Goal: Information Seeking & Learning: Learn about a topic

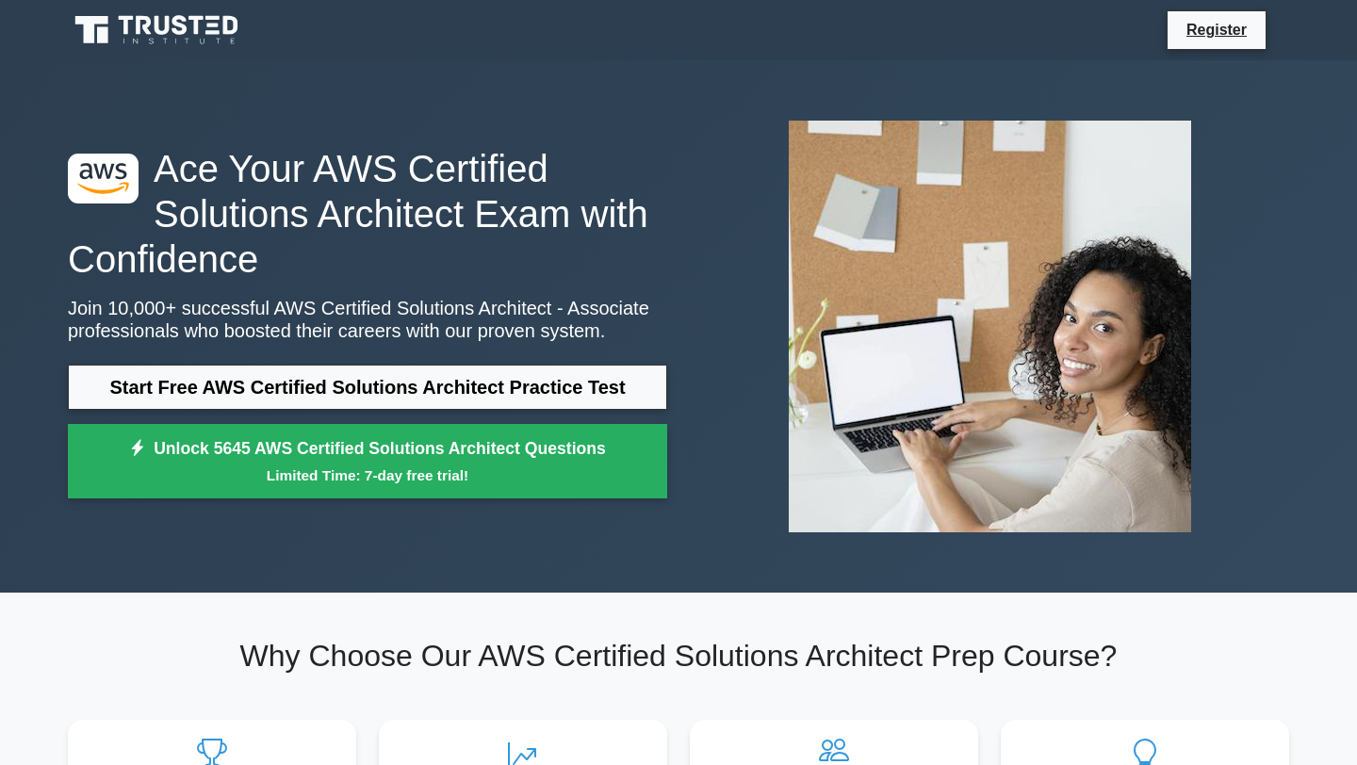
click at [310, 396] on link "Start Free AWS Certified Solutions Architect Practice Test" at bounding box center [368, 387] width 600 height 45
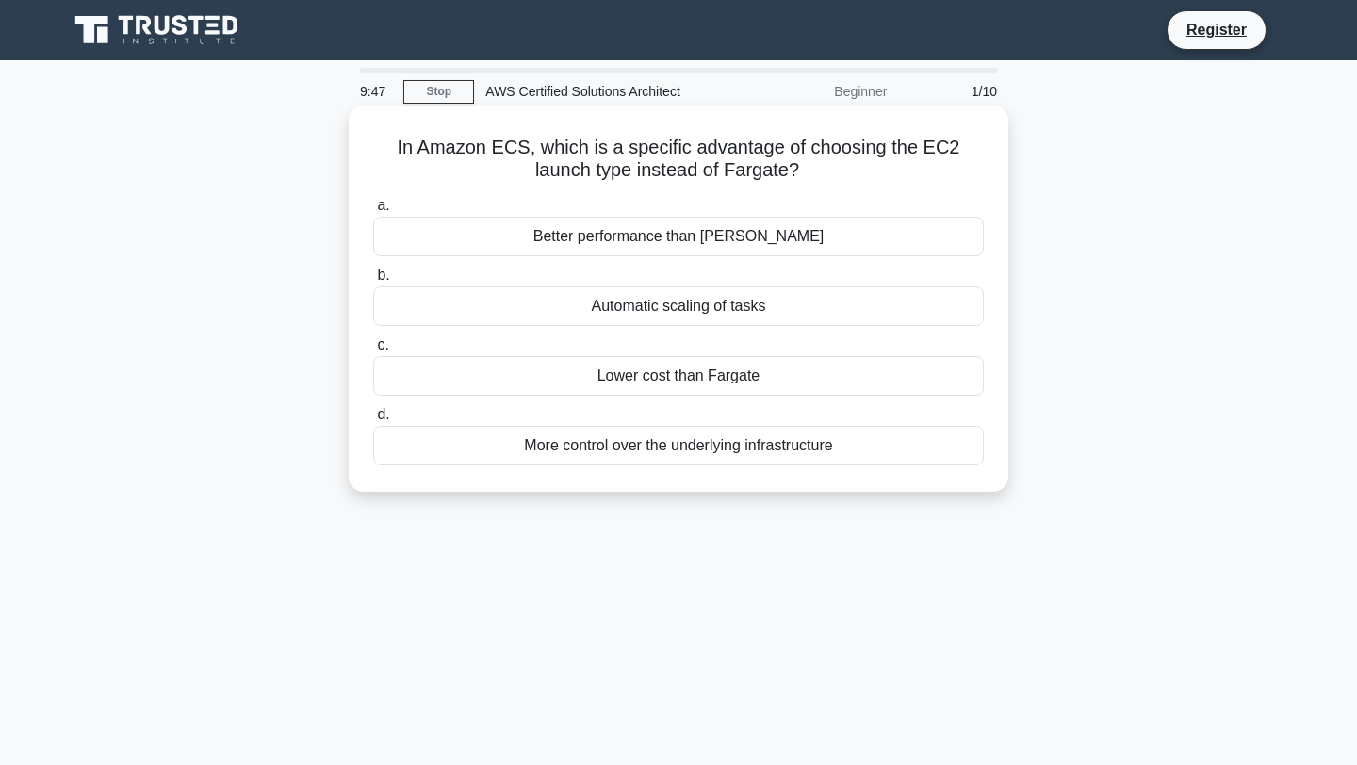
click at [648, 385] on div "Lower cost than Fargate" at bounding box center [678, 376] width 611 height 40
click at [373, 352] on input "c. Lower cost than Fargate" at bounding box center [373, 345] width 0 height 12
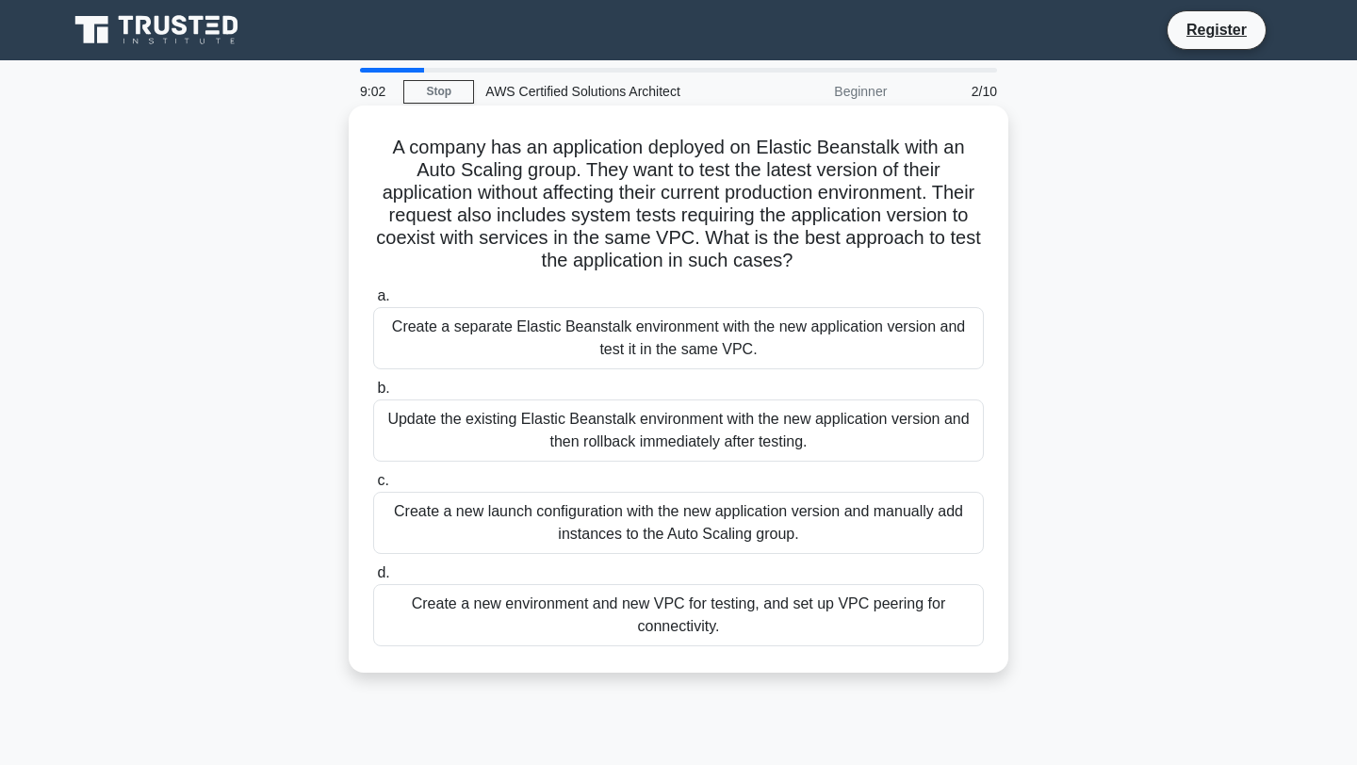
click at [699, 424] on div "Update the existing Elastic Beanstalk environment with the new application vers…" at bounding box center [678, 431] width 611 height 62
click at [373, 395] on input "b. Update the existing Elastic Beanstalk environment with the new application v…" at bounding box center [373, 389] width 0 height 12
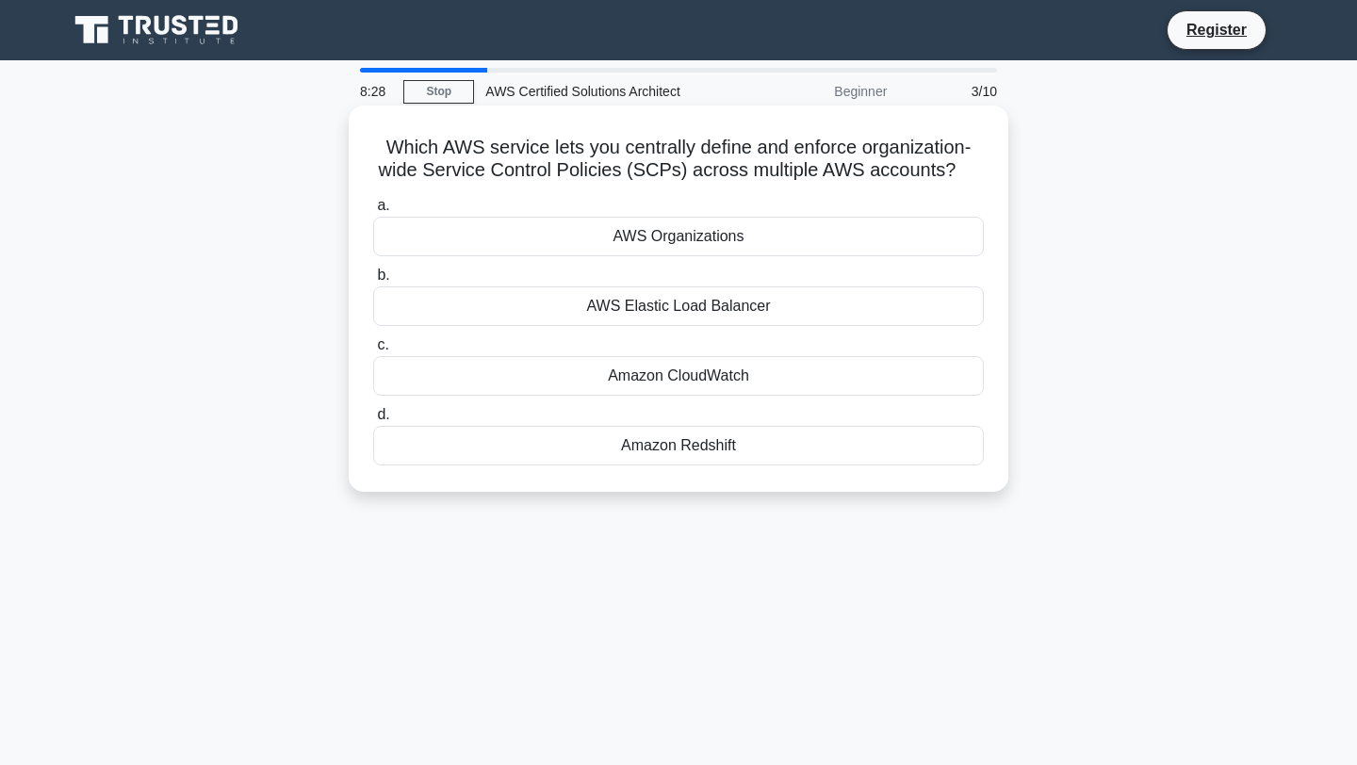
click at [748, 237] on div "AWS Organizations" at bounding box center [678, 237] width 611 height 40
click at [373, 212] on input "a. AWS Organizations" at bounding box center [373, 206] width 0 height 12
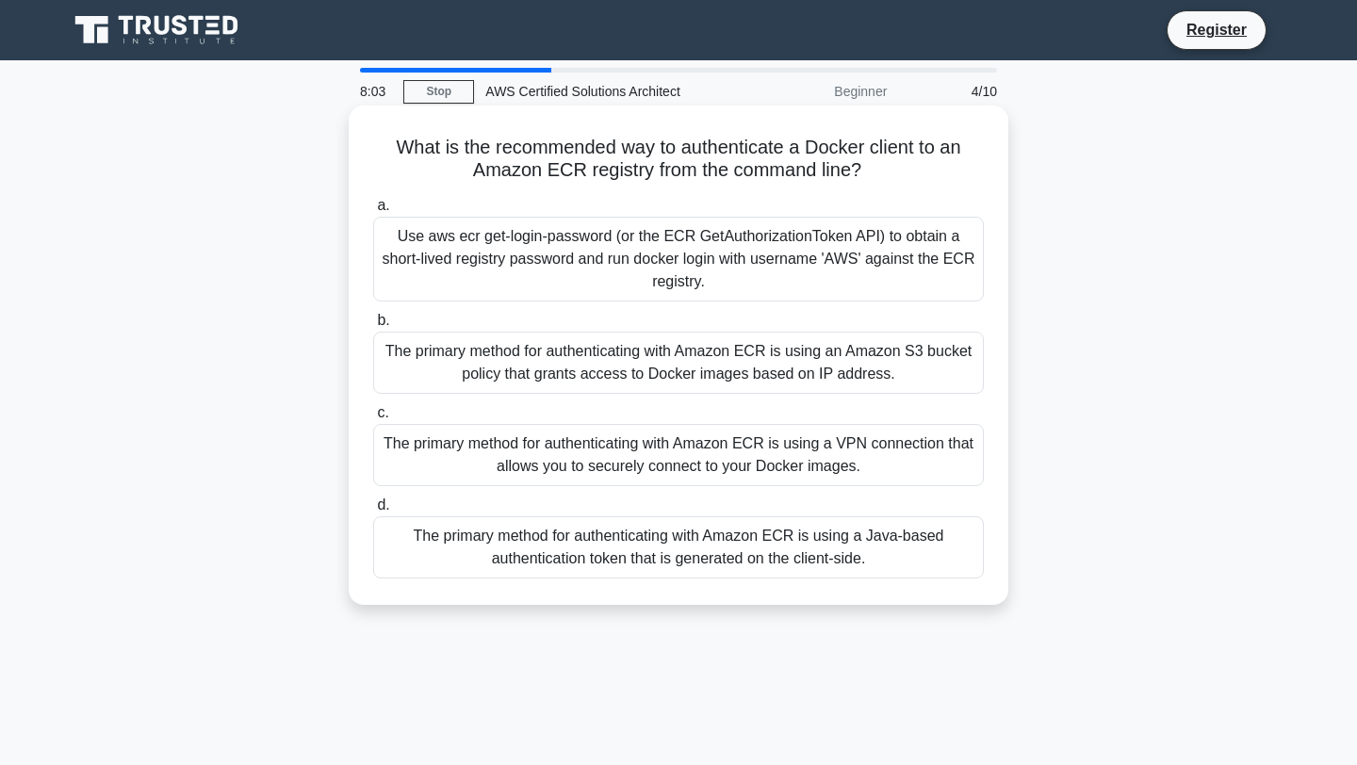
click at [759, 254] on div "Use aws ecr get-login-password (or the ECR GetAuthorizationToken API) to obtain…" at bounding box center [678, 259] width 611 height 85
click at [373, 212] on input "a. Use aws ecr get-login-password (or the ECR GetAuthorizationToken API) to obt…" at bounding box center [373, 206] width 0 height 12
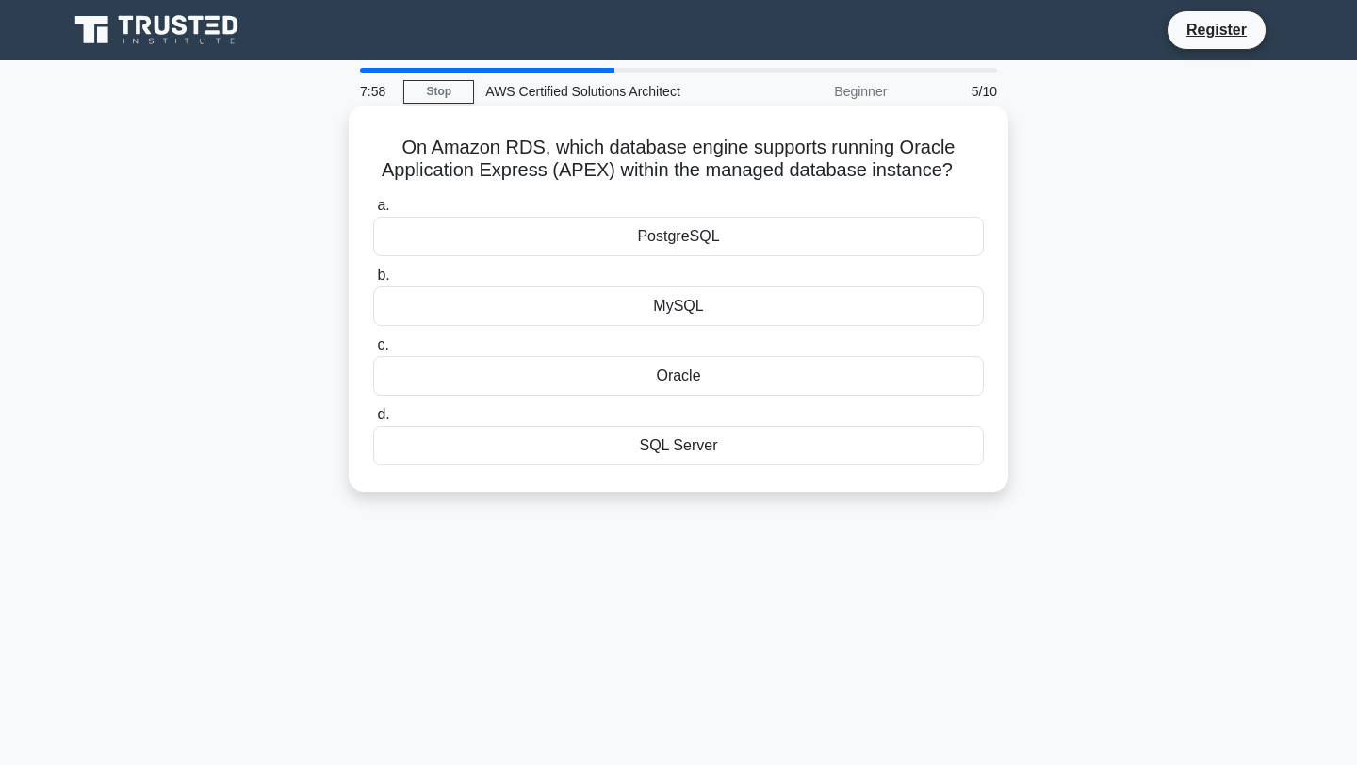
click at [755, 239] on div "PostgreSQL" at bounding box center [678, 237] width 611 height 40
click at [373, 212] on input "a. PostgreSQL" at bounding box center [373, 206] width 0 height 12
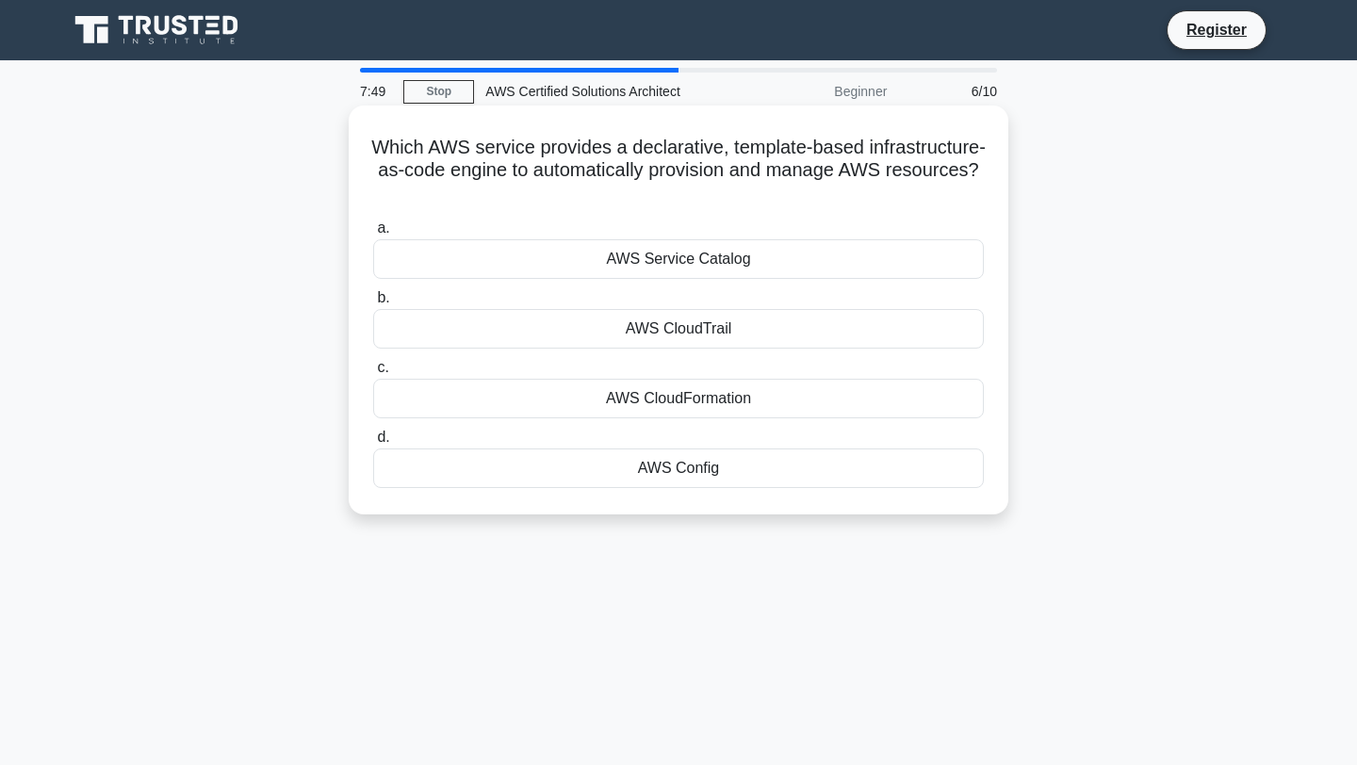
click at [767, 396] on div "AWS CloudFormation" at bounding box center [678, 399] width 611 height 40
click at [373, 374] on input "c. AWS CloudFormation" at bounding box center [373, 368] width 0 height 12
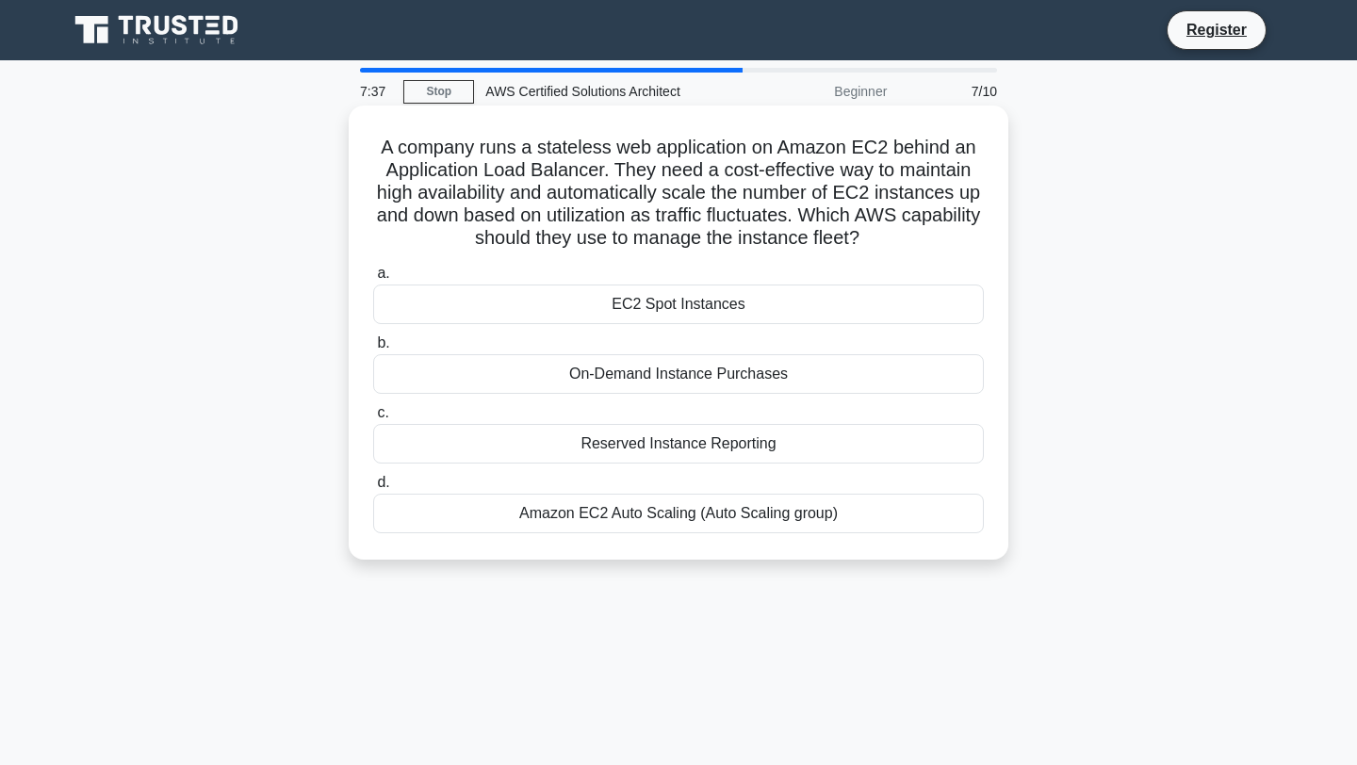
click at [735, 506] on div "Amazon EC2 Auto Scaling (Auto Scaling group)" at bounding box center [678, 514] width 611 height 40
click at [373, 489] on input "d. Amazon EC2 Auto Scaling (Auto Scaling group)" at bounding box center [373, 483] width 0 height 12
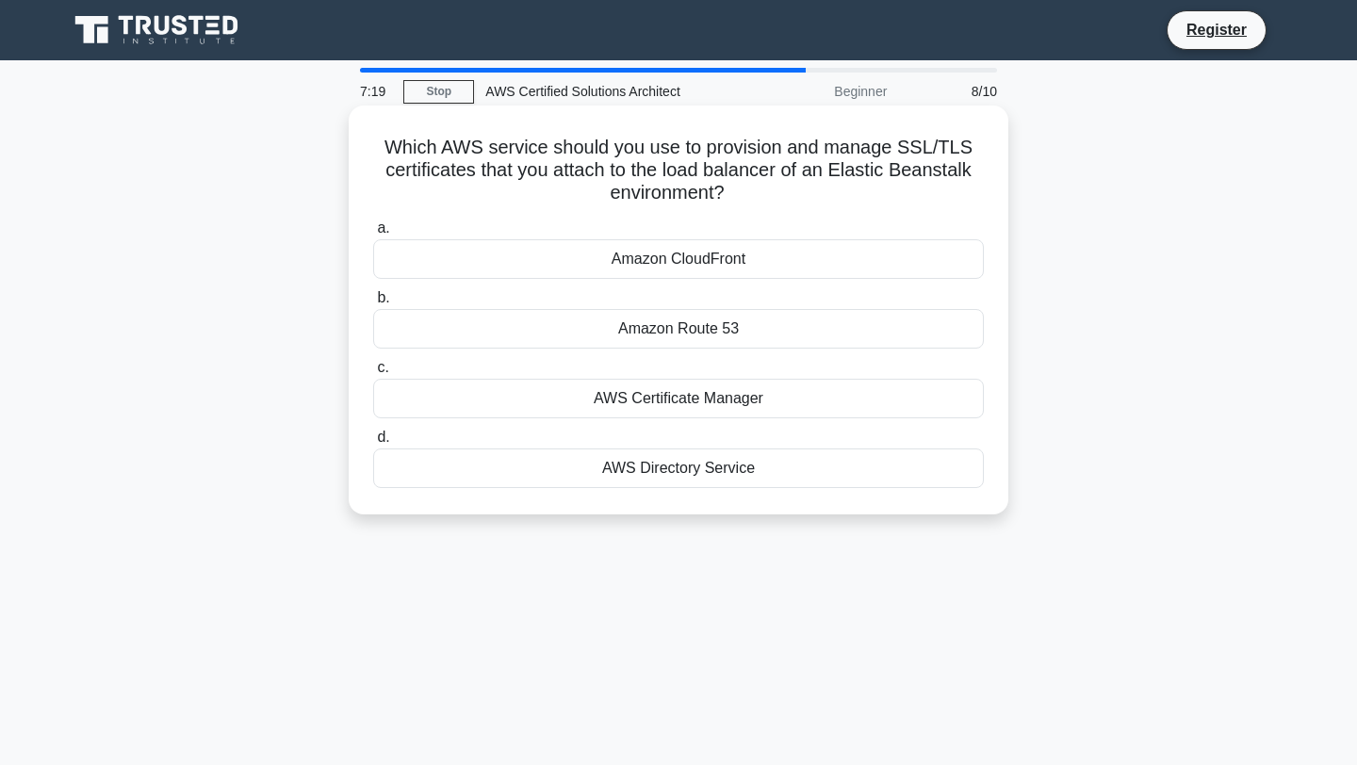
click at [790, 333] on div "Amazon Route 53" at bounding box center [678, 329] width 611 height 40
click at [373, 304] on input "b. Amazon Route 53" at bounding box center [373, 298] width 0 height 12
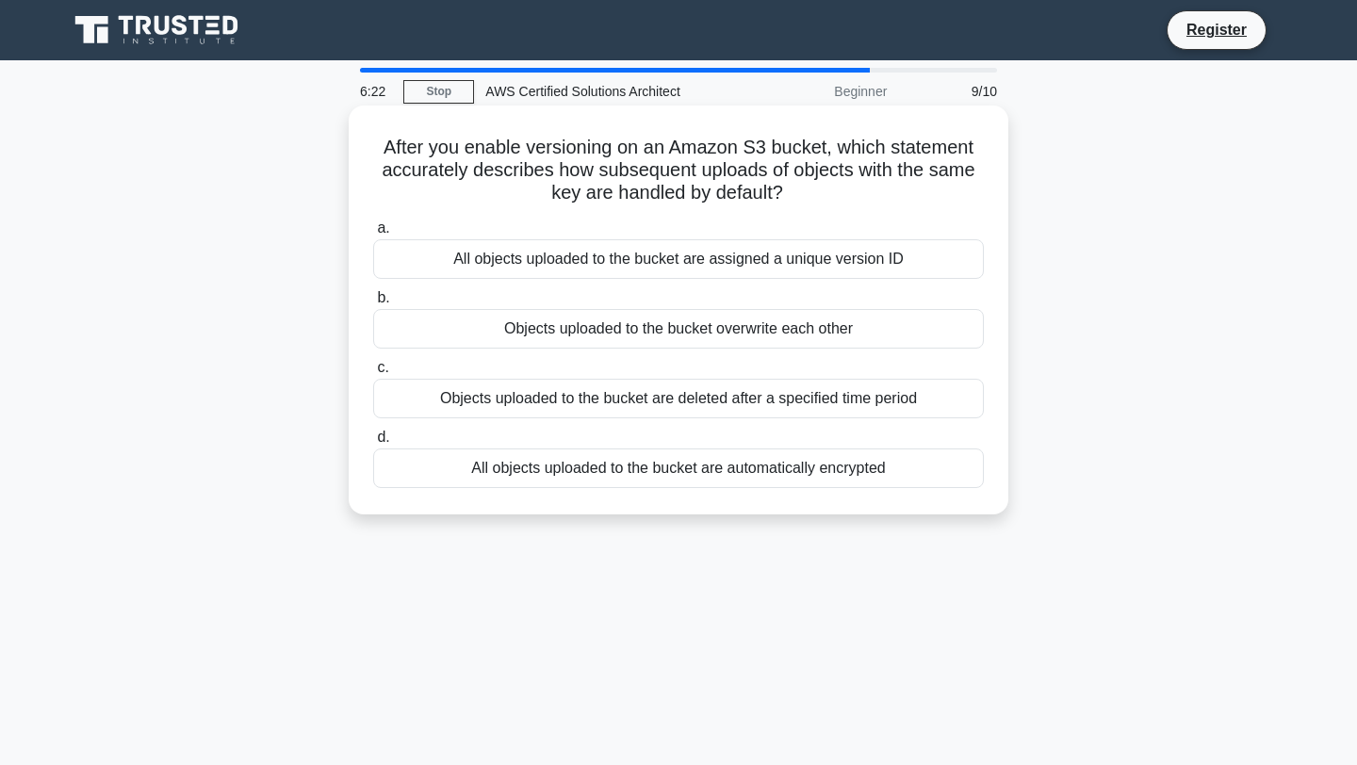
click at [742, 466] on div "All objects uploaded to the bucket are automatically encrypted" at bounding box center [678, 469] width 611 height 40
click at [373, 444] on input "d. All objects uploaded to the bucket are automatically encrypted" at bounding box center [373, 438] width 0 height 12
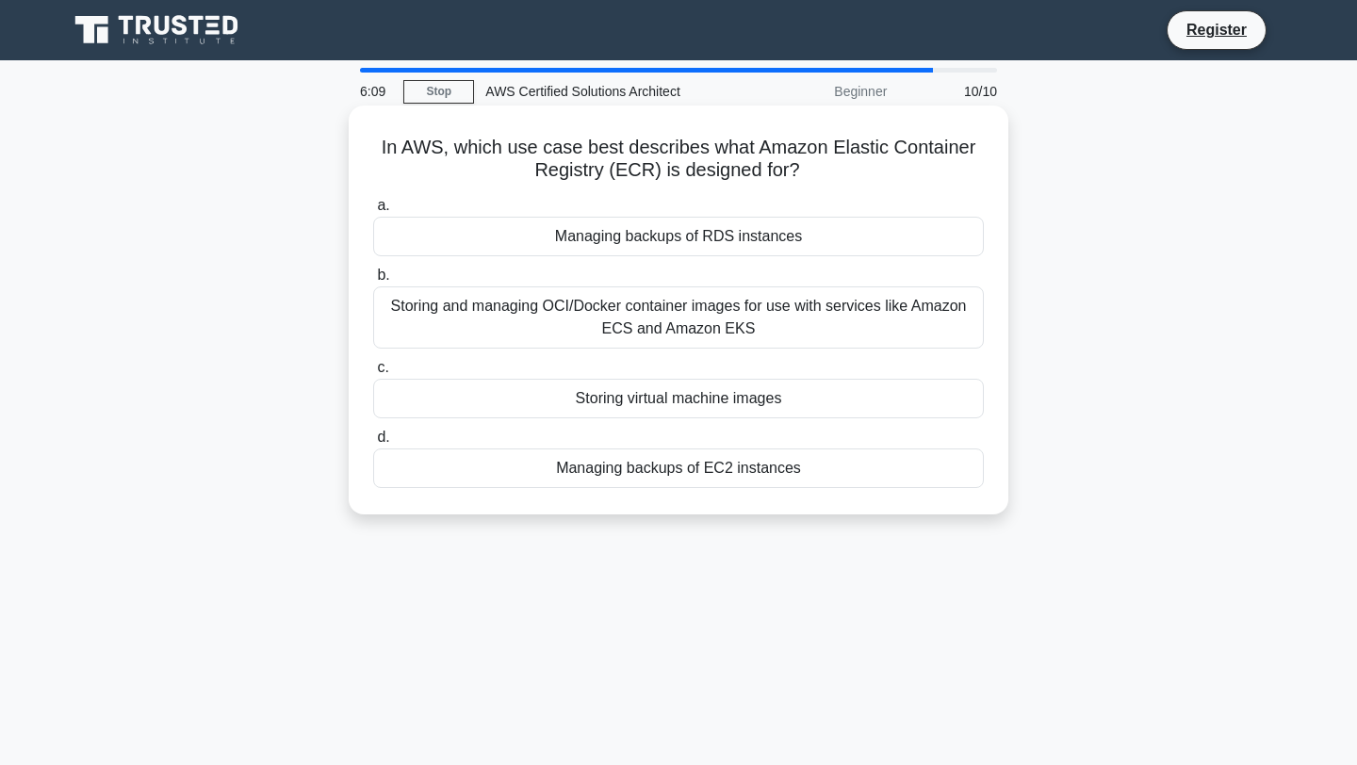
click at [852, 327] on div "Storing and managing OCI/Docker container images for use with services like Ama…" at bounding box center [678, 318] width 611 height 62
click at [373, 282] on input "b. Storing and managing OCI/Docker container images for use with services like …" at bounding box center [373, 276] width 0 height 12
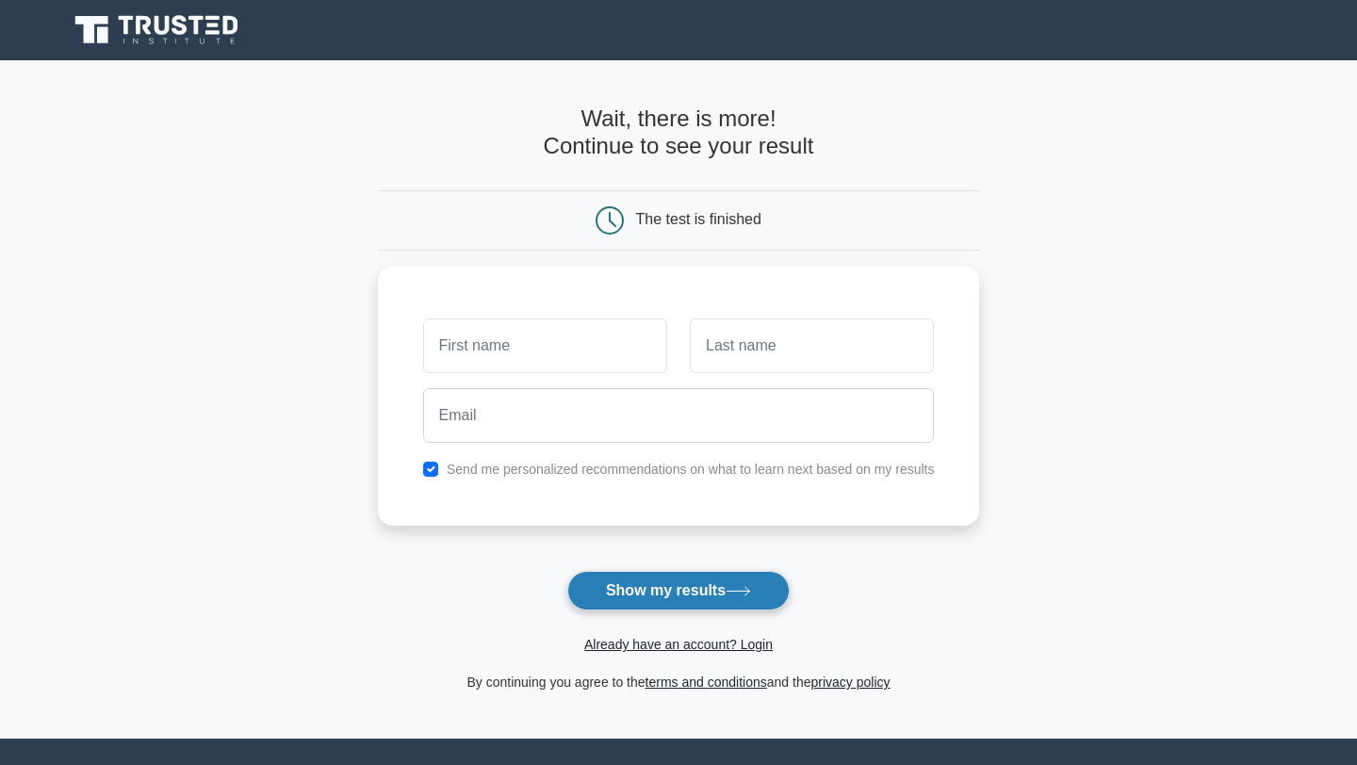
click at [671, 586] on button "Show my results" at bounding box center [678, 591] width 222 height 40
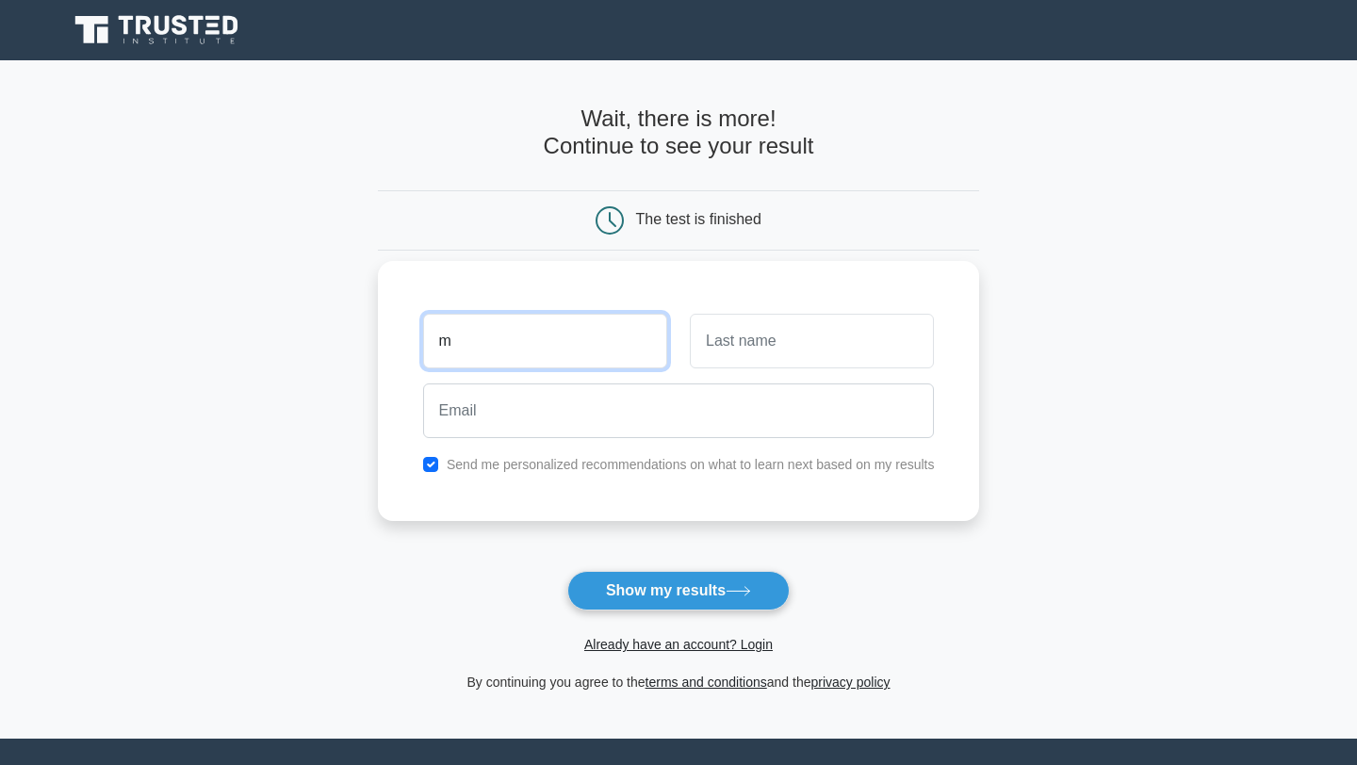
type input "m"
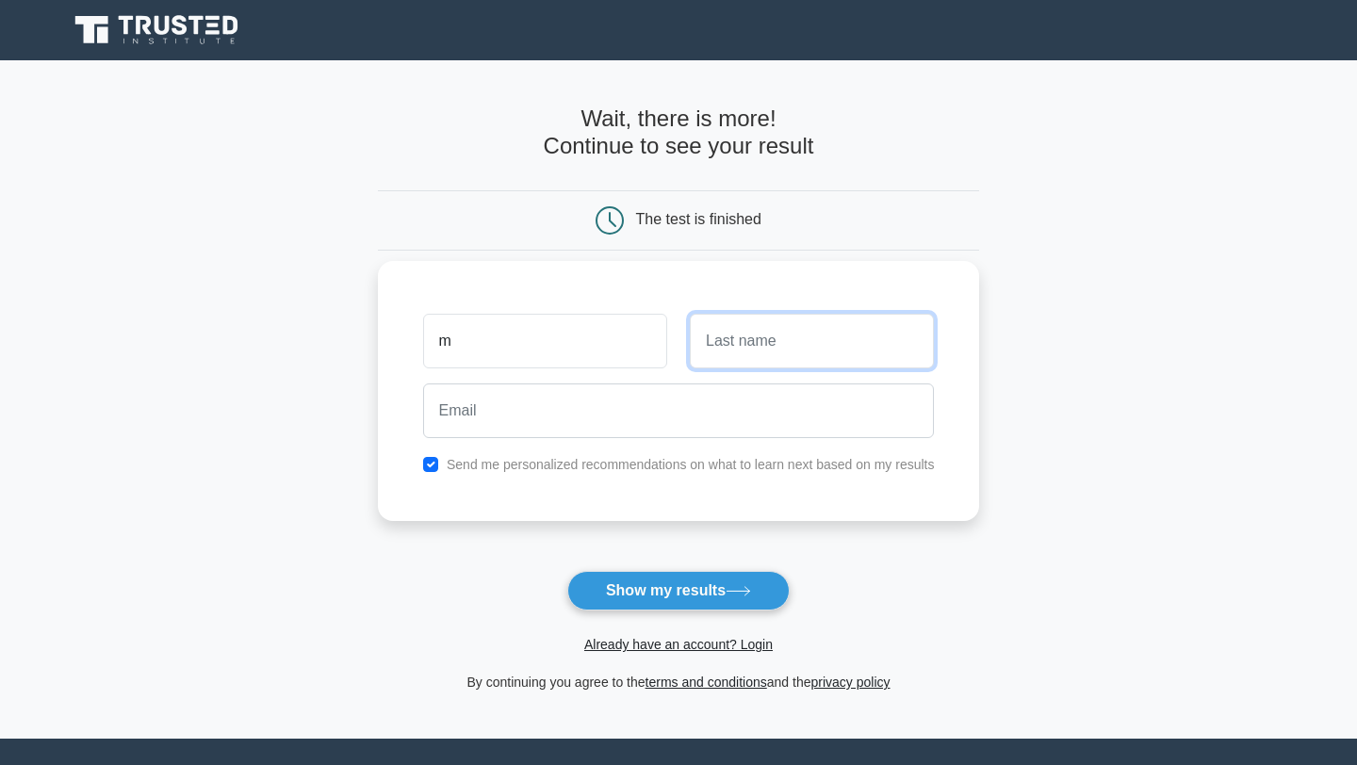
click at [711, 337] on input "text" at bounding box center [812, 341] width 244 height 55
type input "o"
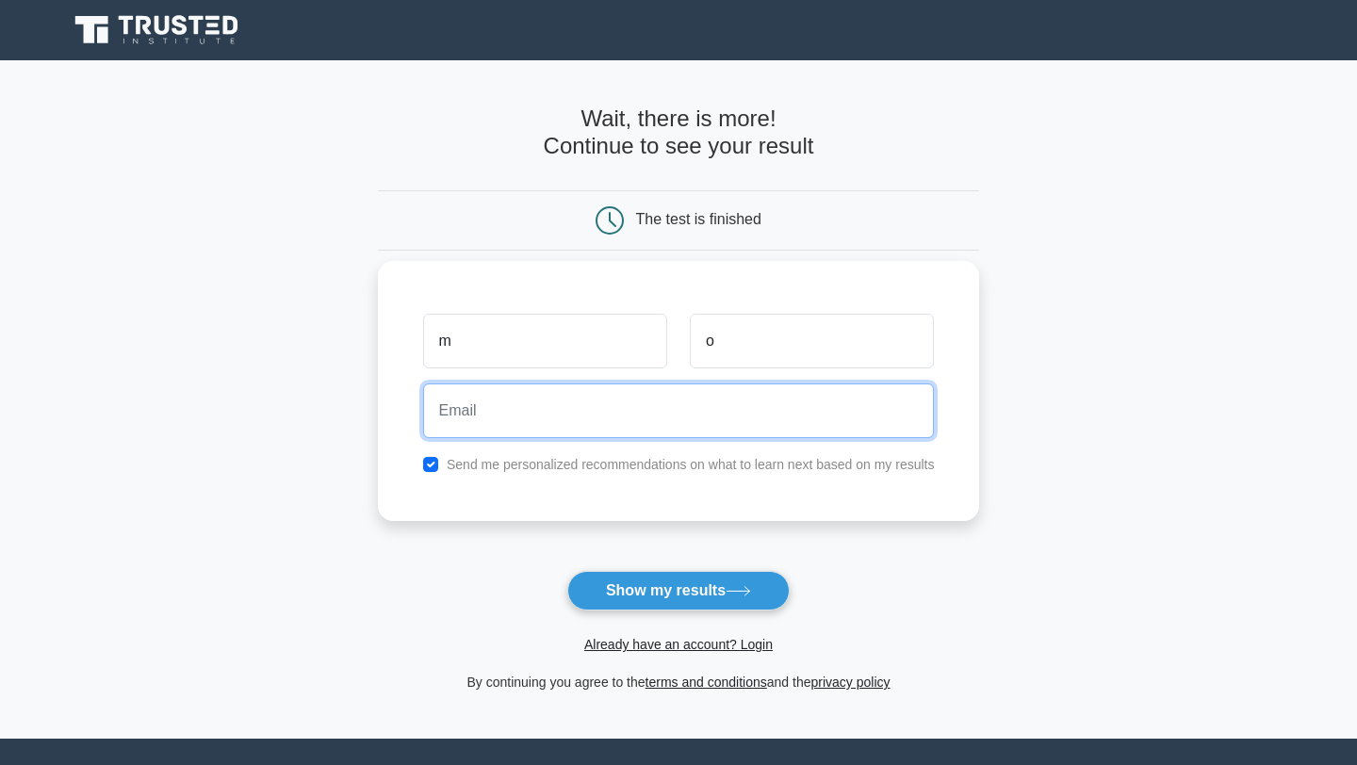
click at [631, 419] on input "email" at bounding box center [679, 411] width 512 height 55
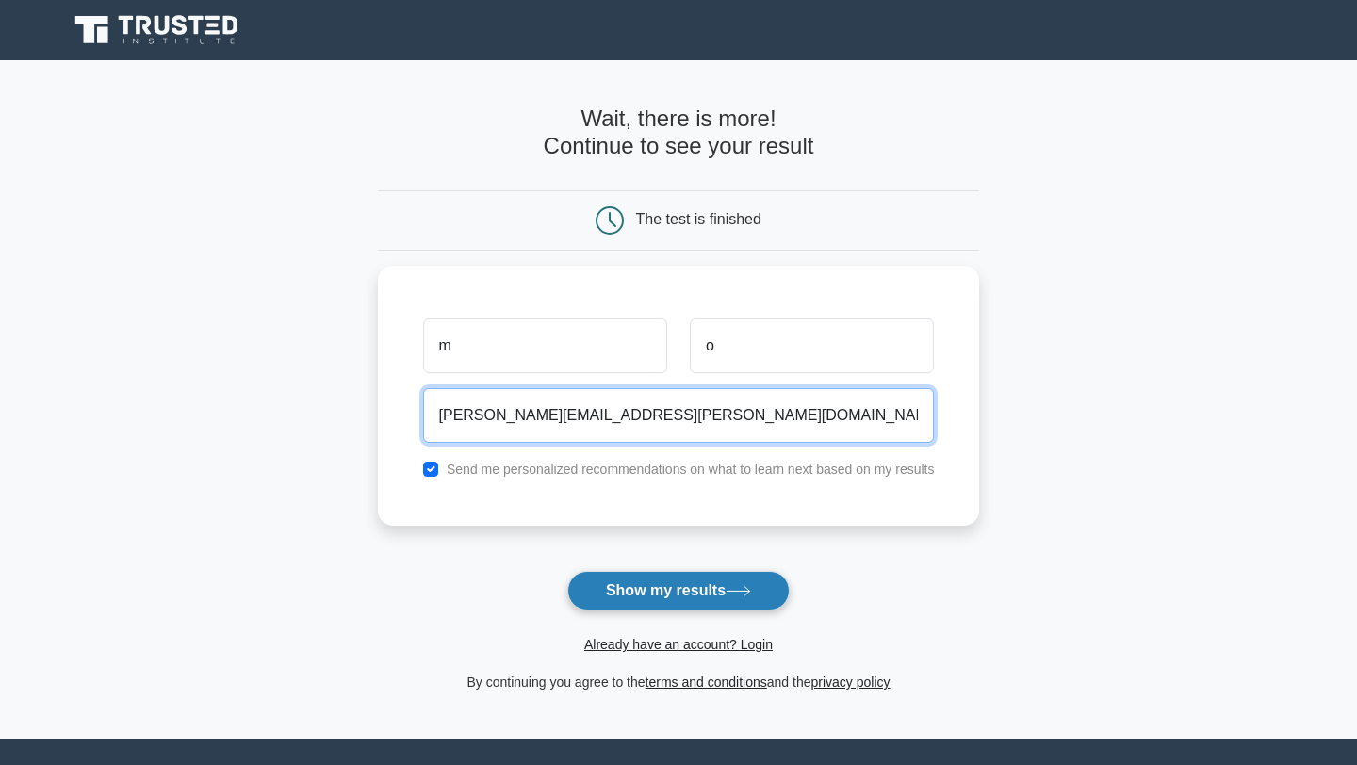
type input "[PERSON_NAME][EMAIL_ADDRESS][PERSON_NAME][DOMAIN_NAME]"
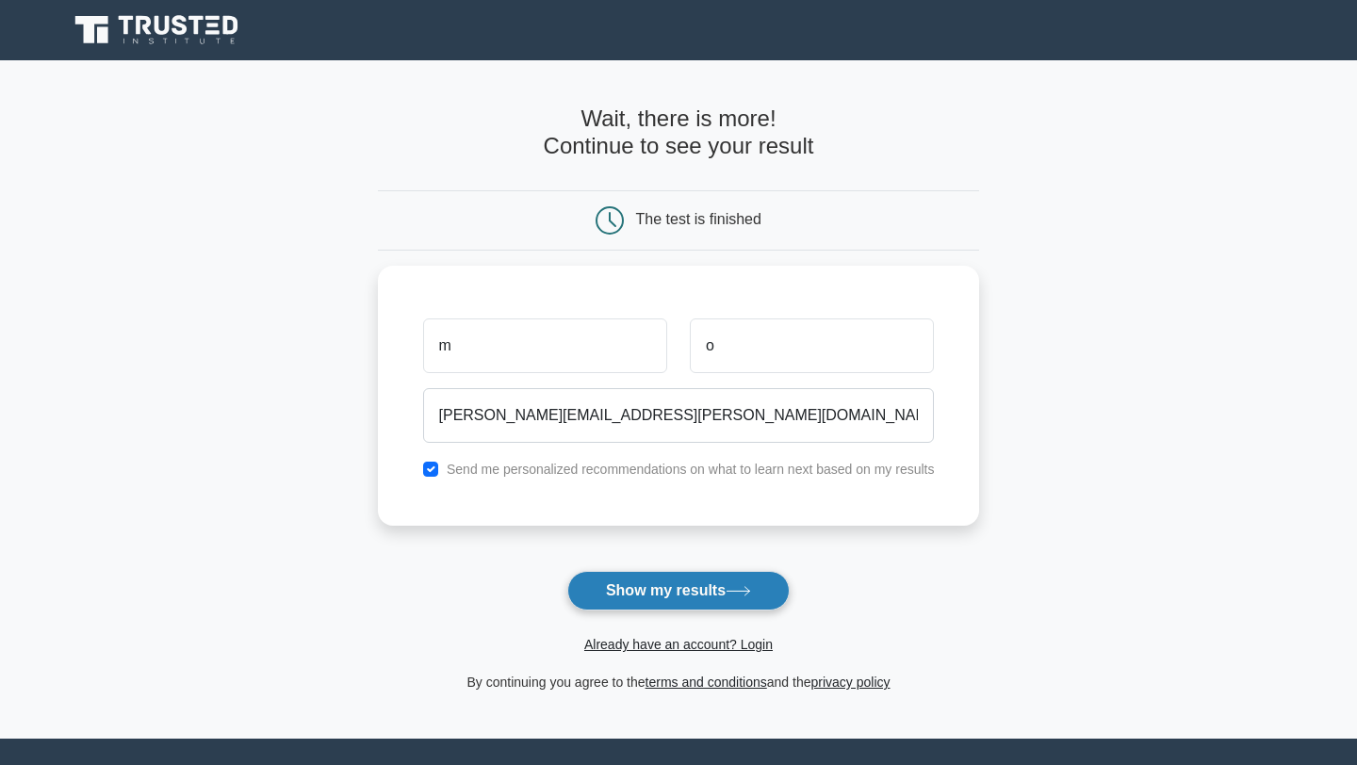
click at [645, 601] on button "Show my results" at bounding box center [678, 591] width 222 height 40
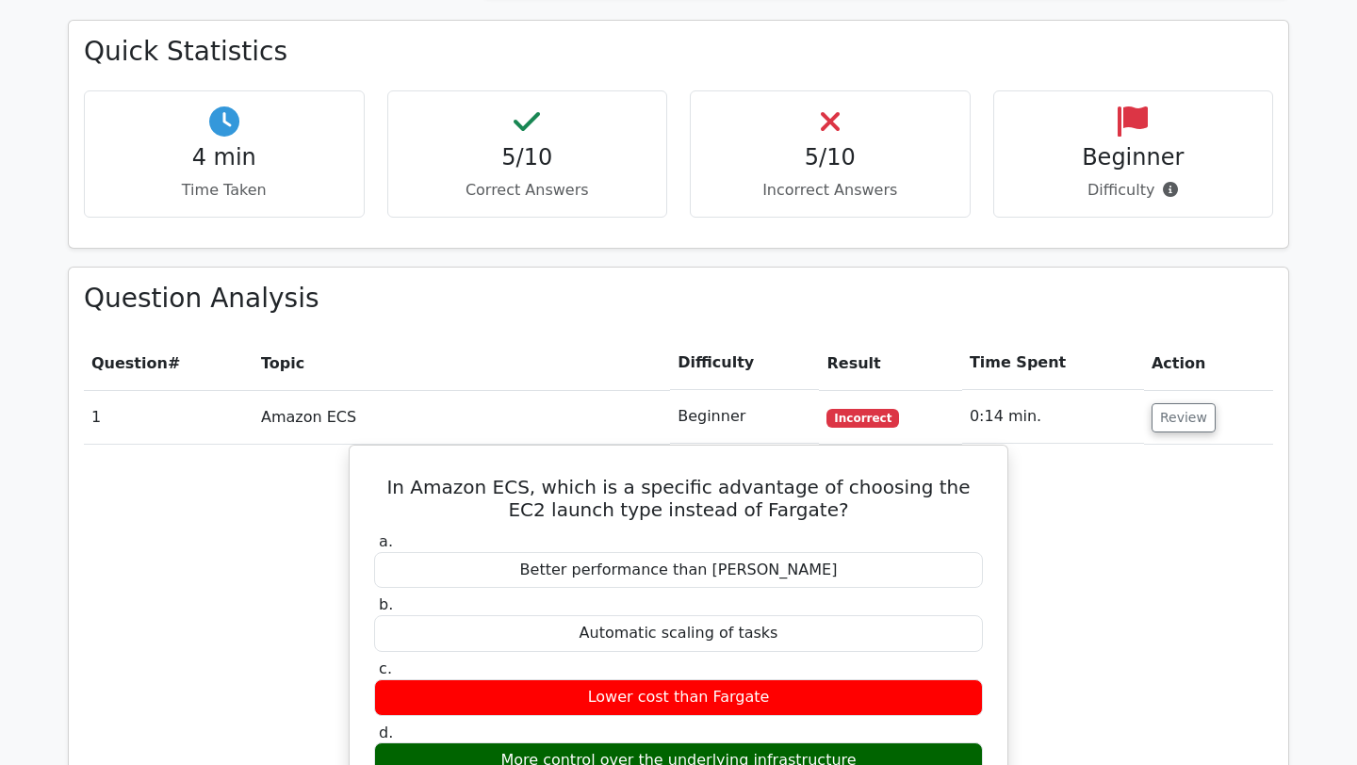
scroll to position [1165, 0]
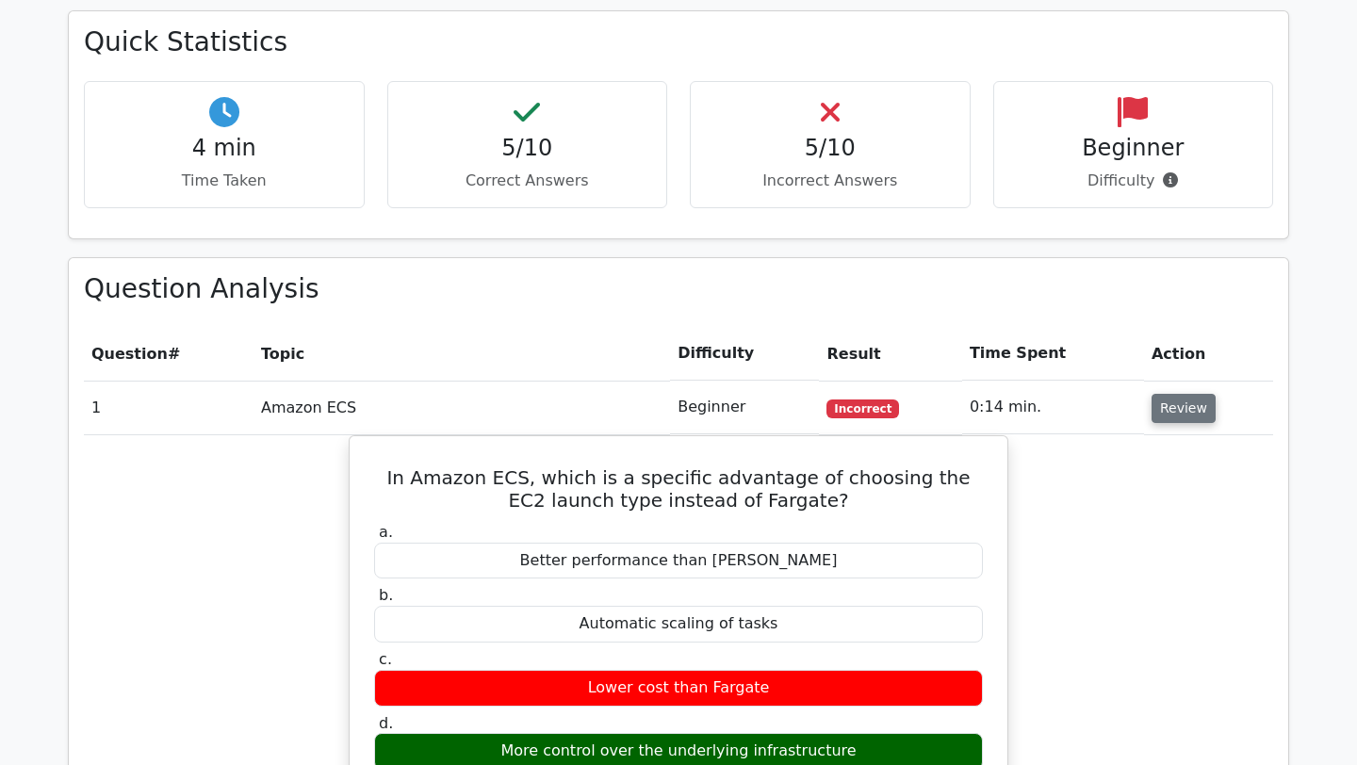
click at [1169, 394] on button "Review" at bounding box center [1184, 408] width 64 height 29
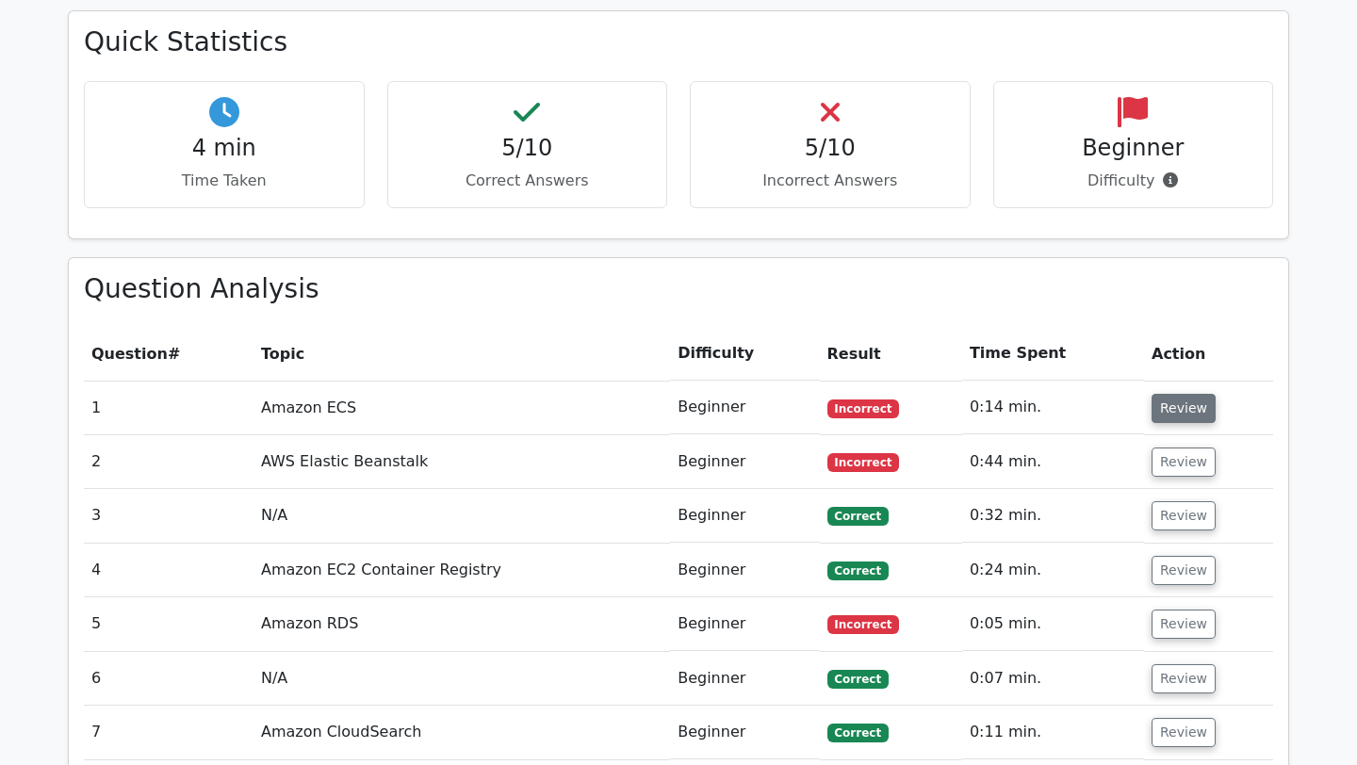
click at [1169, 394] on button "Review" at bounding box center [1184, 408] width 64 height 29
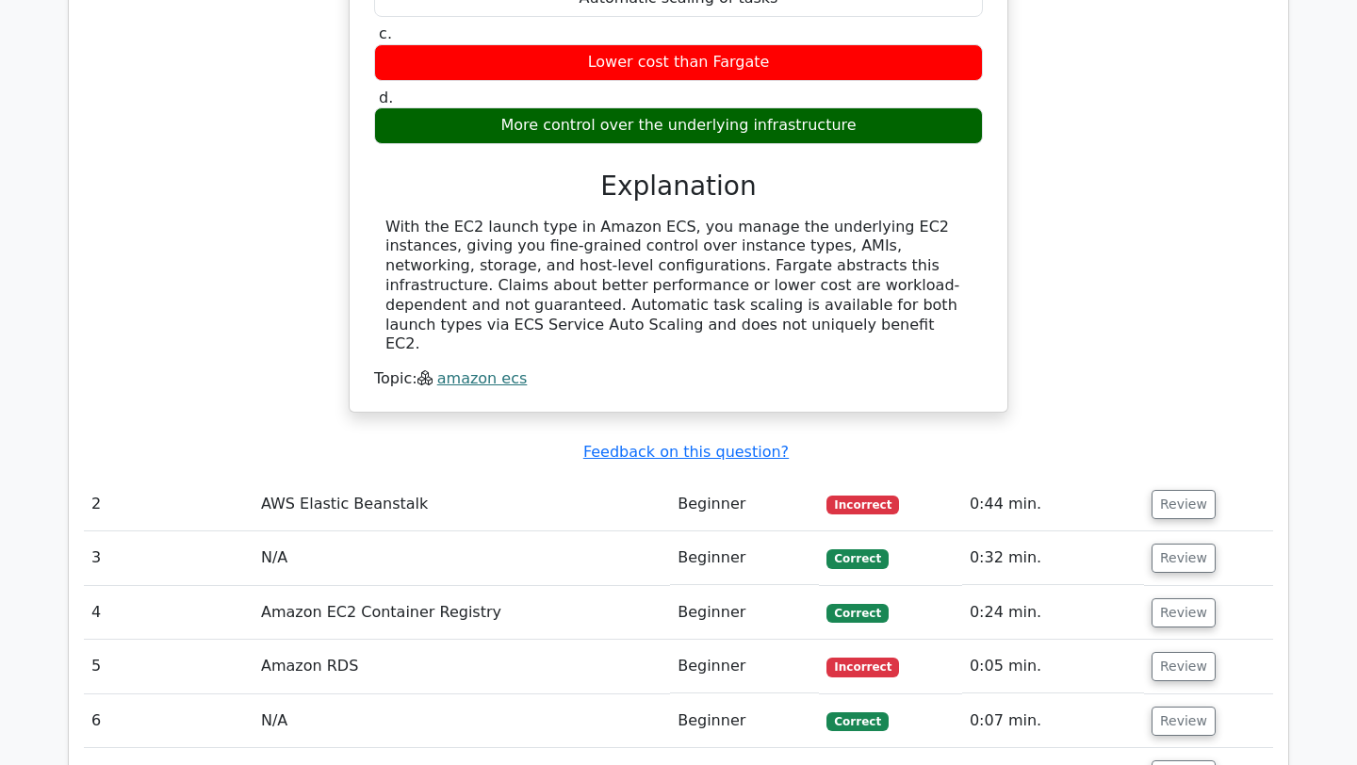
scroll to position [1893, 0]
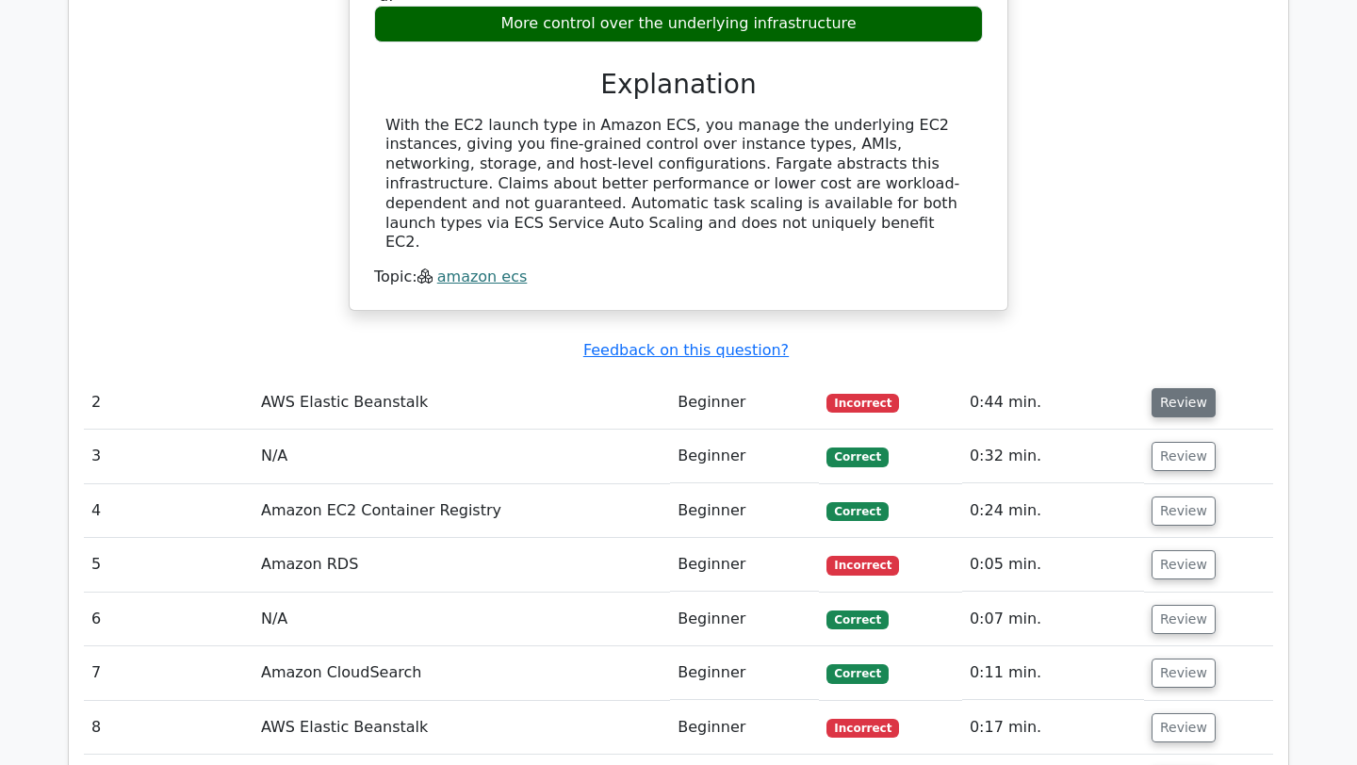
click at [1188, 388] on button "Review" at bounding box center [1184, 402] width 64 height 29
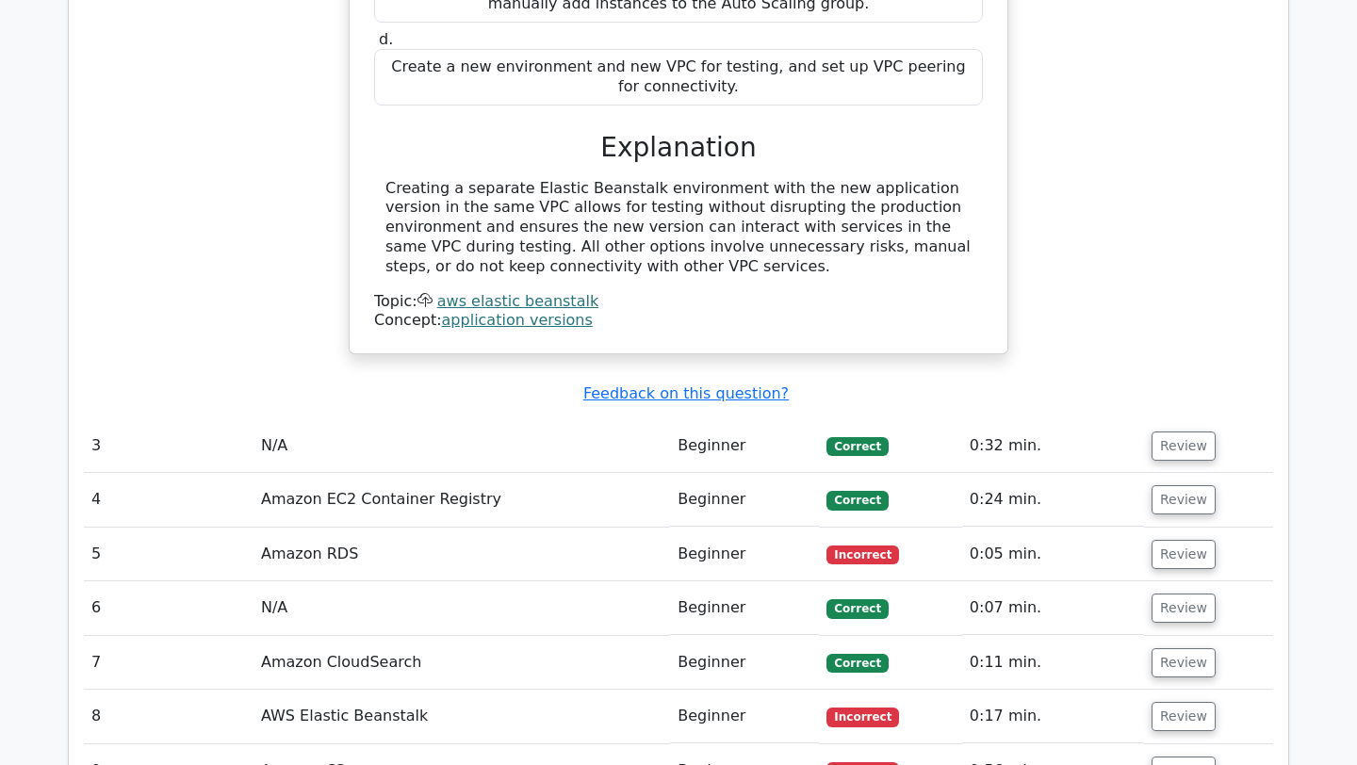
scroll to position [2724, 0]
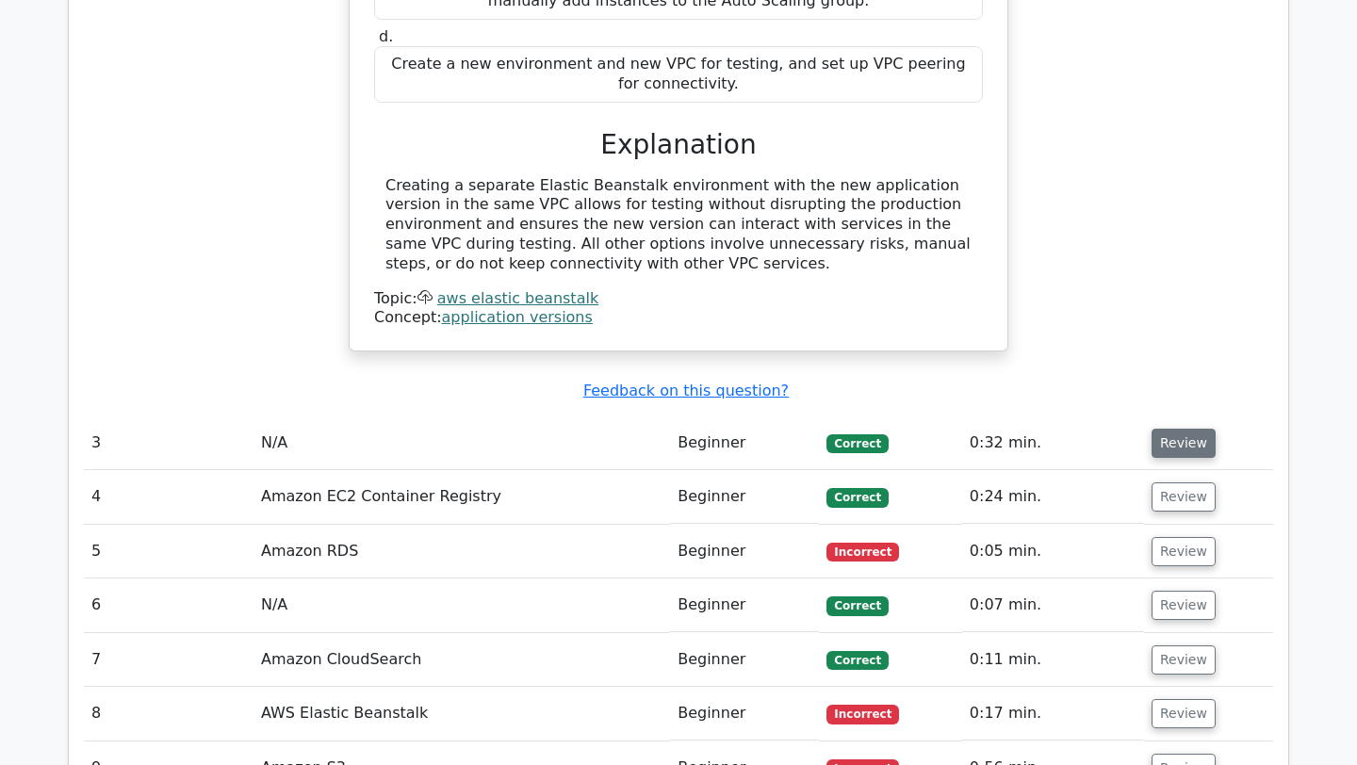
click at [1182, 429] on button "Review" at bounding box center [1184, 443] width 64 height 29
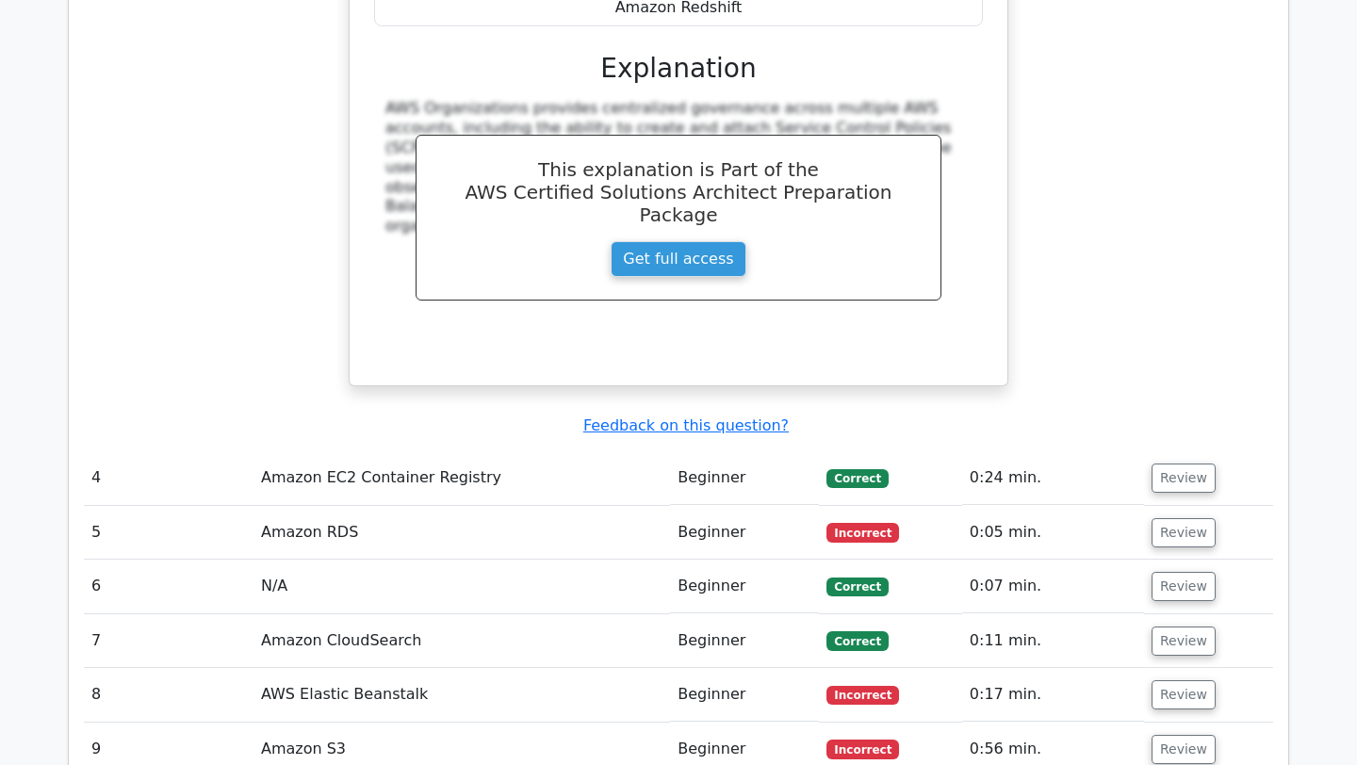
scroll to position [3527, 0]
click at [1177, 463] on button "Review" at bounding box center [1184, 477] width 64 height 29
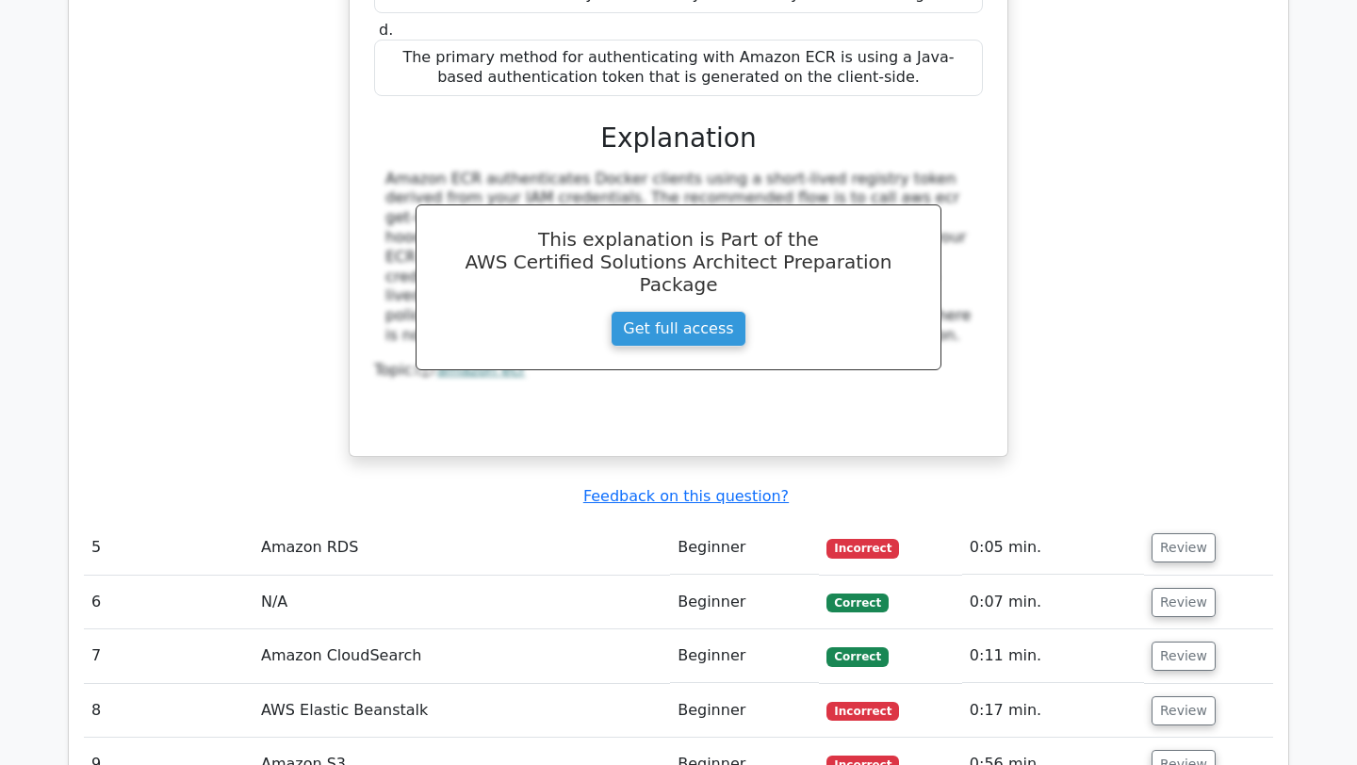
scroll to position [4404, 0]
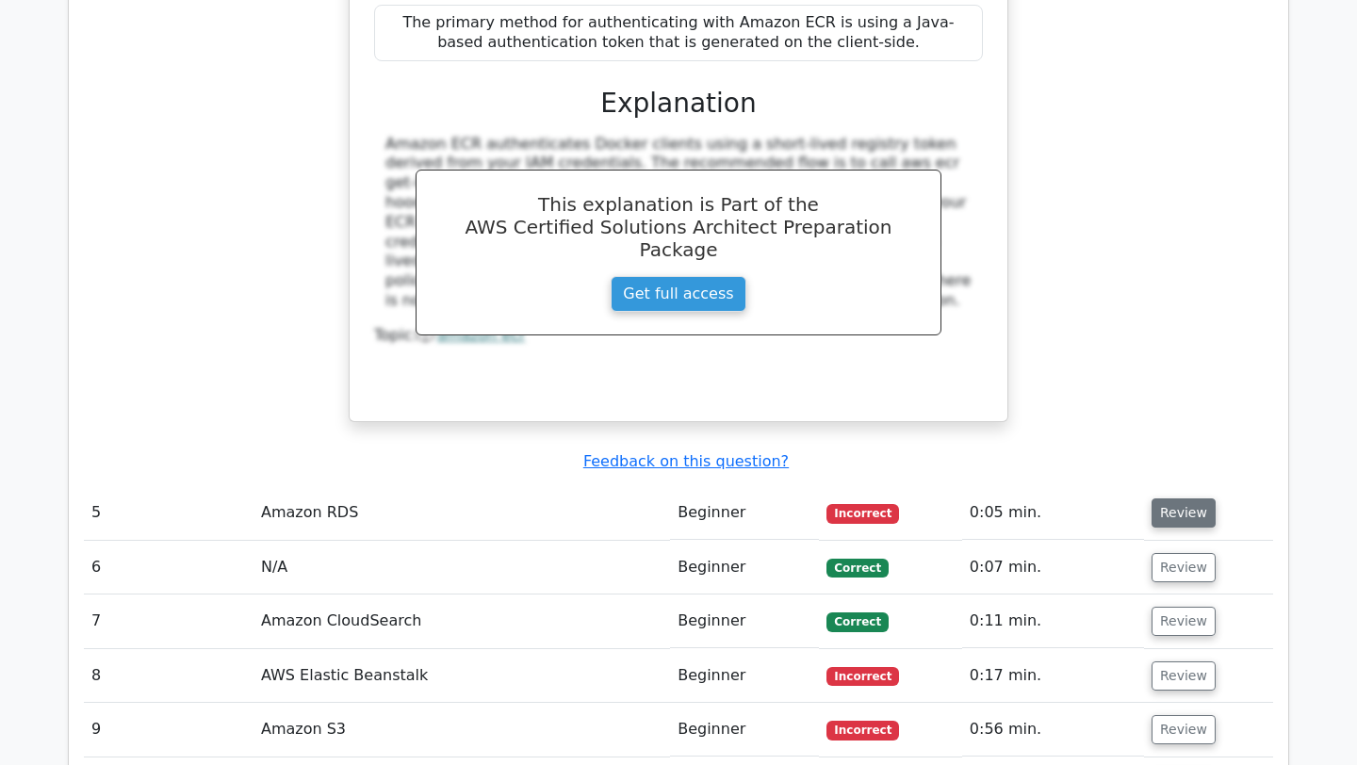
click at [1189, 499] on button "Review" at bounding box center [1184, 513] width 64 height 29
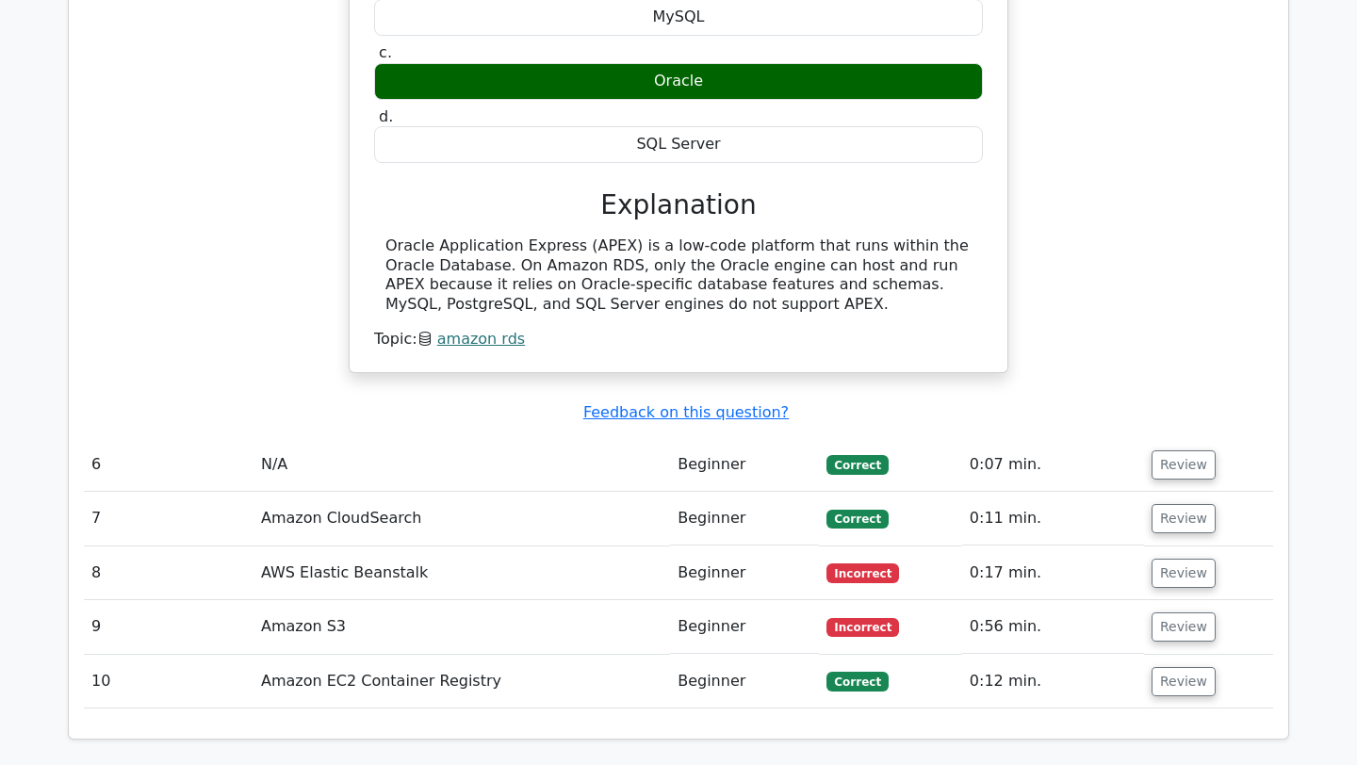
scroll to position [5186, 0]
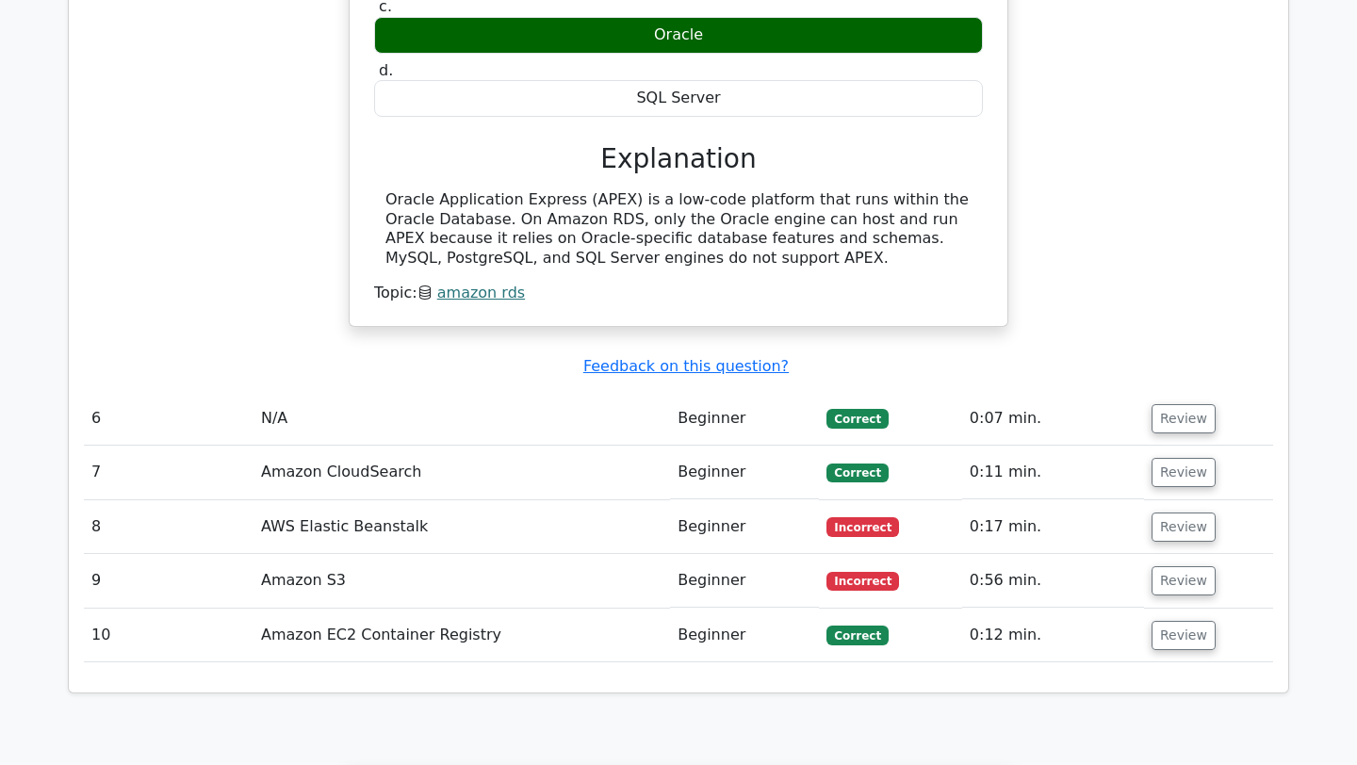
click at [1207, 392] on td "Review" at bounding box center [1208, 419] width 129 height 54
click at [1192, 404] on button "Review" at bounding box center [1184, 418] width 64 height 29
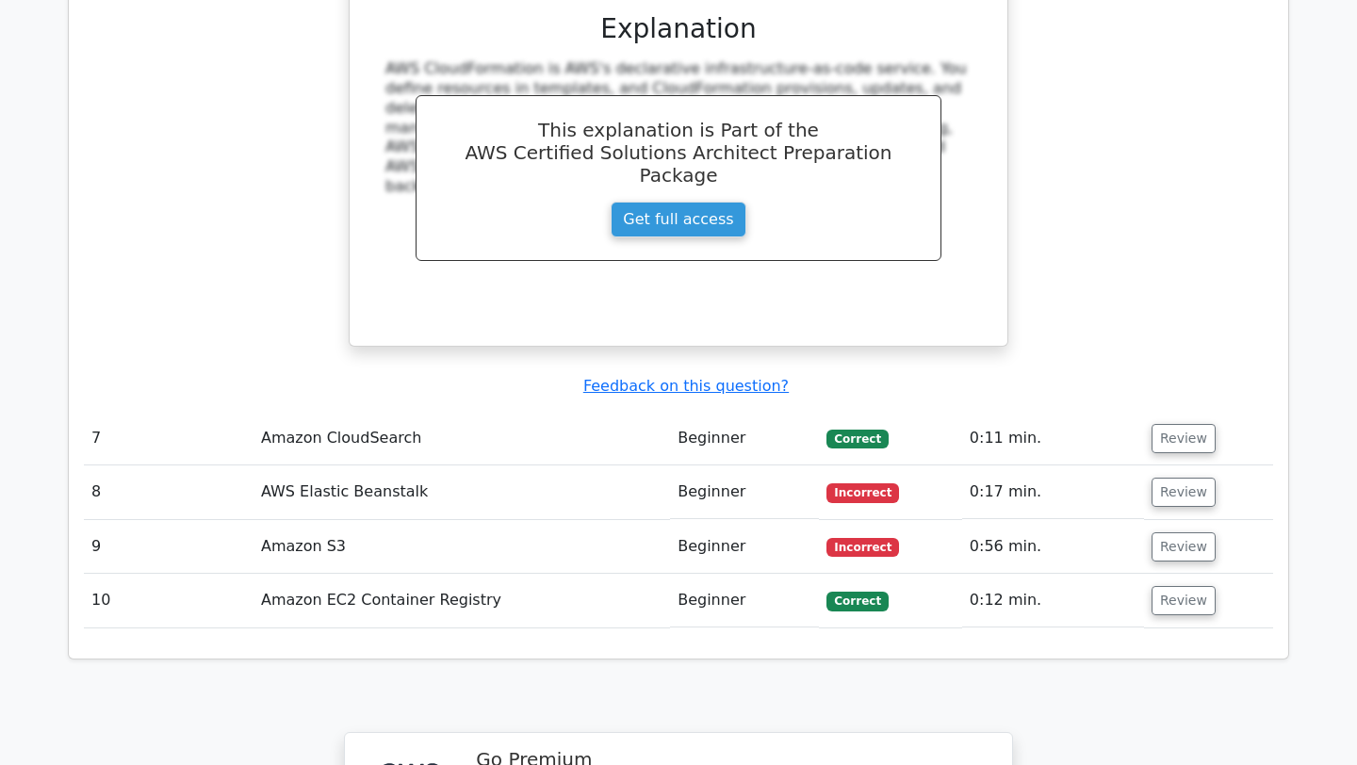
scroll to position [6020, 0]
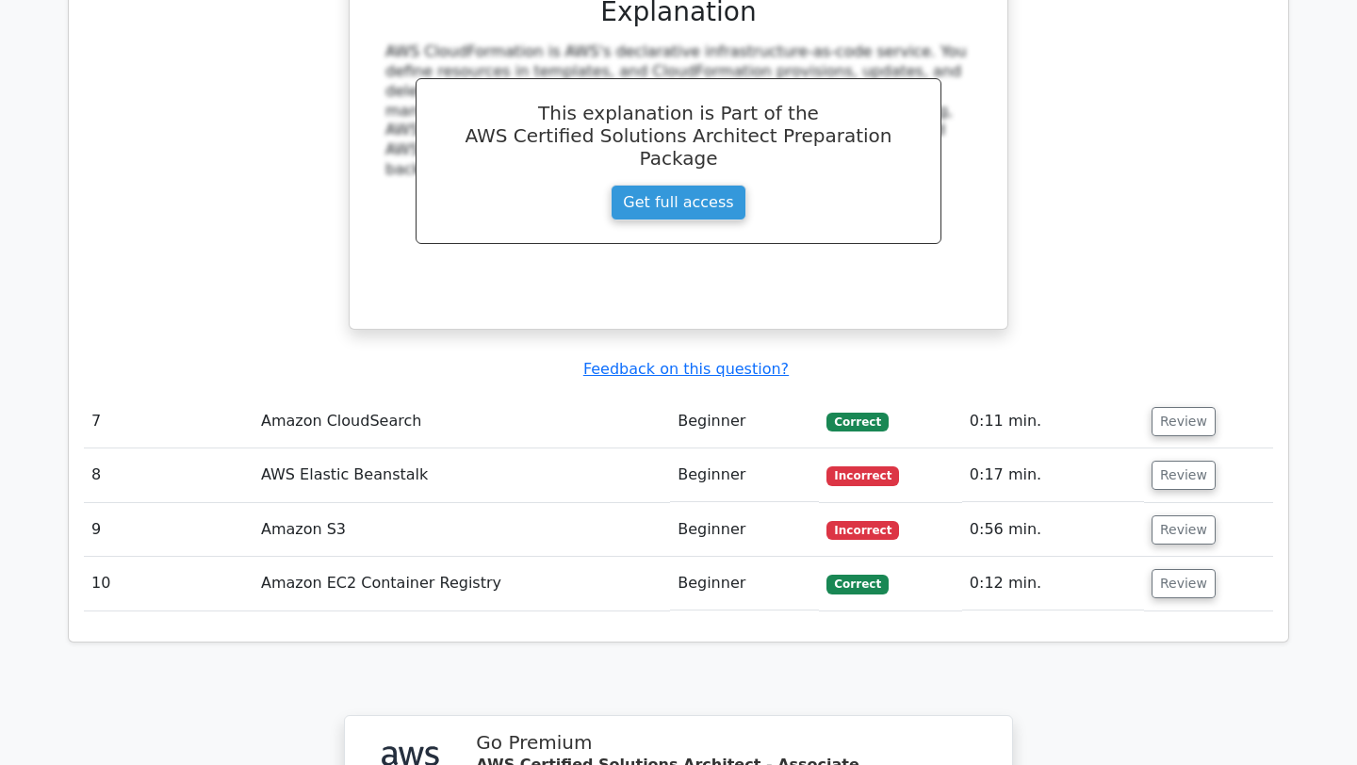
click at [1208, 395] on td "Review" at bounding box center [1208, 422] width 129 height 54
click at [1182, 407] on button "Review" at bounding box center [1184, 421] width 64 height 29
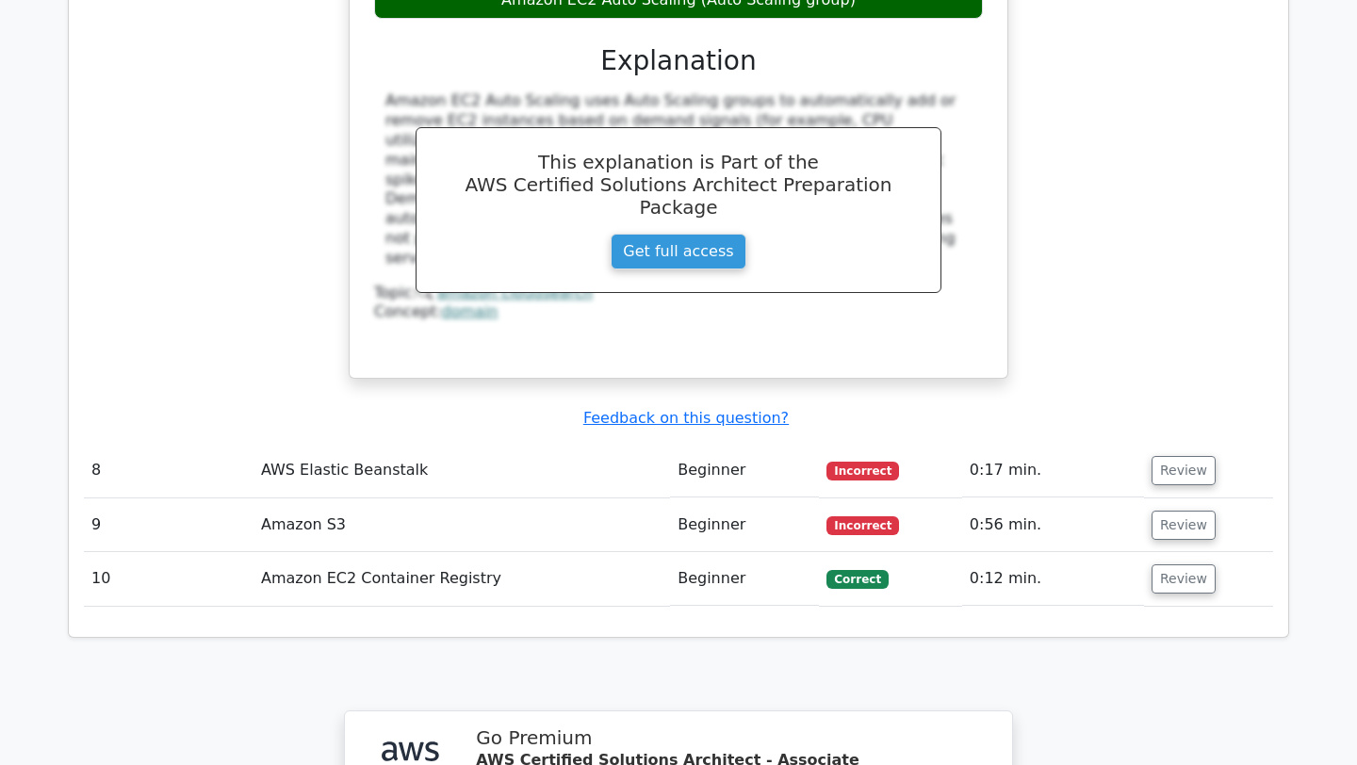
scroll to position [6907, 0]
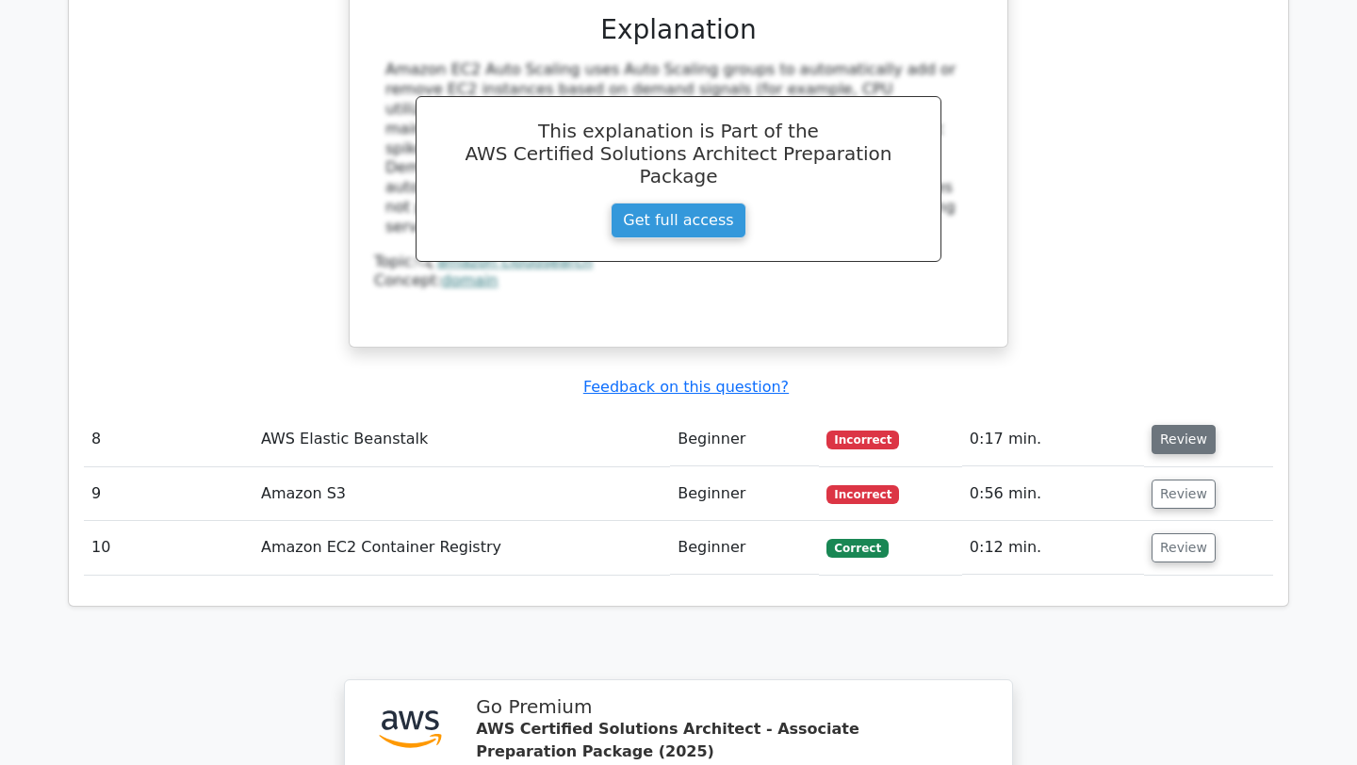
click at [1187, 425] on button "Review" at bounding box center [1184, 439] width 64 height 29
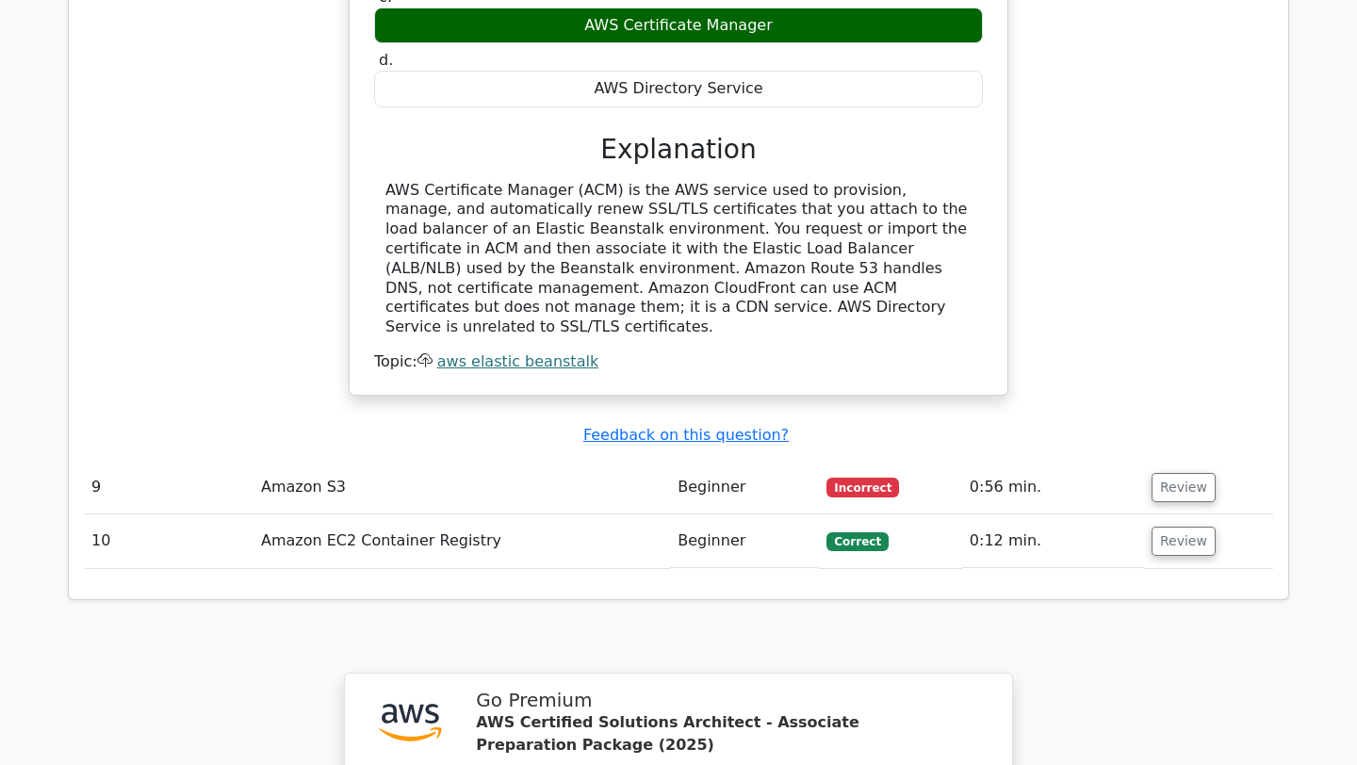
scroll to position [7594, 0]
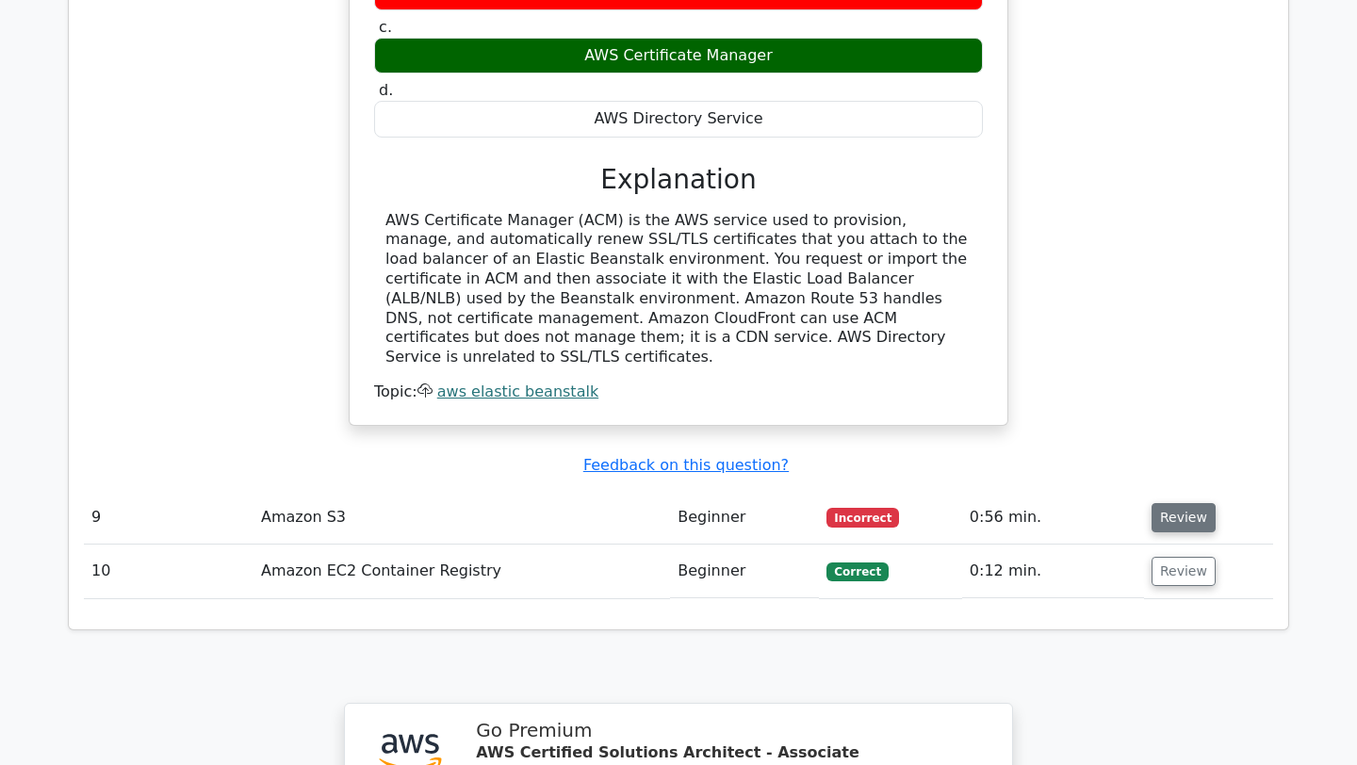
click at [1188, 503] on button "Review" at bounding box center [1184, 517] width 64 height 29
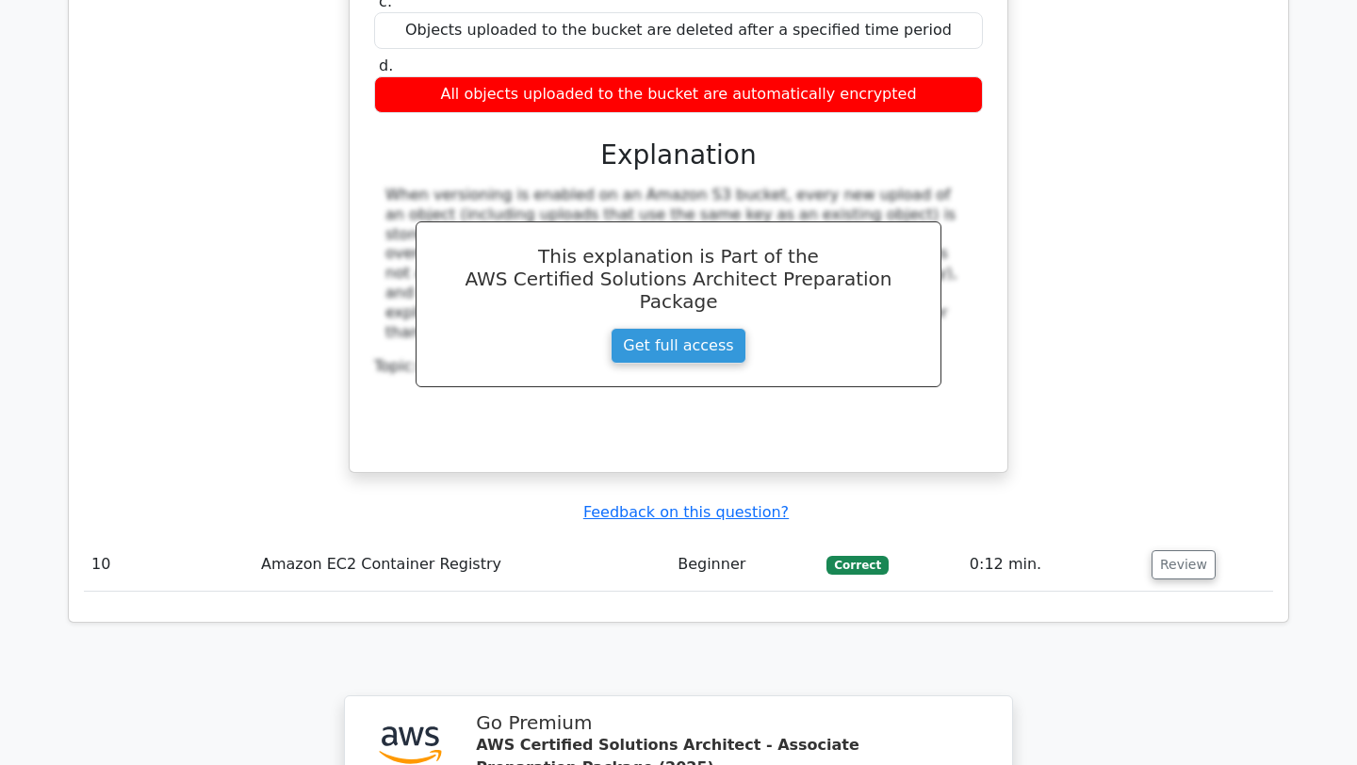
scroll to position [8443, 0]
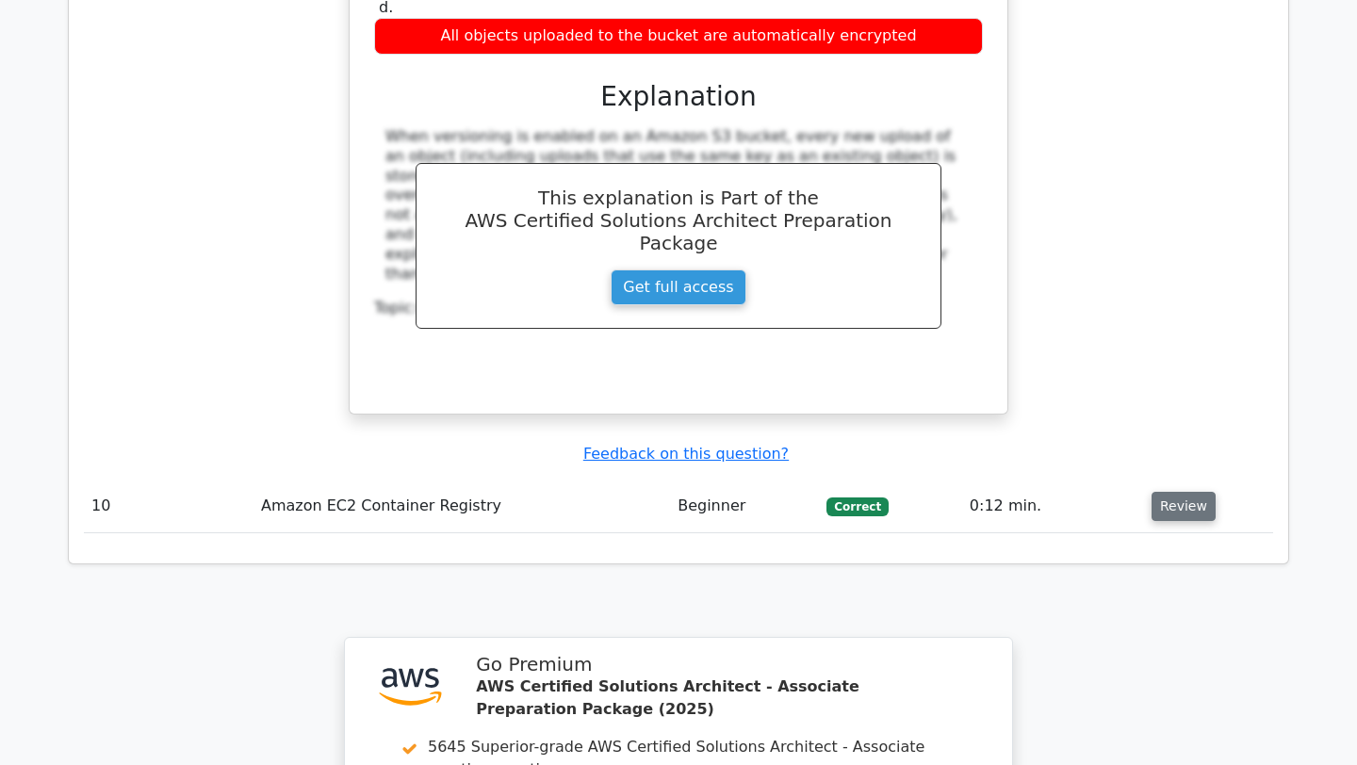
click at [1186, 492] on button "Review" at bounding box center [1184, 506] width 64 height 29
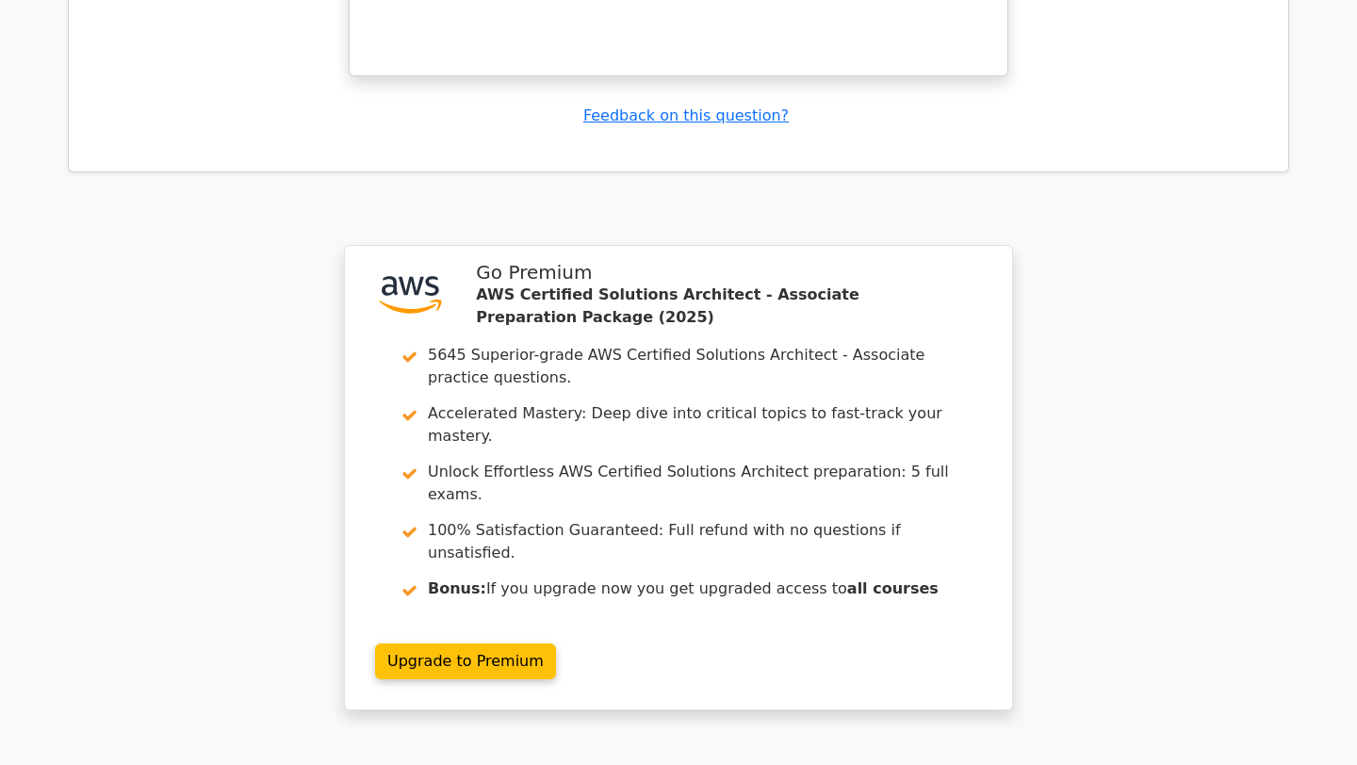
scroll to position [9619, 0]
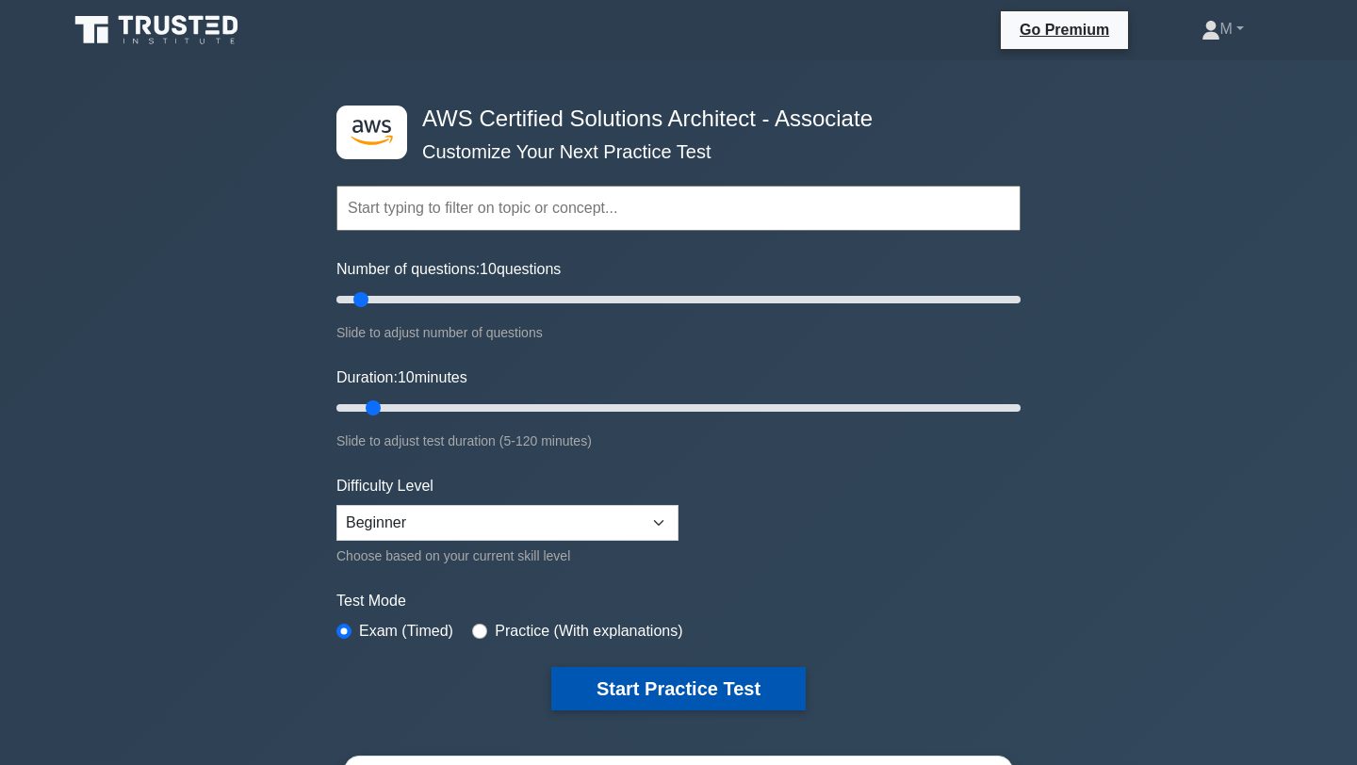
click at [610, 698] on button "Start Practice Test" at bounding box center [678, 688] width 255 height 43
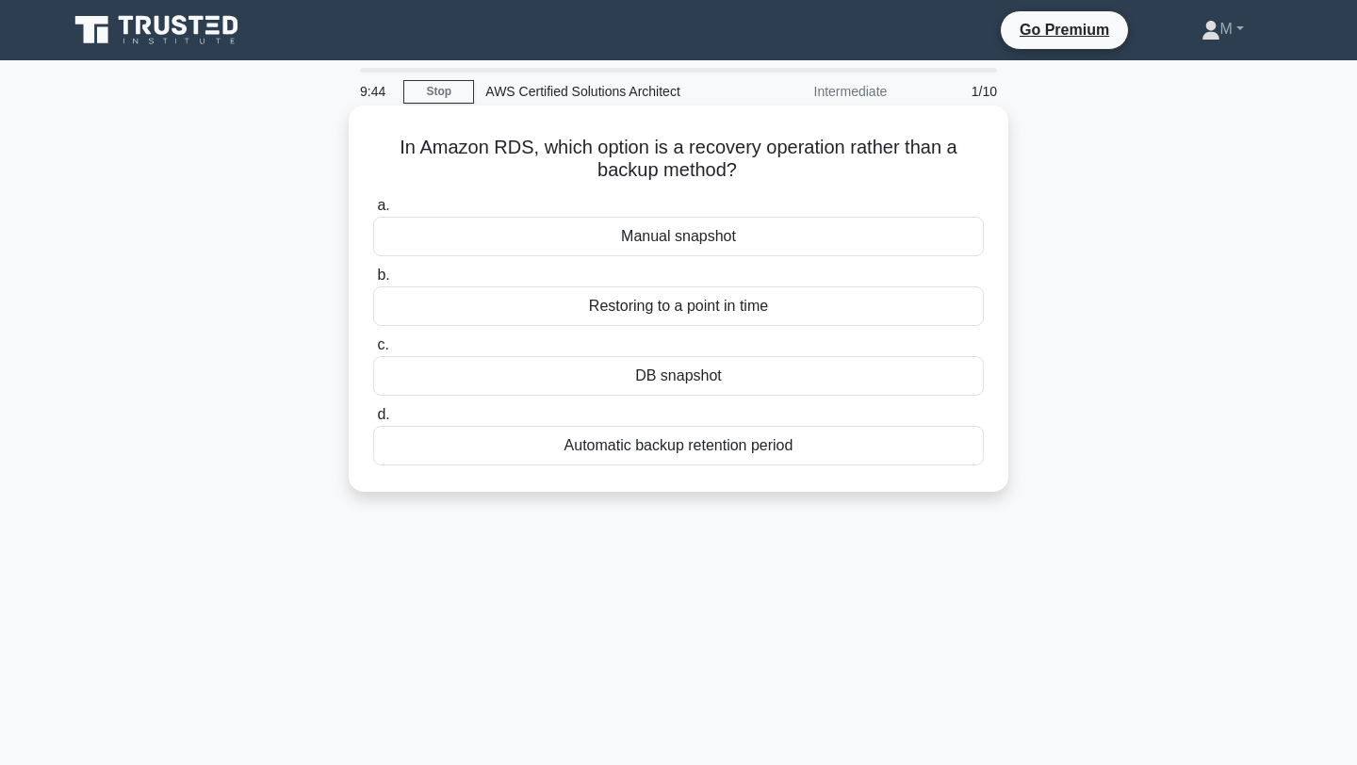
click at [717, 385] on div "DB snapshot" at bounding box center [678, 376] width 611 height 40
click at [373, 352] on input "c. DB snapshot" at bounding box center [373, 345] width 0 height 12
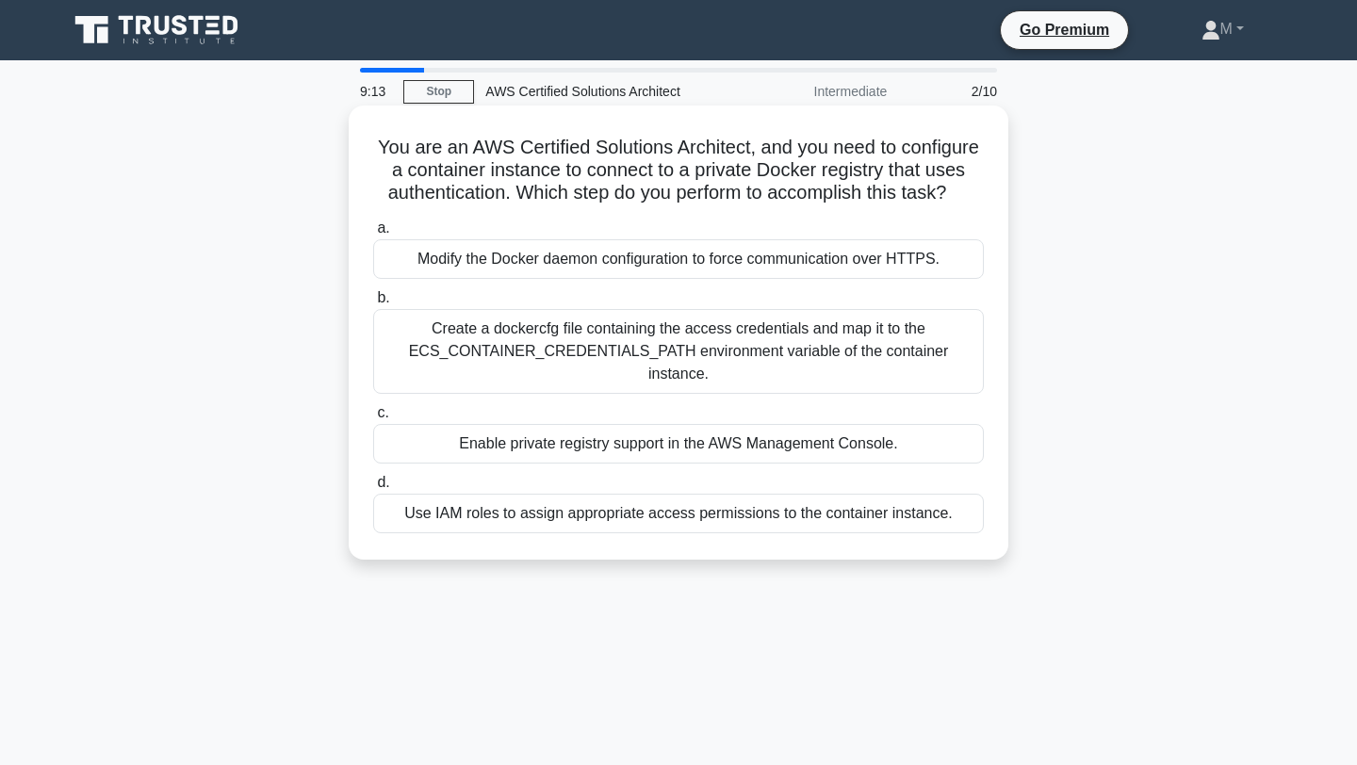
click at [647, 494] on div "Use IAM roles to assign appropriate access permissions to the container instanc…" at bounding box center [678, 514] width 611 height 40
click at [373, 489] on input "d. Use IAM roles to assign appropriate access permissions to the container inst…" at bounding box center [373, 483] width 0 height 12
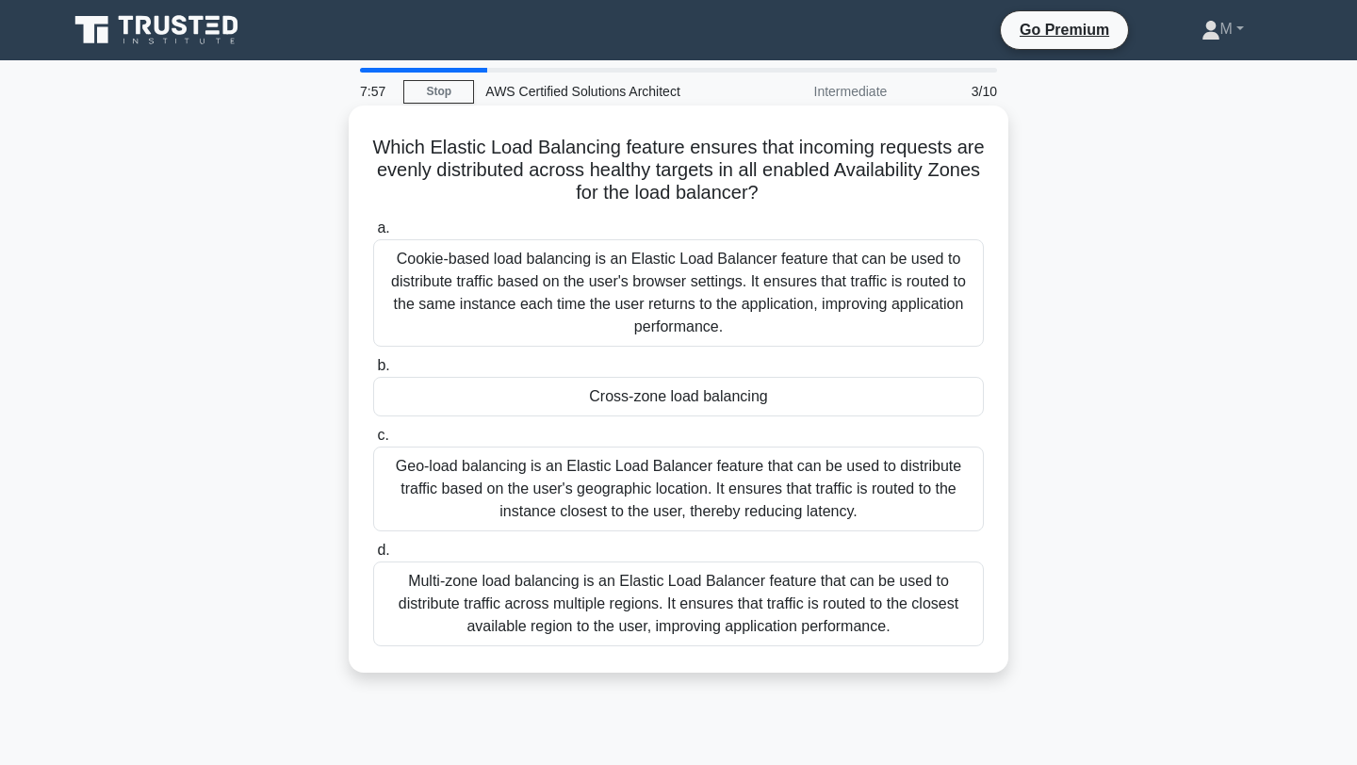
click at [603, 612] on div "Multi-zone load balancing is an Elastic Load Balancer feature that can be used …" at bounding box center [678, 604] width 611 height 85
click at [373, 557] on input "d. Multi-zone load balancing is an Elastic Load Balancer feature that can be us…" at bounding box center [373, 551] width 0 height 12
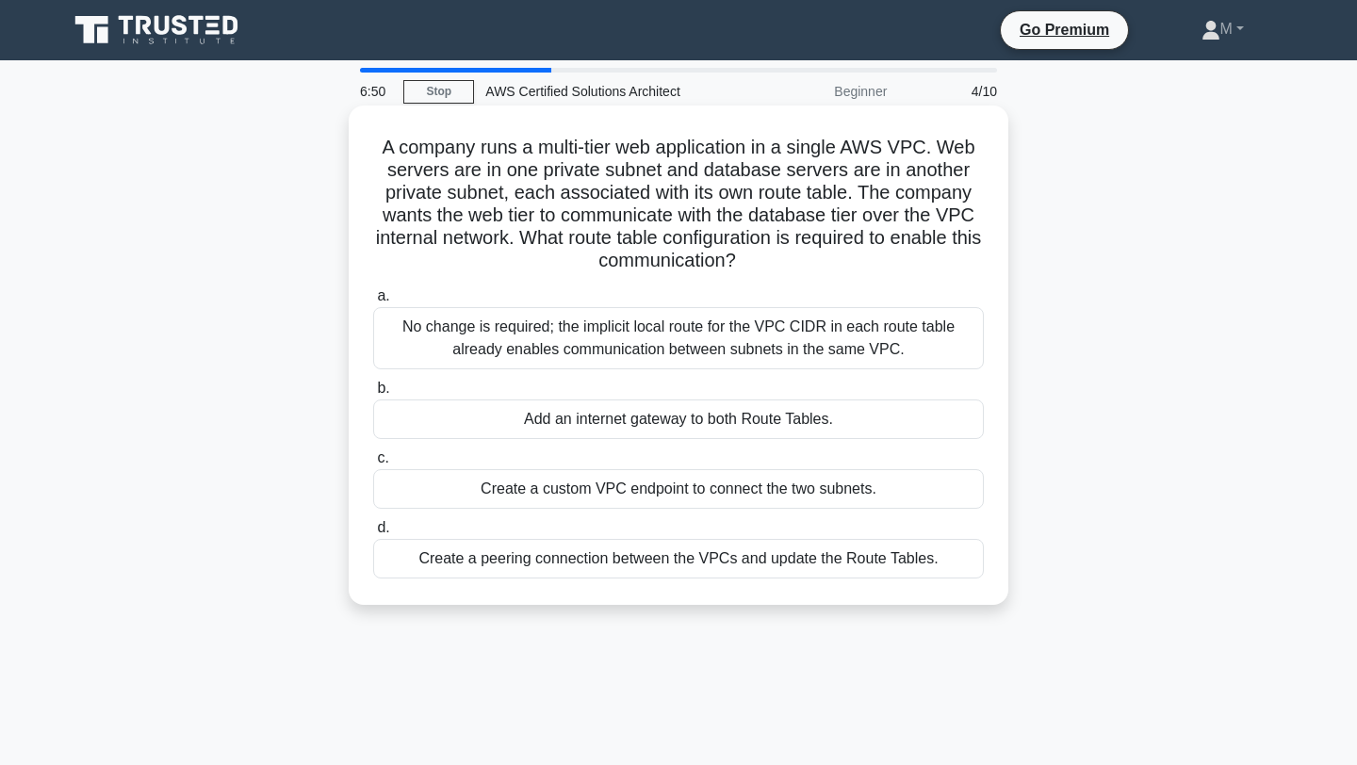
click at [629, 564] on div "Create a peering connection between the VPCs and update the Route Tables." at bounding box center [678, 559] width 611 height 40
click at [373, 534] on input "d. Create a peering connection between the VPCs and update the Route Tables." at bounding box center [373, 528] width 0 height 12
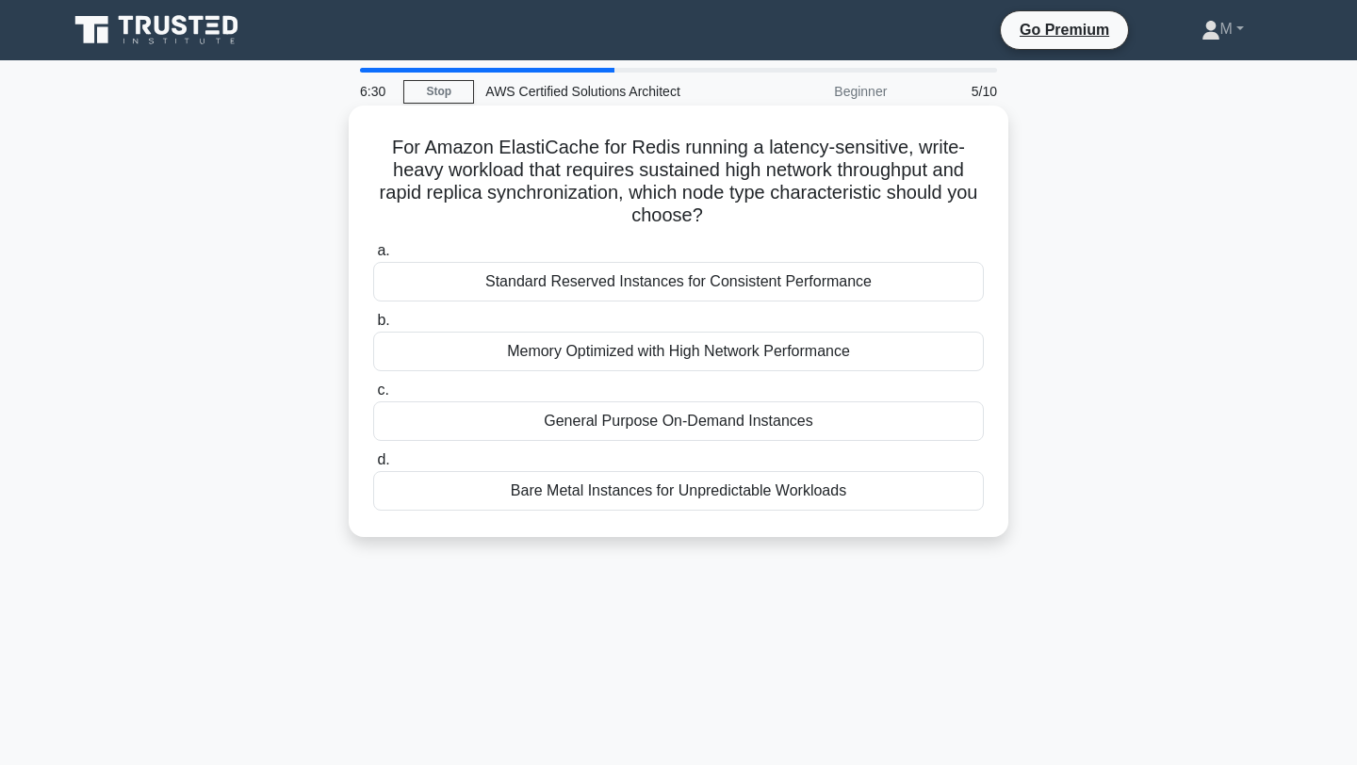
click at [671, 360] on div "Memory Optimized with High Network Performance" at bounding box center [678, 352] width 611 height 40
click at [373, 327] on input "b. Memory Optimized with High Network Performance" at bounding box center [373, 321] width 0 height 12
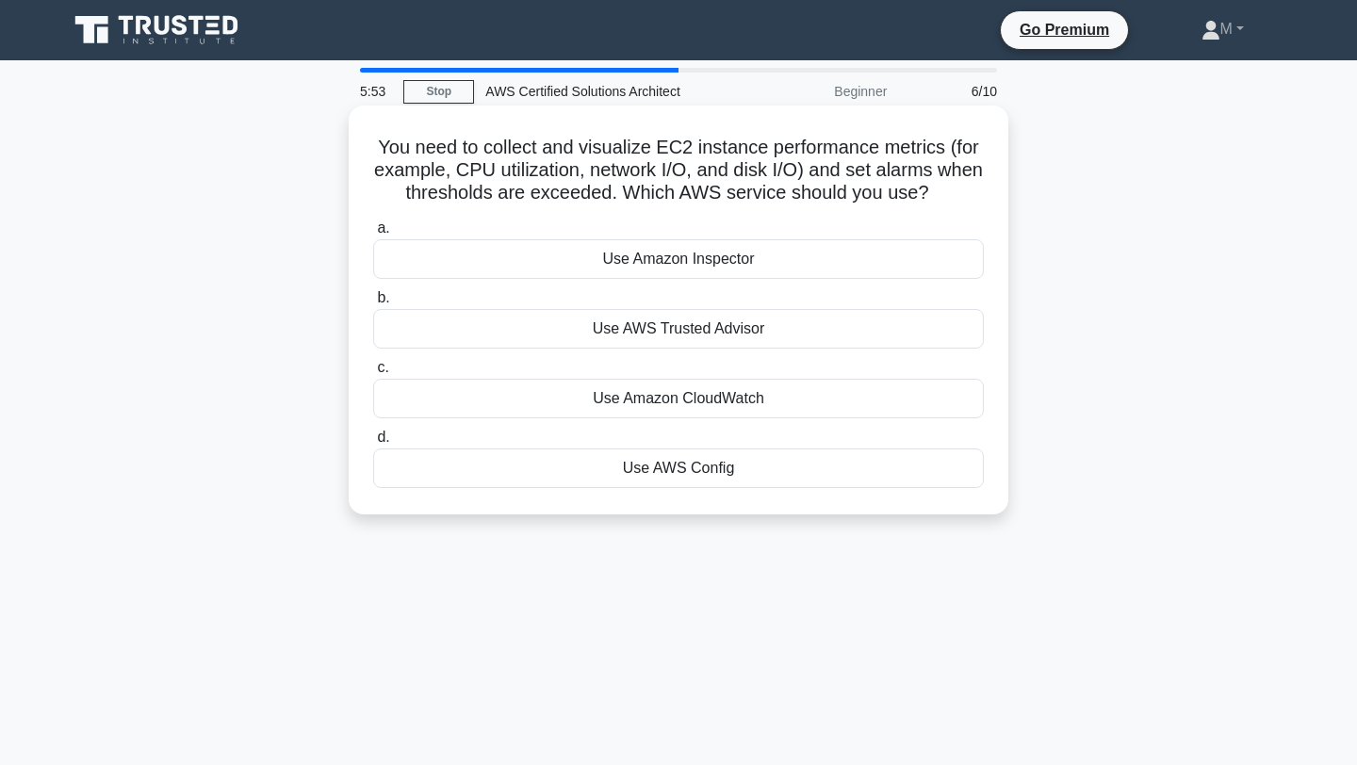
click at [683, 402] on div "Use Amazon CloudWatch" at bounding box center [678, 399] width 611 height 40
click at [373, 374] on input "c. Use Amazon CloudWatch" at bounding box center [373, 368] width 0 height 12
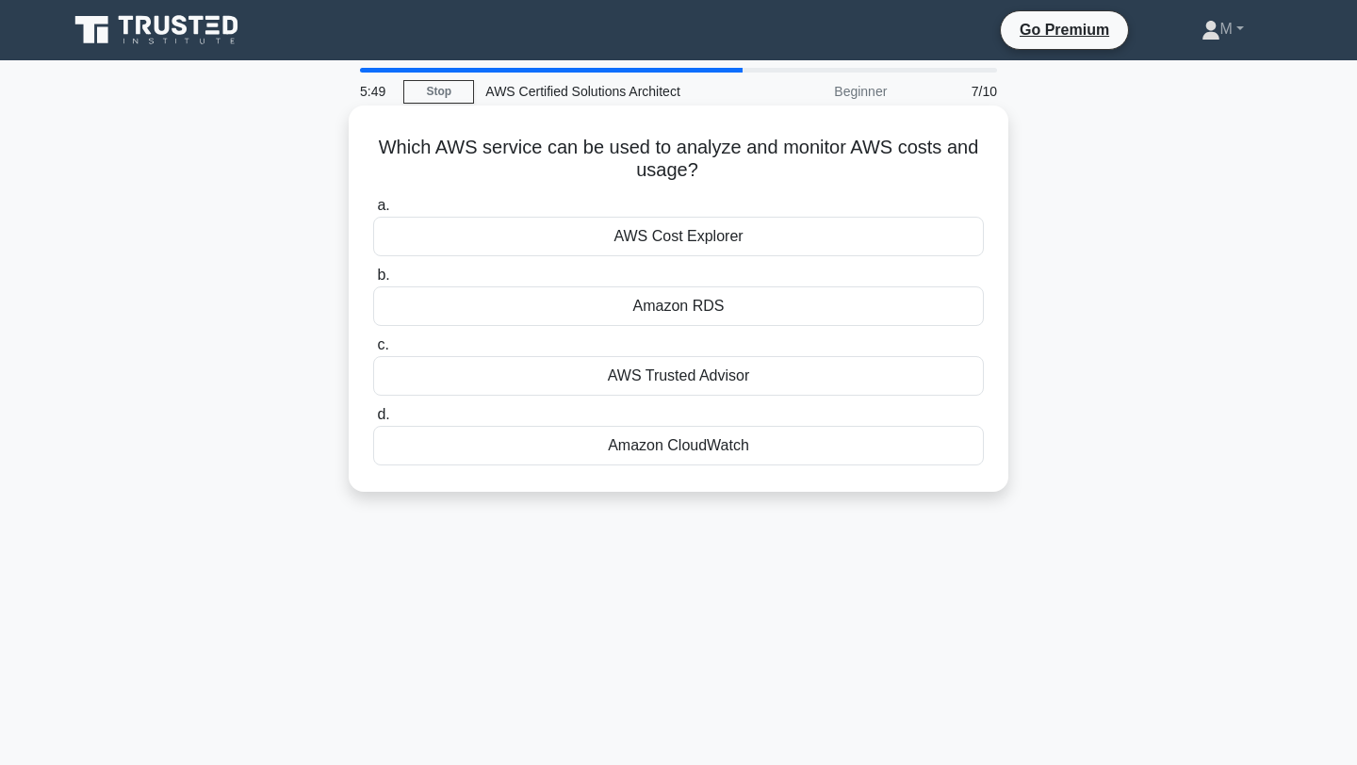
click at [740, 234] on div "AWS Cost Explorer" at bounding box center [678, 237] width 611 height 40
click at [373, 212] on input "a. AWS Cost Explorer" at bounding box center [373, 206] width 0 height 12
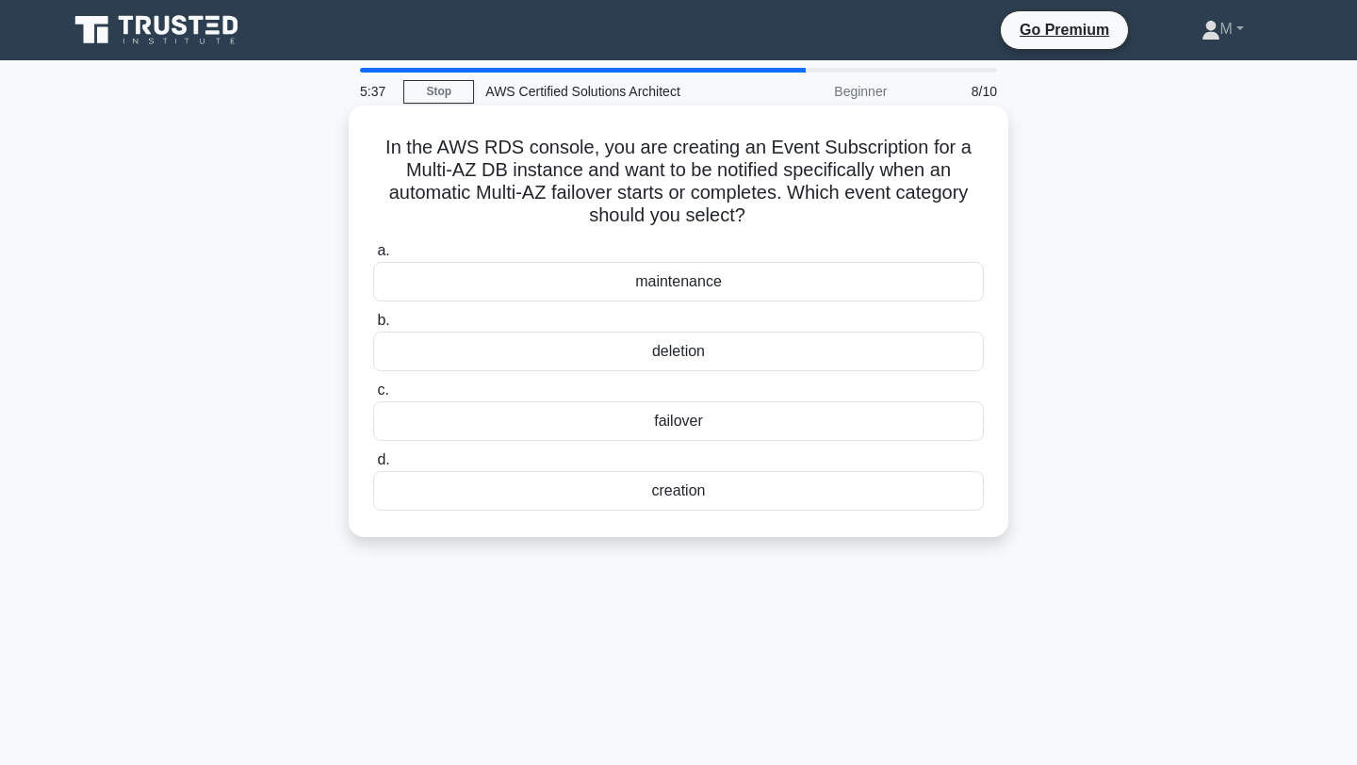
click at [684, 430] on div "failover" at bounding box center [678, 422] width 611 height 40
click at [373, 397] on input "c. failover" at bounding box center [373, 391] width 0 height 12
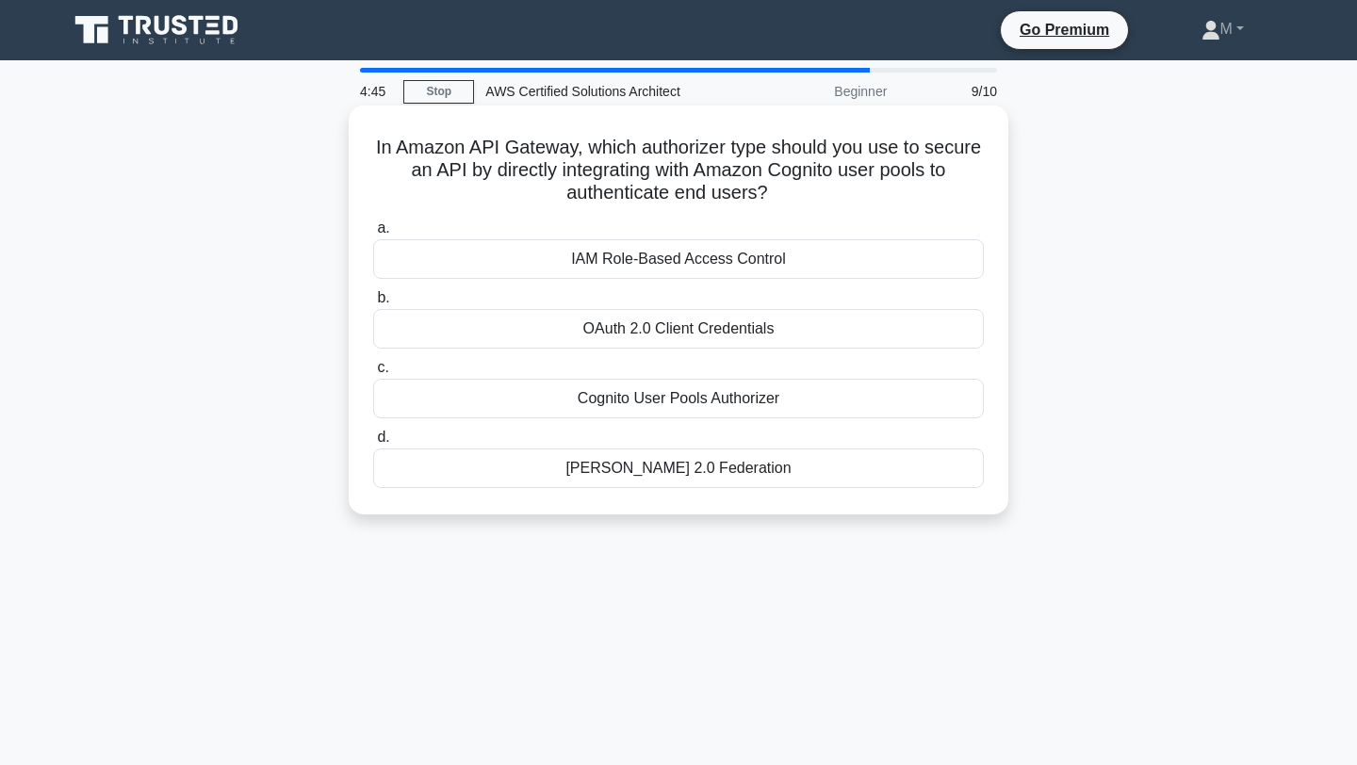
click at [681, 259] on div "IAM Role-Based Access Control" at bounding box center [678, 259] width 611 height 40
click at [373, 235] on input "a. IAM Role-Based Access Control" at bounding box center [373, 228] width 0 height 12
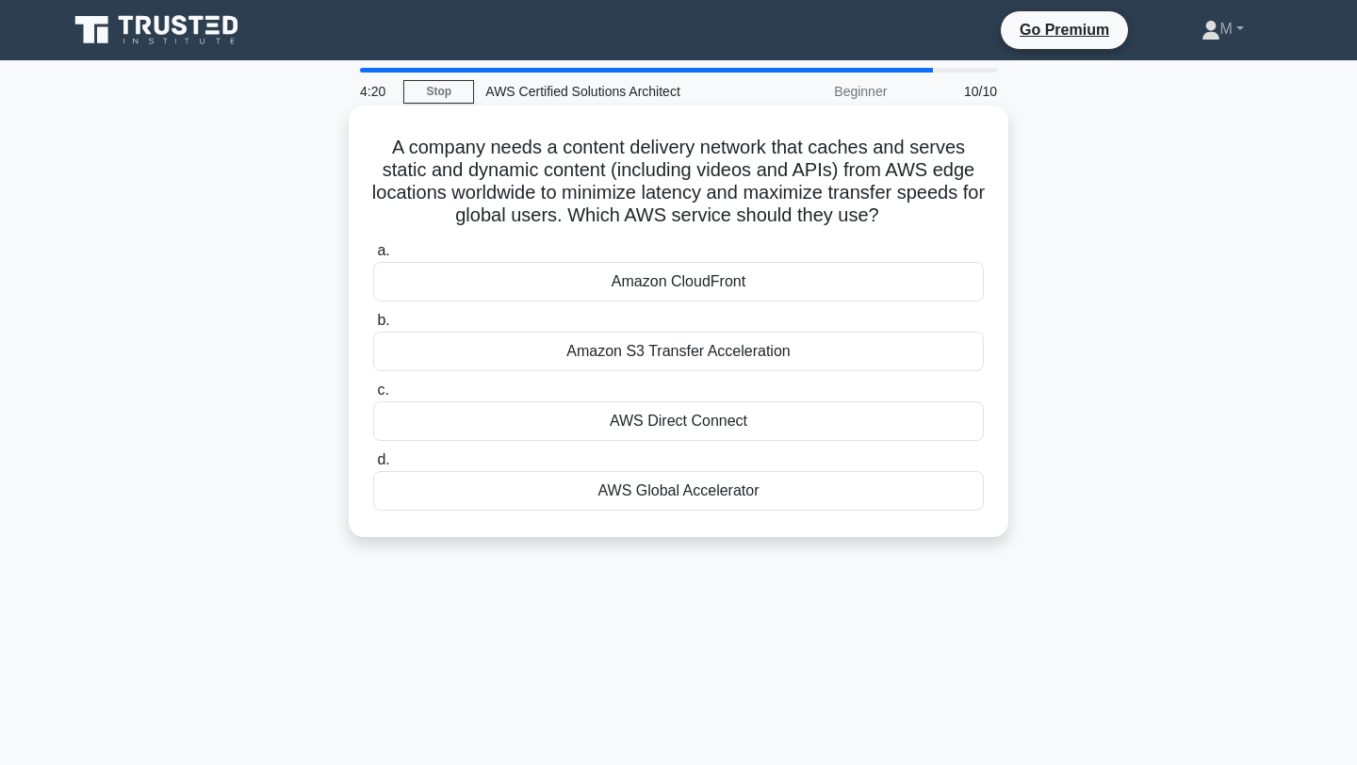
click at [683, 280] on div "Amazon CloudFront" at bounding box center [678, 282] width 611 height 40
click at [373, 257] on input "a. Amazon CloudFront" at bounding box center [373, 251] width 0 height 12
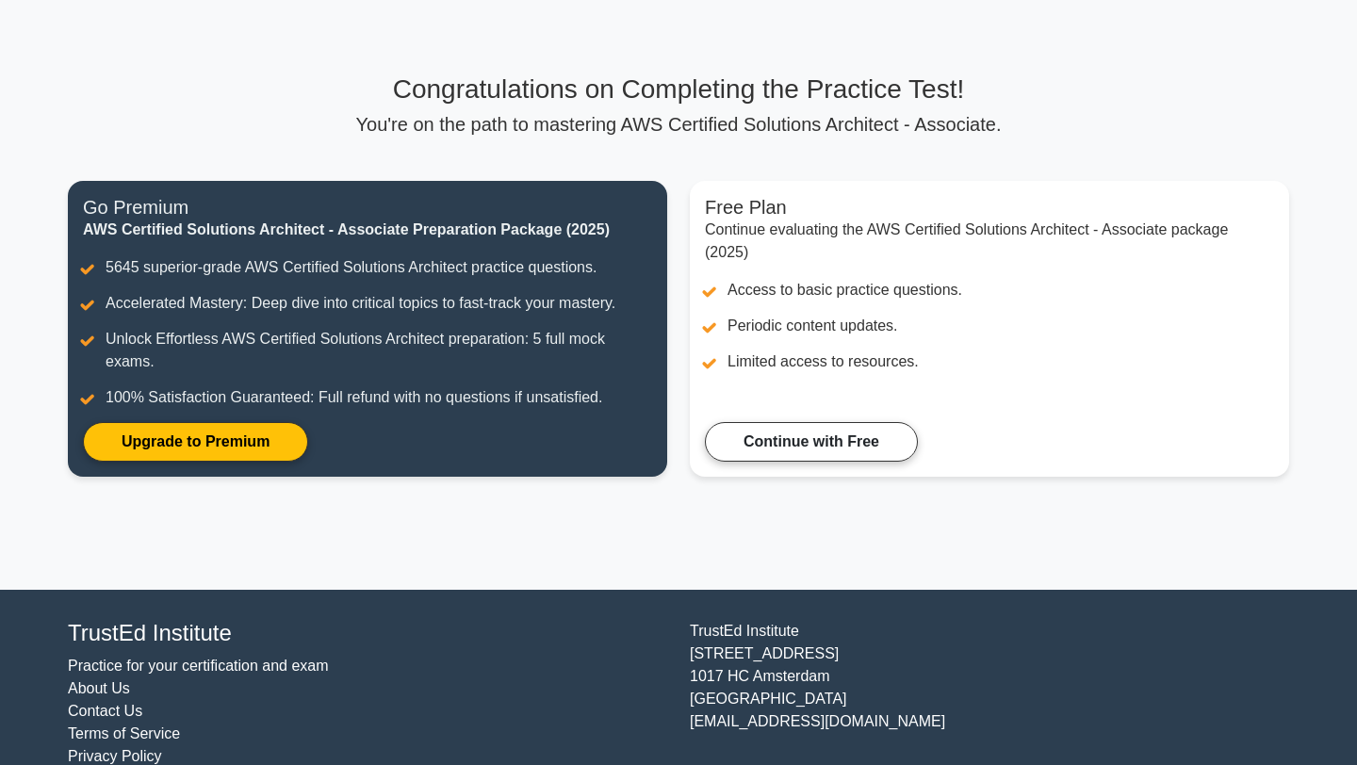
scroll to position [98, 0]
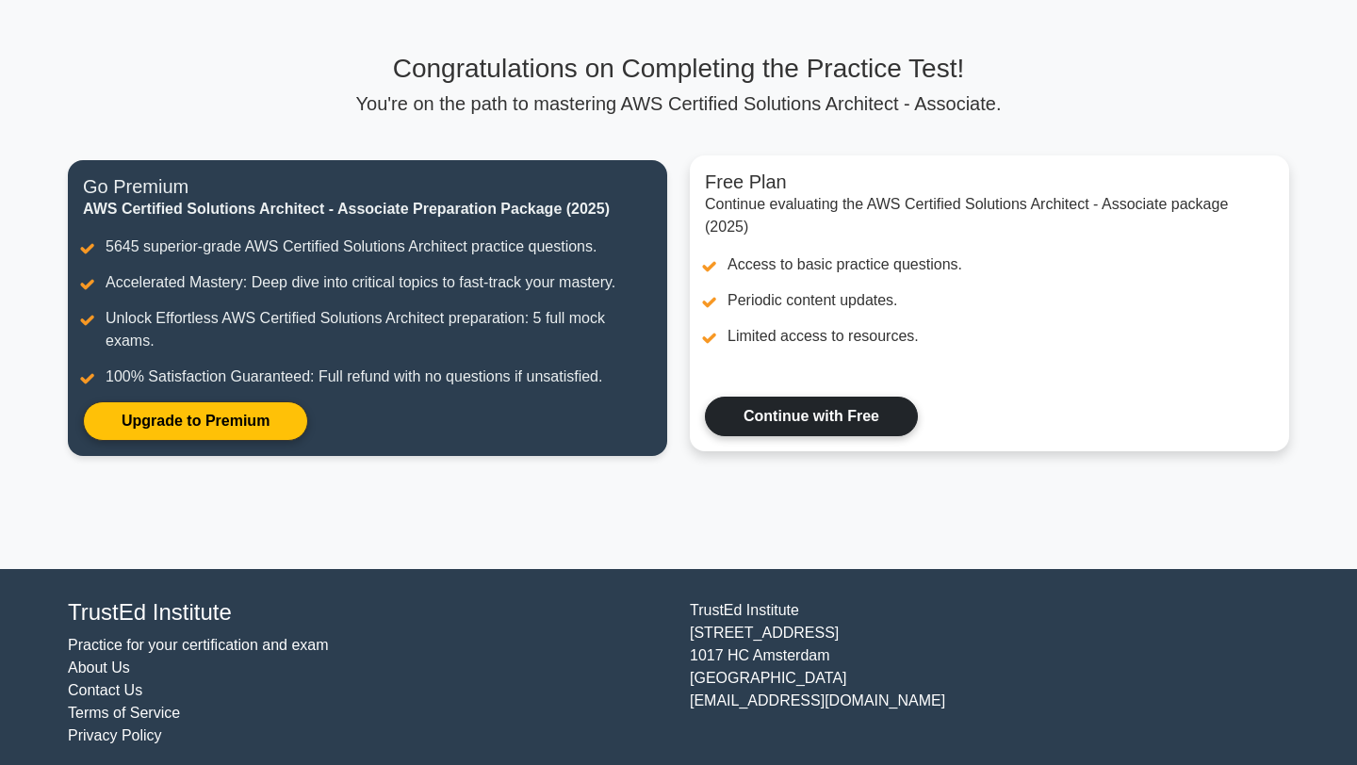
click at [797, 402] on link "Continue with Free" at bounding box center [811, 417] width 213 height 40
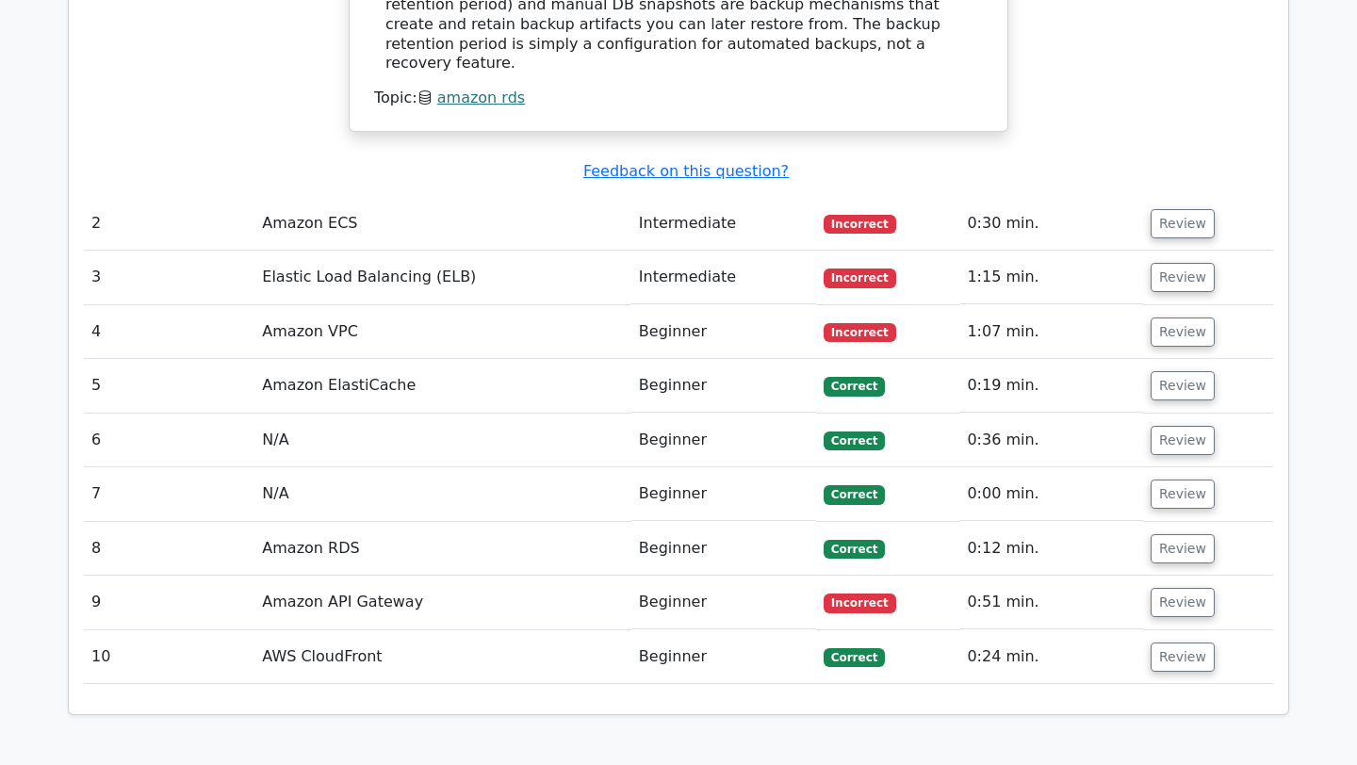
scroll to position [2130, 0]
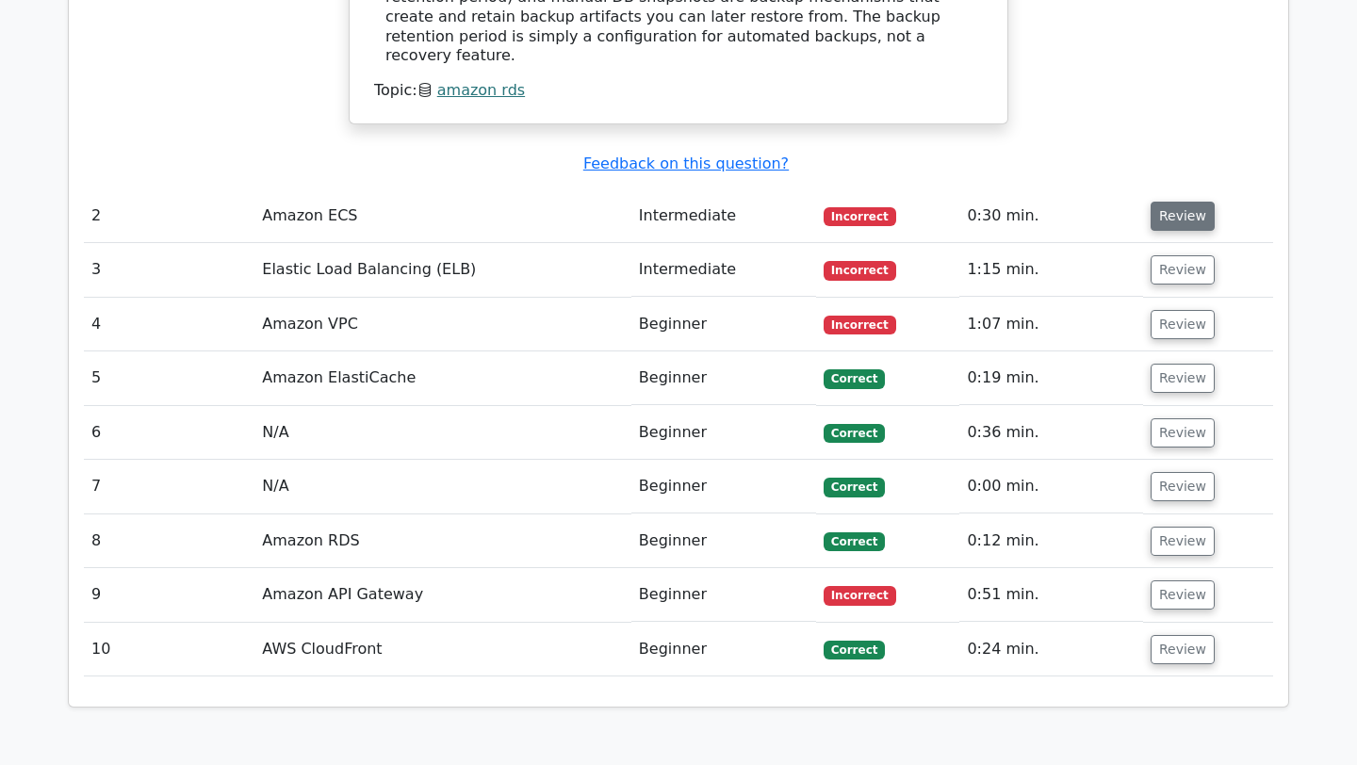
click at [1165, 202] on button "Review" at bounding box center [1183, 216] width 64 height 29
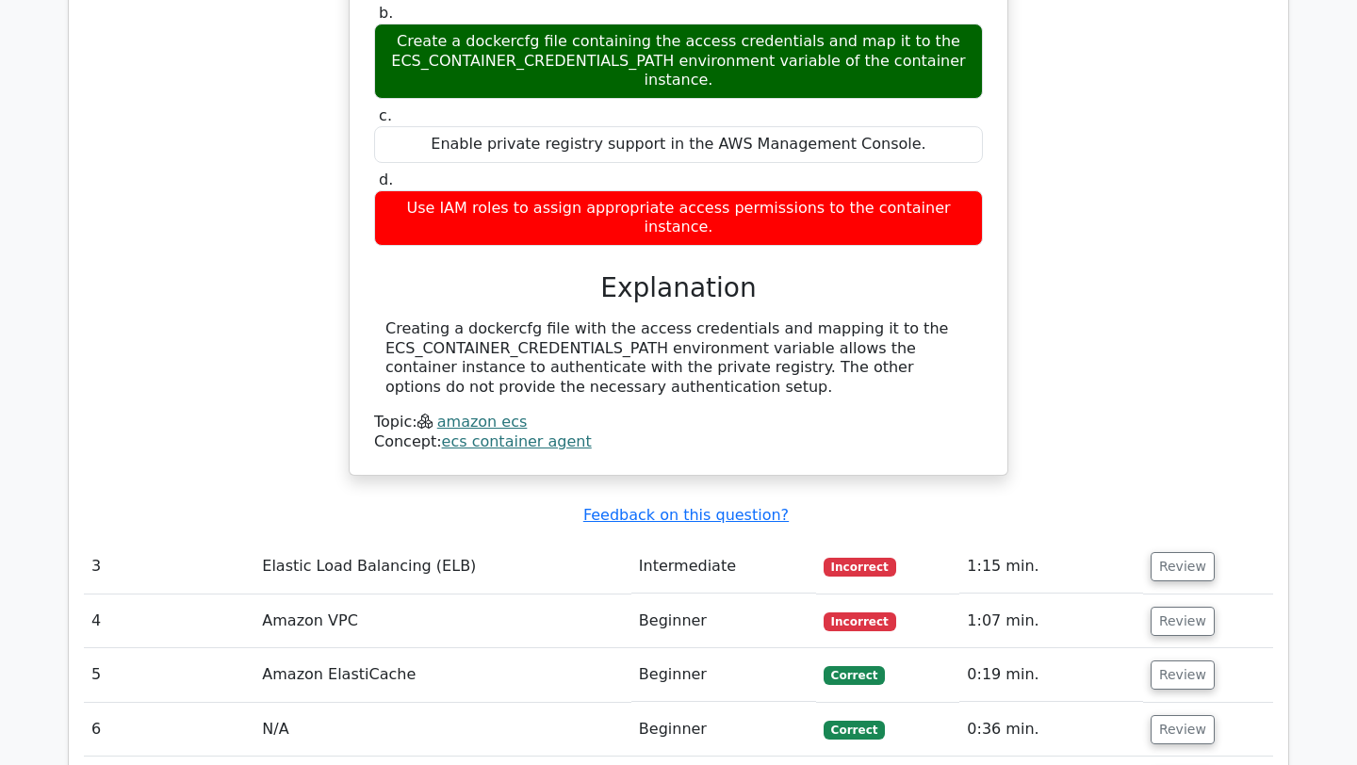
scroll to position [2604, 0]
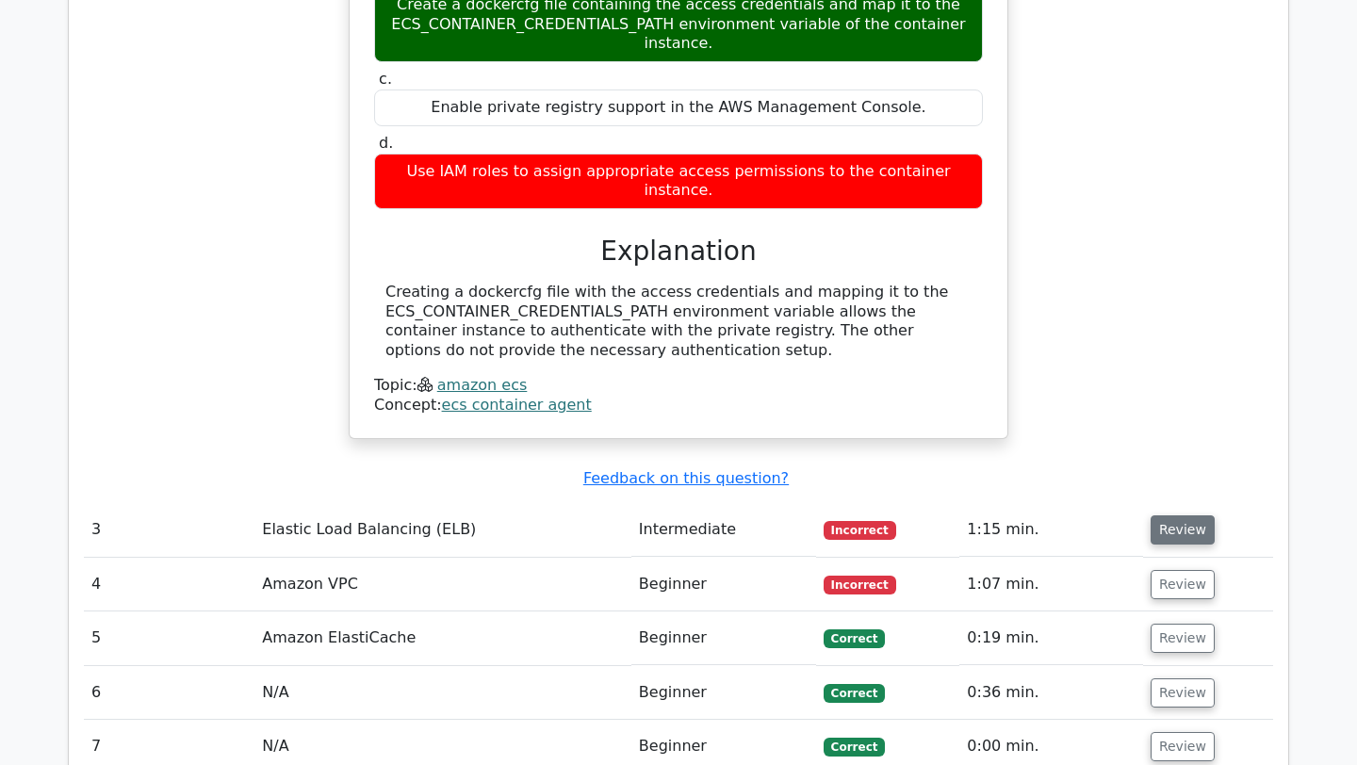
click at [1192, 516] on button "Review" at bounding box center [1183, 530] width 64 height 29
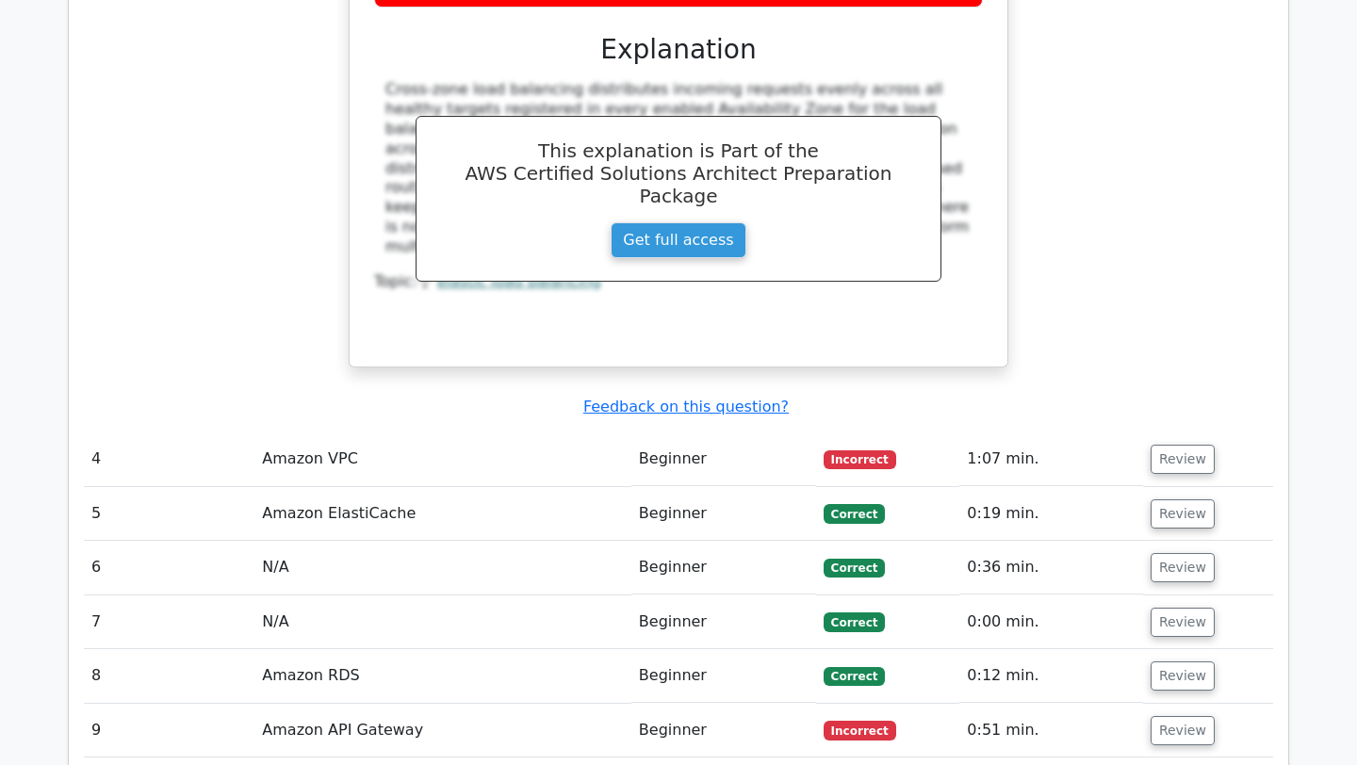
scroll to position [3654, 0]
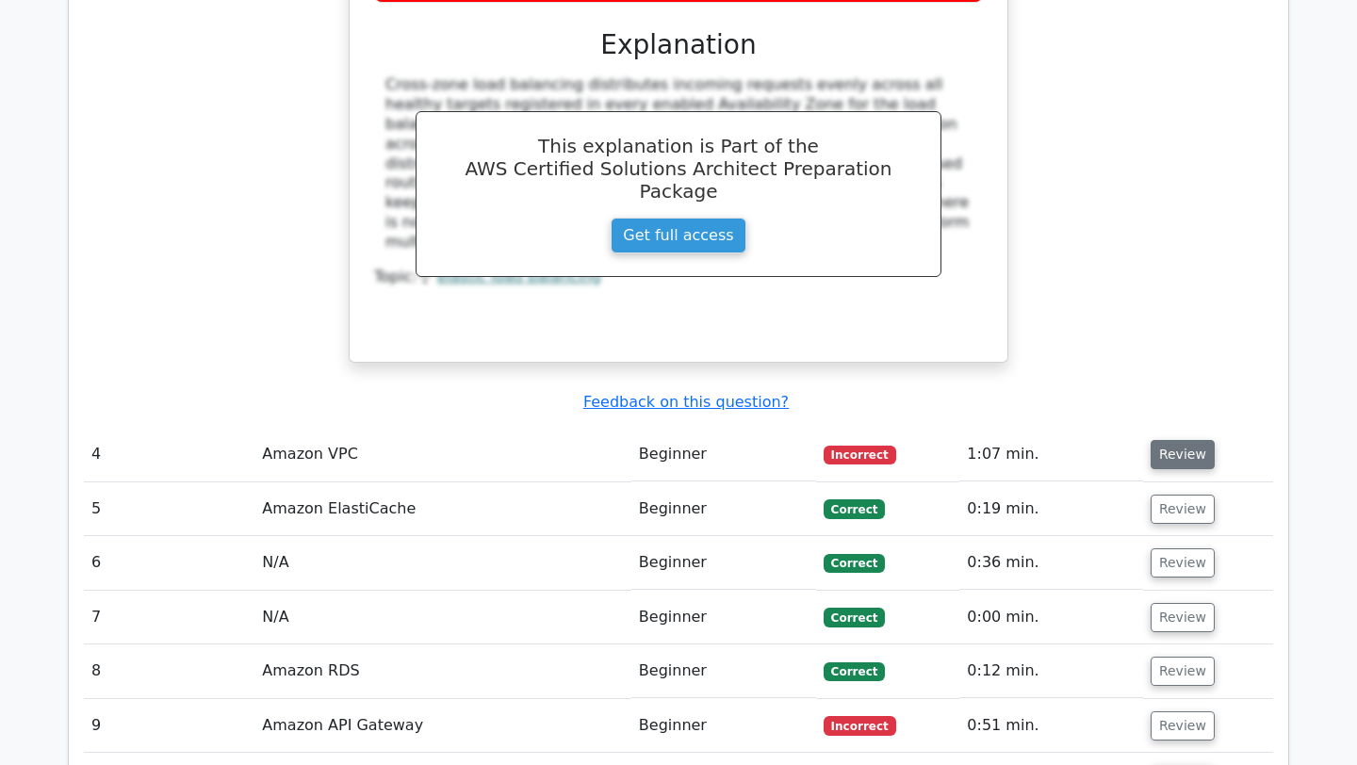
click at [1191, 440] on button "Review" at bounding box center [1183, 454] width 64 height 29
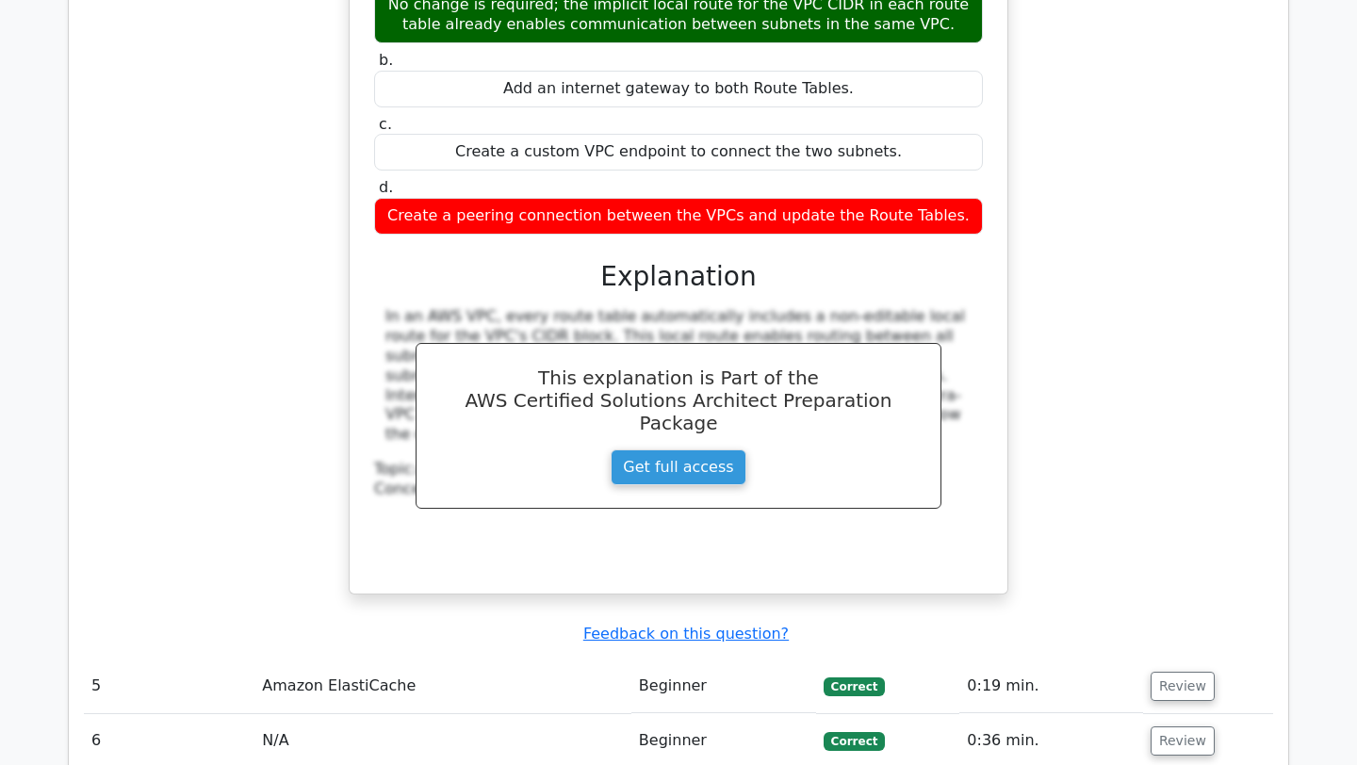
scroll to position [4452, 0]
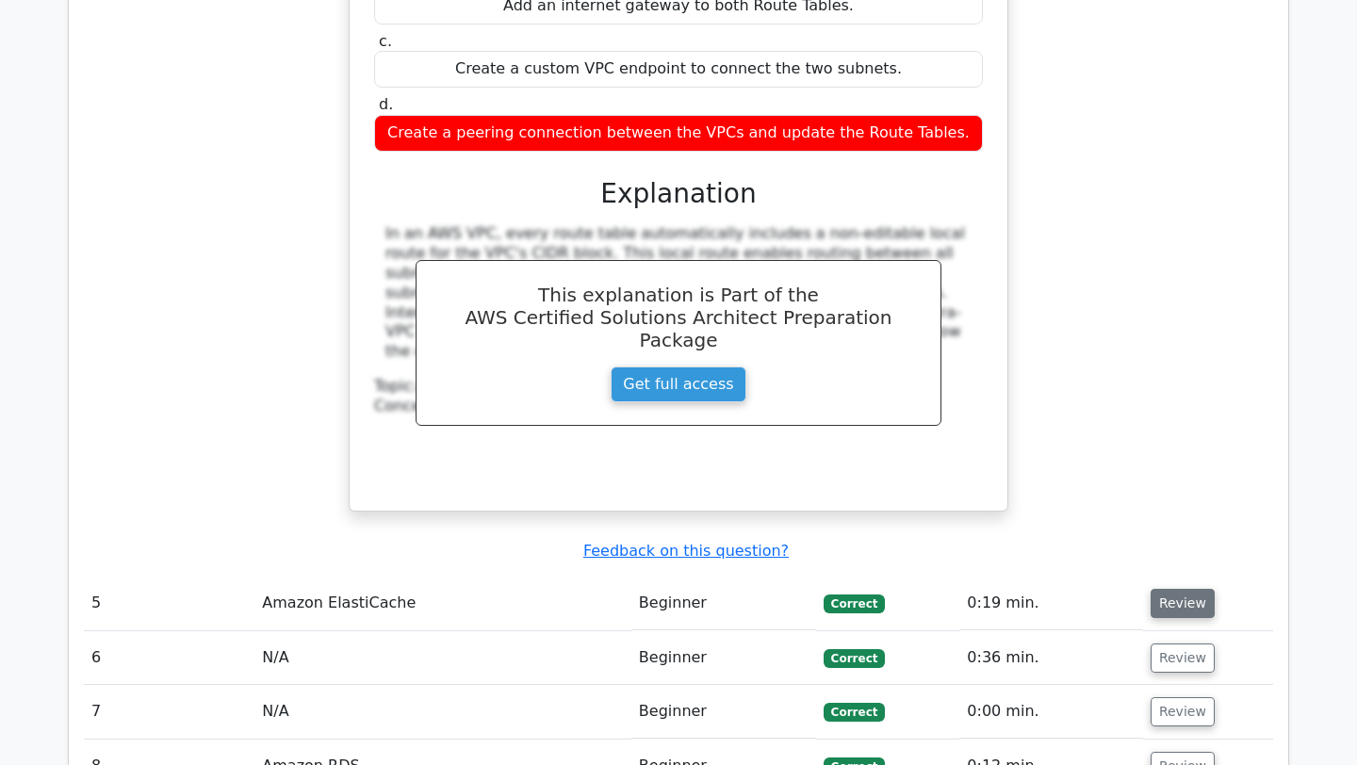
click at [1181, 589] on button "Review" at bounding box center [1183, 603] width 64 height 29
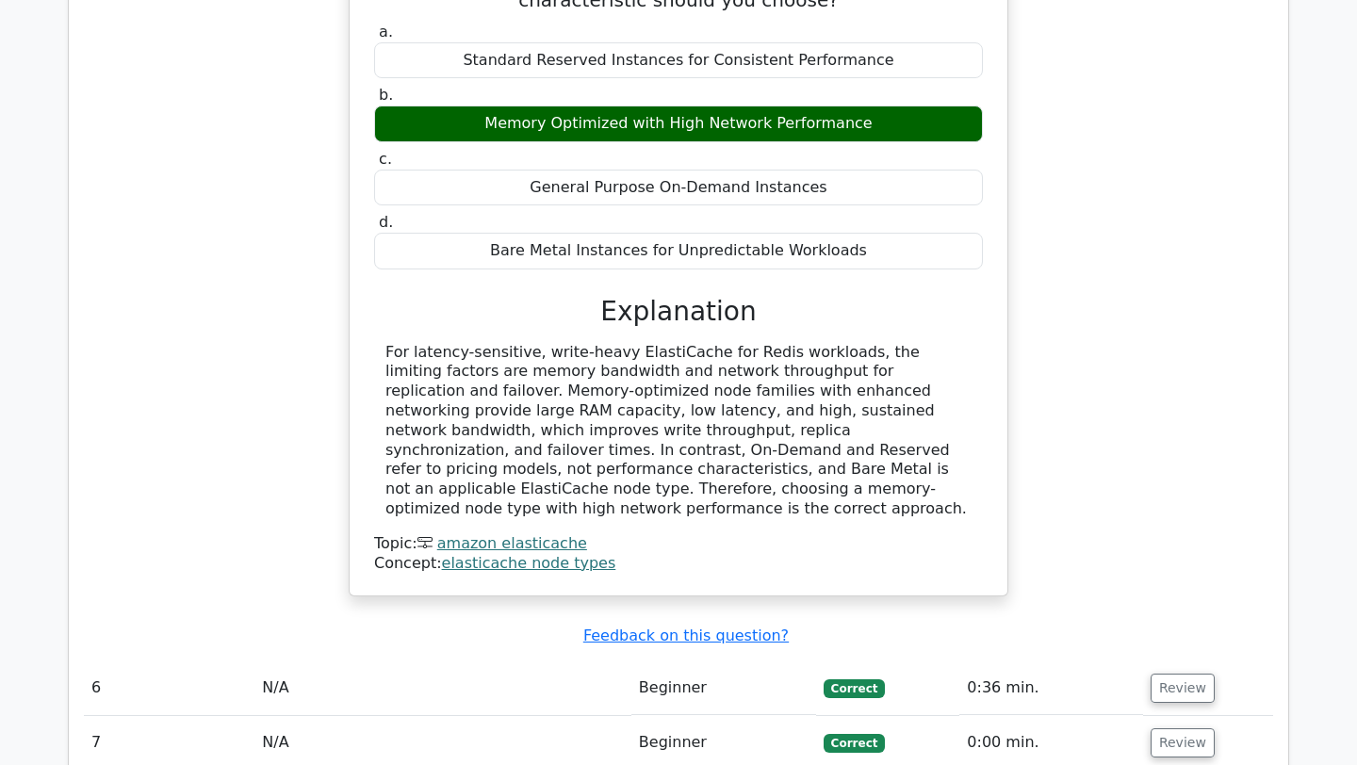
scroll to position [5196, 0]
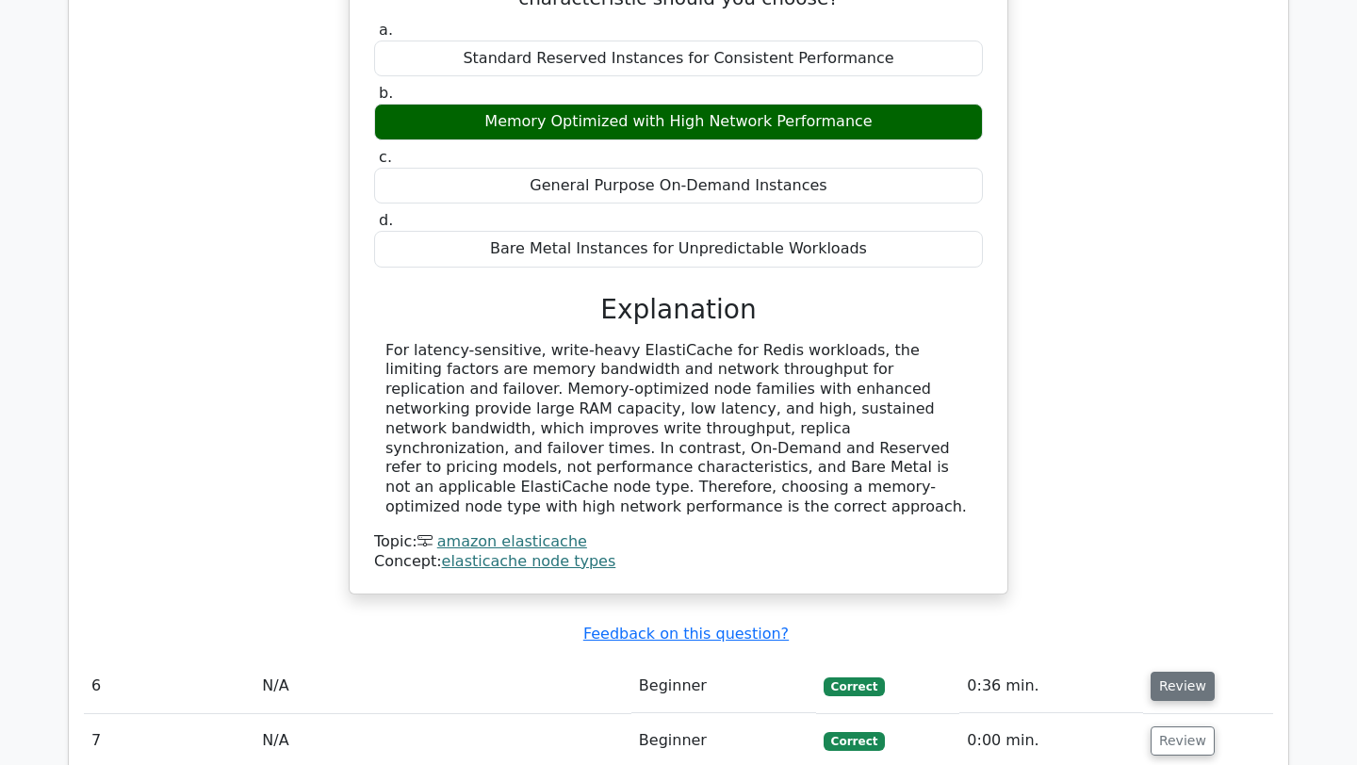
click at [1151, 672] on button "Review" at bounding box center [1183, 686] width 64 height 29
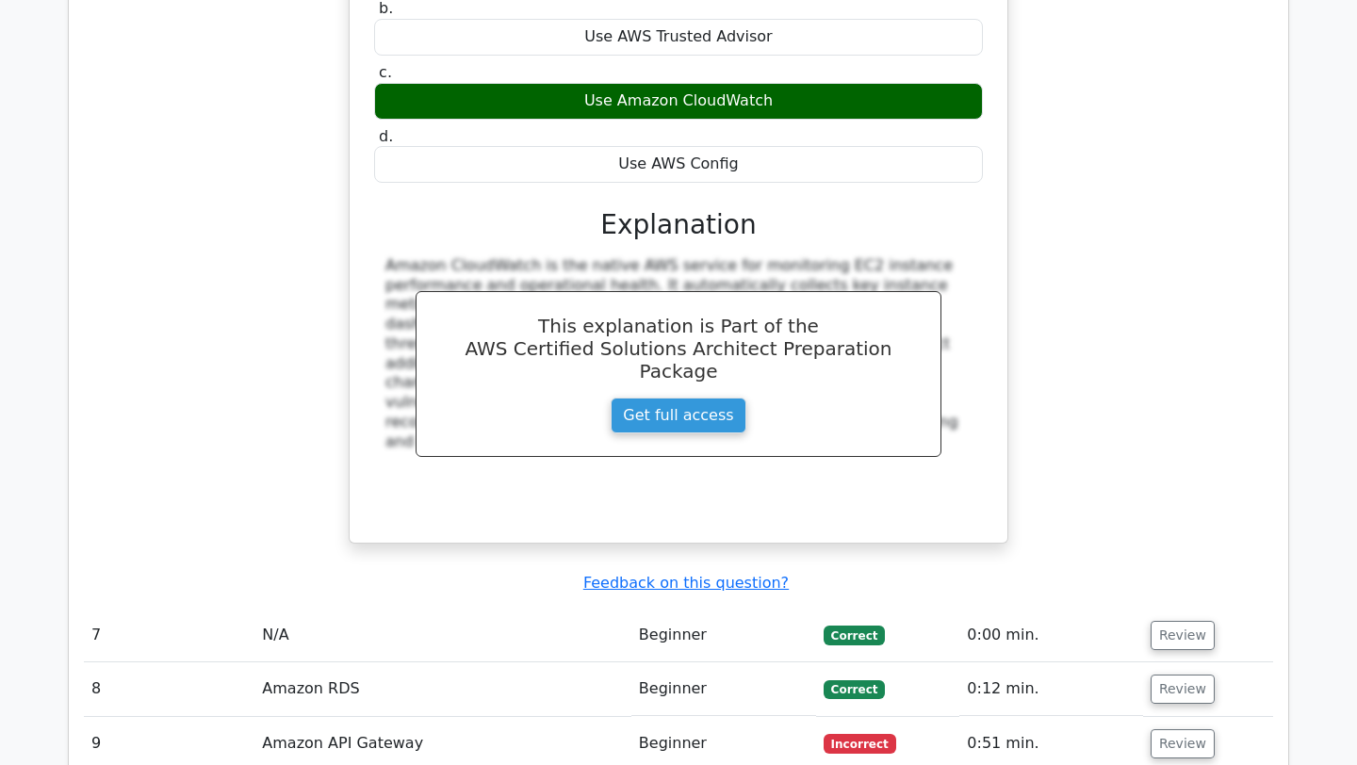
scroll to position [6129, 0]
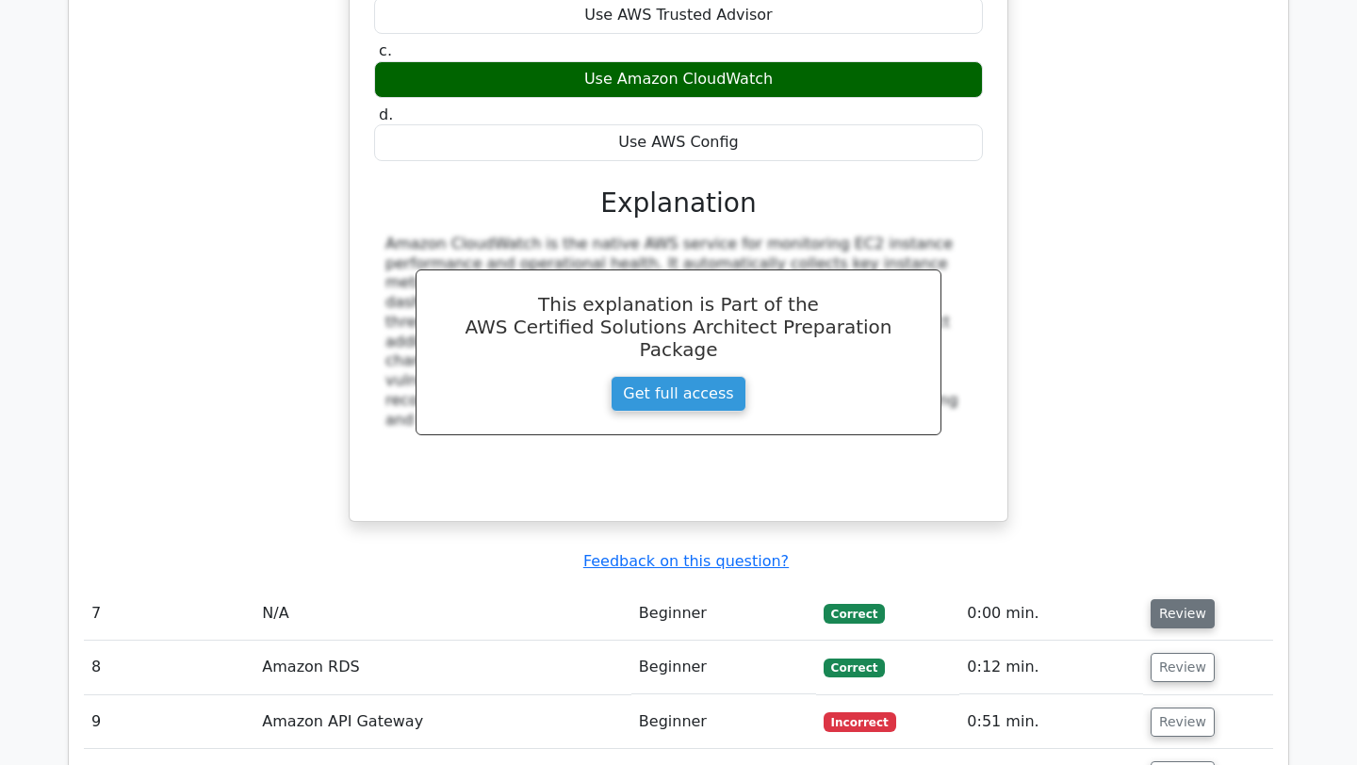
click at [1194, 600] on button "Review" at bounding box center [1183, 614] width 64 height 29
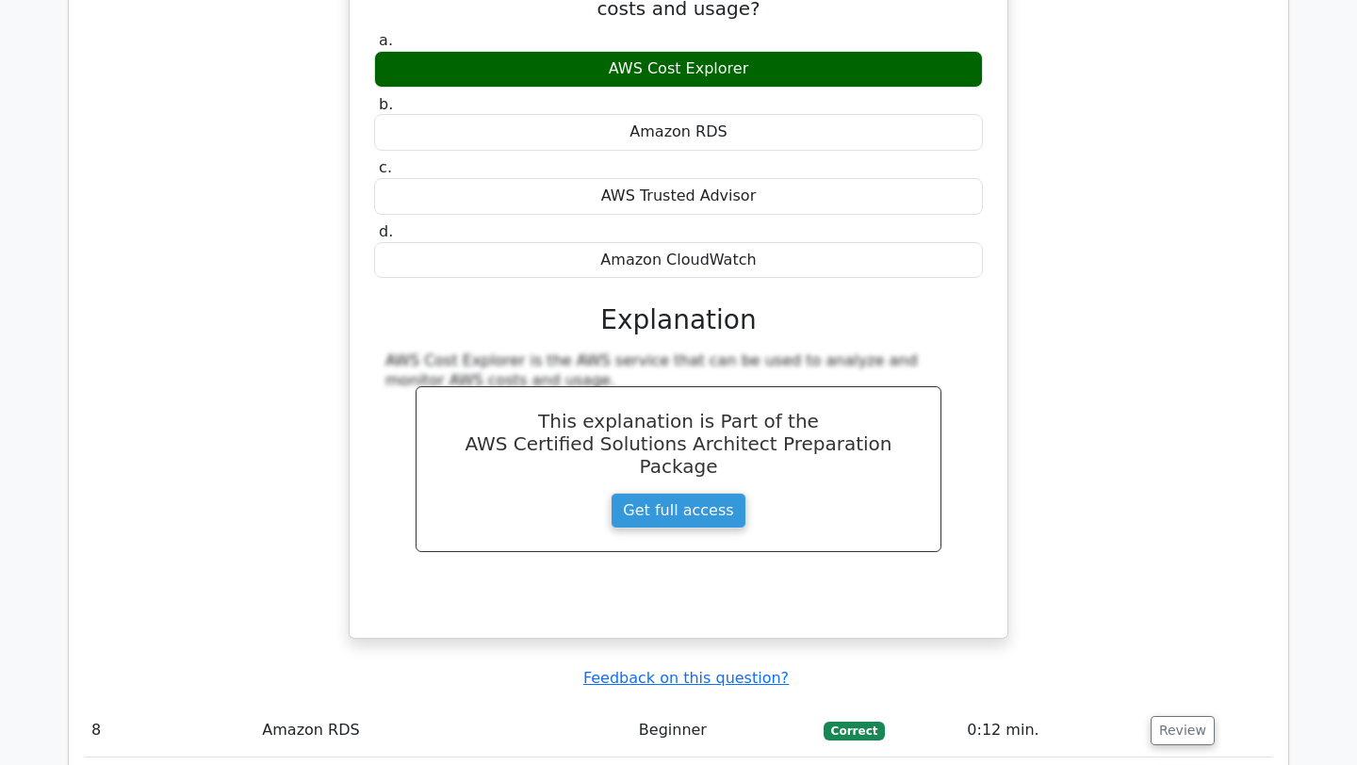
scroll to position [6863, 0]
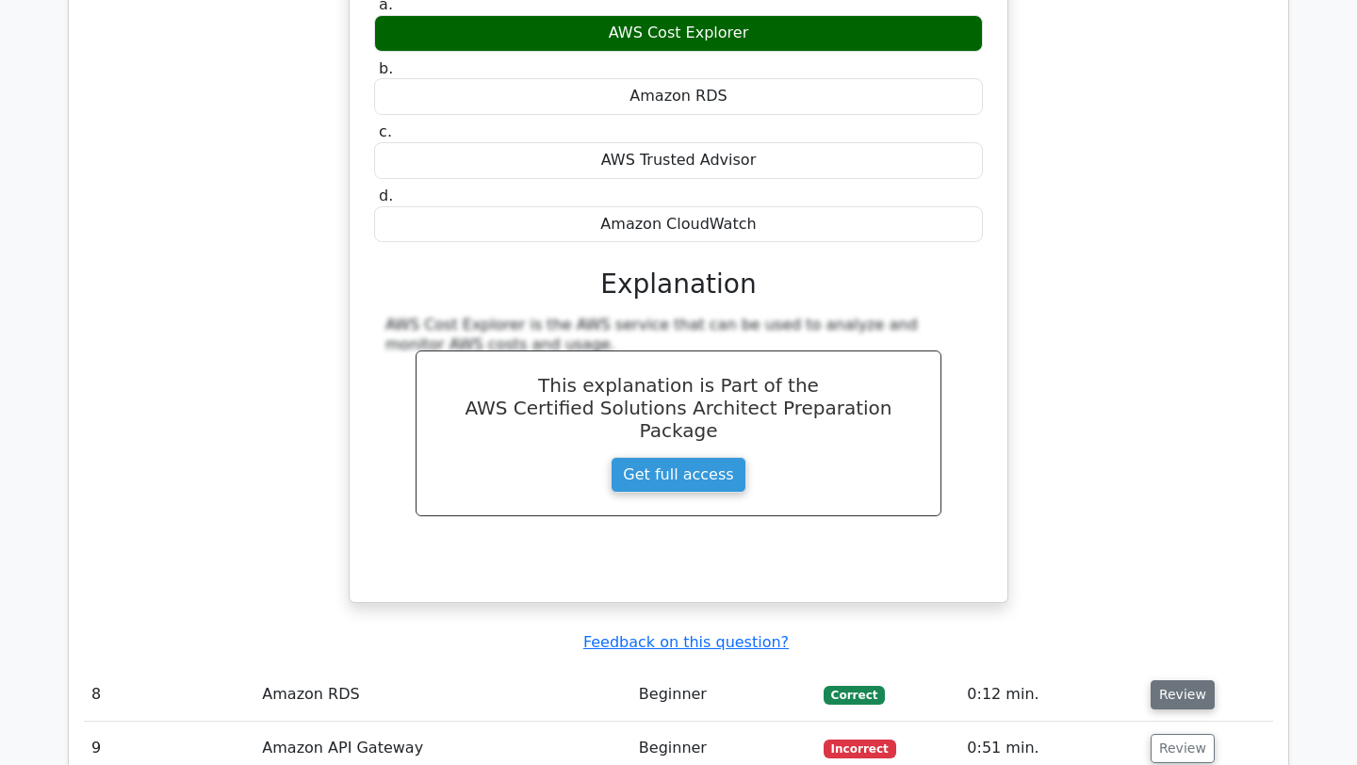
click at [1178, 681] on button "Review" at bounding box center [1183, 695] width 64 height 29
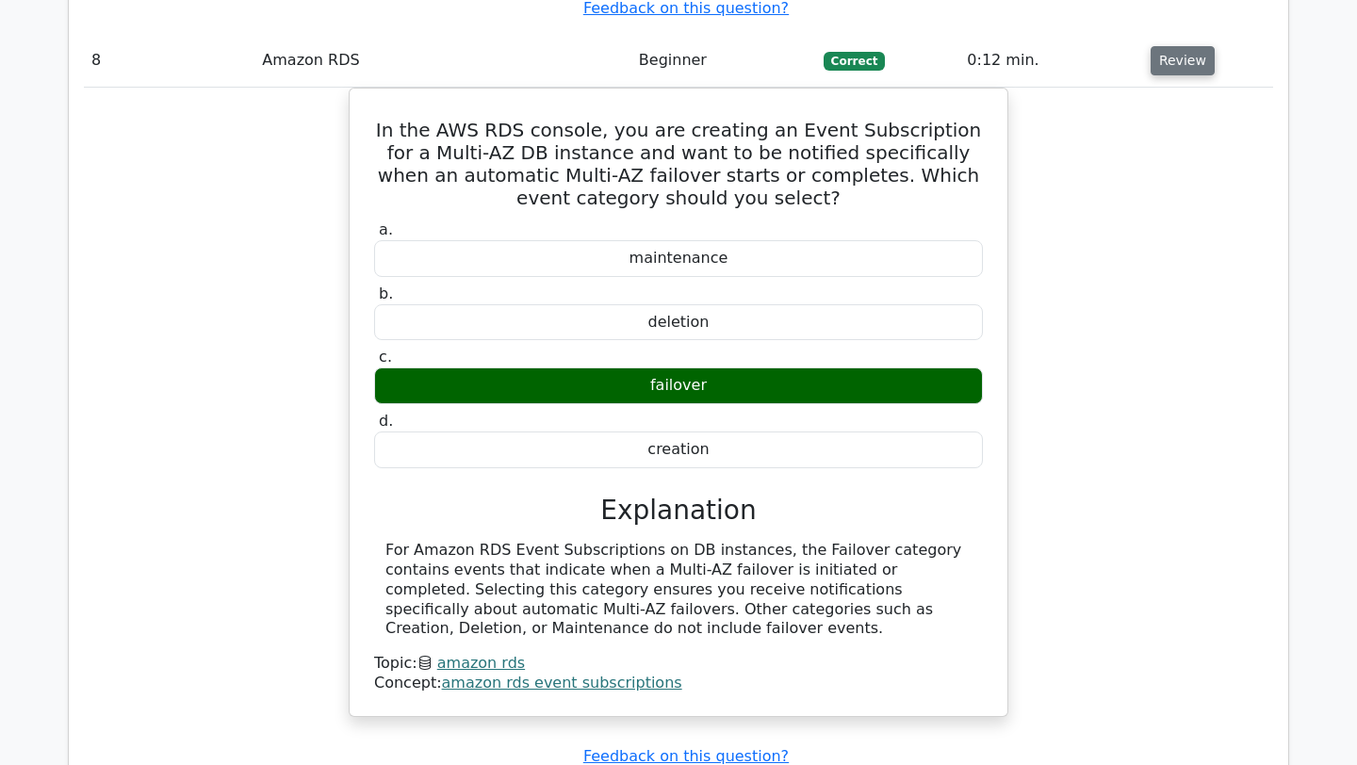
scroll to position [7515, 0]
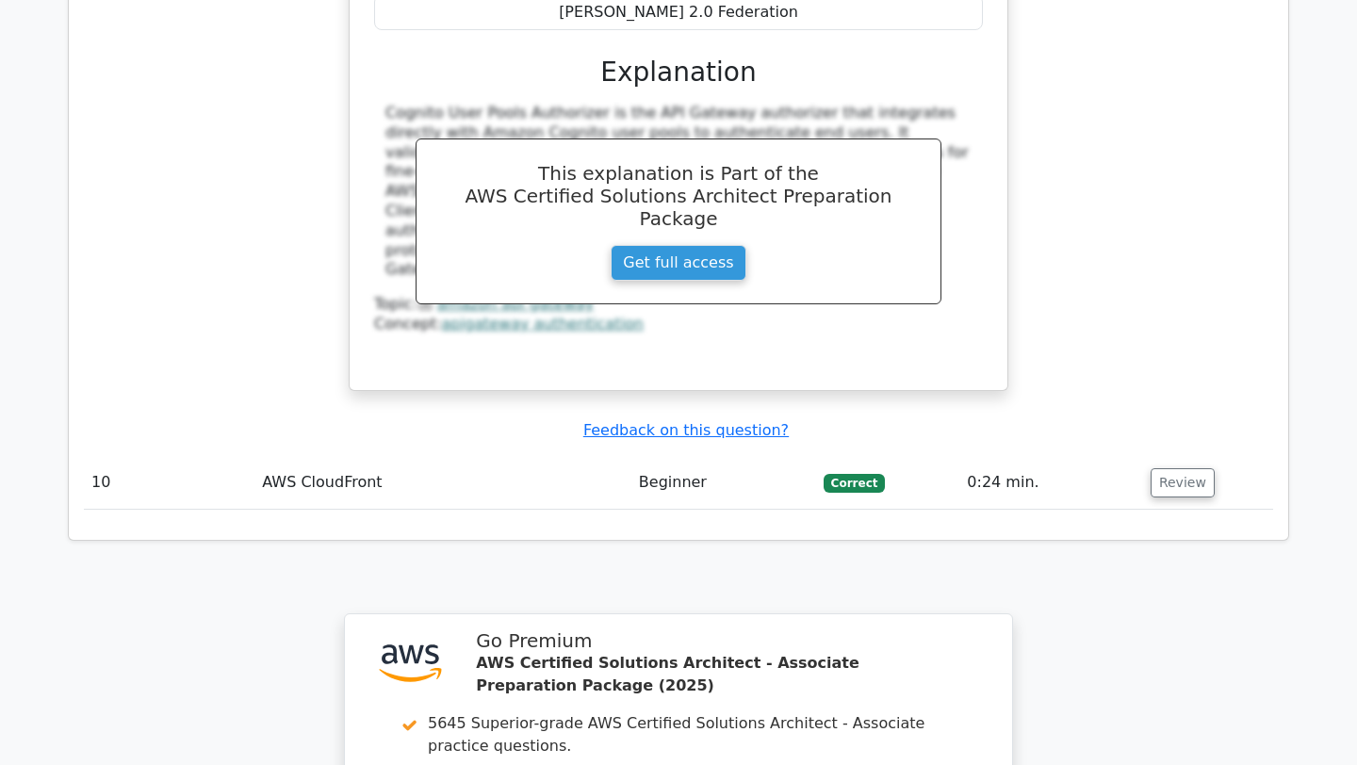
scroll to position [8661, 0]
click at [1168, 468] on button "Review" at bounding box center [1183, 482] width 64 height 29
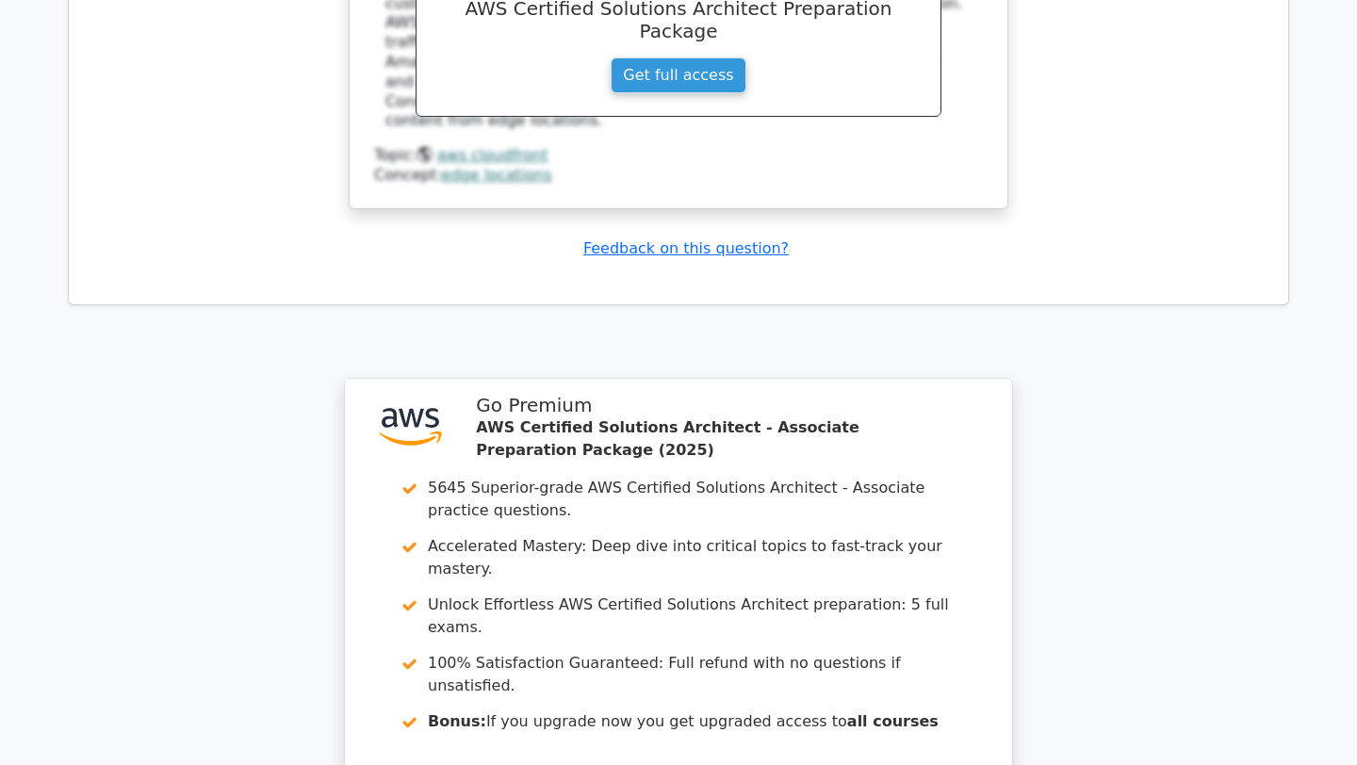
scroll to position [9890, 0]
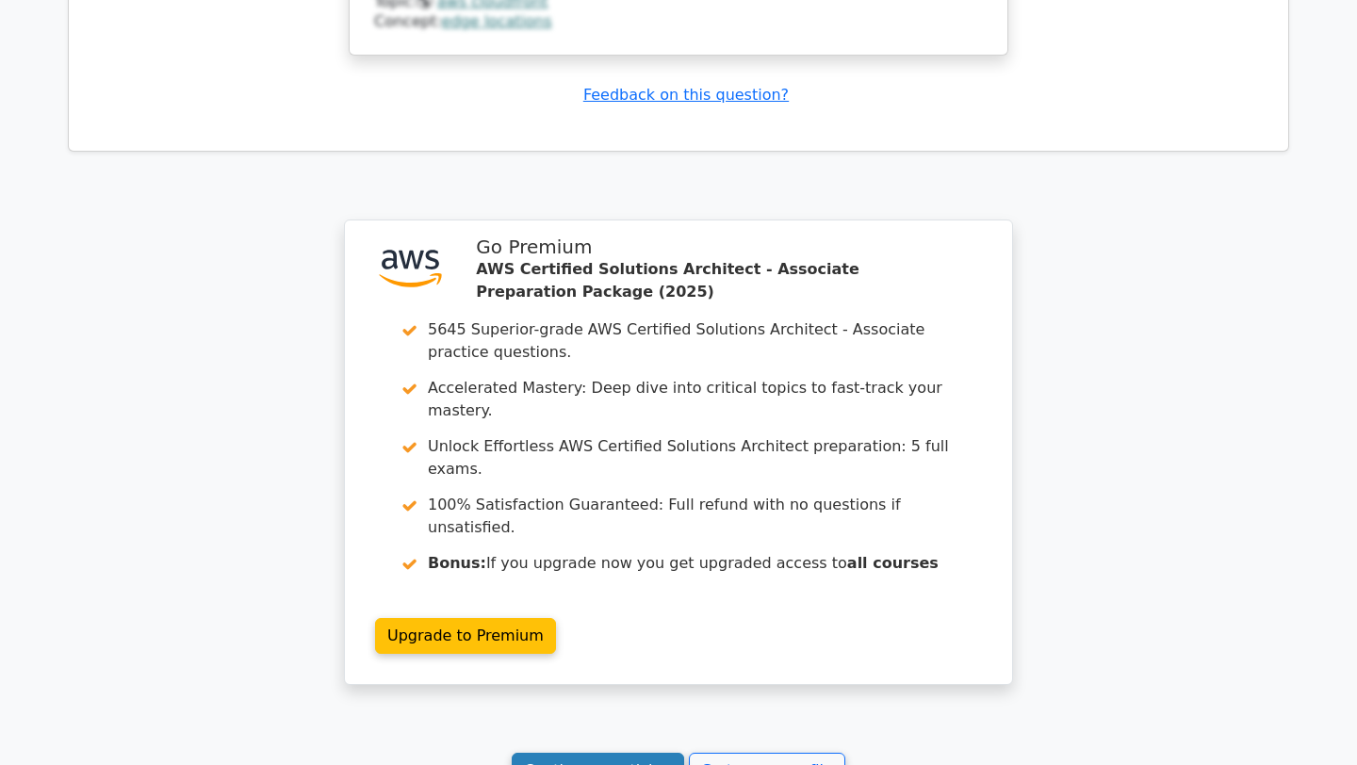
click at [607, 753] on link "Continue practicing" at bounding box center [598, 771] width 173 height 36
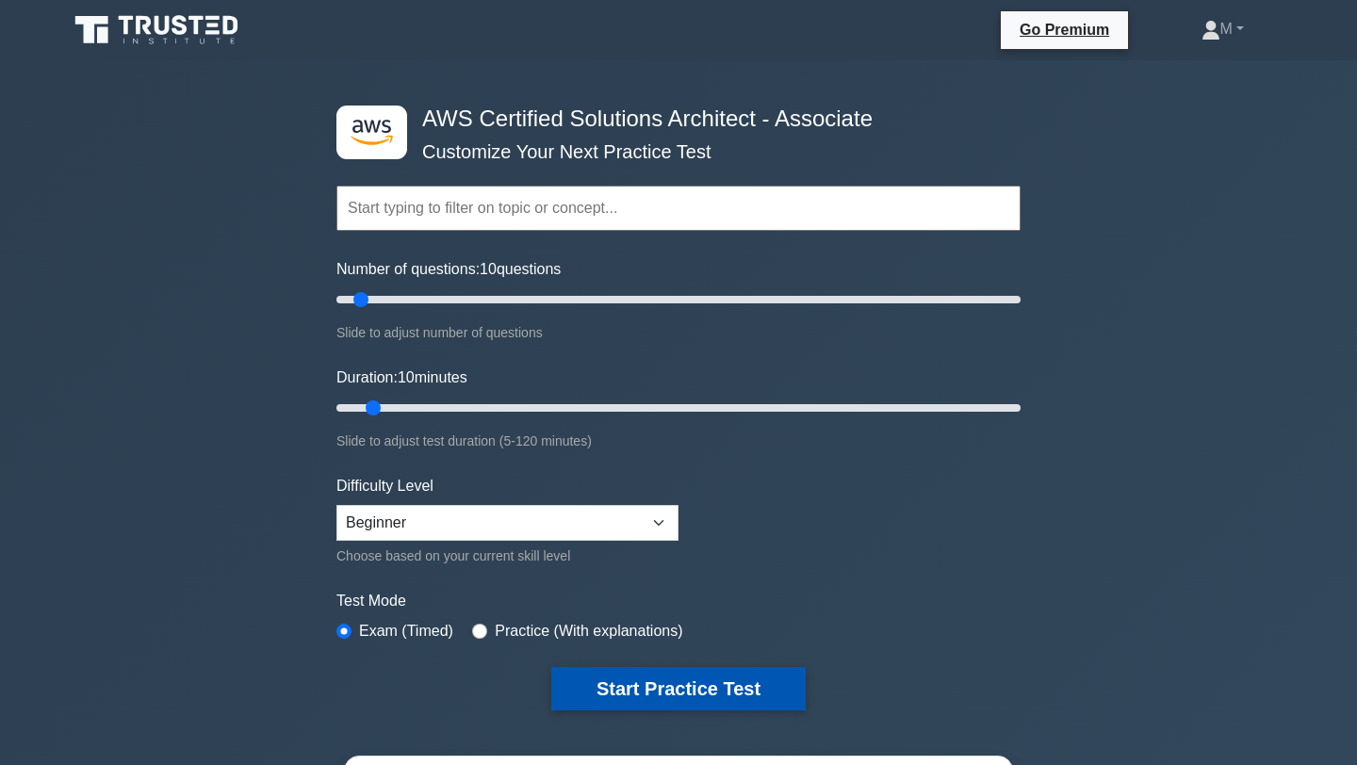
click at [657, 695] on button "Start Practice Test" at bounding box center [678, 688] width 255 height 43
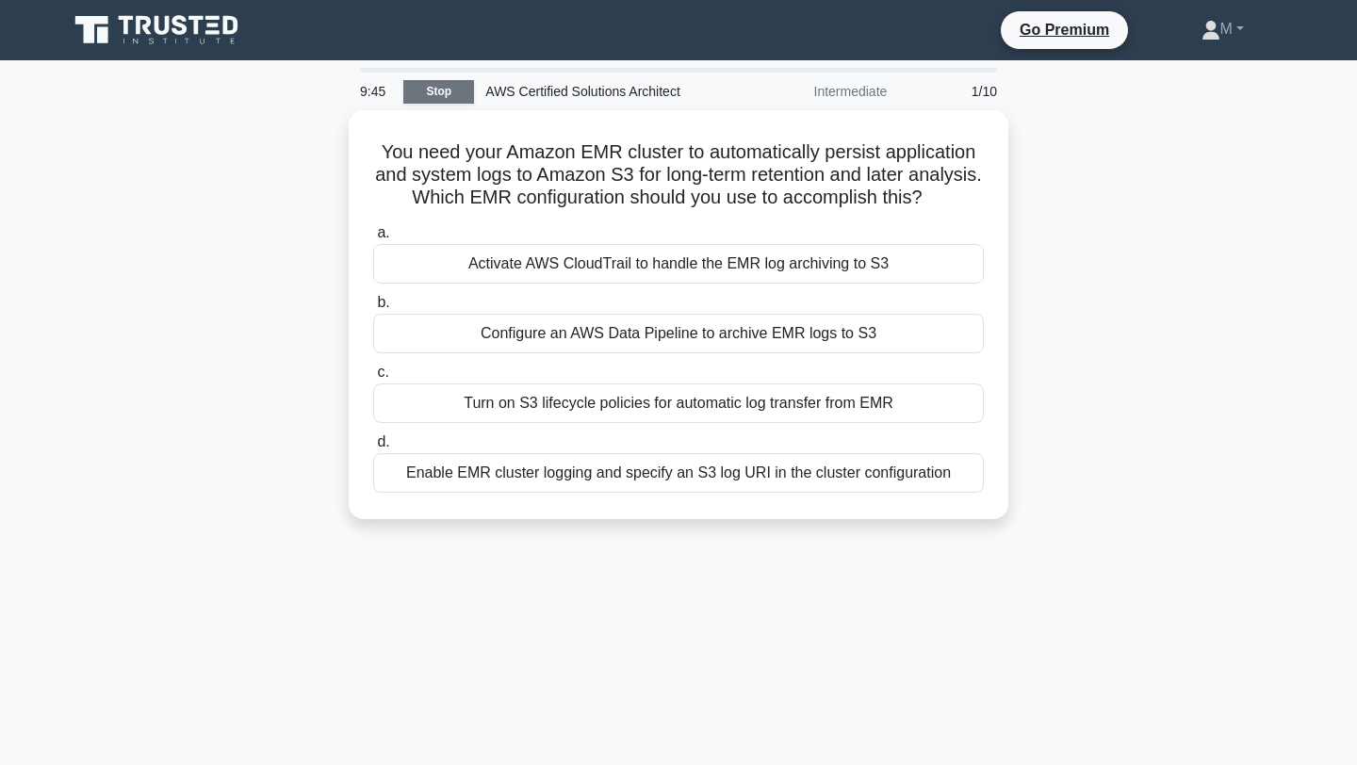
click at [456, 91] on link "Stop" at bounding box center [438, 92] width 71 height 24
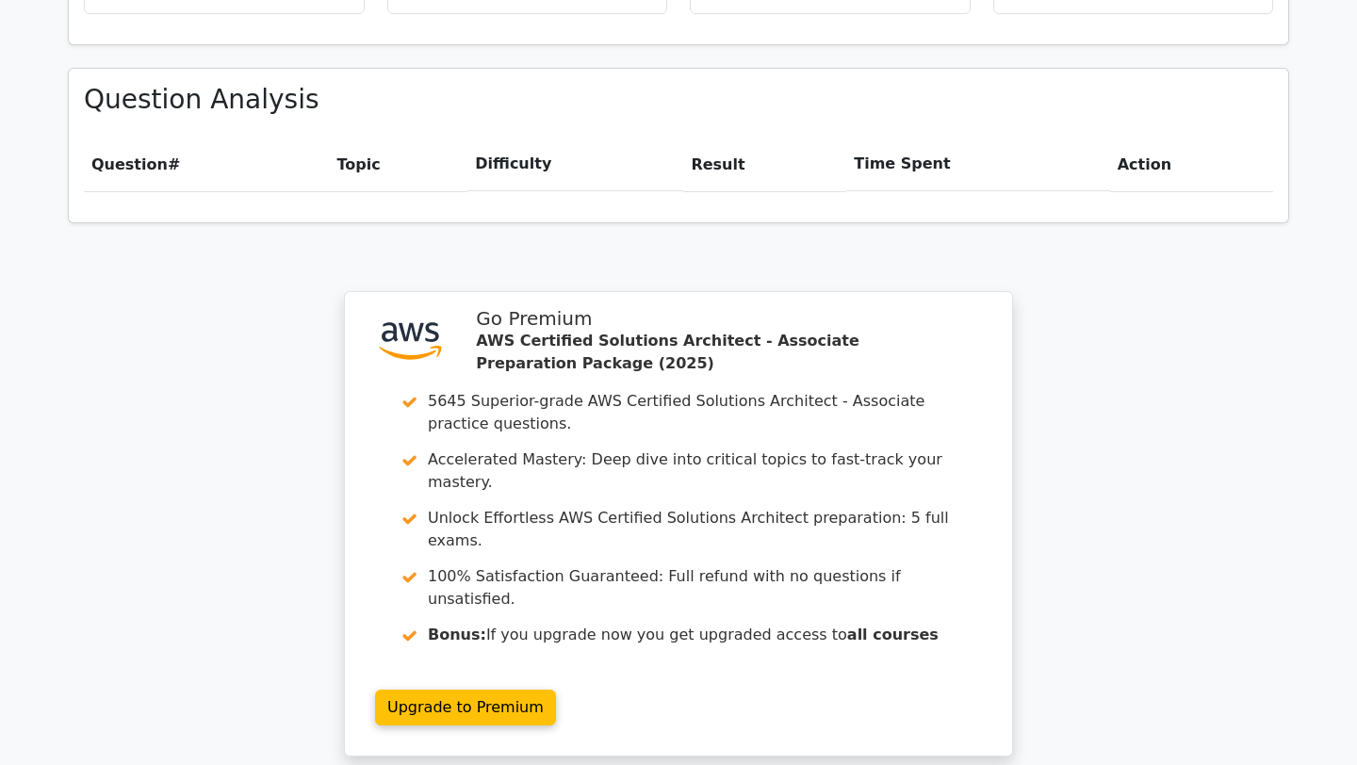
scroll to position [1251, 0]
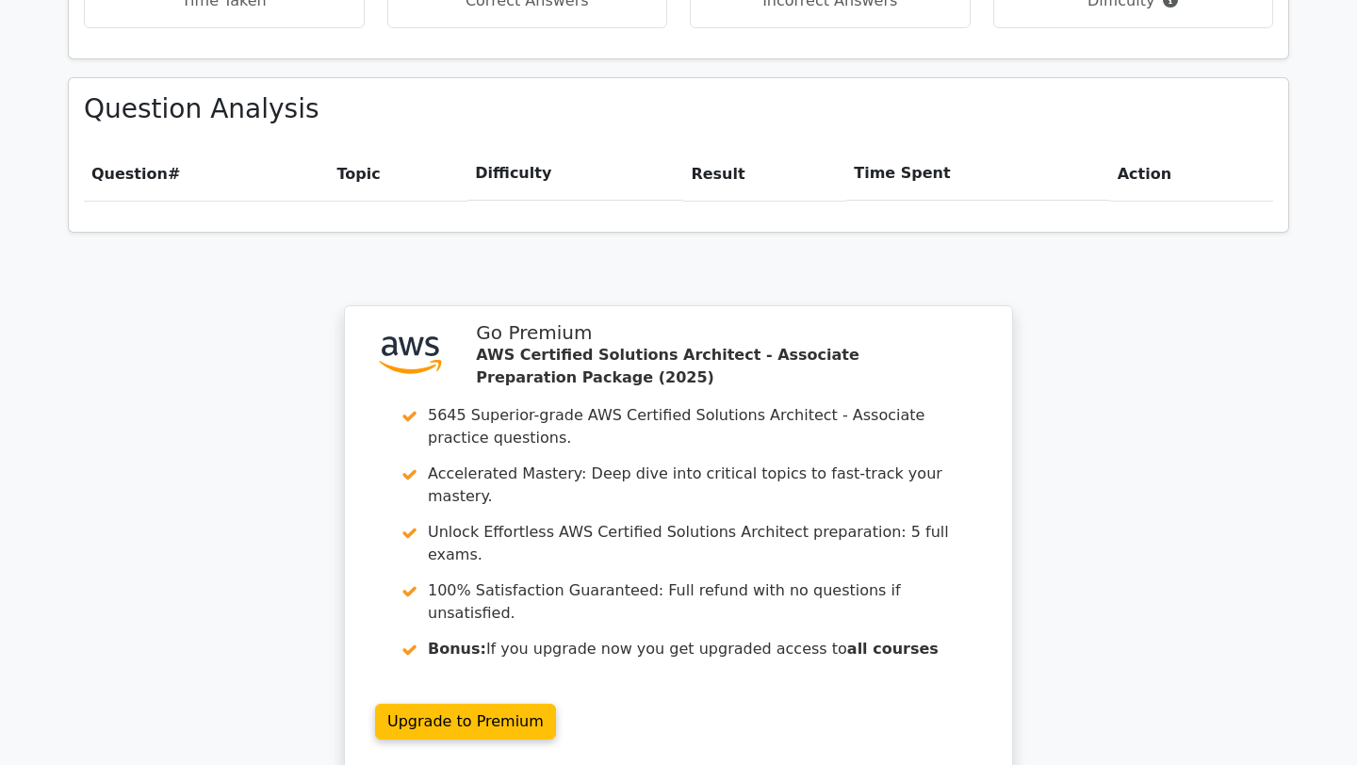
click at [513, 147] on th "Difficulty" at bounding box center [576, 174] width 216 height 54
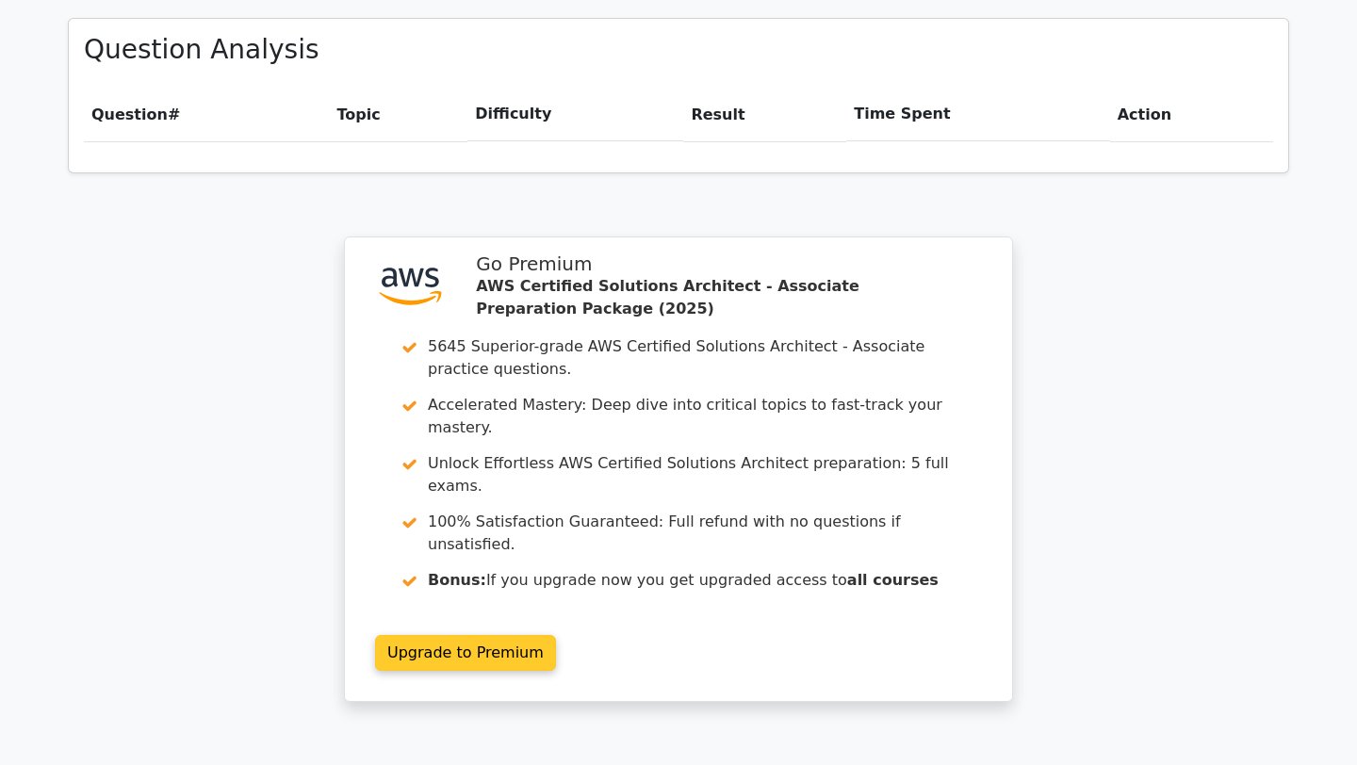
scroll to position [1329, 0]
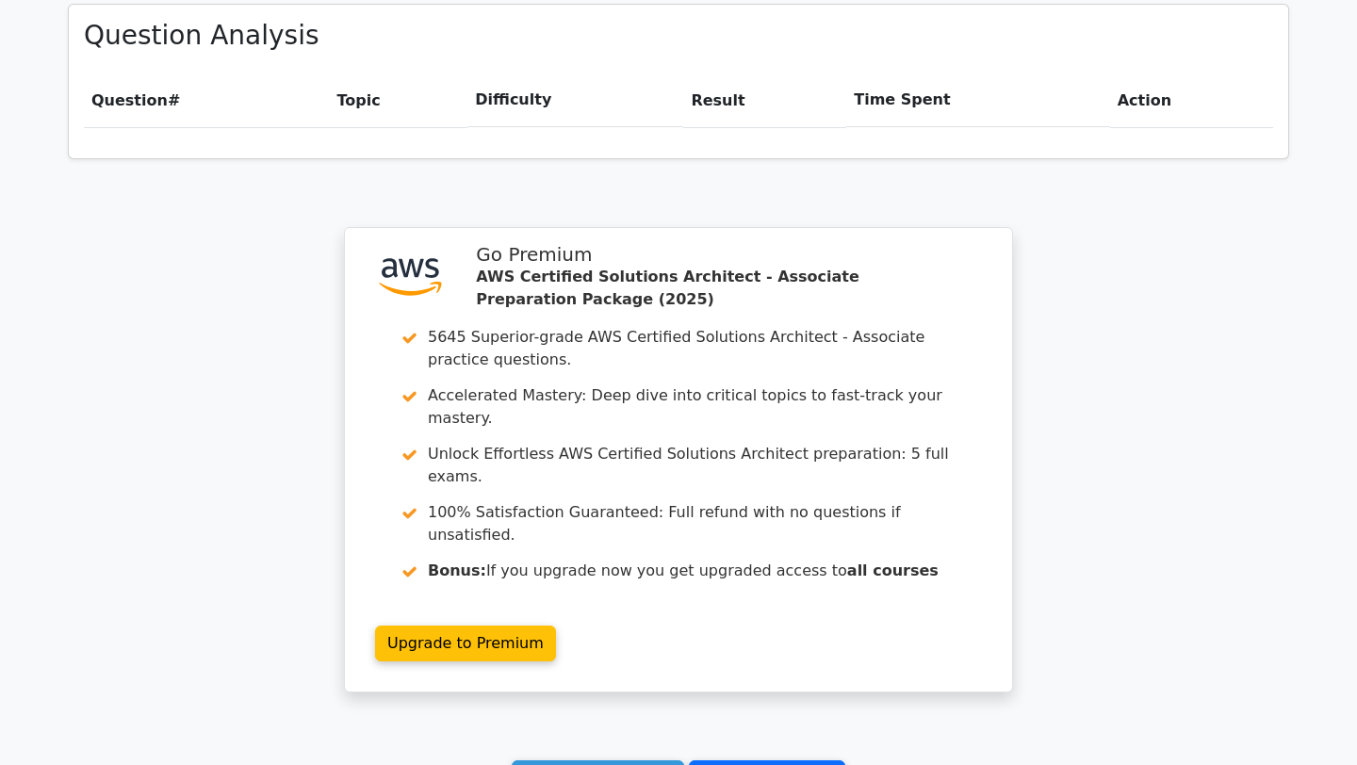
click at [732, 761] on link "Go to your profile" at bounding box center [767, 779] width 156 height 36
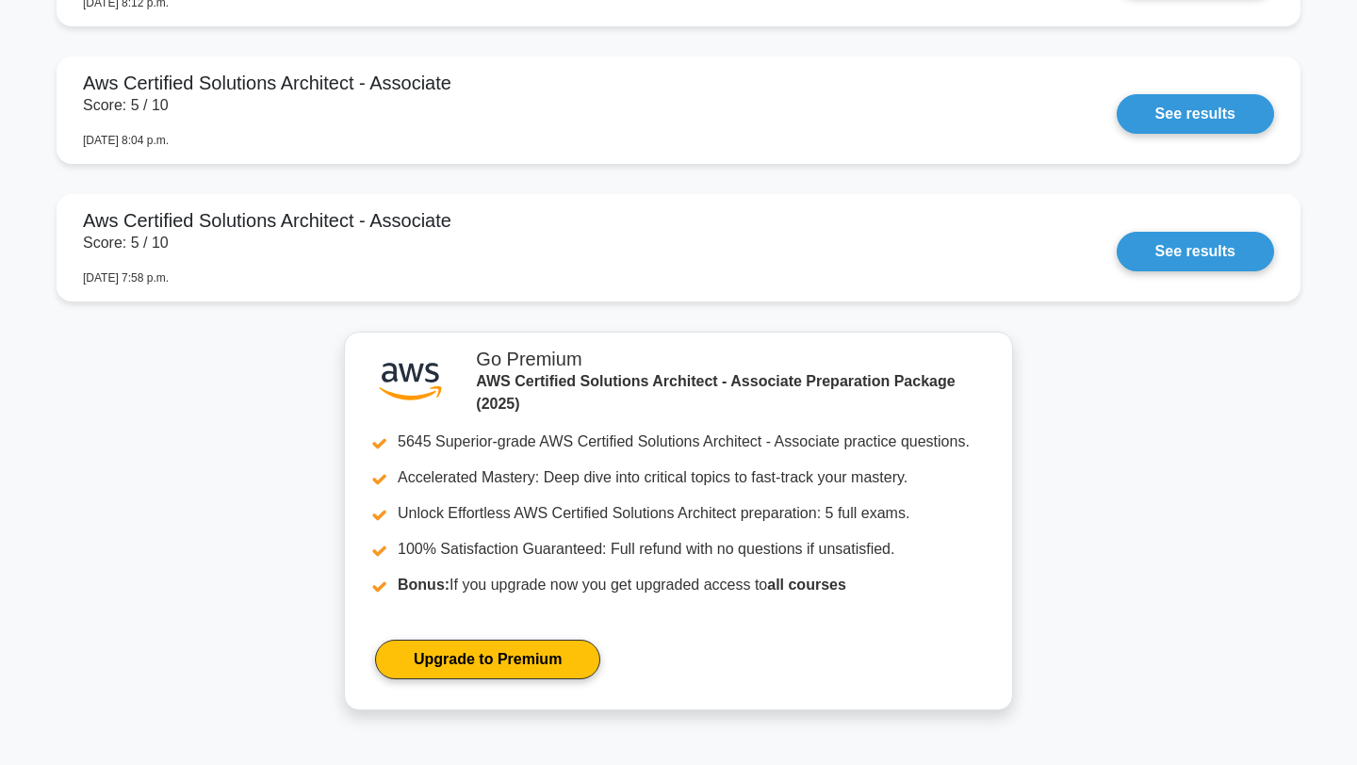
scroll to position [1516, 0]
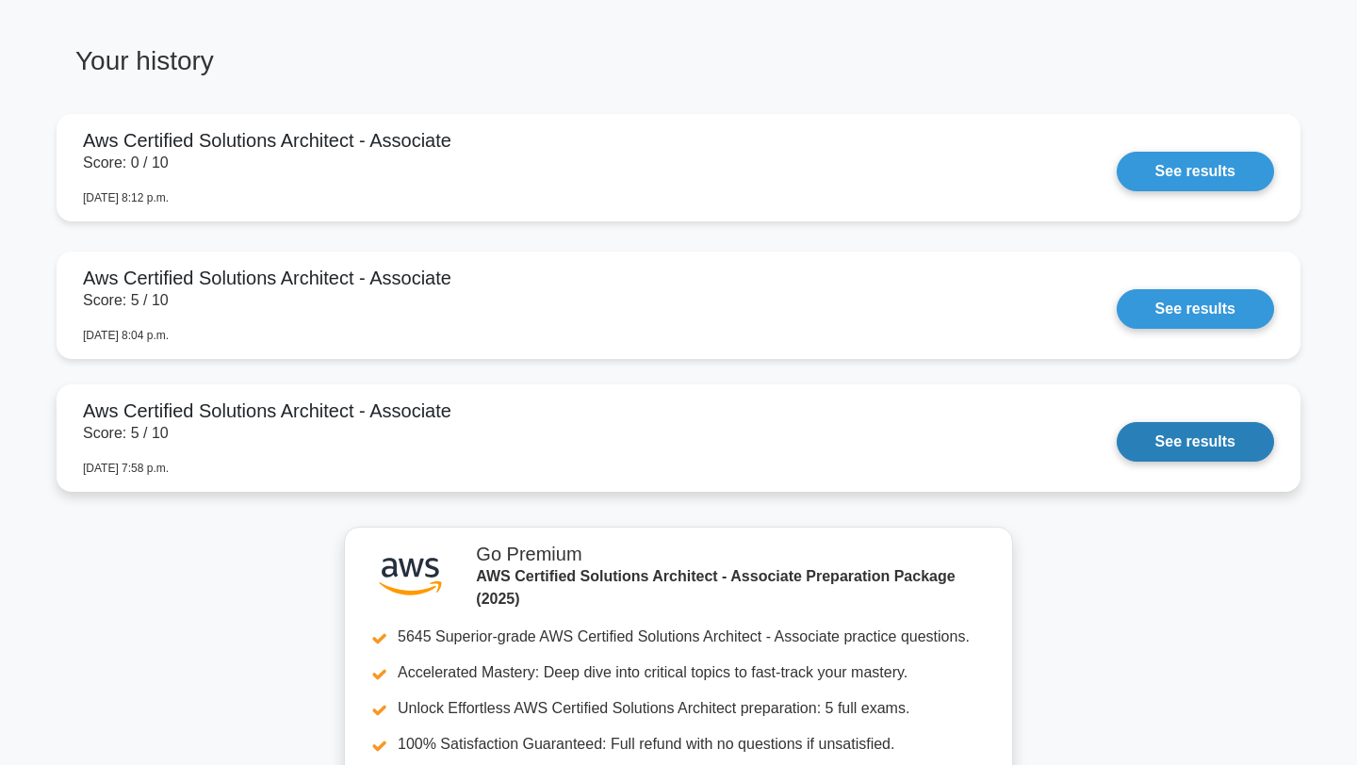
click at [1210, 436] on link "See results" at bounding box center [1195, 442] width 157 height 40
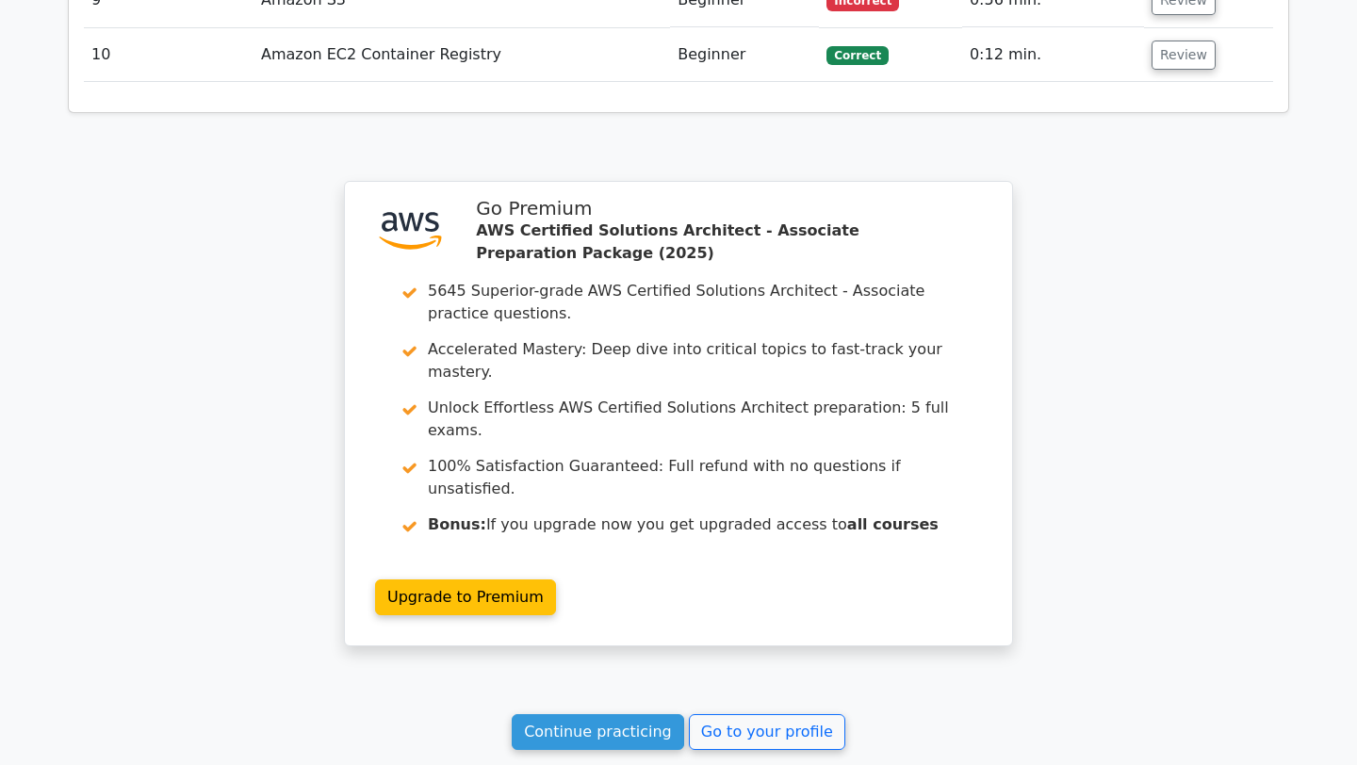
scroll to position [2747, 0]
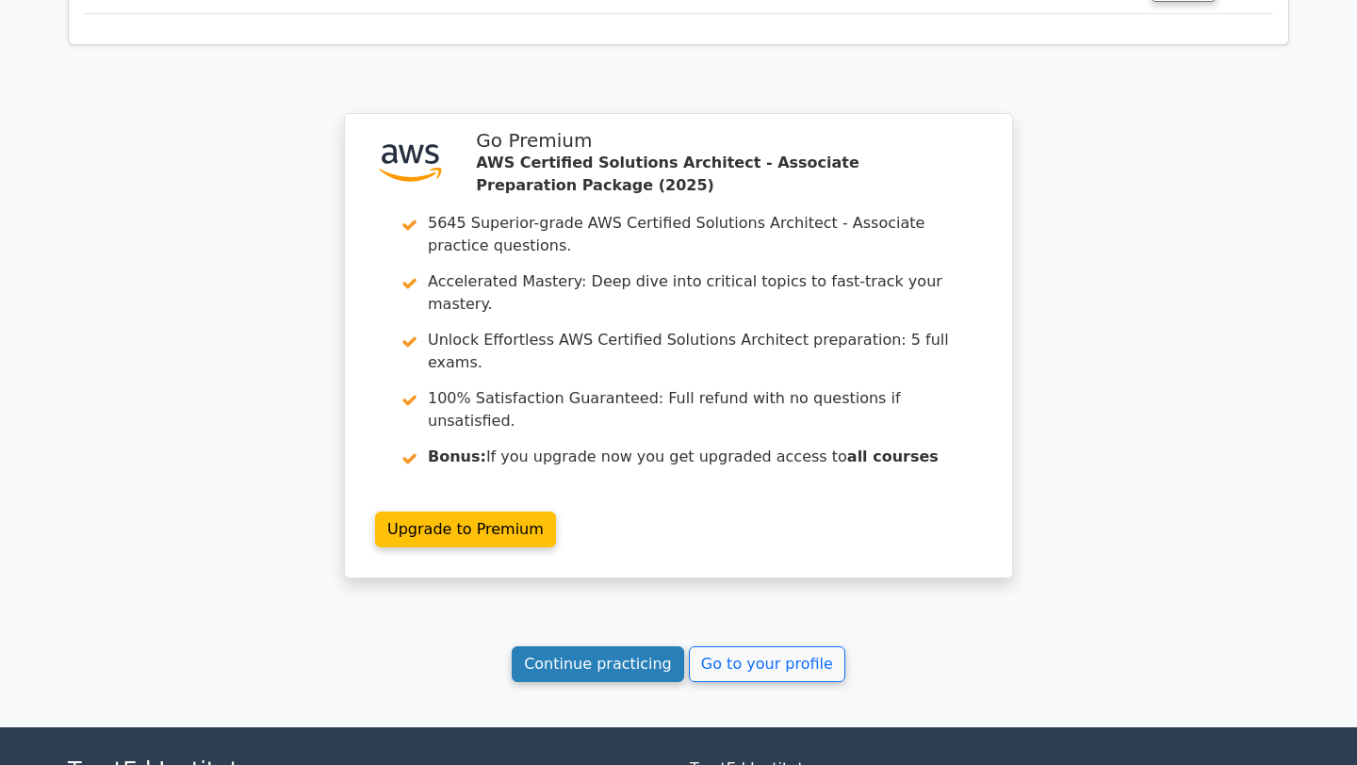
click at [649, 647] on link "Continue practicing" at bounding box center [598, 665] width 173 height 36
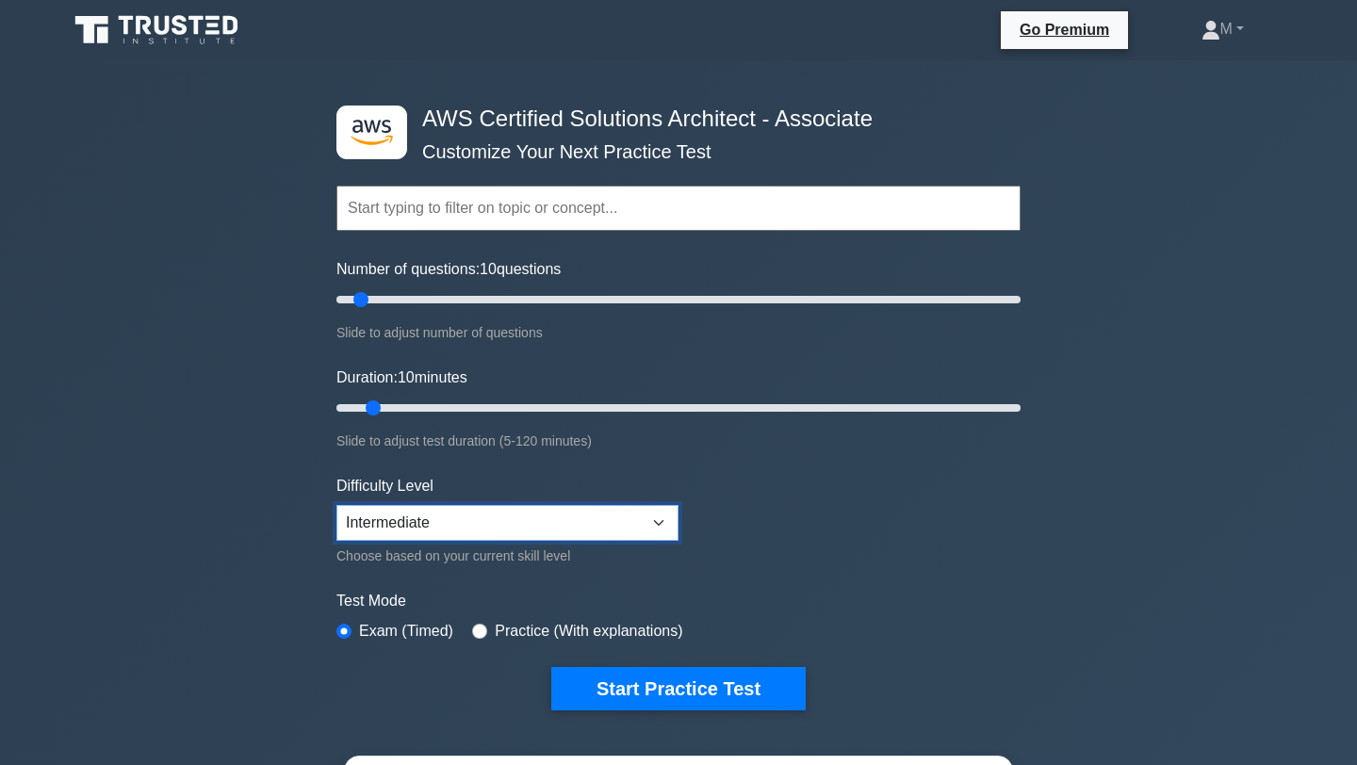
click at [661, 530] on select "Beginner Intermediate Expert" at bounding box center [508, 523] width 342 height 36
select select "beginner"
click at [337, 505] on select "Beginner Intermediate Expert" at bounding box center [508, 523] width 342 height 36
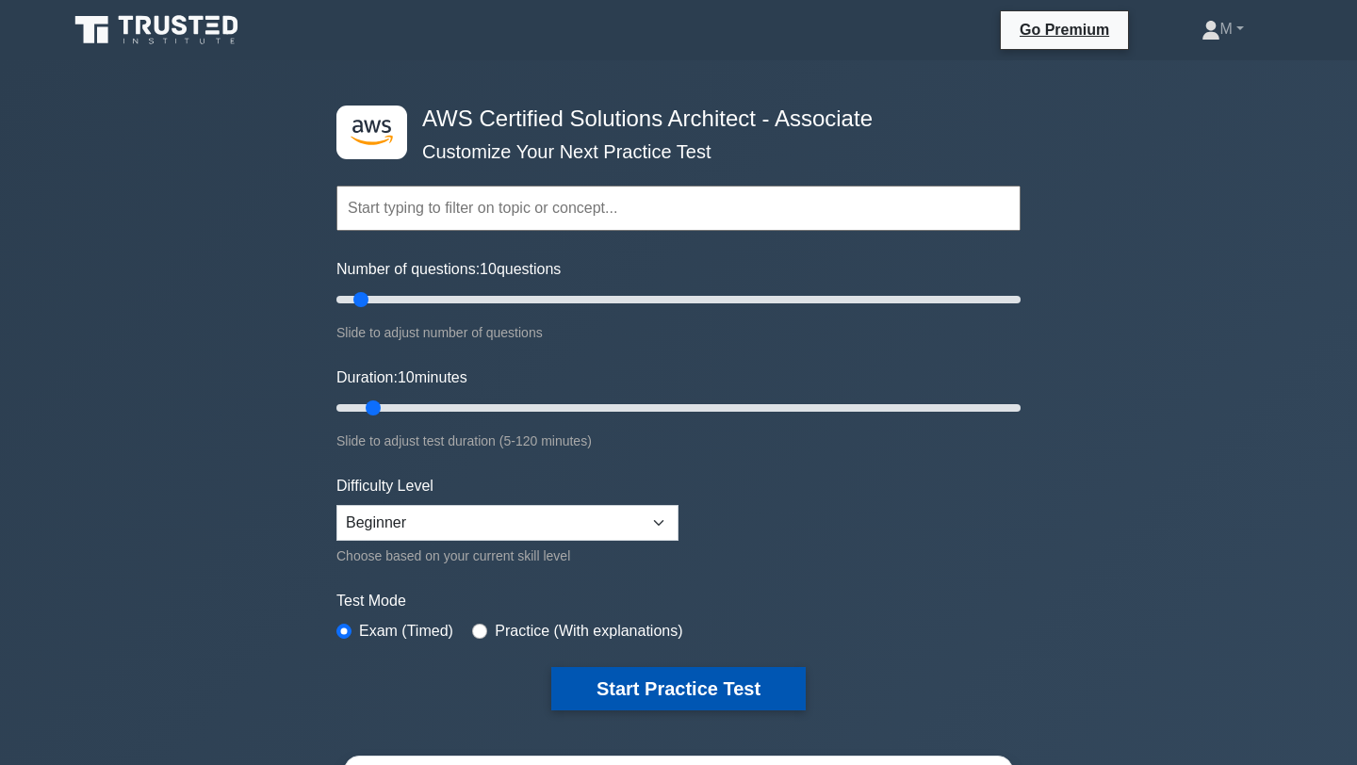
click at [715, 674] on button "Start Practice Test" at bounding box center [678, 688] width 255 height 43
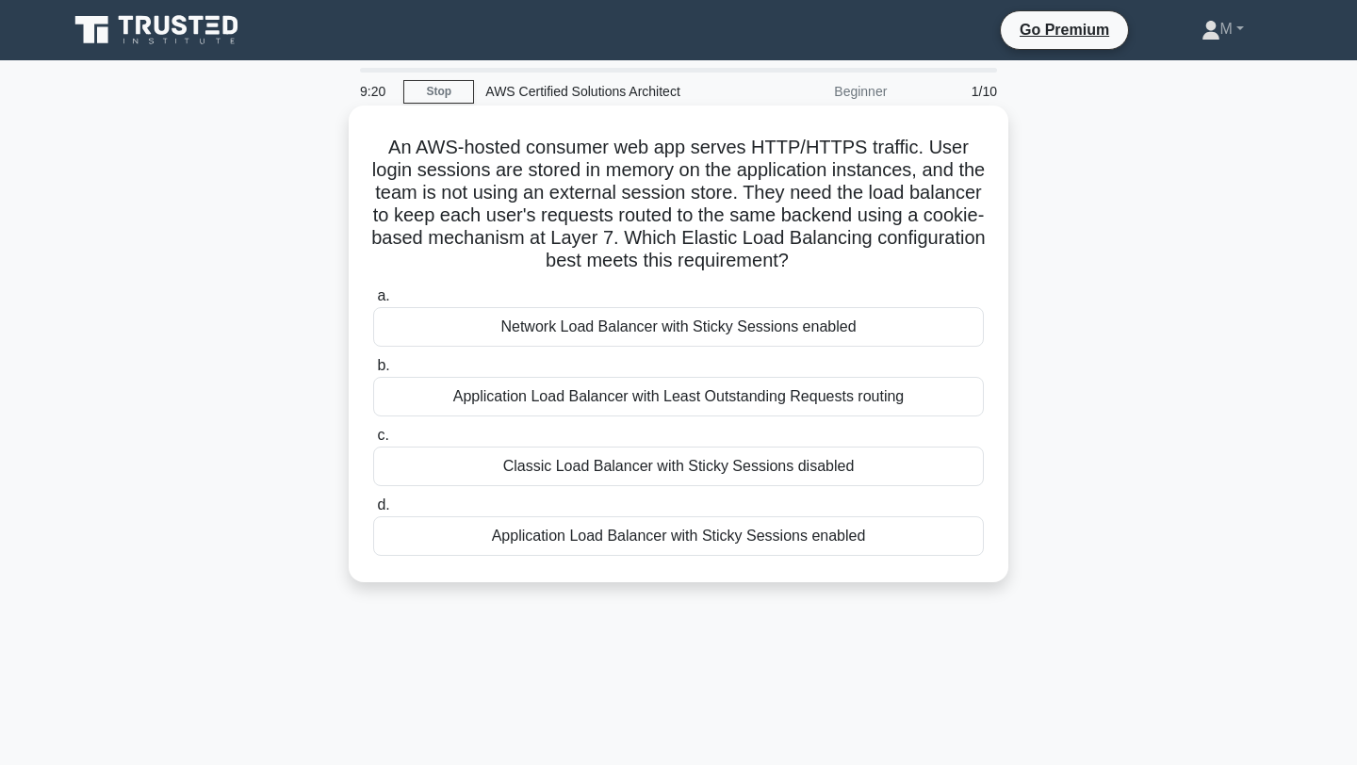
click at [635, 536] on div "Application Load Balancer with Sticky Sessions enabled" at bounding box center [678, 537] width 611 height 40
click at [373, 512] on input "d. Application Load Balancer with Sticky Sessions enabled" at bounding box center [373, 506] width 0 height 12
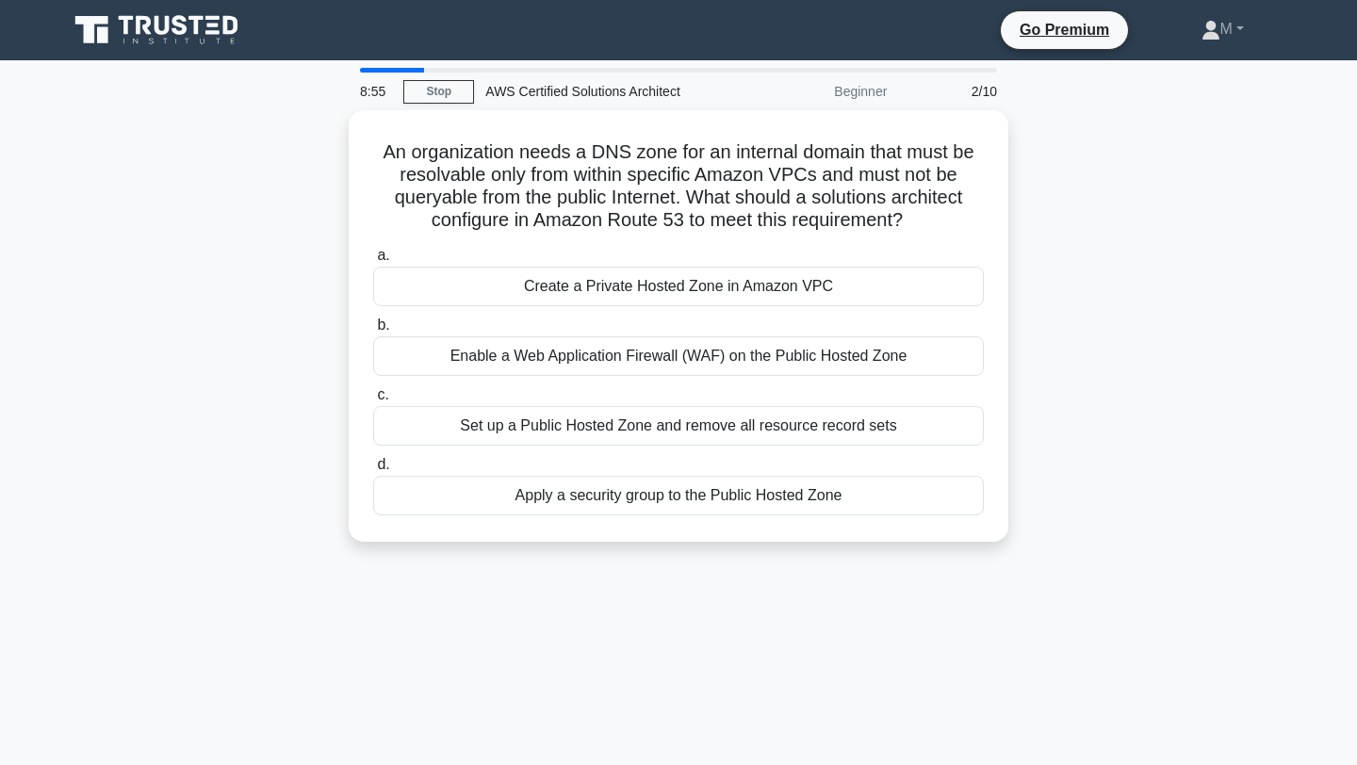
click at [635, 541] on div "An organization needs a DNS zone for an internal domain that must be resolvable…" at bounding box center [679, 337] width 1244 height 454
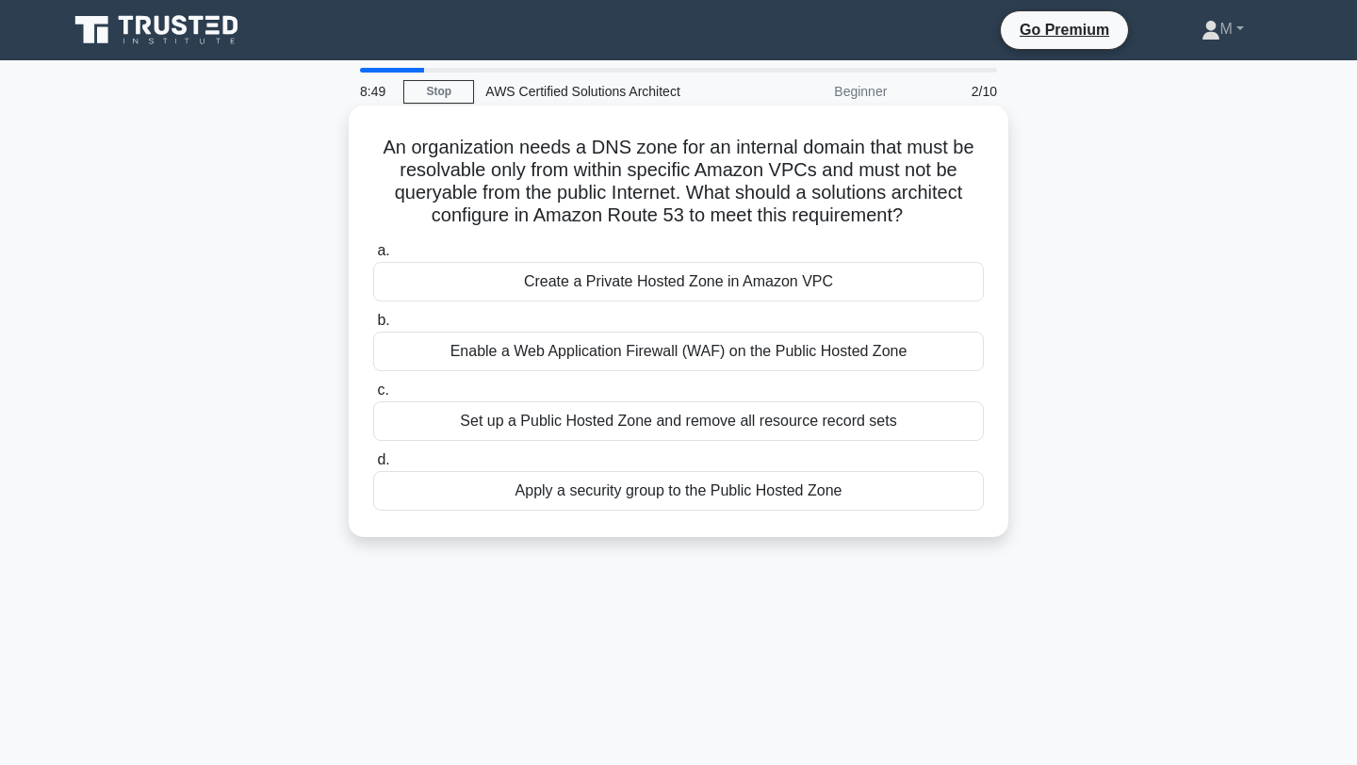
click at [637, 351] on div "Enable a Web Application Firewall (WAF) on the Public Hosted Zone" at bounding box center [678, 352] width 611 height 40
click at [373, 327] on input "b. Enable a Web Application Firewall (WAF) on the Public Hosted Zone" at bounding box center [373, 321] width 0 height 12
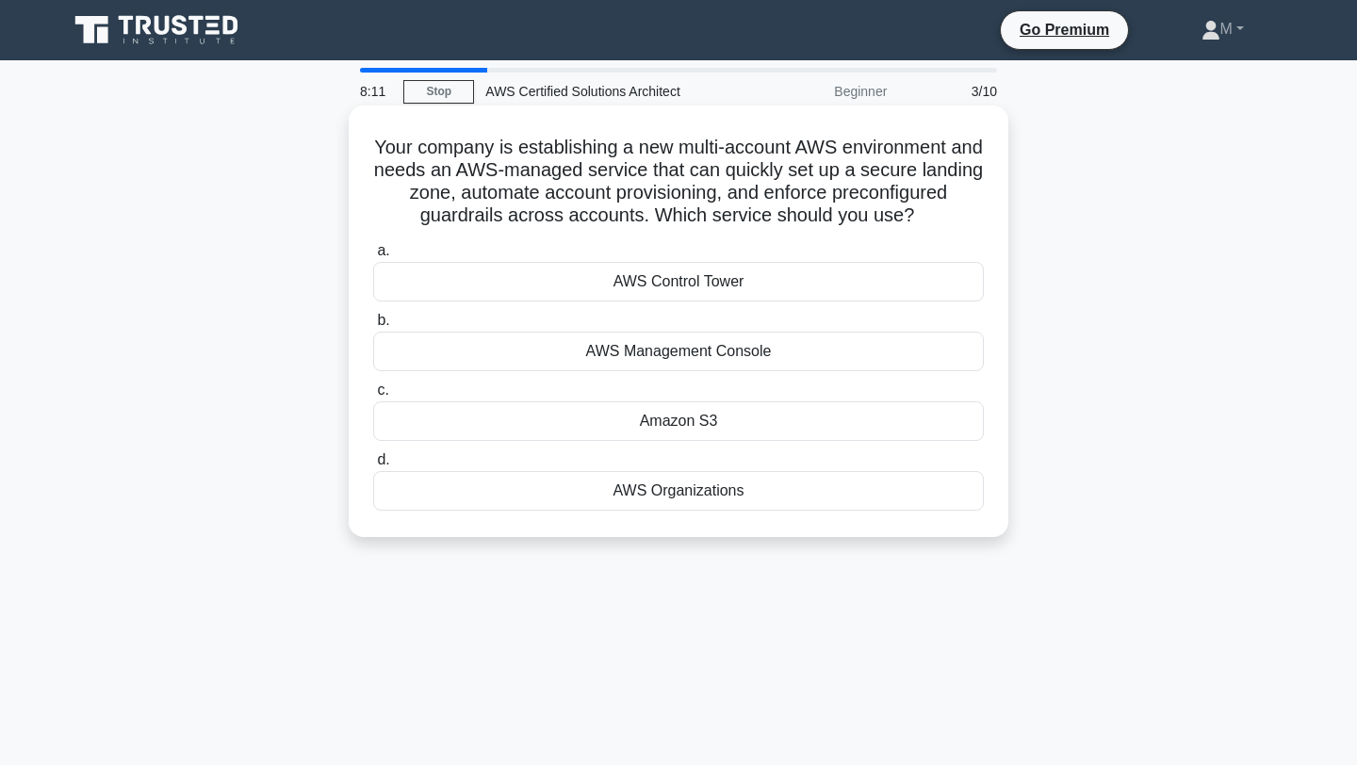
click at [665, 501] on div "AWS Organizations" at bounding box center [678, 491] width 611 height 40
click at [373, 467] on input "d. AWS Organizations" at bounding box center [373, 460] width 0 height 12
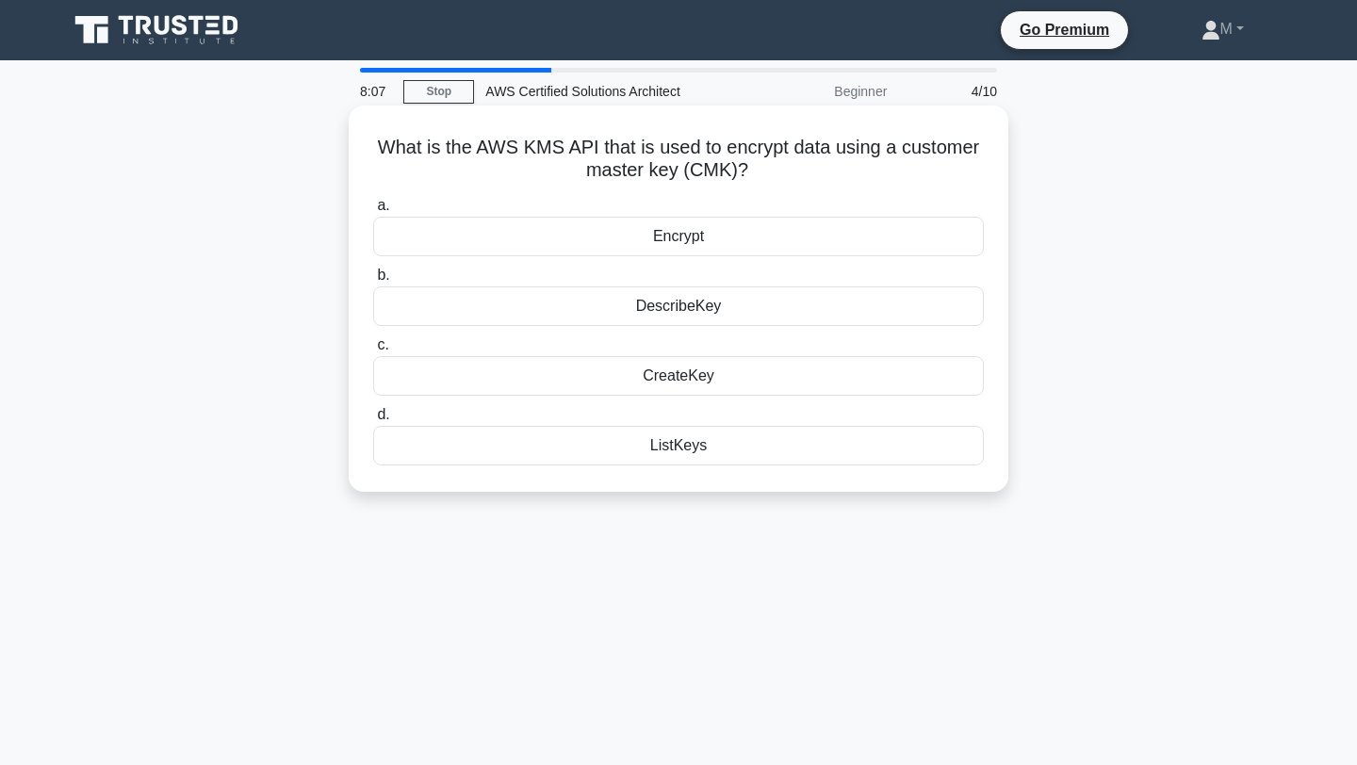
scroll to position [2, 0]
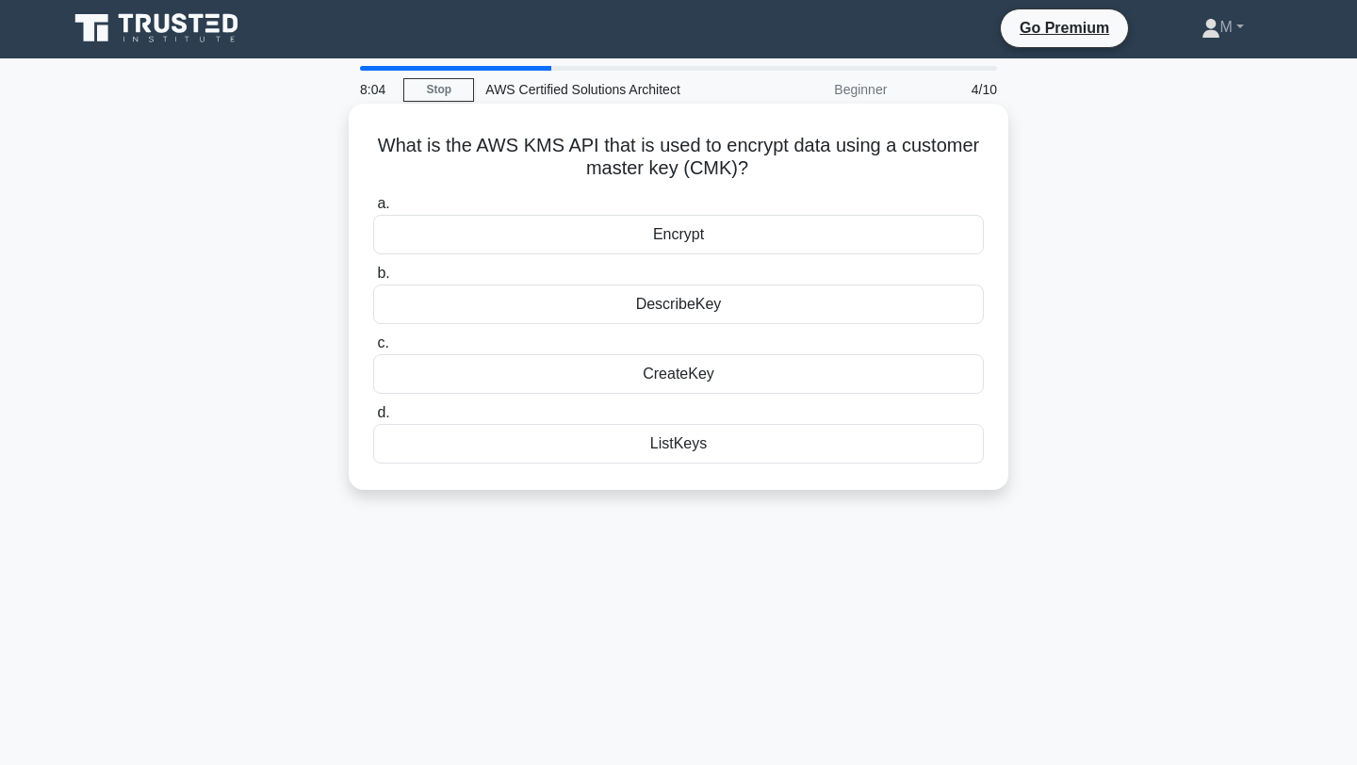
click at [725, 233] on div "Encrypt" at bounding box center [678, 235] width 611 height 40
click at [373, 210] on input "a. Encrypt" at bounding box center [373, 204] width 0 height 12
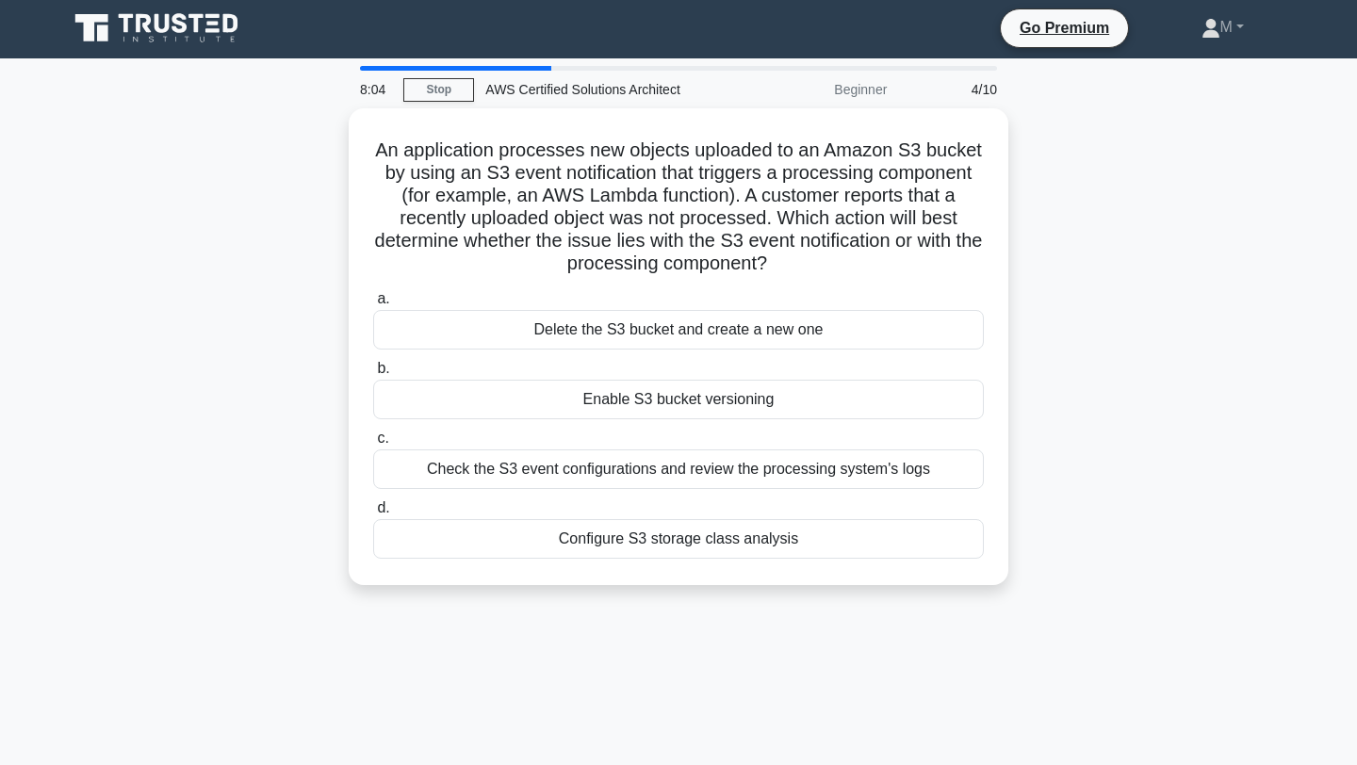
scroll to position [0, 0]
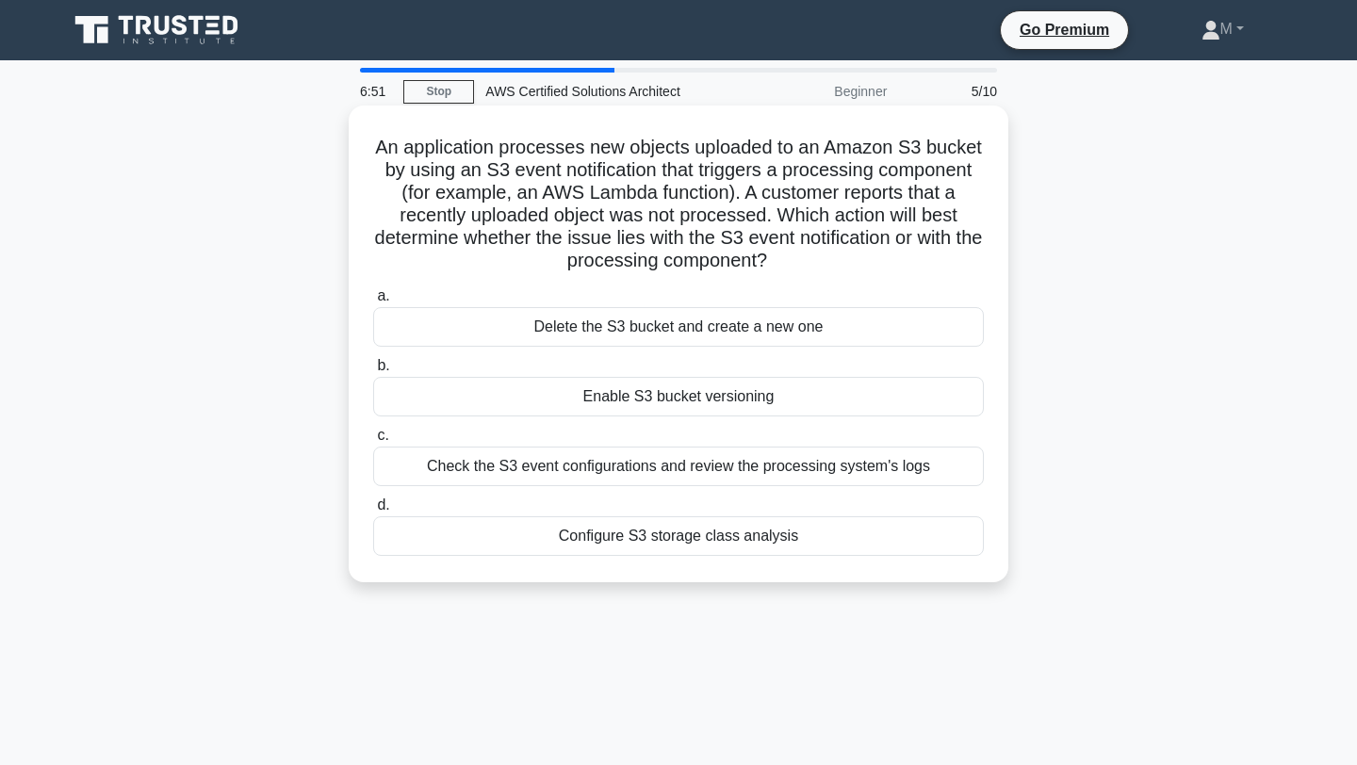
click at [743, 399] on div "Enable S3 bucket versioning" at bounding box center [678, 397] width 611 height 40
click at [373, 372] on input "b. Enable S3 bucket versioning" at bounding box center [373, 366] width 0 height 12
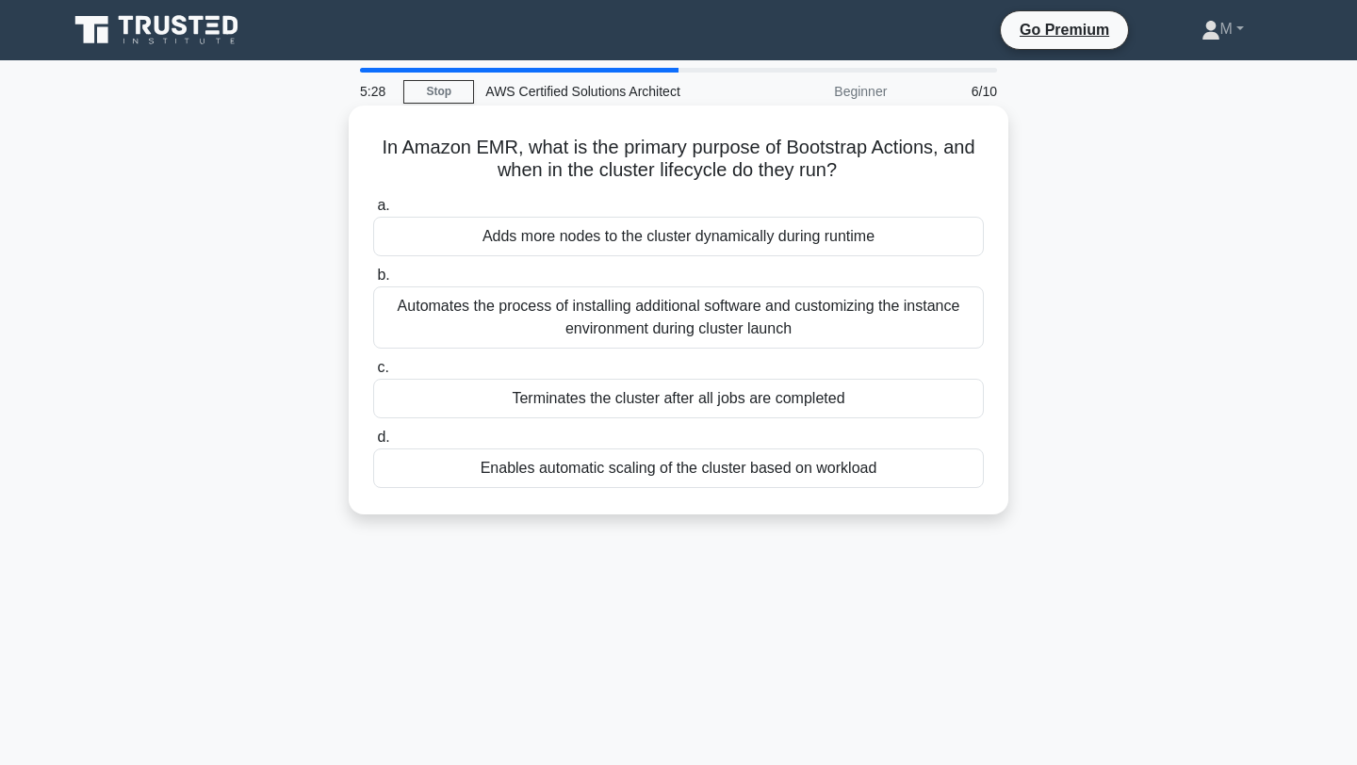
click at [739, 309] on div "Automates the process of installing additional software and customizing the ins…" at bounding box center [678, 318] width 611 height 62
click at [373, 282] on input "b. Automates the process of installing additional software and customizing the …" at bounding box center [373, 276] width 0 height 12
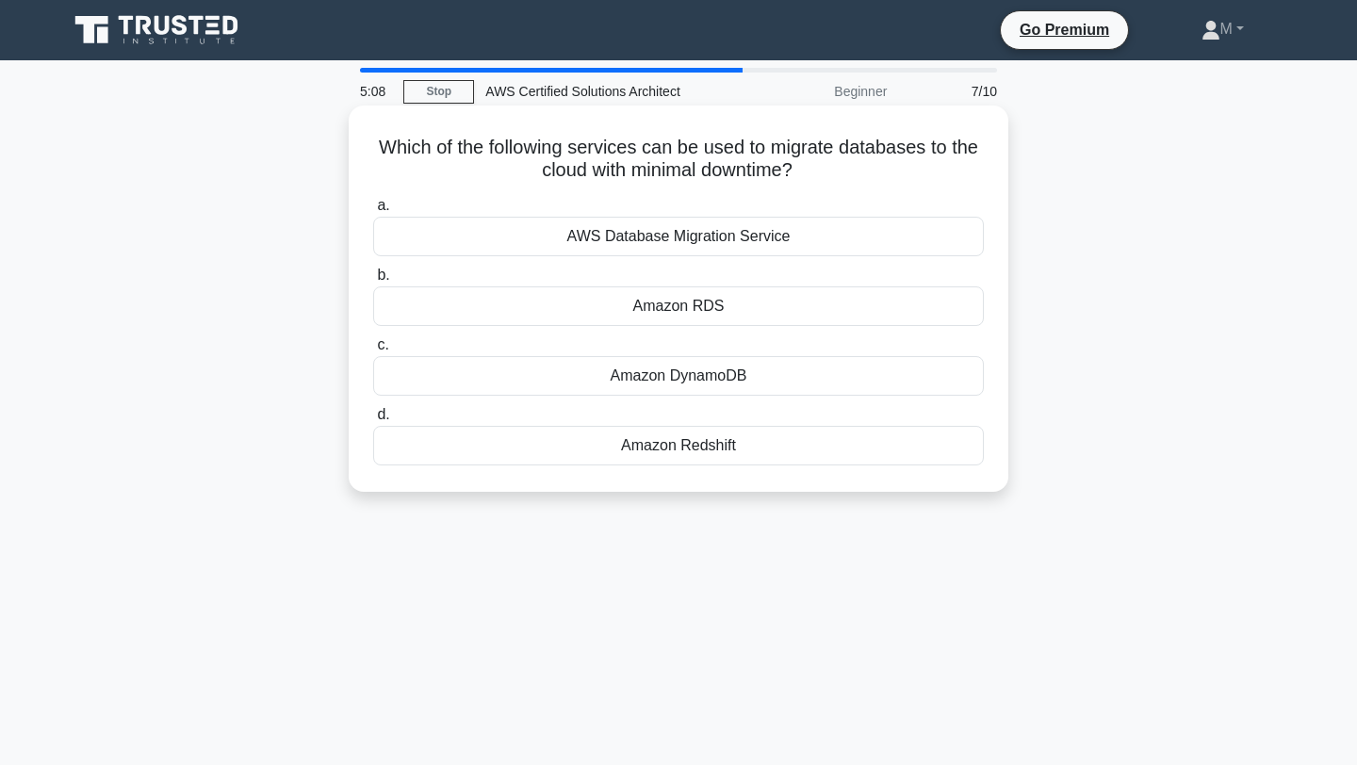
click at [760, 377] on div "Amazon DynamoDB" at bounding box center [678, 376] width 611 height 40
click at [373, 352] on input "c. Amazon DynamoDB" at bounding box center [373, 345] width 0 height 12
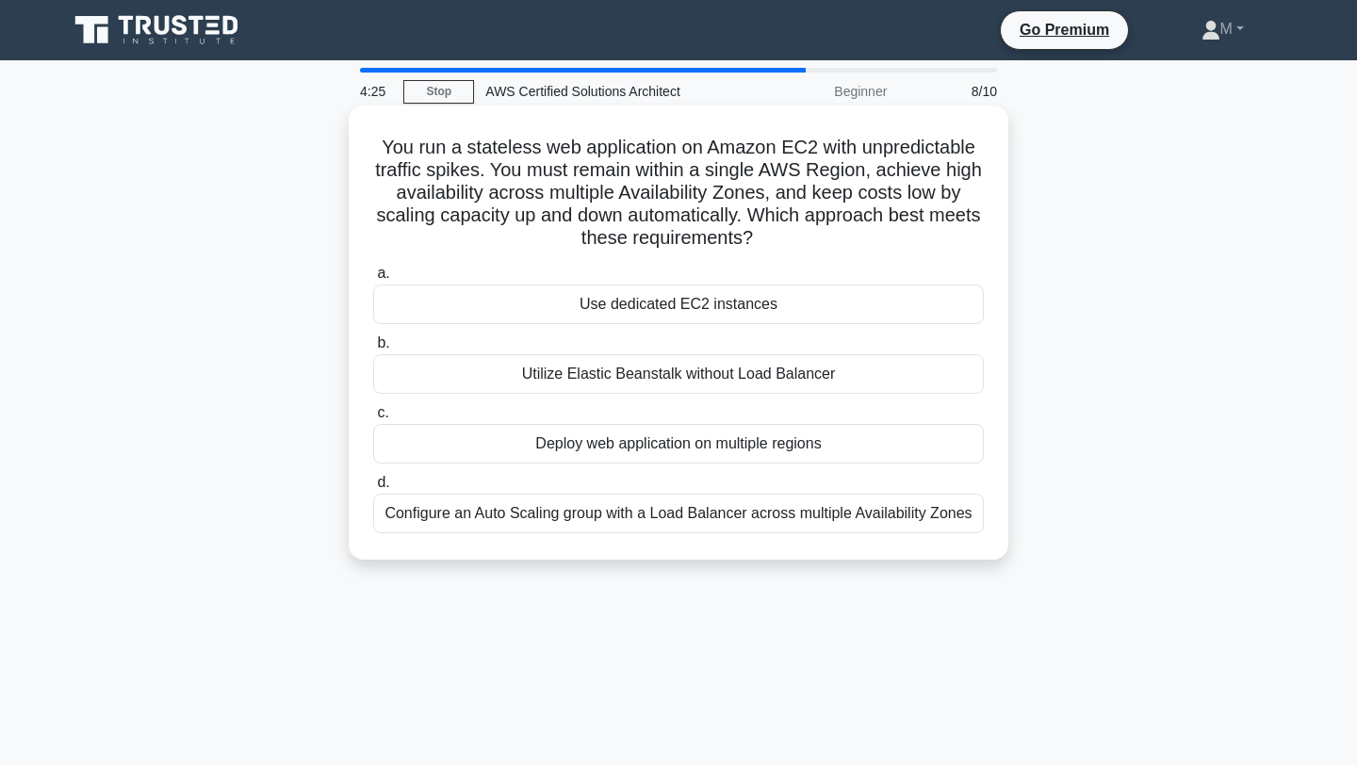
click at [851, 523] on div "Configure an Auto Scaling group with a Load Balancer across multiple Availabili…" at bounding box center [678, 514] width 611 height 40
click at [373, 489] on input "d. Configure an Auto Scaling group with a Load Balancer across multiple Availab…" at bounding box center [373, 483] width 0 height 12
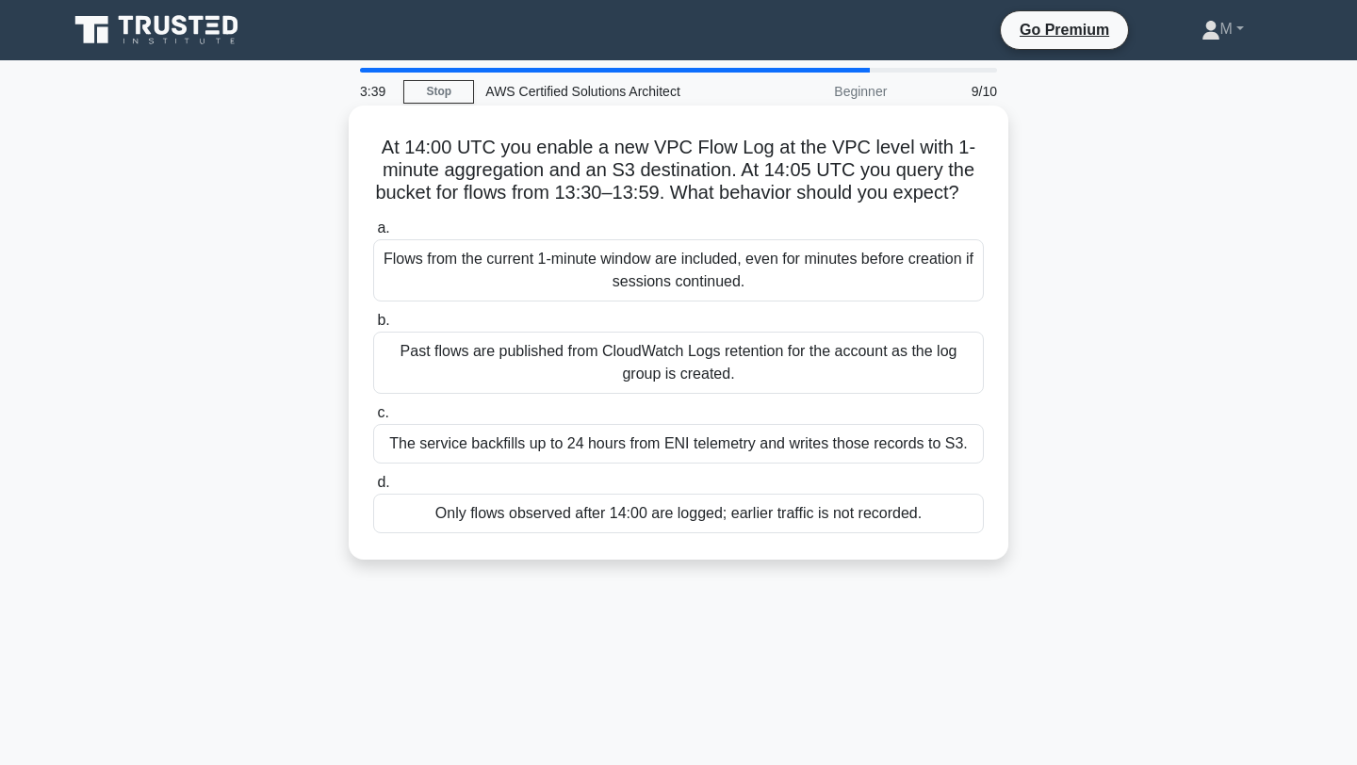
click at [839, 282] on div "Flows from the current 1-minute window are included, even for minutes before cr…" at bounding box center [678, 270] width 611 height 62
click at [373, 235] on input "a. Flows from the current 1-minute window are included, even for minutes before…" at bounding box center [373, 228] width 0 height 12
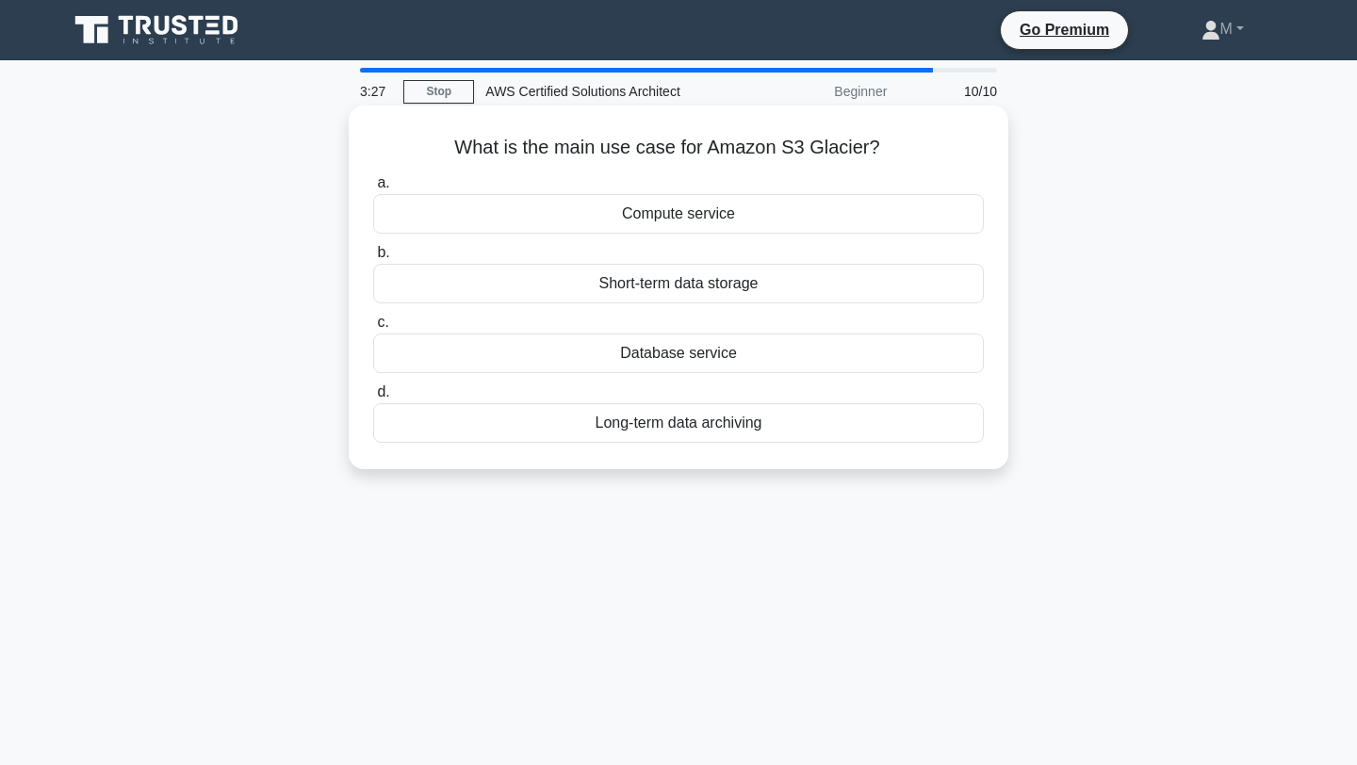
click at [859, 291] on div "Short-term data storage" at bounding box center [678, 284] width 611 height 40
click at [373, 259] on input "b. Short-term data storage" at bounding box center [373, 253] width 0 height 12
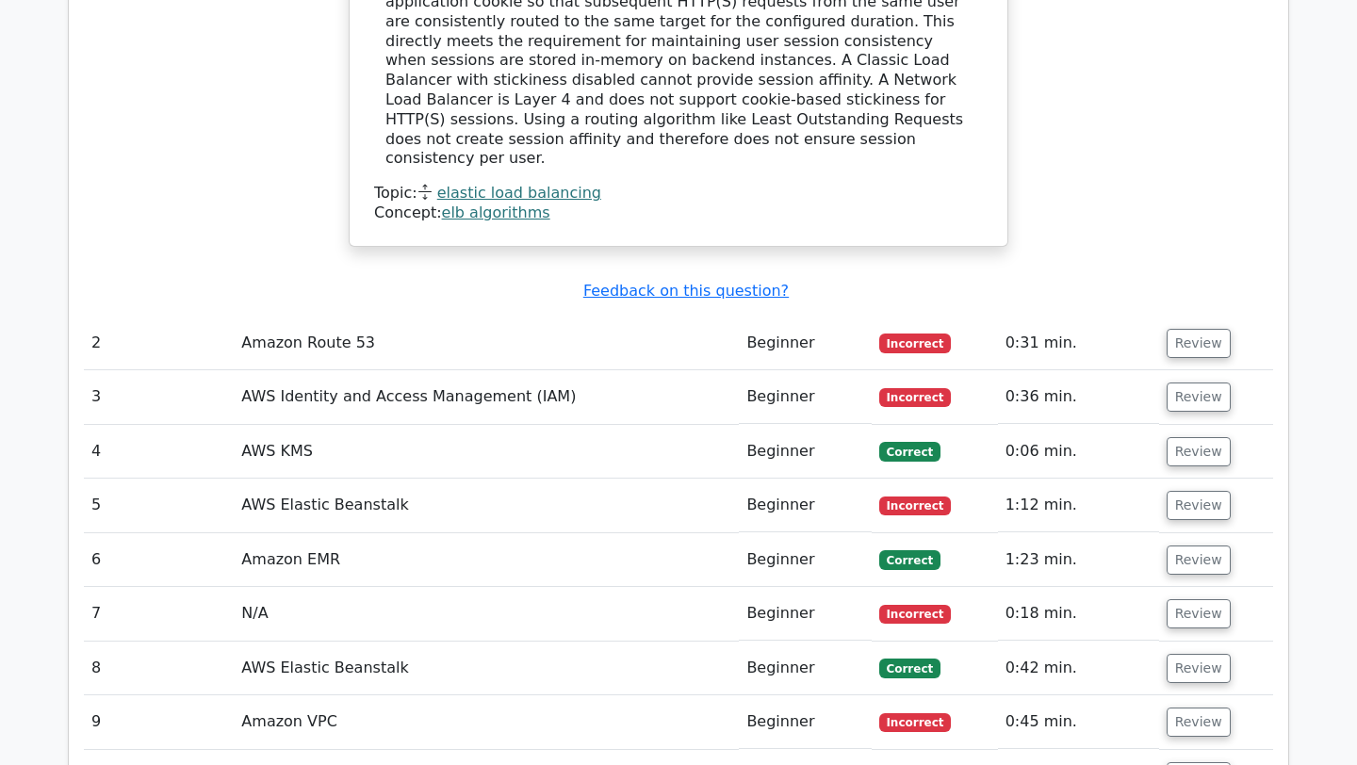
scroll to position [2239, 0]
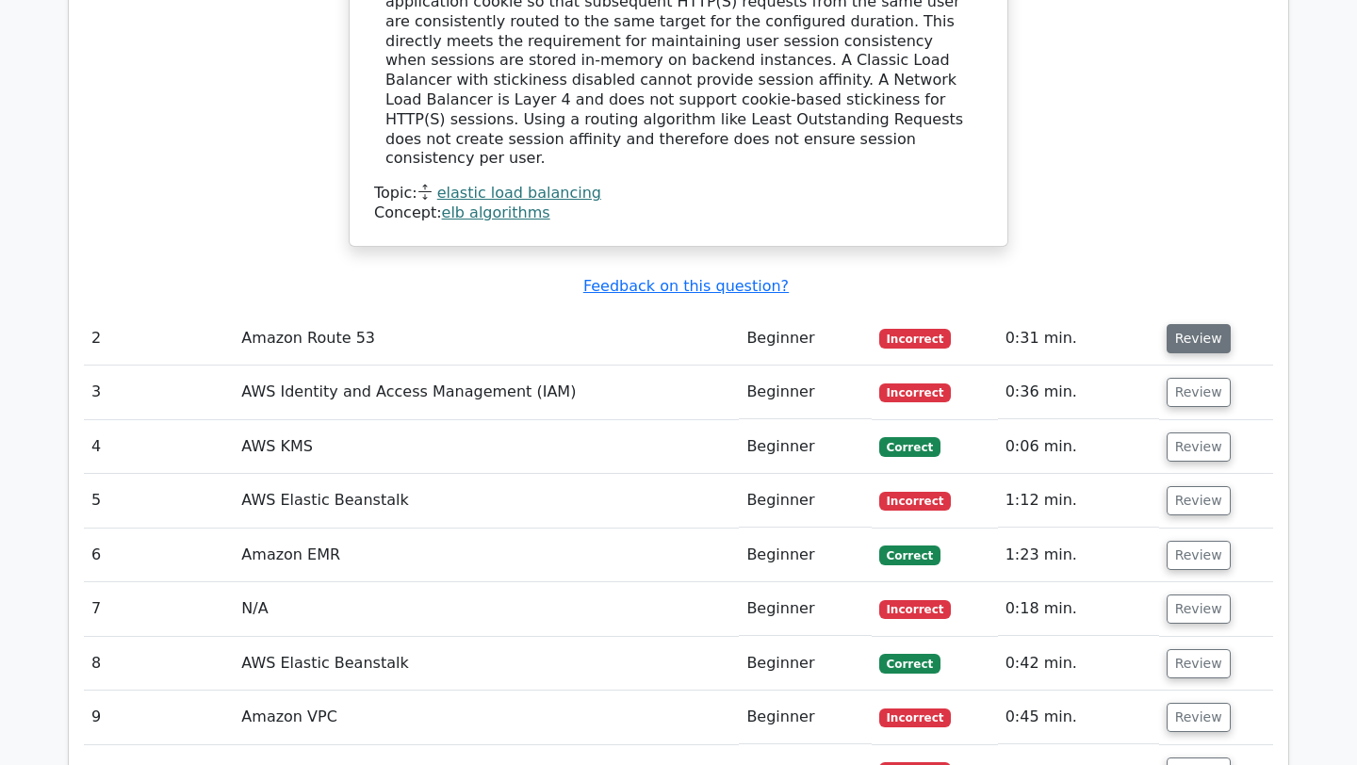
click at [1186, 324] on button "Review" at bounding box center [1199, 338] width 64 height 29
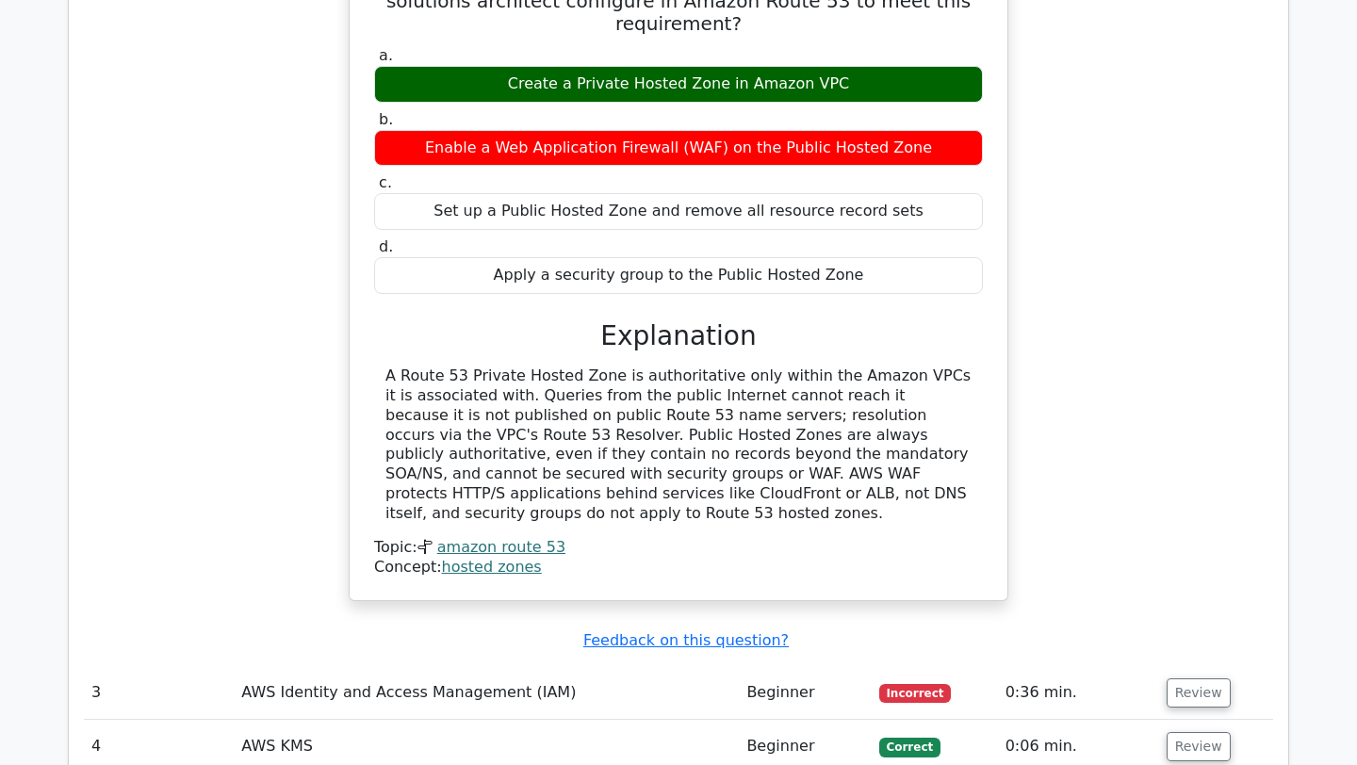
scroll to position [2715, 0]
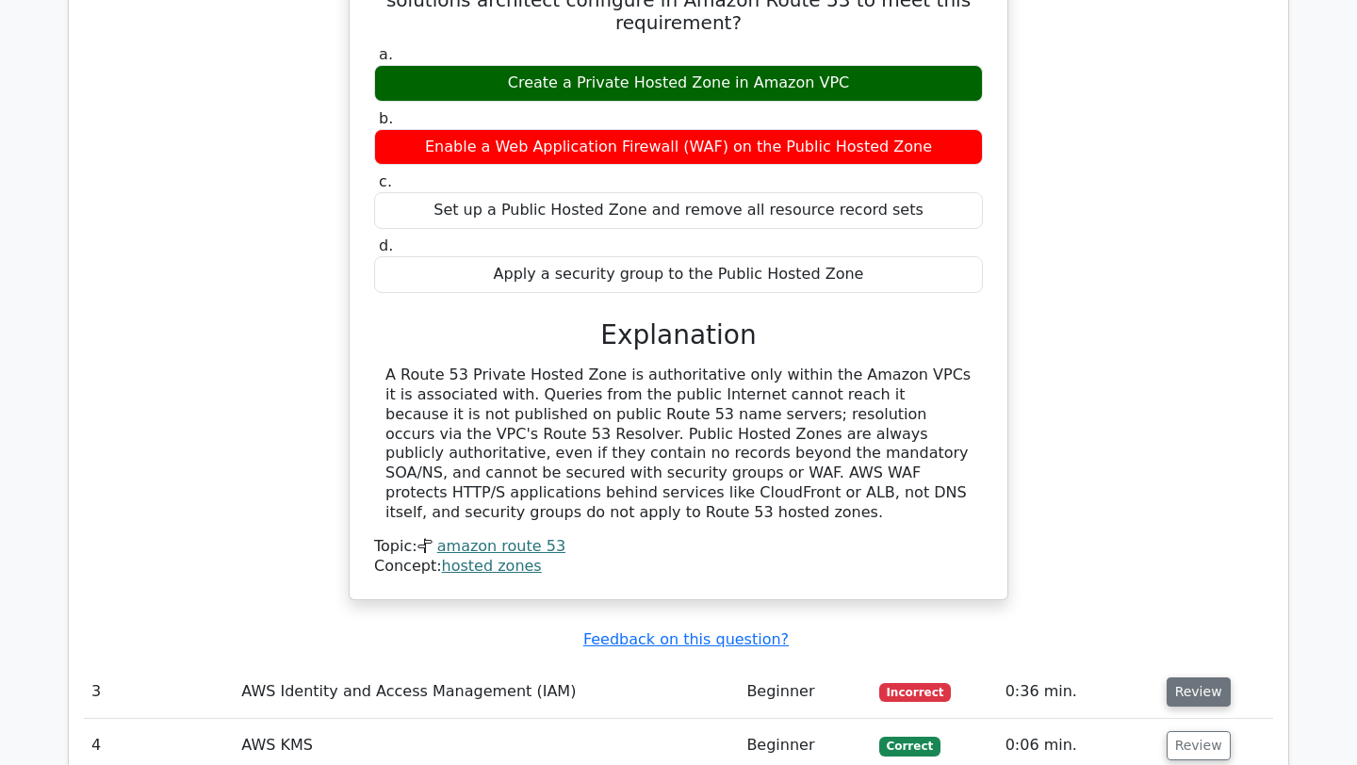
click at [1211, 678] on button "Review" at bounding box center [1199, 692] width 64 height 29
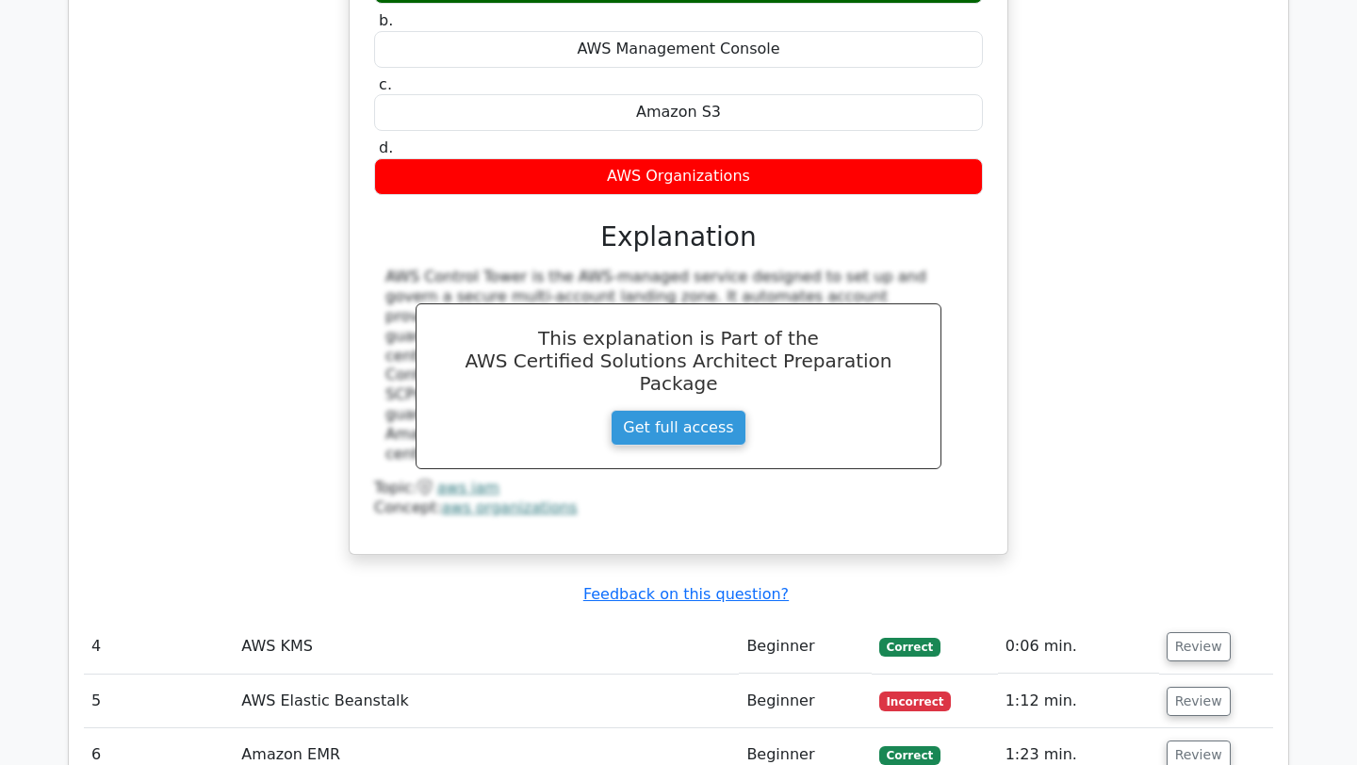
scroll to position [3652, 0]
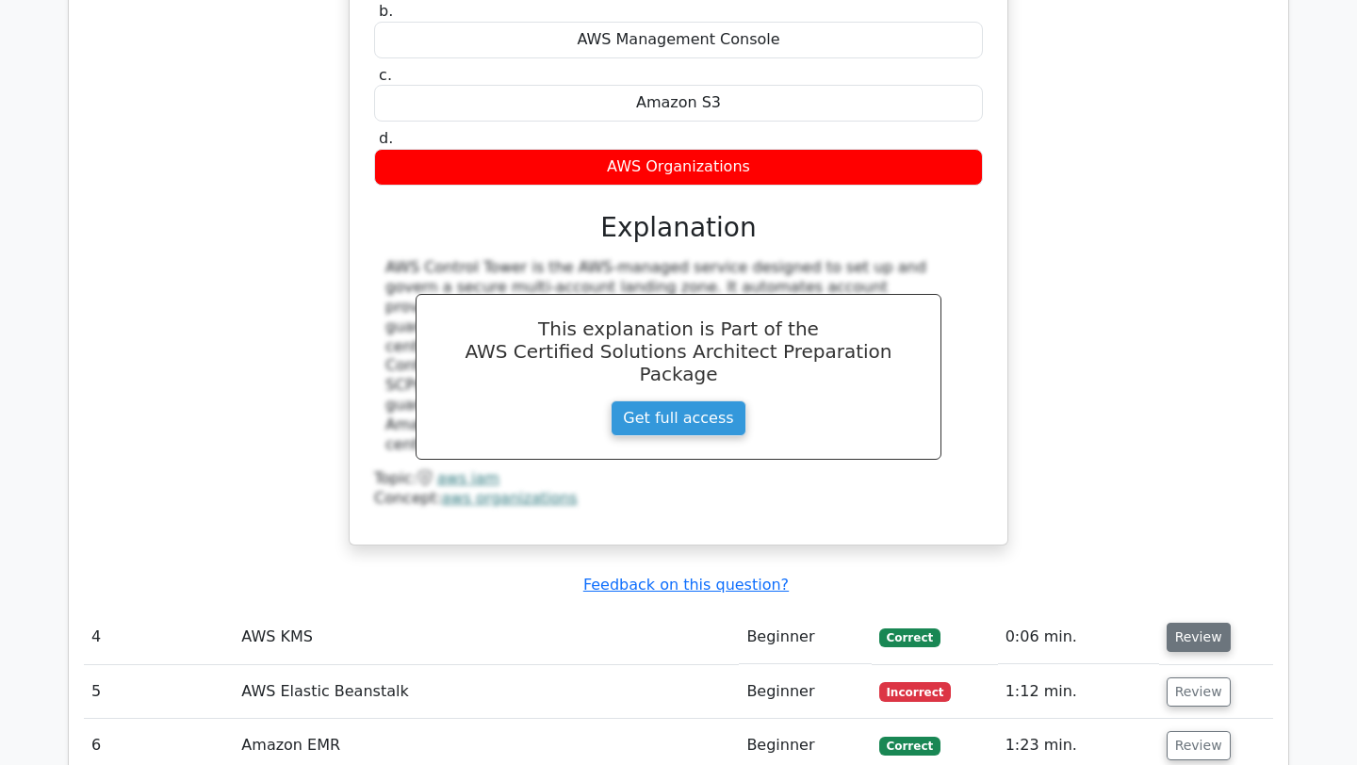
click at [1188, 623] on button "Review" at bounding box center [1199, 637] width 64 height 29
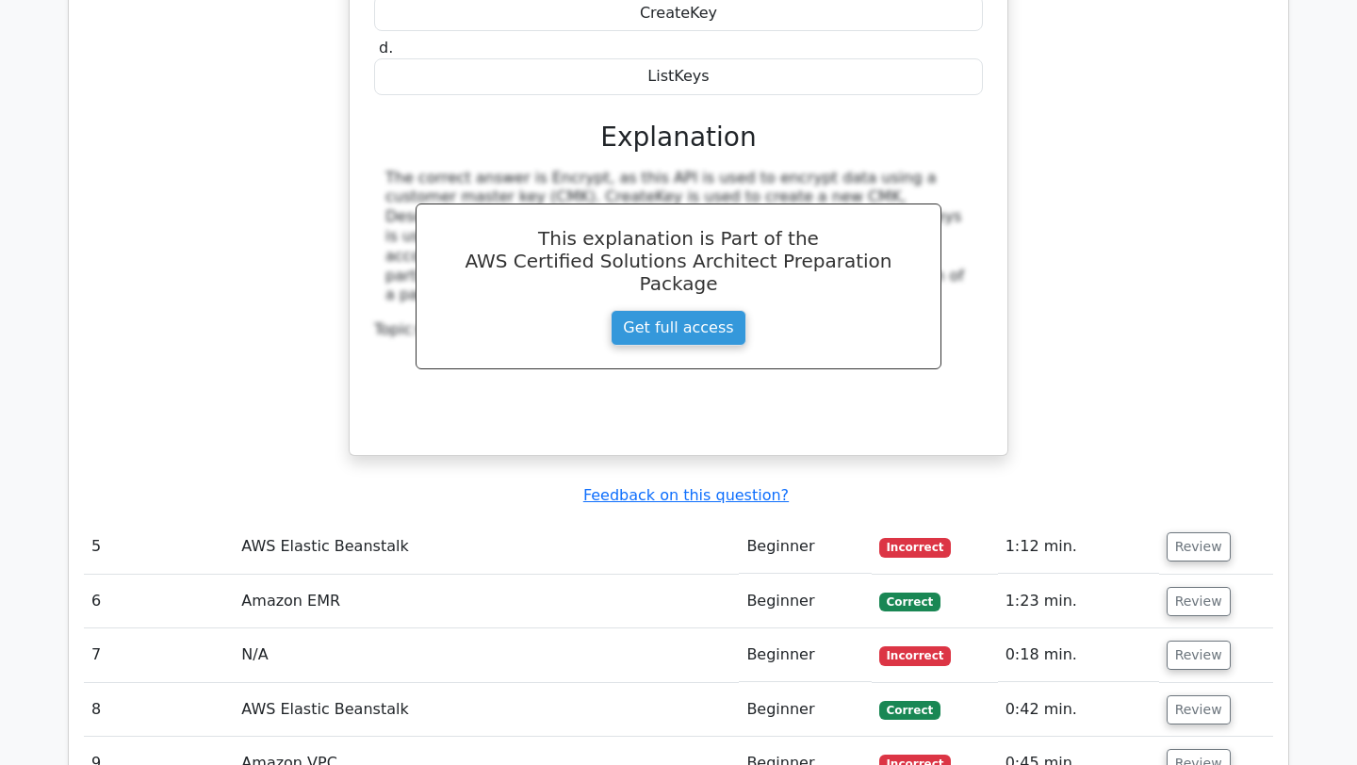
scroll to position [4579, 0]
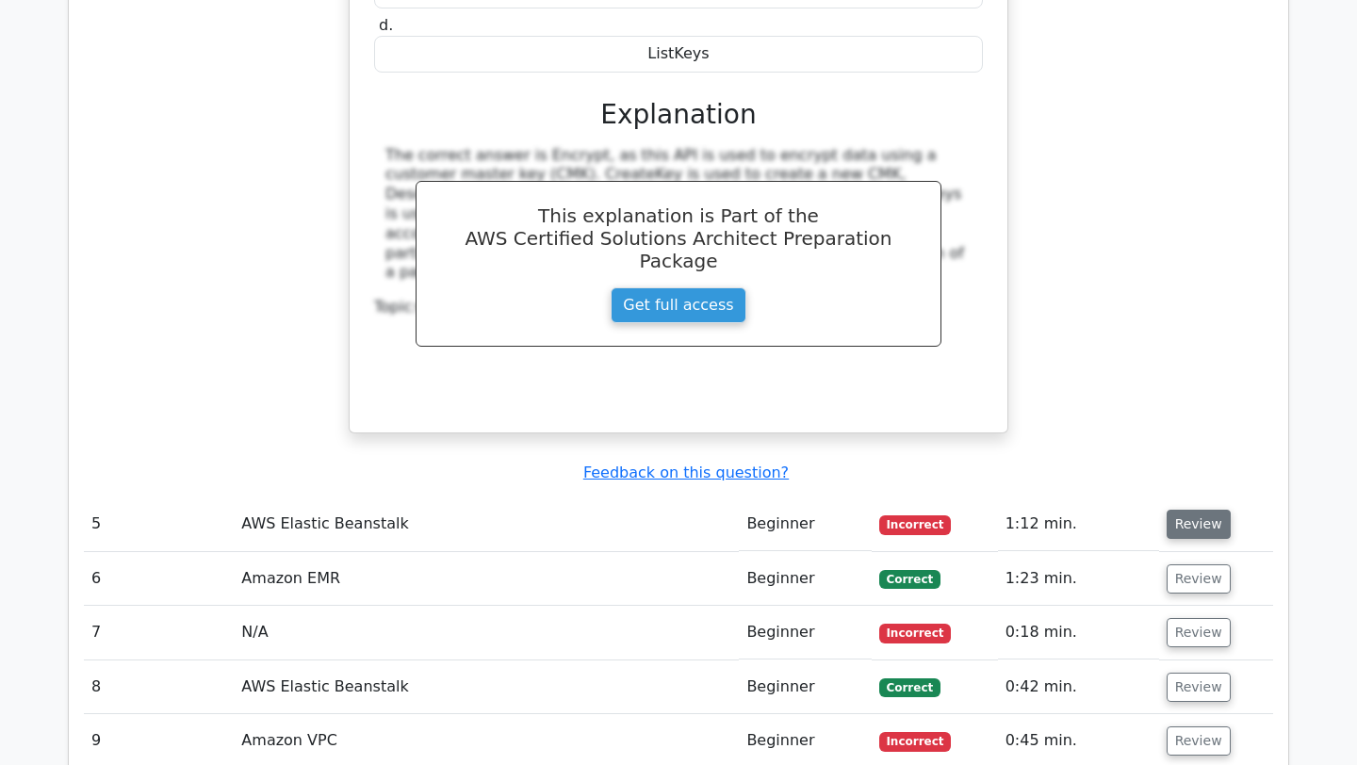
click at [1167, 510] on button "Review" at bounding box center [1199, 524] width 64 height 29
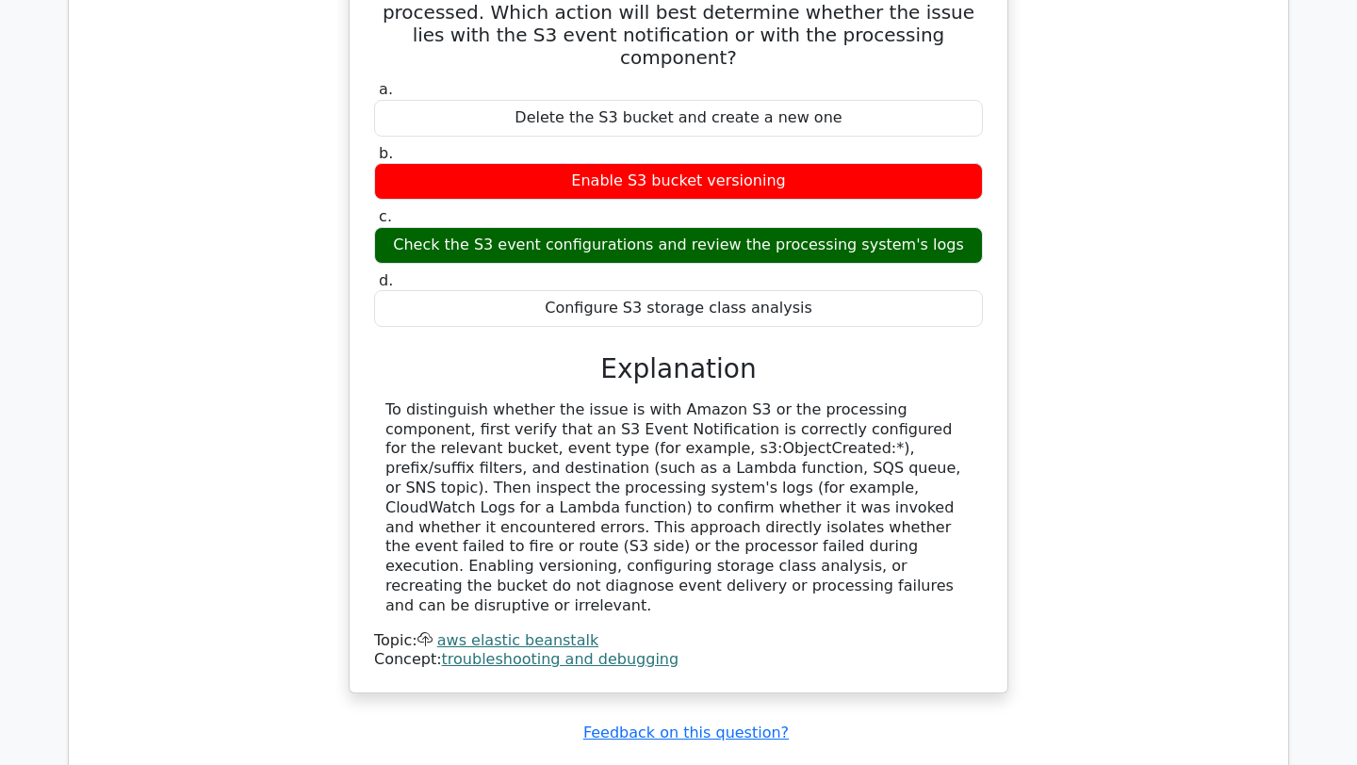
scroll to position [5359, 0]
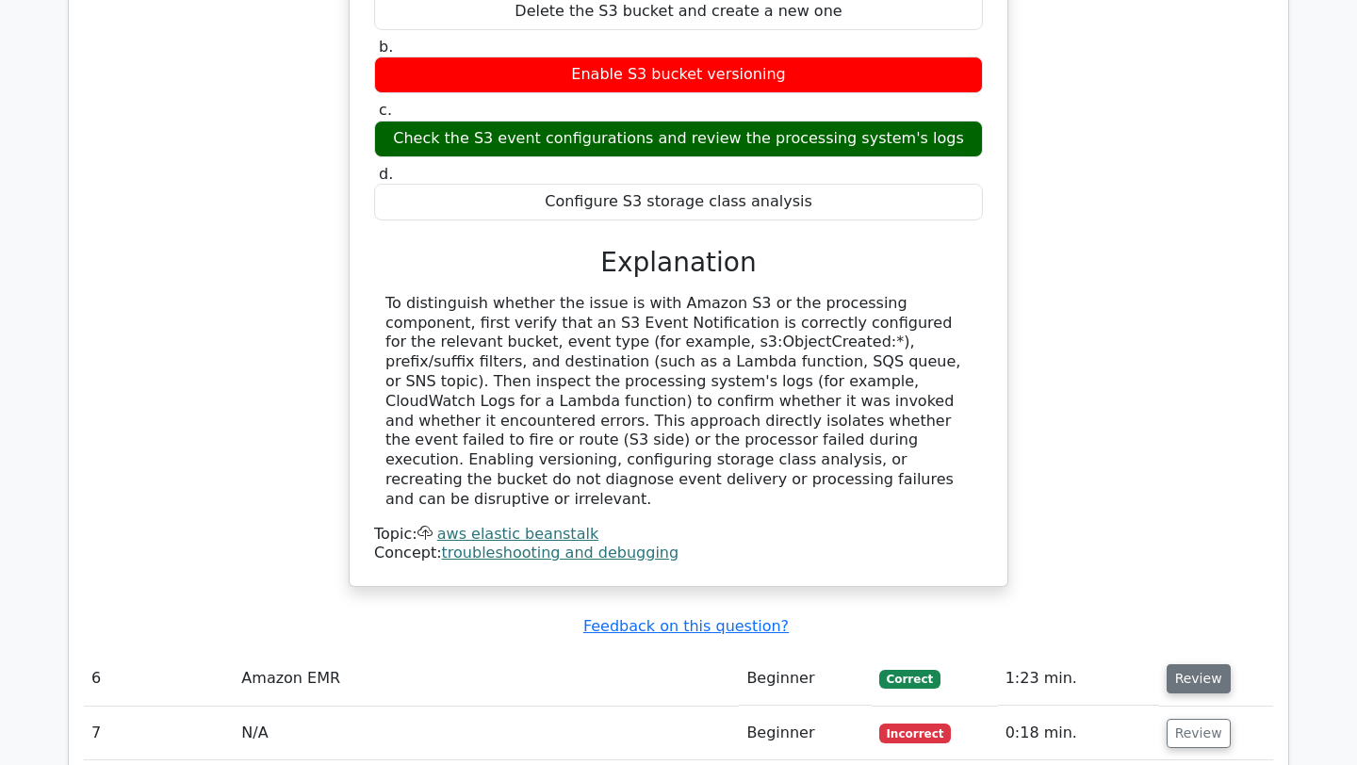
click at [1179, 665] on button "Review" at bounding box center [1199, 679] width 64 height 29
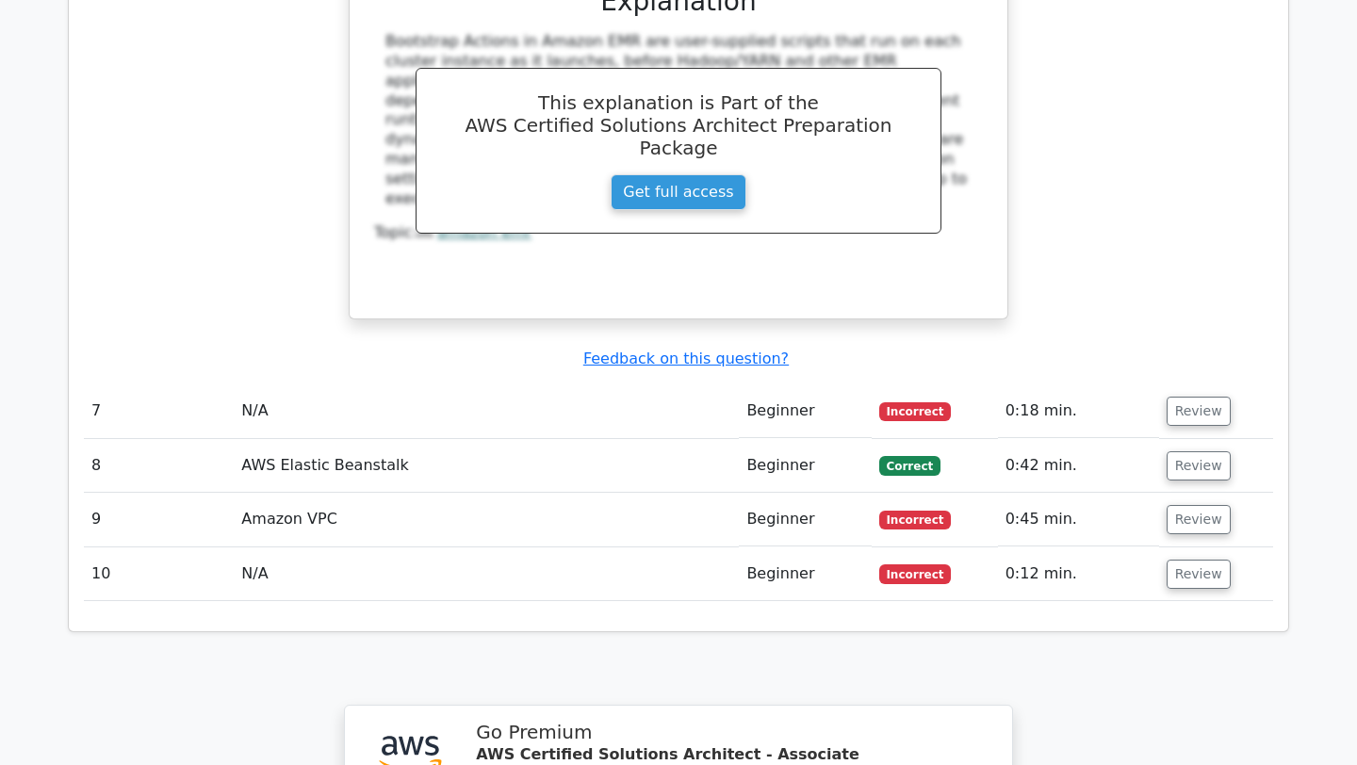
scroll to position [6462, 0]
click at [1189, 396] on button "Review" at bounding box center [1199, 410] width 64 height 29
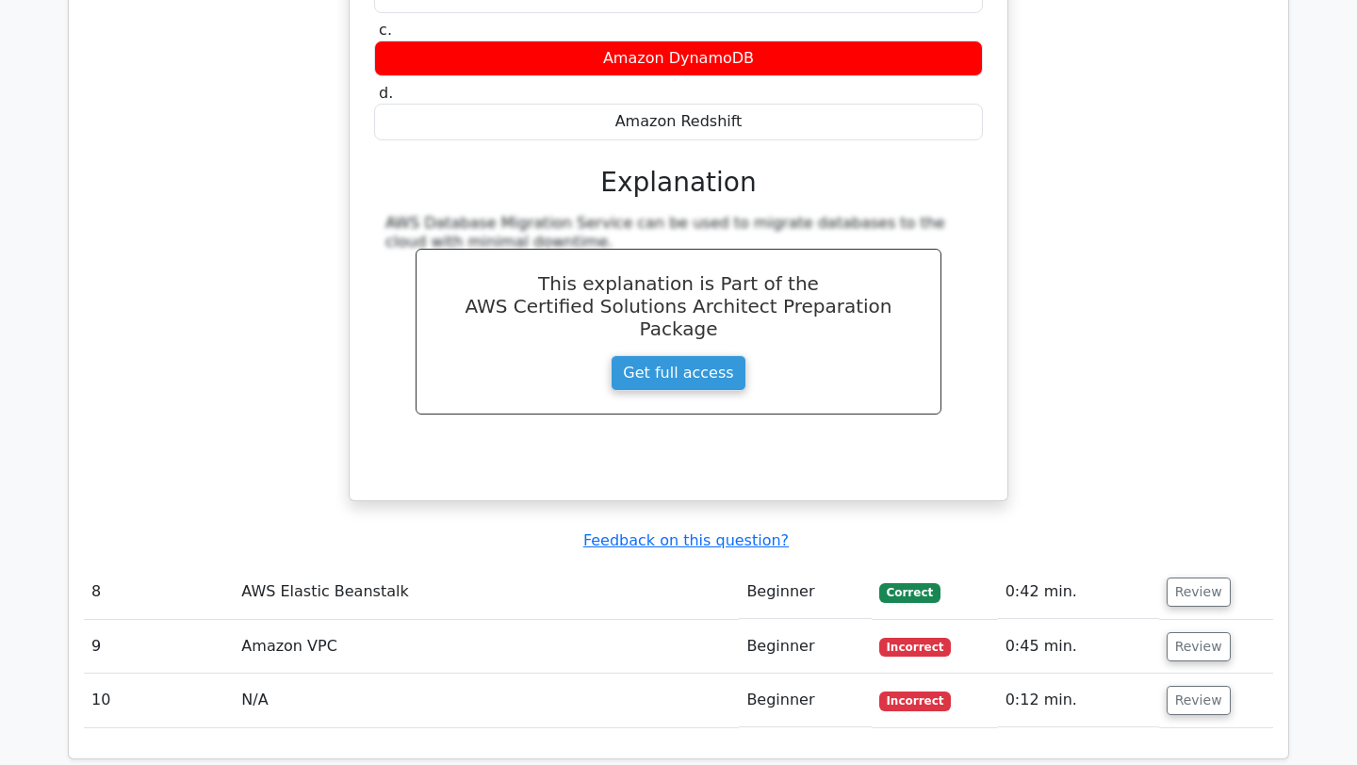
scroll to position [7096, 0]
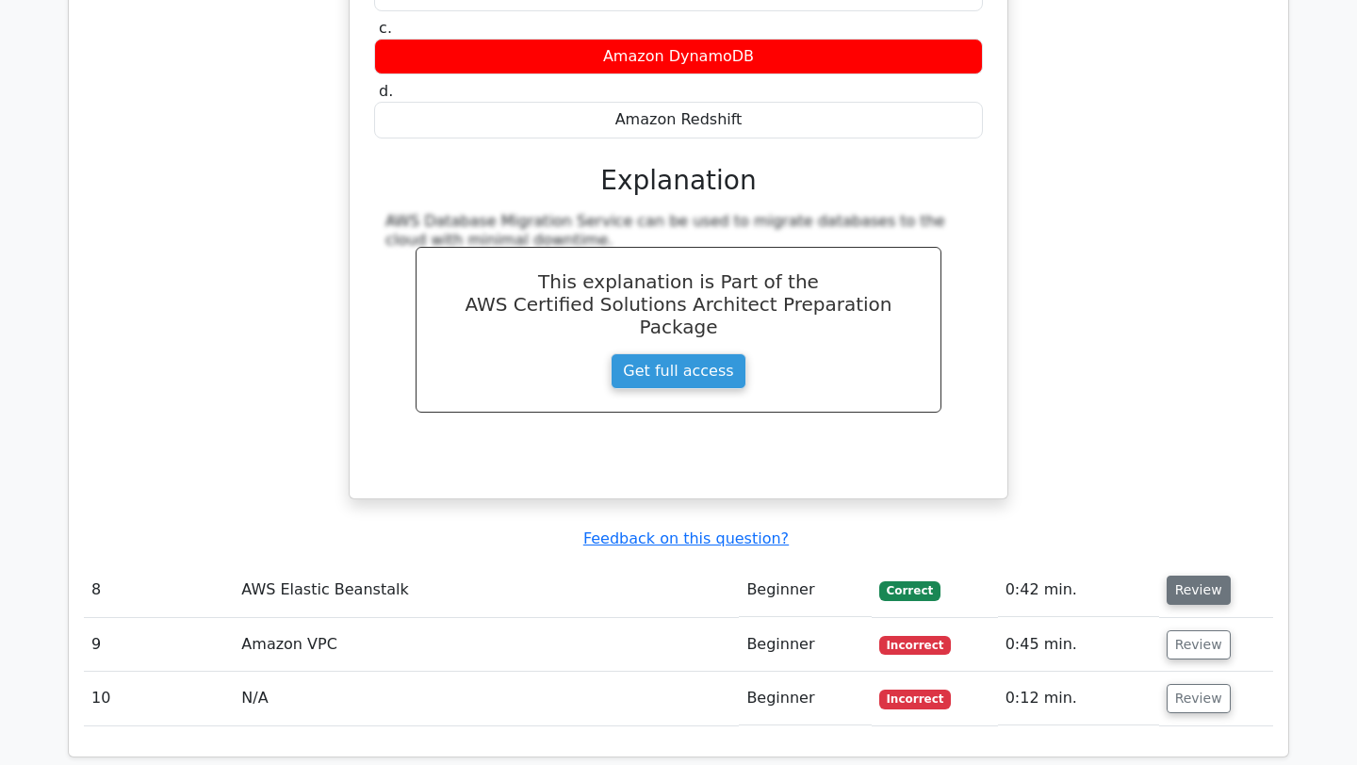
click at [1216, 576] on button "Review" at bounding box center [1199, 590] width 64 height 29
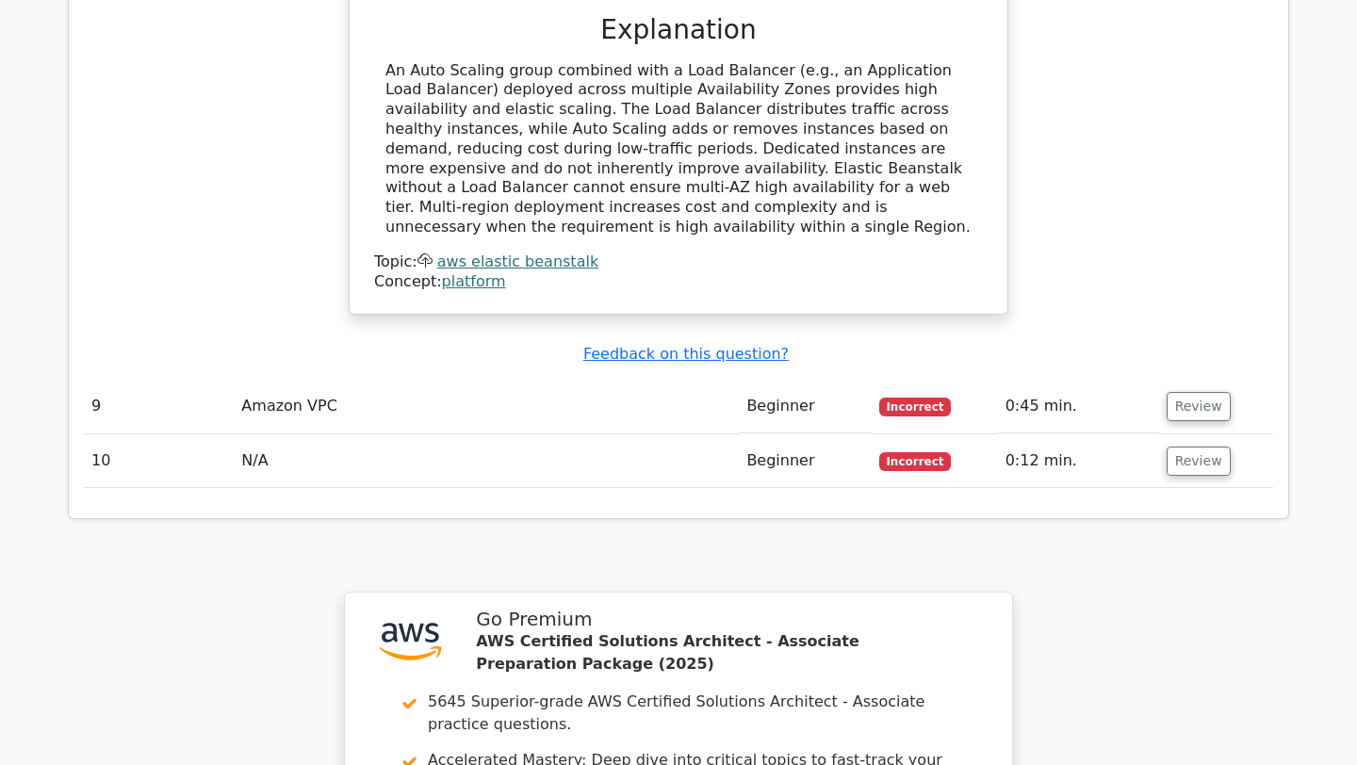
scroll to position [8158, 0]
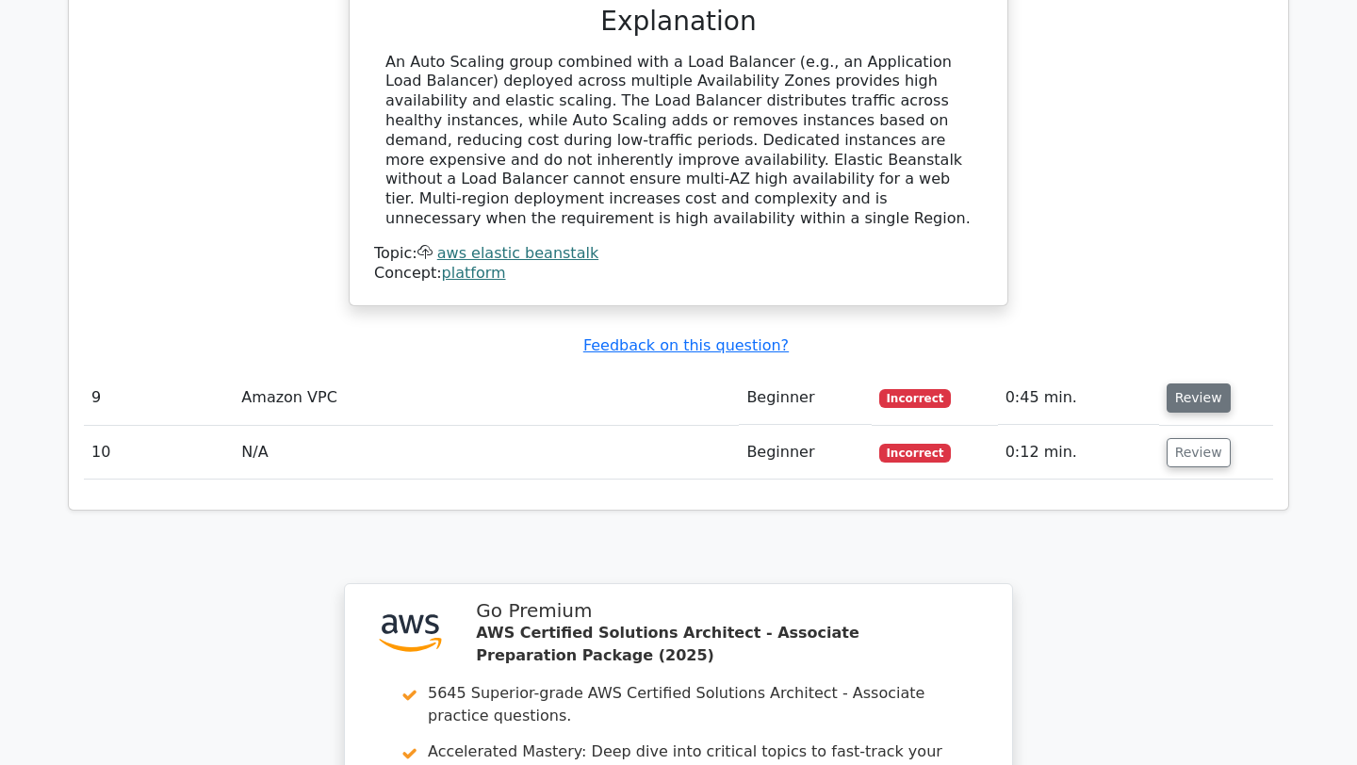
click at [1194, 384] on button "Review" at bounding box center [1199, 398] width 64 height 29
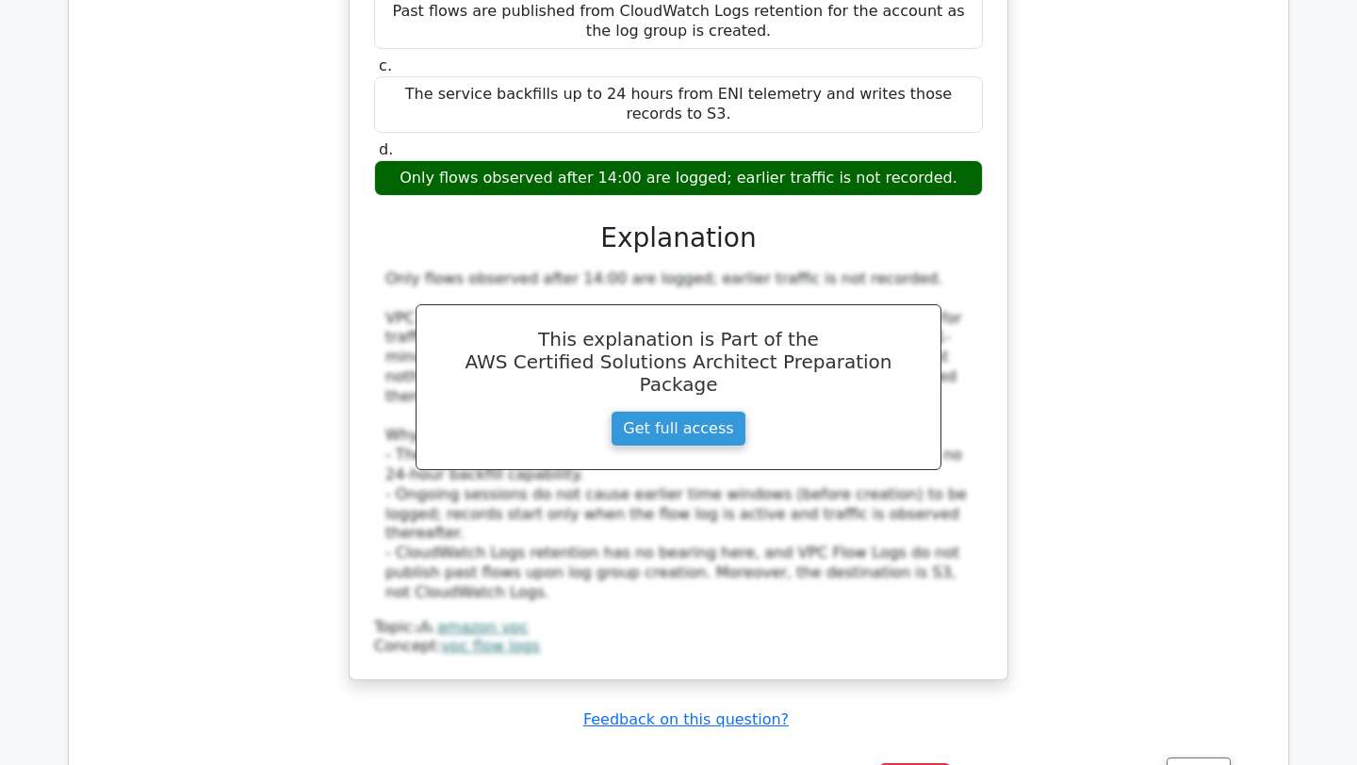
scroll to position [8838, 0]
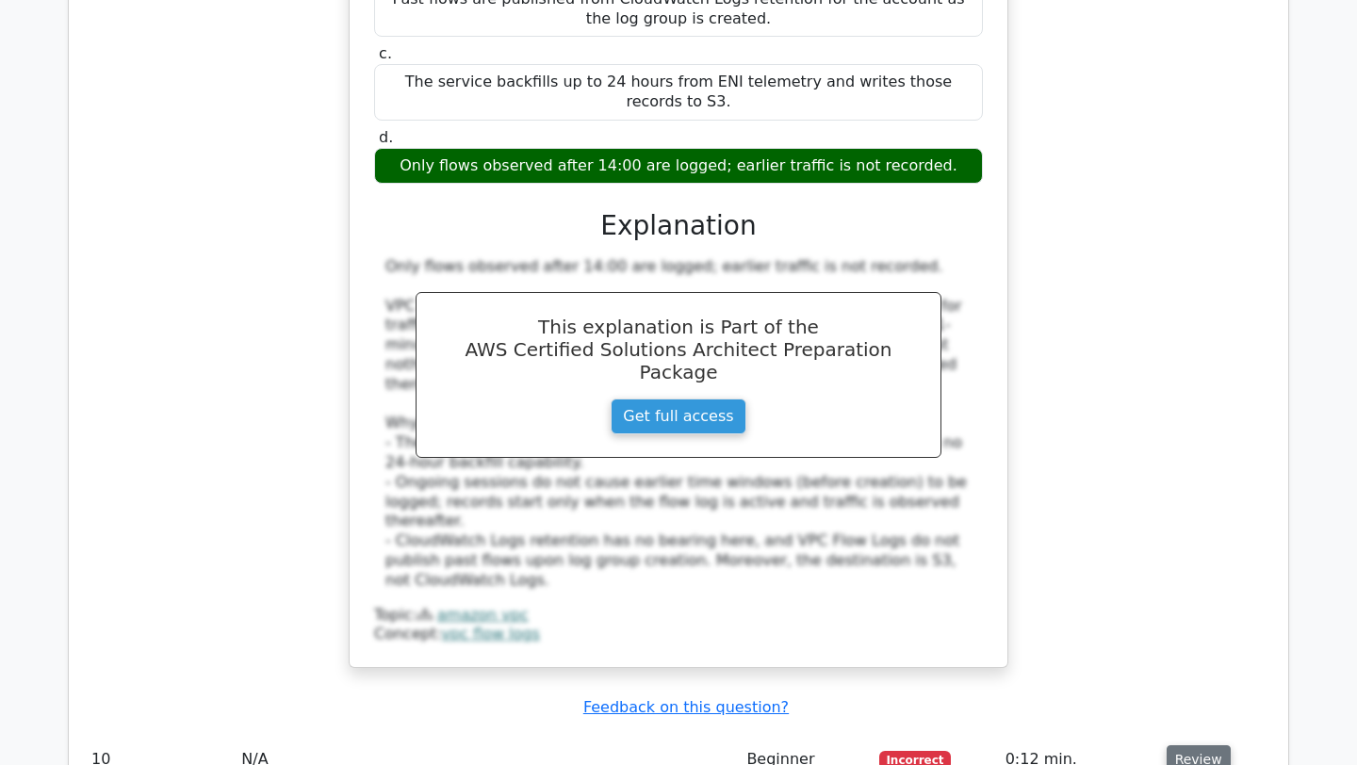
click at [1196, 746] on button "Review" at bounding box center [1199, 760] width 64 height 29
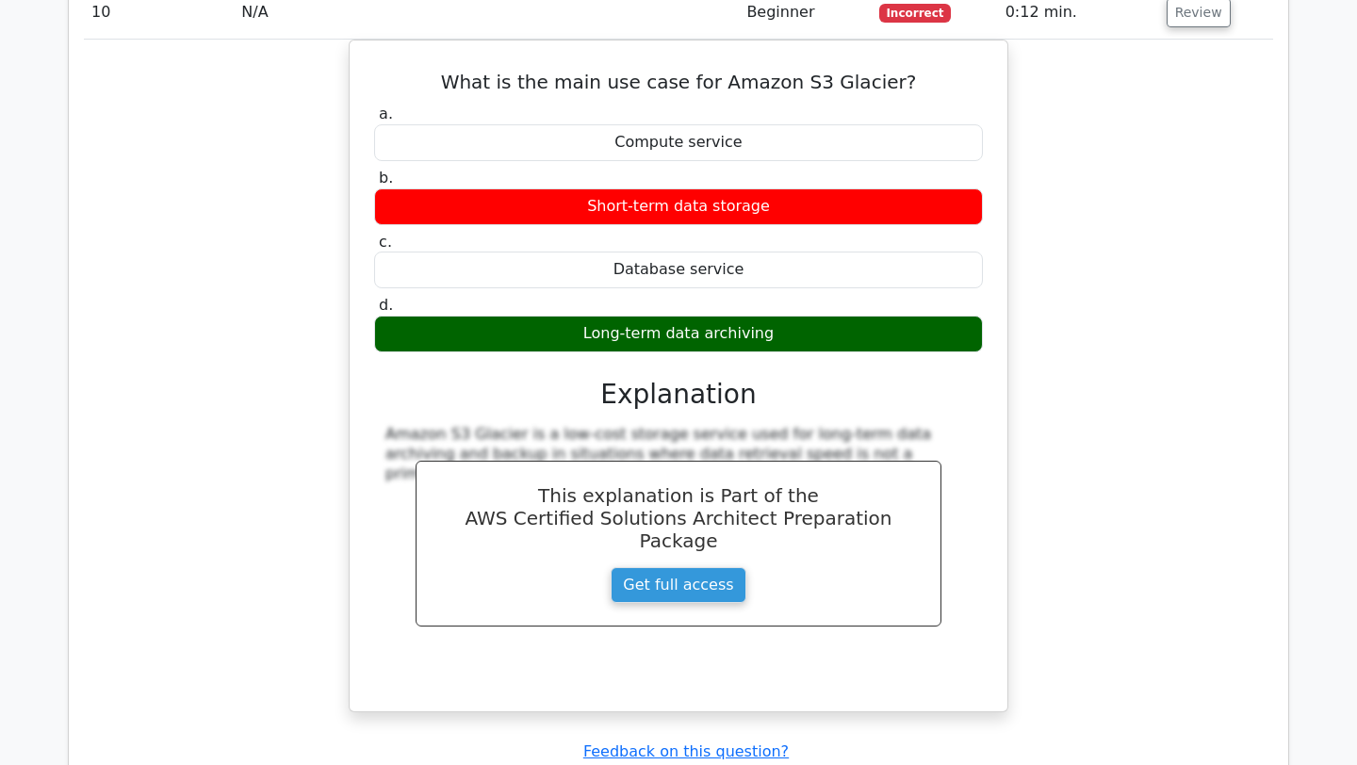
scroll to position [10173, 0]
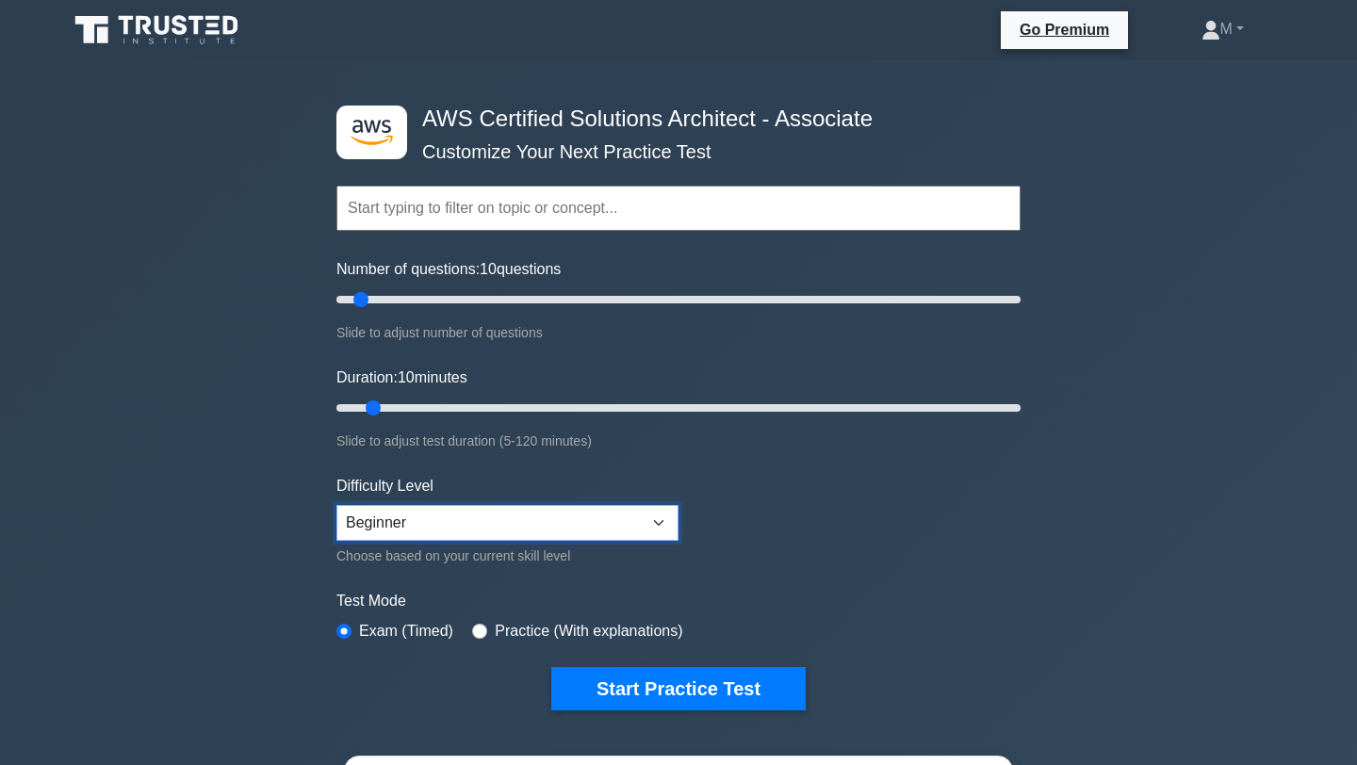
click at [661, 524] on select "Beginner Intermediate Expert" at bounding box center [508, 523] width 342 height 36
click at [337, 505] on select "Beginner Intermediate Expert" at bounding box center [508, 523] width 342 height 36
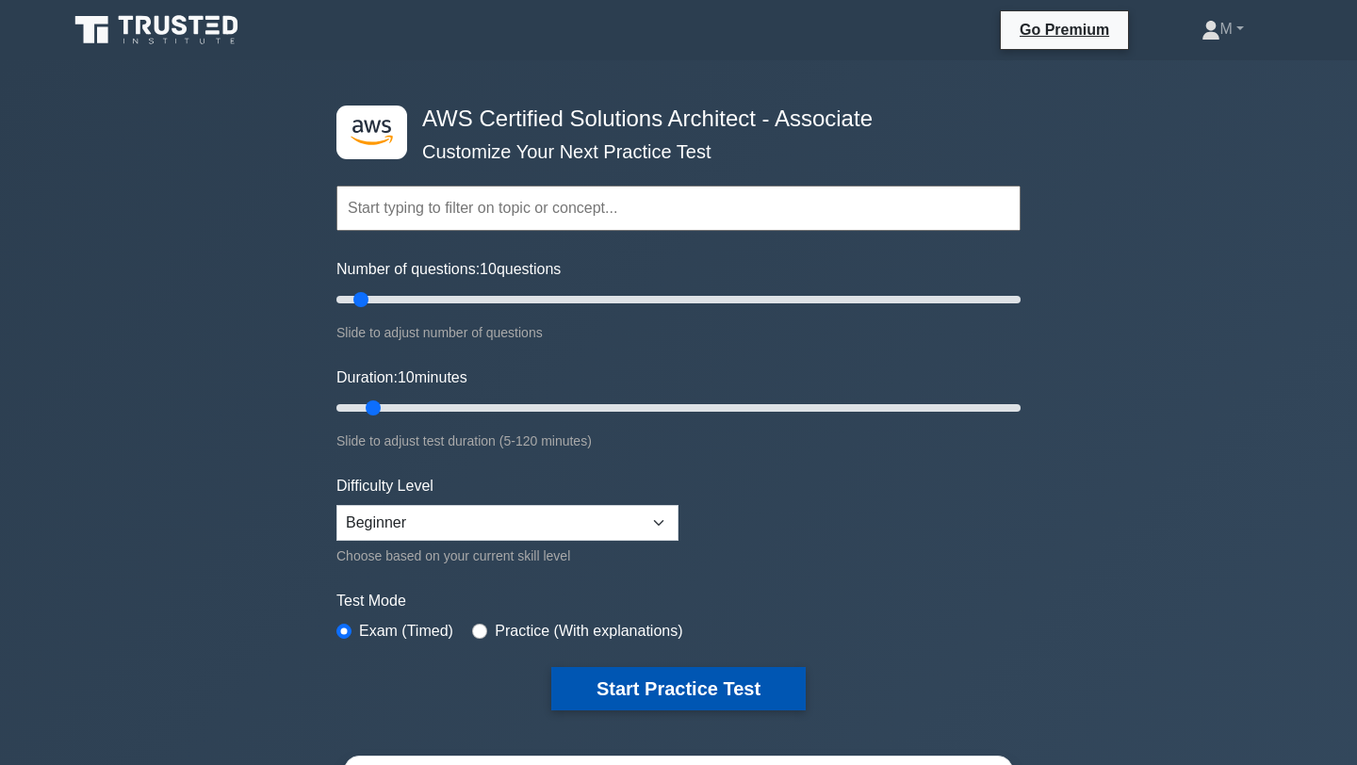
click at [706, 696] on button "Start Practice Test" at bounding box center [678, 688] width 255 height 43
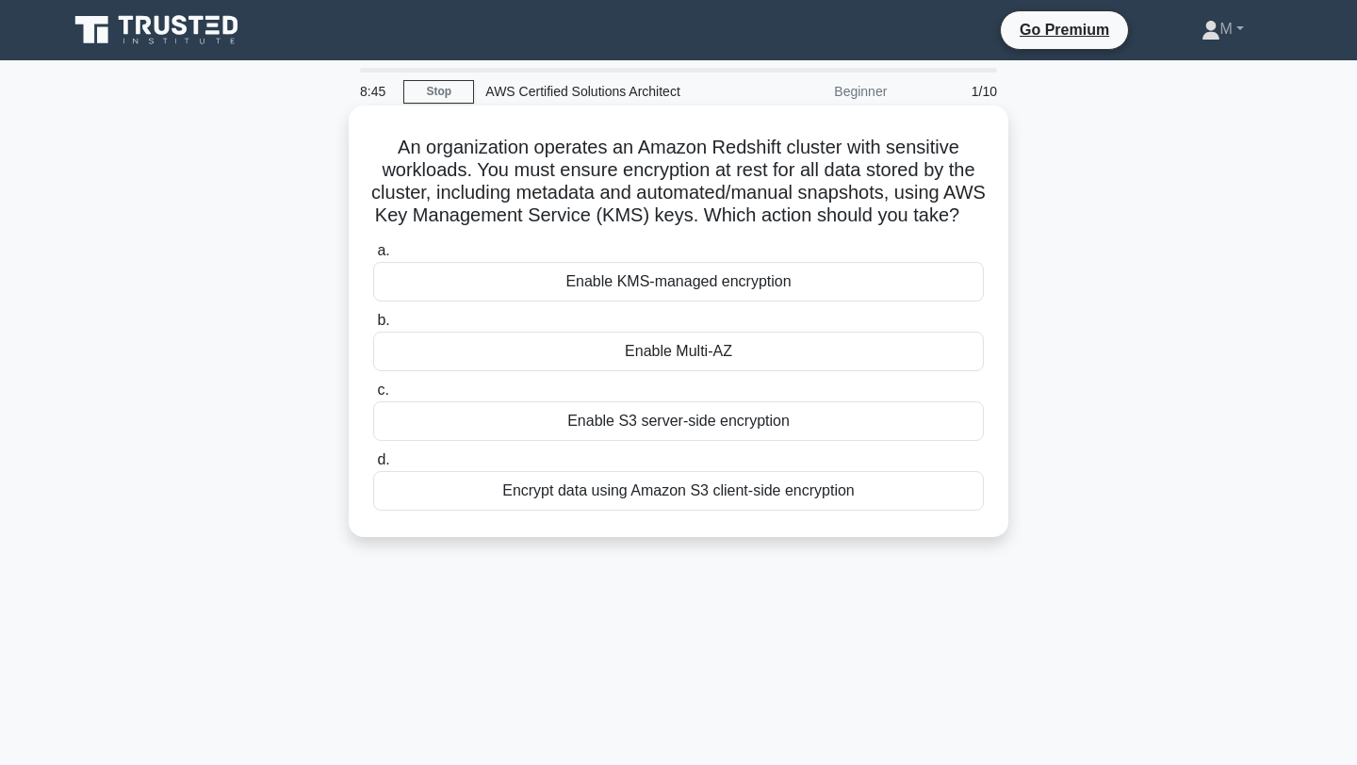
click at [802, 274] on div "Enable KMS-managed encryption" at bounding box center [678, 282] width 611 height 40
click at [373, 257] on input "a. Enable KMS-managed encryption" at bounding box center [373, 251] width 0 height 12
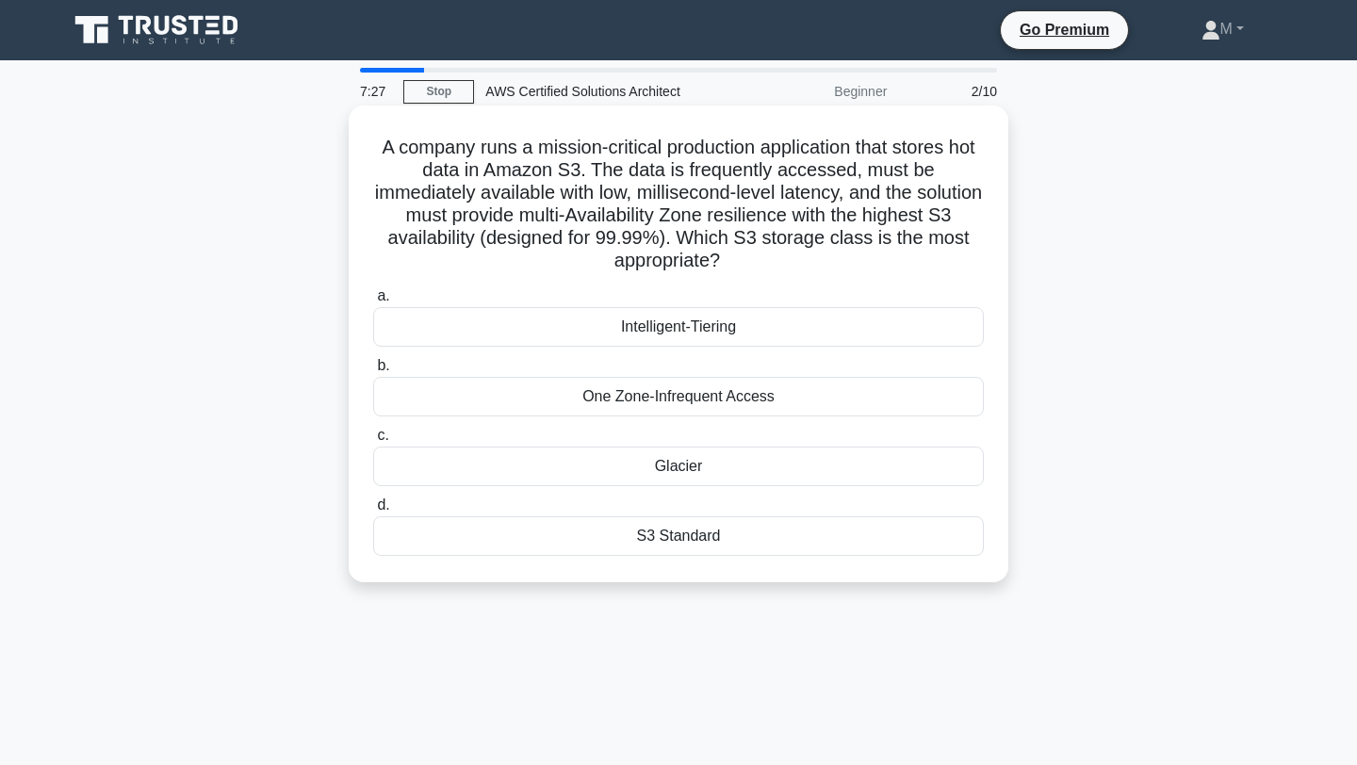
click at [829, 330] on div "Intelligent-Tiering" at bounding box center [678, 327] width 611 height 40
click at [373, 303] on input "a. Intelligent-Tiering" at bounding box center [373, 296] width 0 height 12
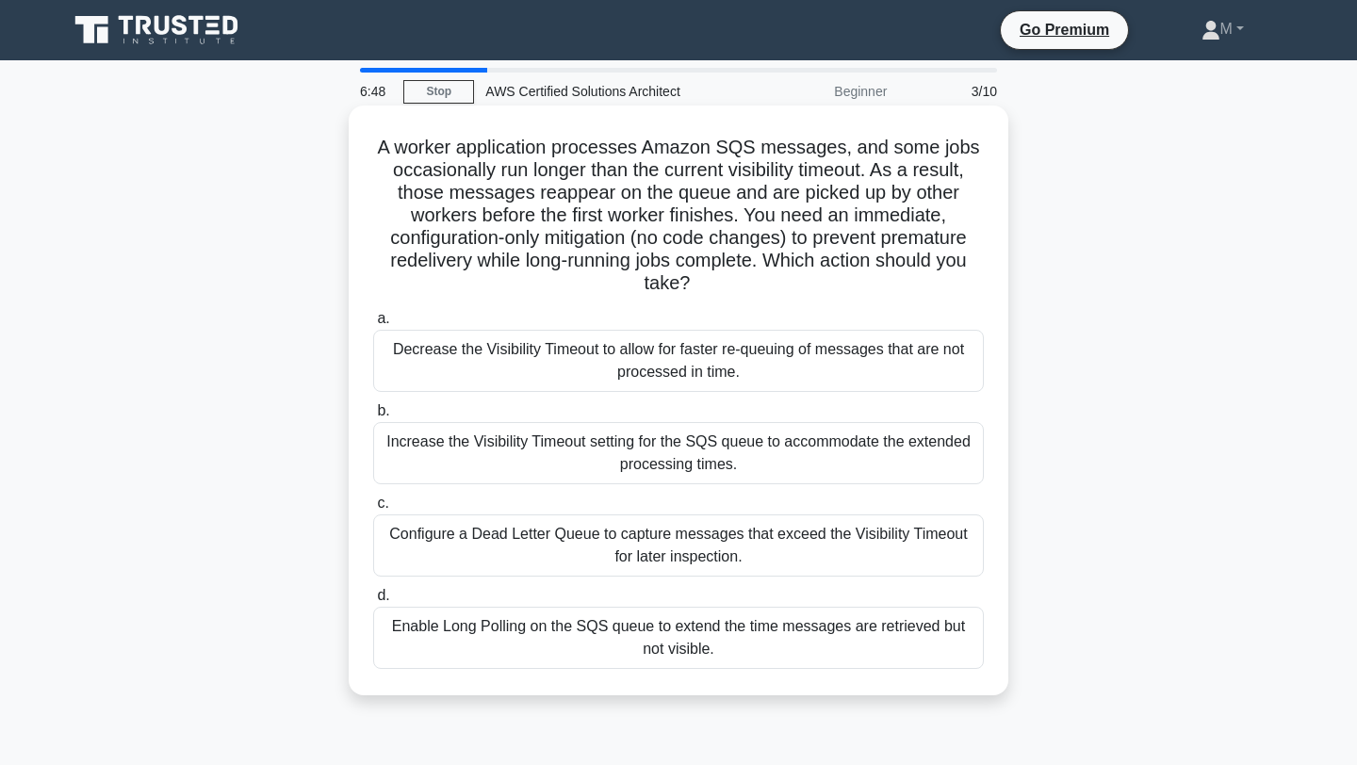
click at [724, 556] on div "Configure a Dead Letter Queue to capture messages that exceed the Visibility Ti…" at bounding box center [678, 546] width 611 height 62
click at [373, 510] on input "c. Configure a Dead Letter Queue to capture messages that exceed the Visibility…" at bounding box center [373, 504] width 0 height 12
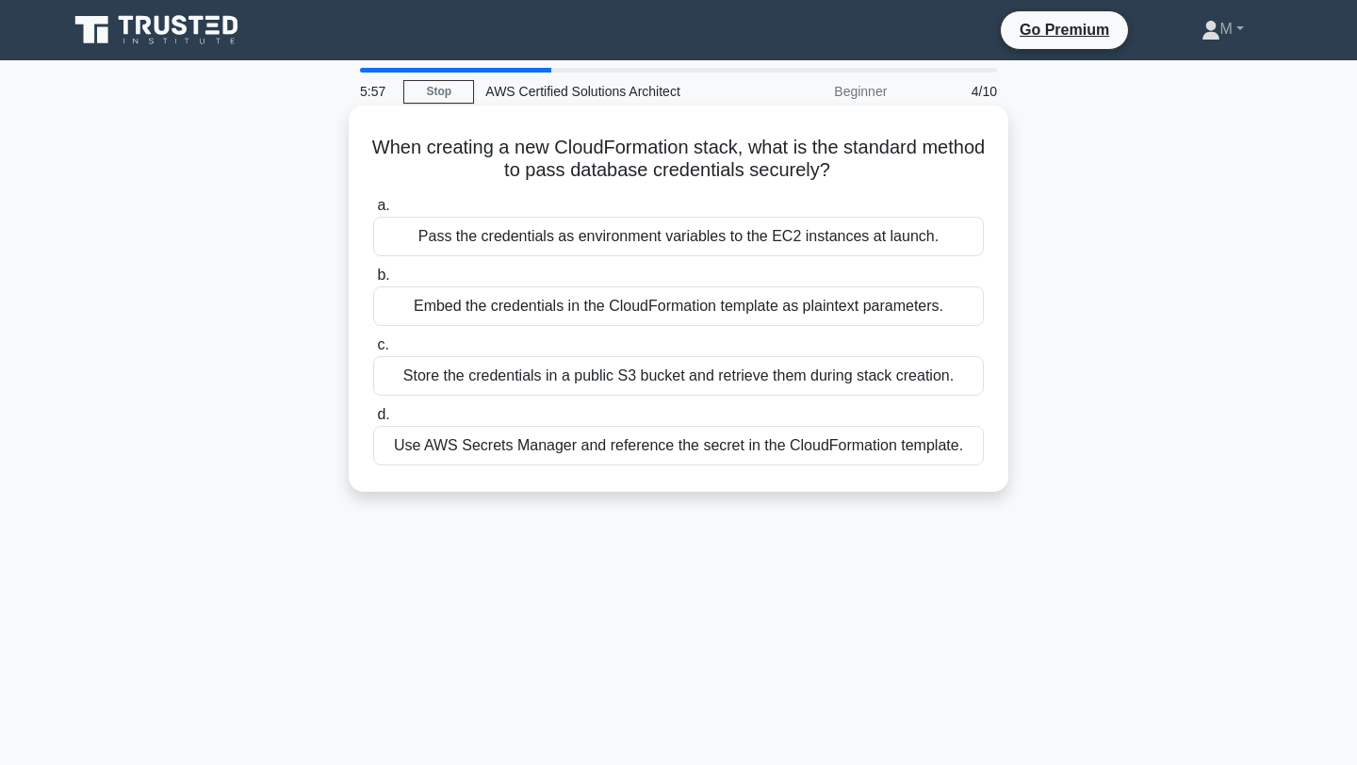
click at [762, 381] on div "Store the credentials in a public S3 bucket and retrieve them during stack crea…" at bounding box center [678, 376] width 611 height 40
click at [373, 352] on input "c. Store the credentials in a public S3 bucket and retrieve them during stack c…" at bounding box center [373, 345] width 0 height 12
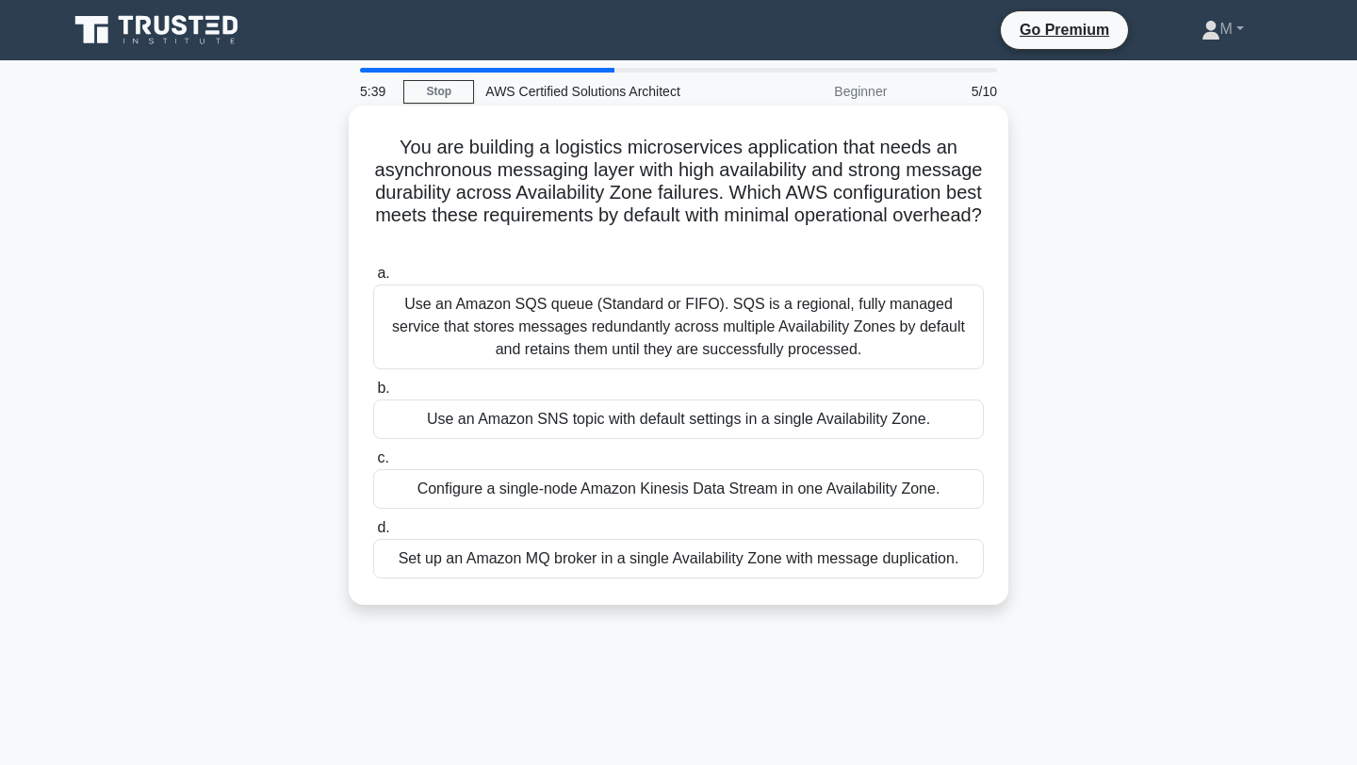
click at [737, 417] on div "Use an Amazon SNS topic with default settings in a single Availability Zone." at bounding box center [678, 420] width 611 height 40
click at [373, 395] on input "b. Use an Amazon SNS topic with default settings in a single Availability Zone." at bounding box center [373, 389] width 0 height 12
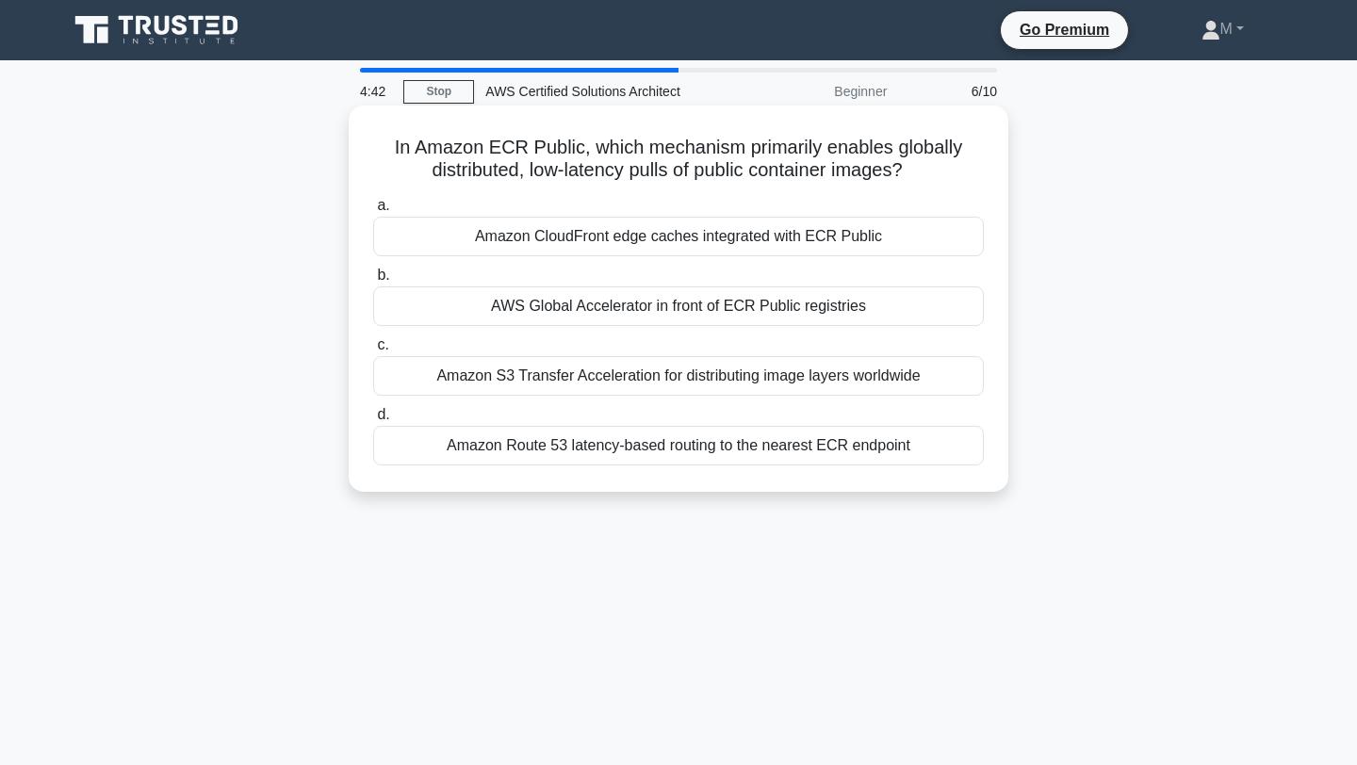
click at [732, 446] on div "Amazon Route 53 latency-based routing to the nearest ECR endpoint" at bounding box center [678, 446] width 611 height 40
click at [373, 421] on input "d. Amazon Route 53 latency-based routing to the nearest ECR endpoint" at bounding box center [373, 415] width 0 height 12
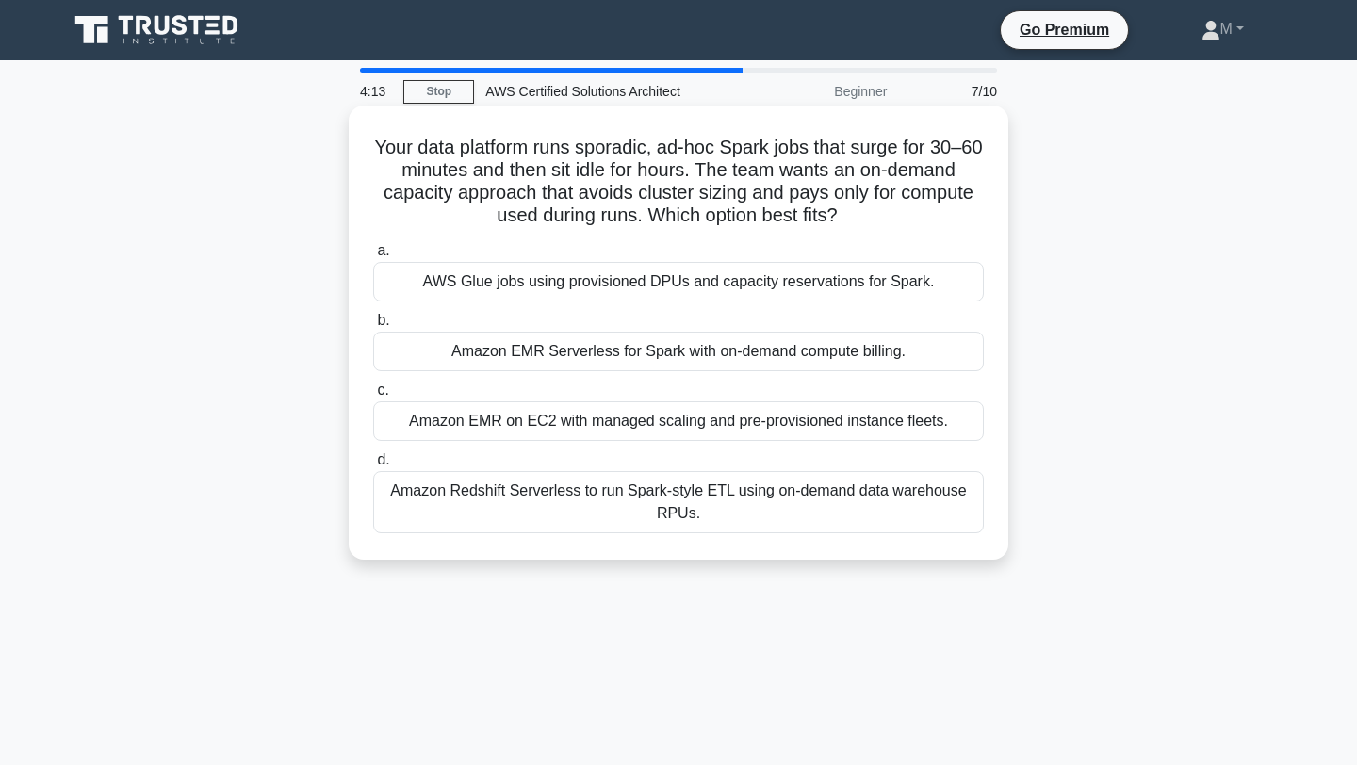
click at [754, 296] on div "AWS Glue jobs using provisioned DPUs and capacity reservations for Spark." at bounding box center [678, 282] width 611 height 40
click at [373, 257] on input "a. AWS Glue jobs using provisioned DPUs and capacity reservations for Spark." at bounding box center [373, 251] width 0 height 12
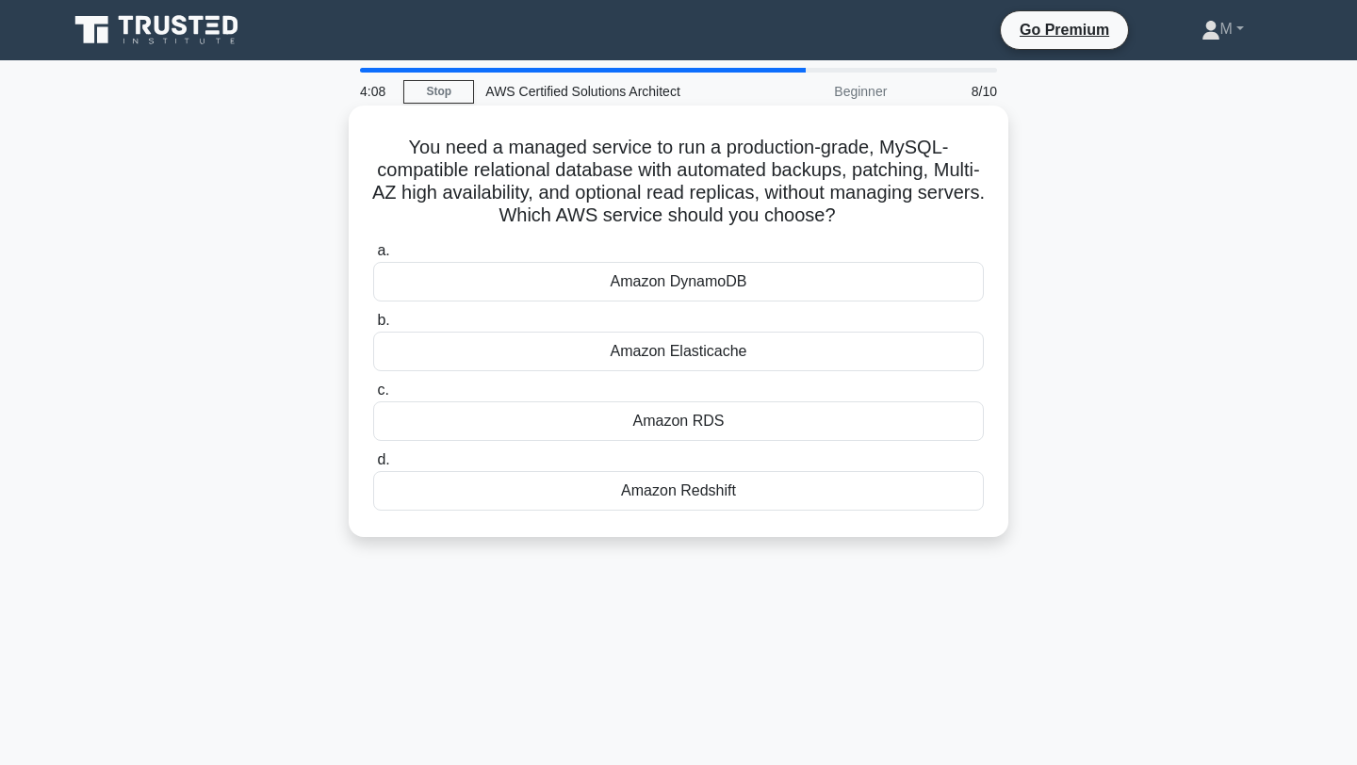
click at [773, 273] on div "Amazon DynamoDB" at bounding box center [678, 282] width 611 height 40
click at [373, 257] on input "a. Amazon DynamoDB" at bounding box center [373, 251] width 0 height 12
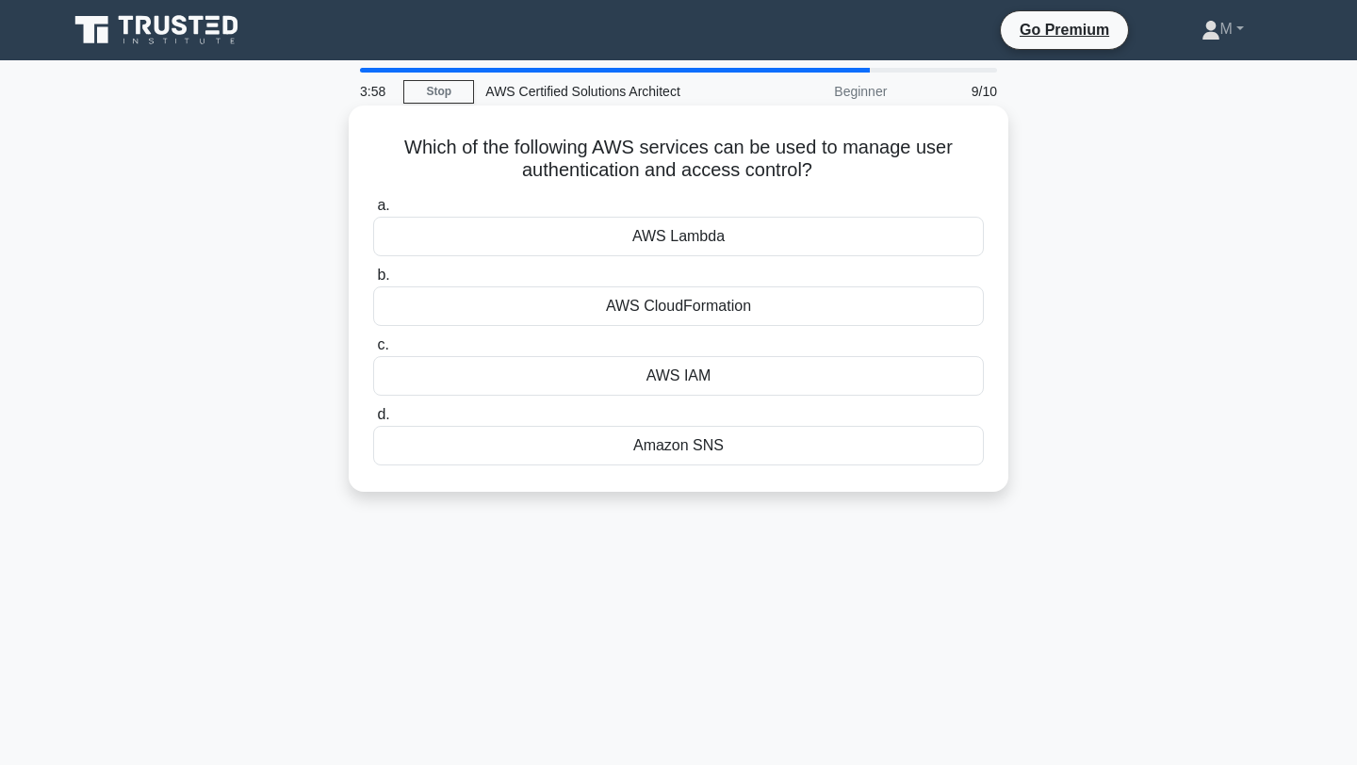
click at [755, 373] on div "AWS IAM" at bounding box center [678, 376] width 611 height 40
click at [373, 352] on input "c. AWS IAM" at bounding box center [373, 345] width 0 height 12
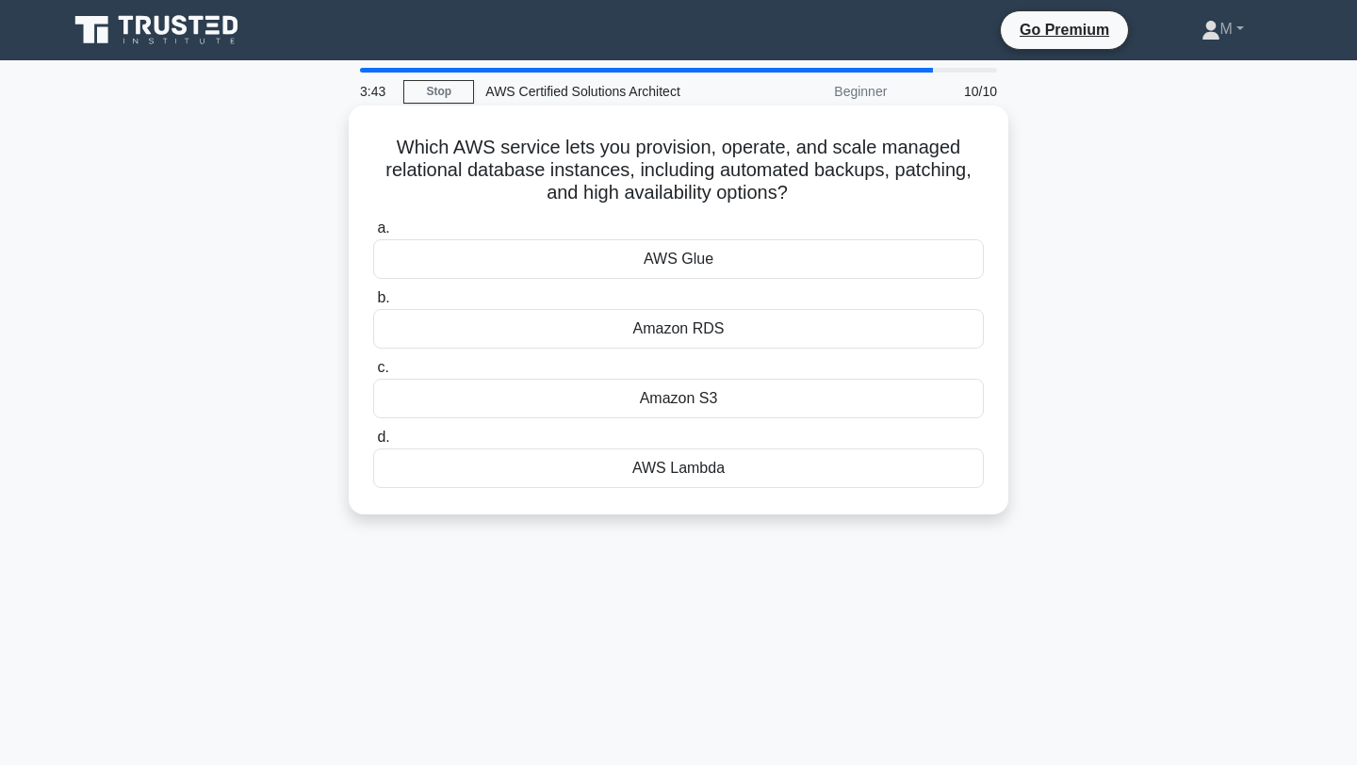
click at [742, 267] on div "AWS Glue" at bounding box center [678, 259] width 611 height 40
click at [373, 235] on input "a. AWS Glue" at bounding box center [373, 228] width 0 height 12
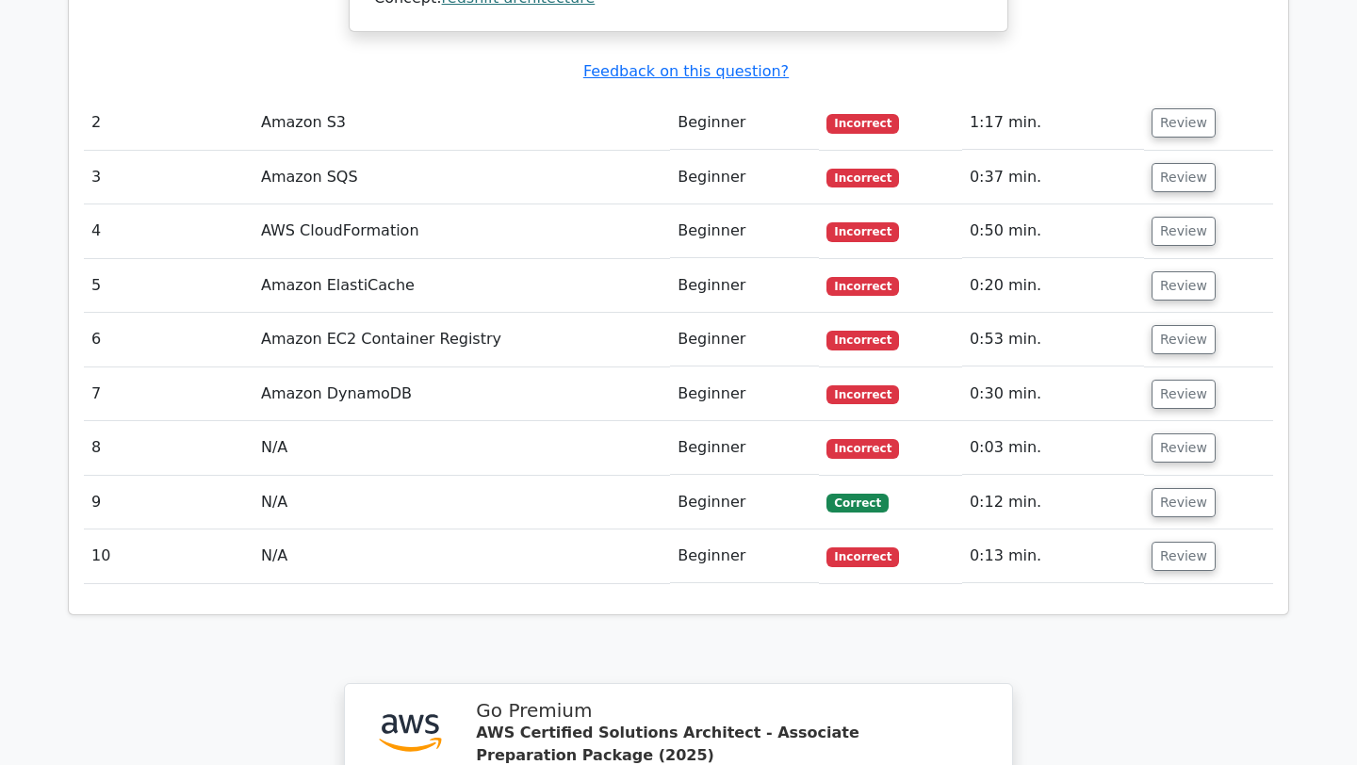
scroll to position [2338, 0]
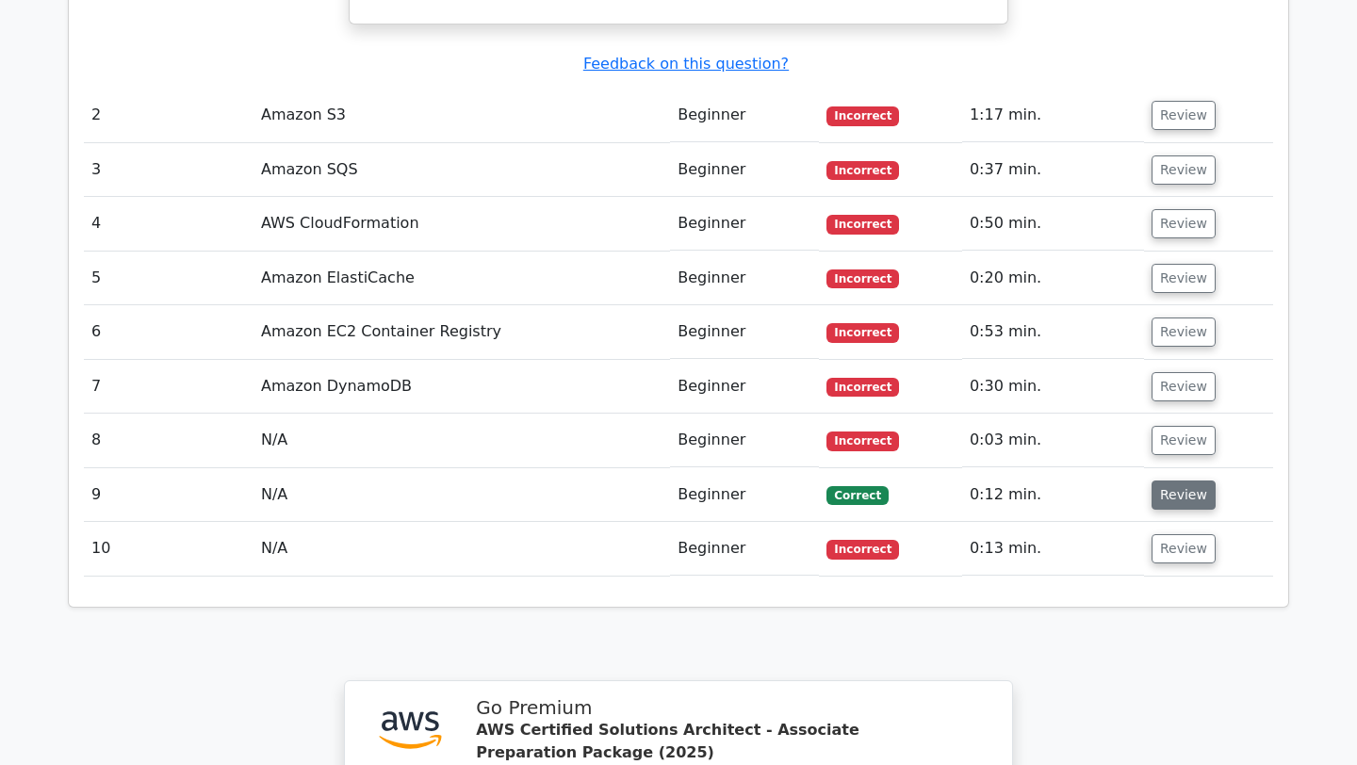
click at [1170, 481] on button "Review" at bounding box center [1184, 495] width 64 height 29
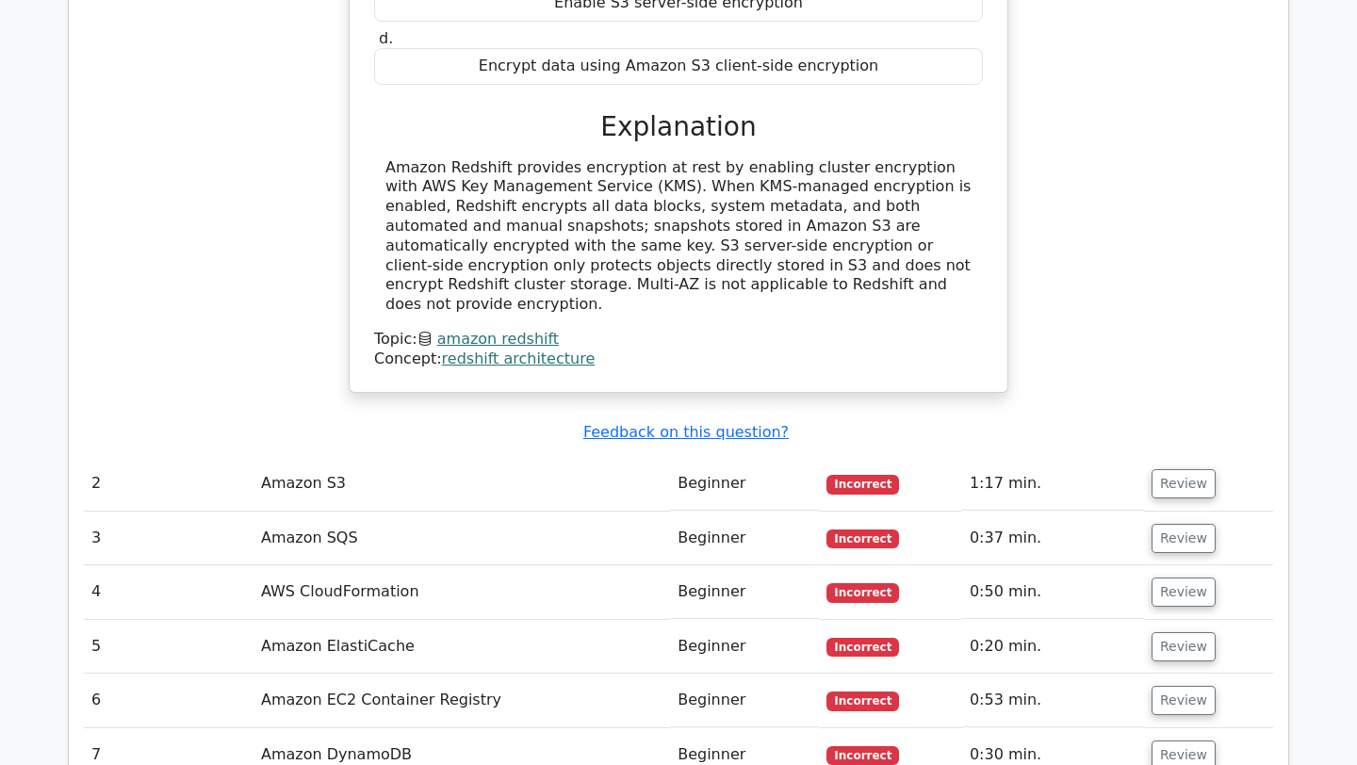
scroll to position [1977, 0]
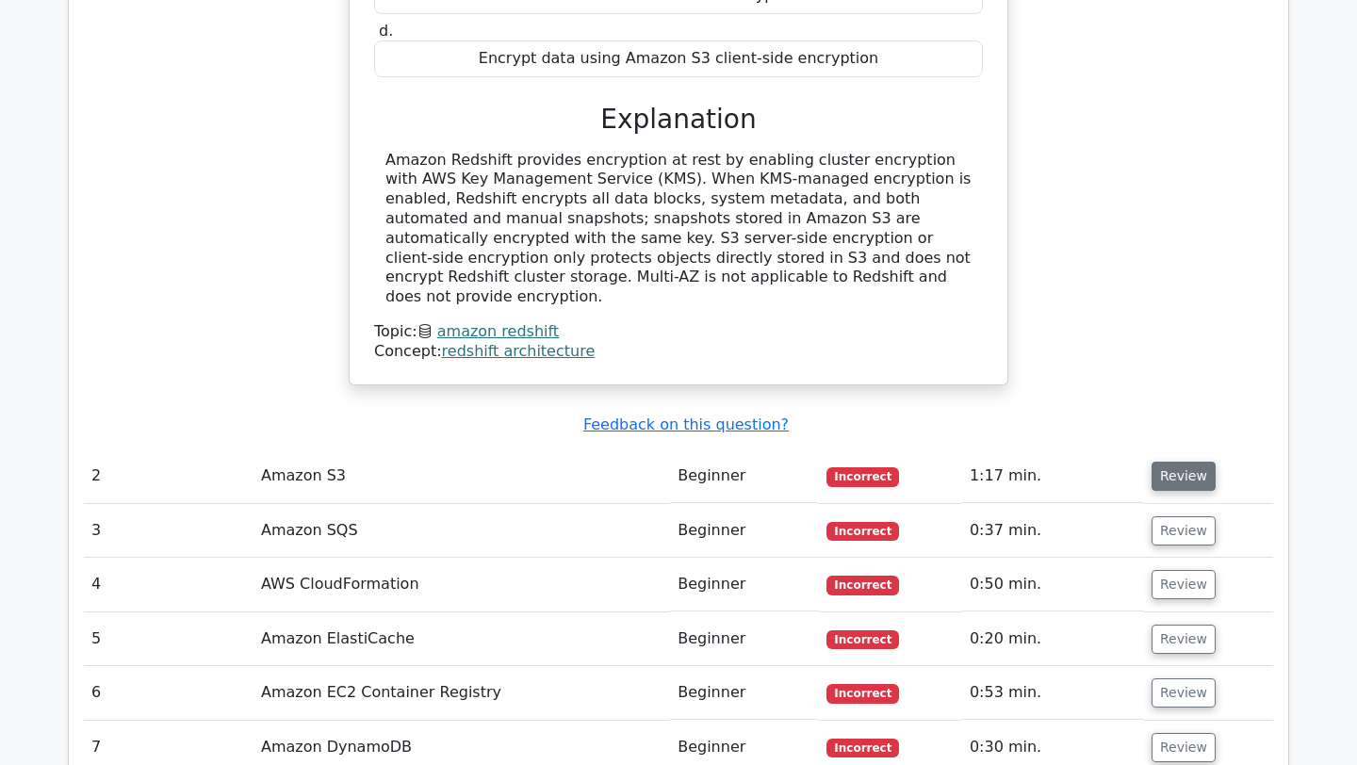
click at [1159, 462] on button "Review" at bounding box center [1184, 476] width 64 height 29
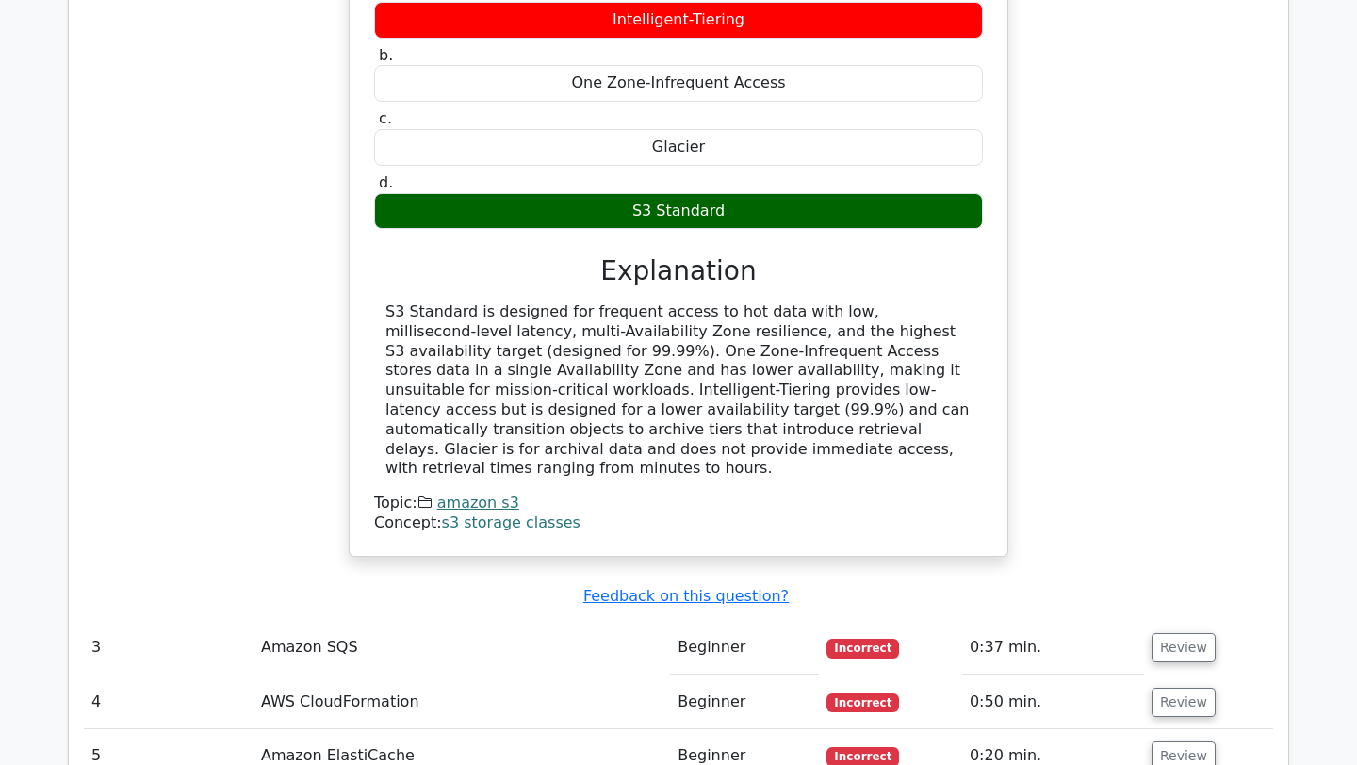
scroll to position [2797, 0]
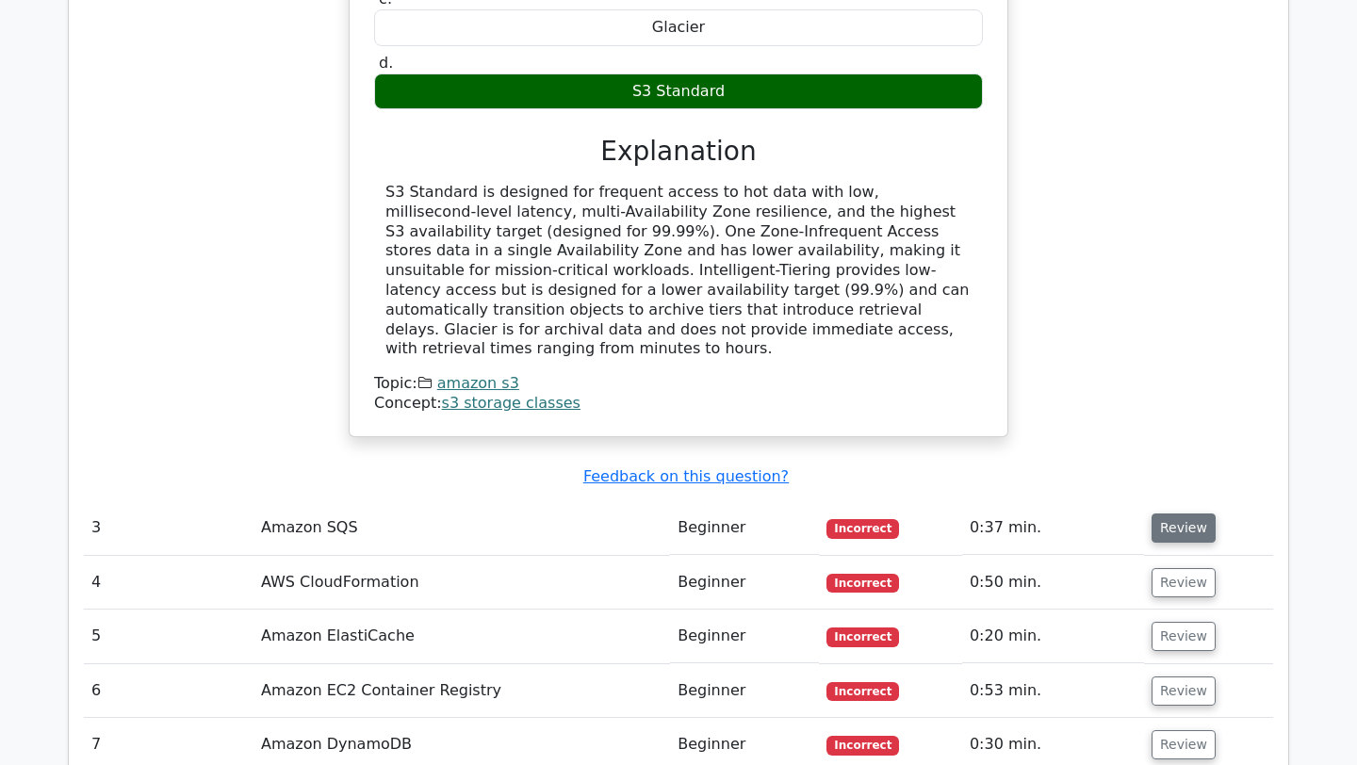
click at [1184, 514] on button "Review" at bounding box center [1184, 528] width 64 height 29
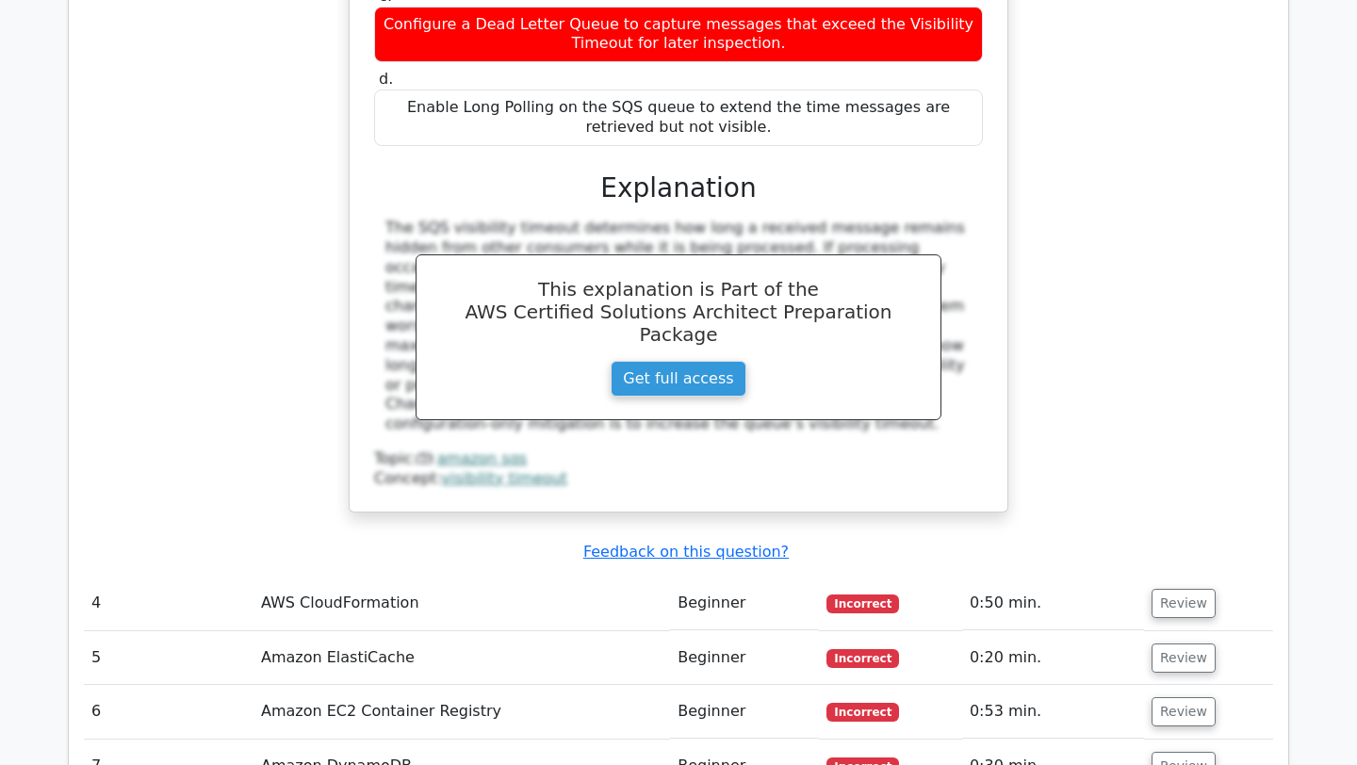
scroll to position [3755, 0]
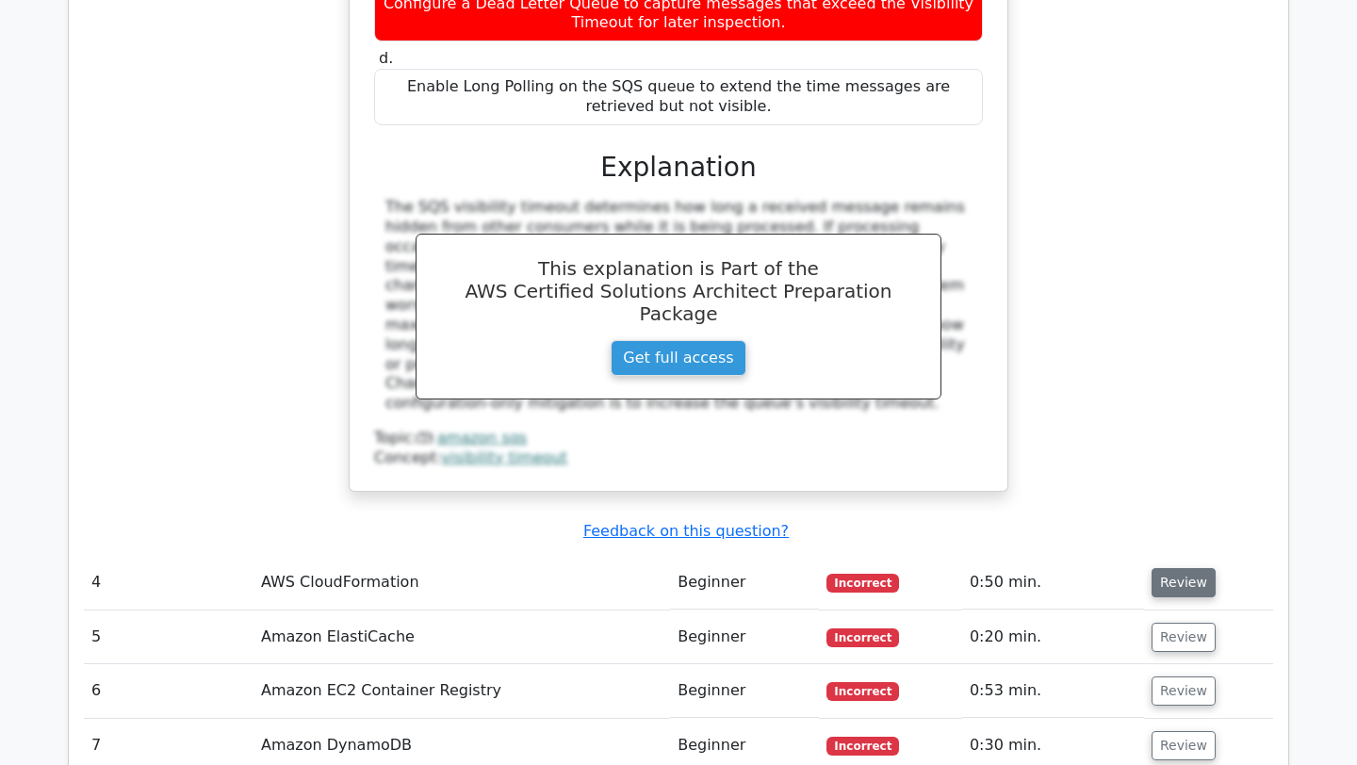
click at [1168, 568] on button "Review" at bounding box center [1184, 582] width 64 height 29
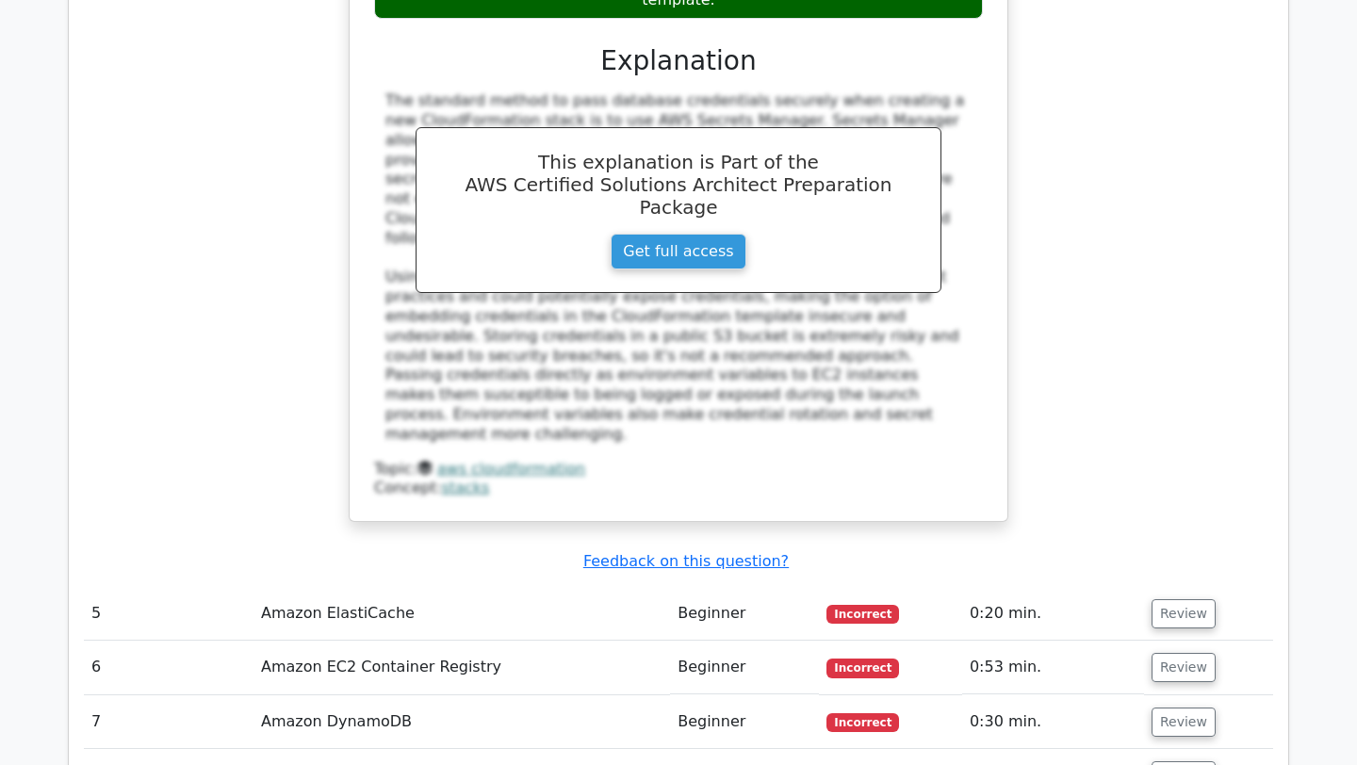
scroll to position [4742, 0]
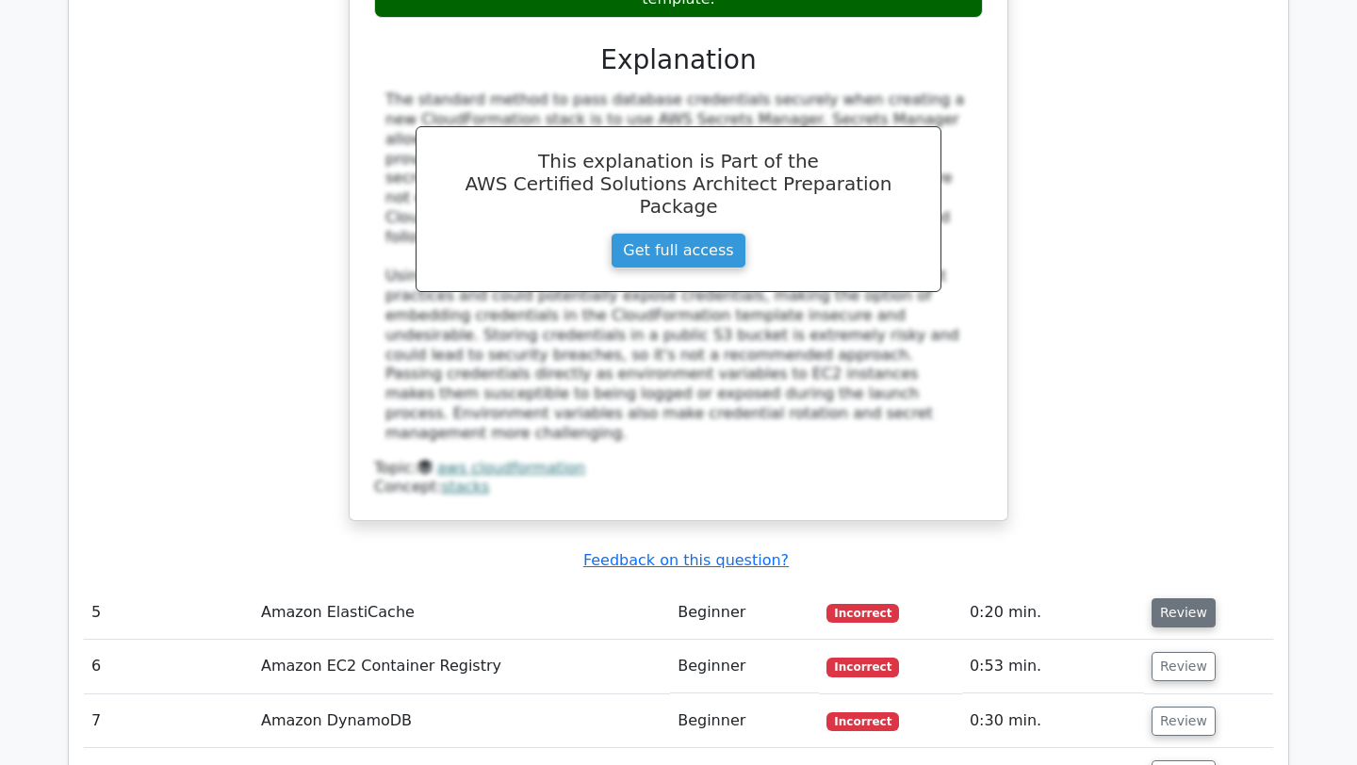
click at [1176, 599] on button "Review" at bounding box center [1184, 613] width 64 height 29
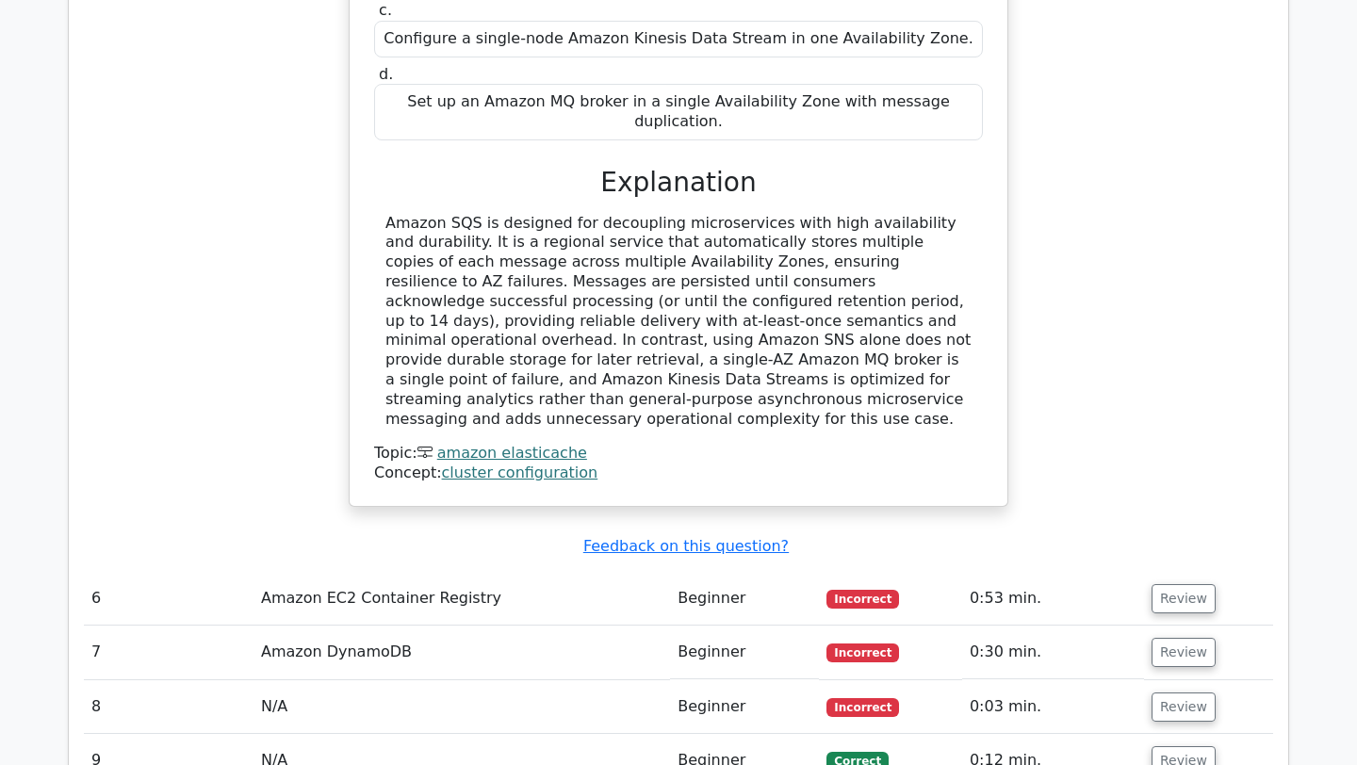
scroll to position [5758, 0]
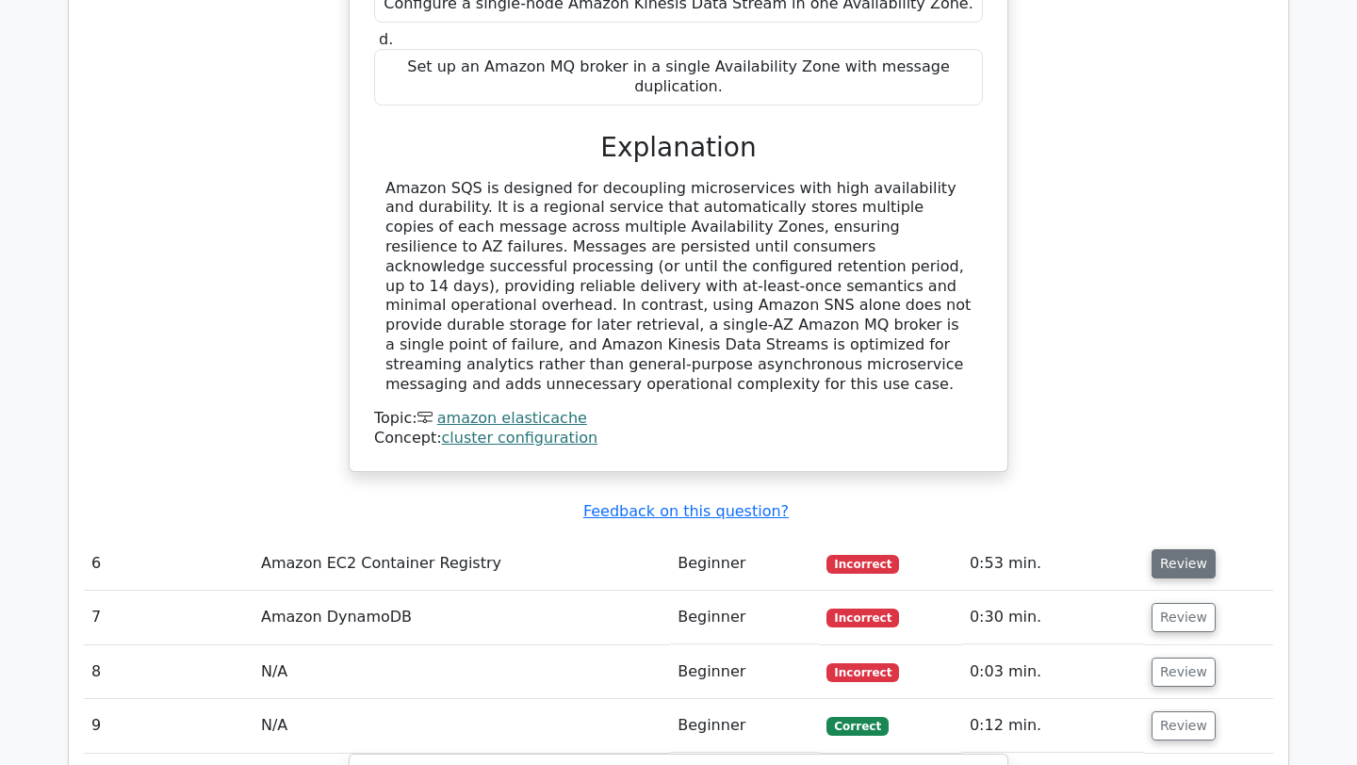
click at [1163, 550] on button "Review" at bounding box center [1184, 564] width 64 height 29
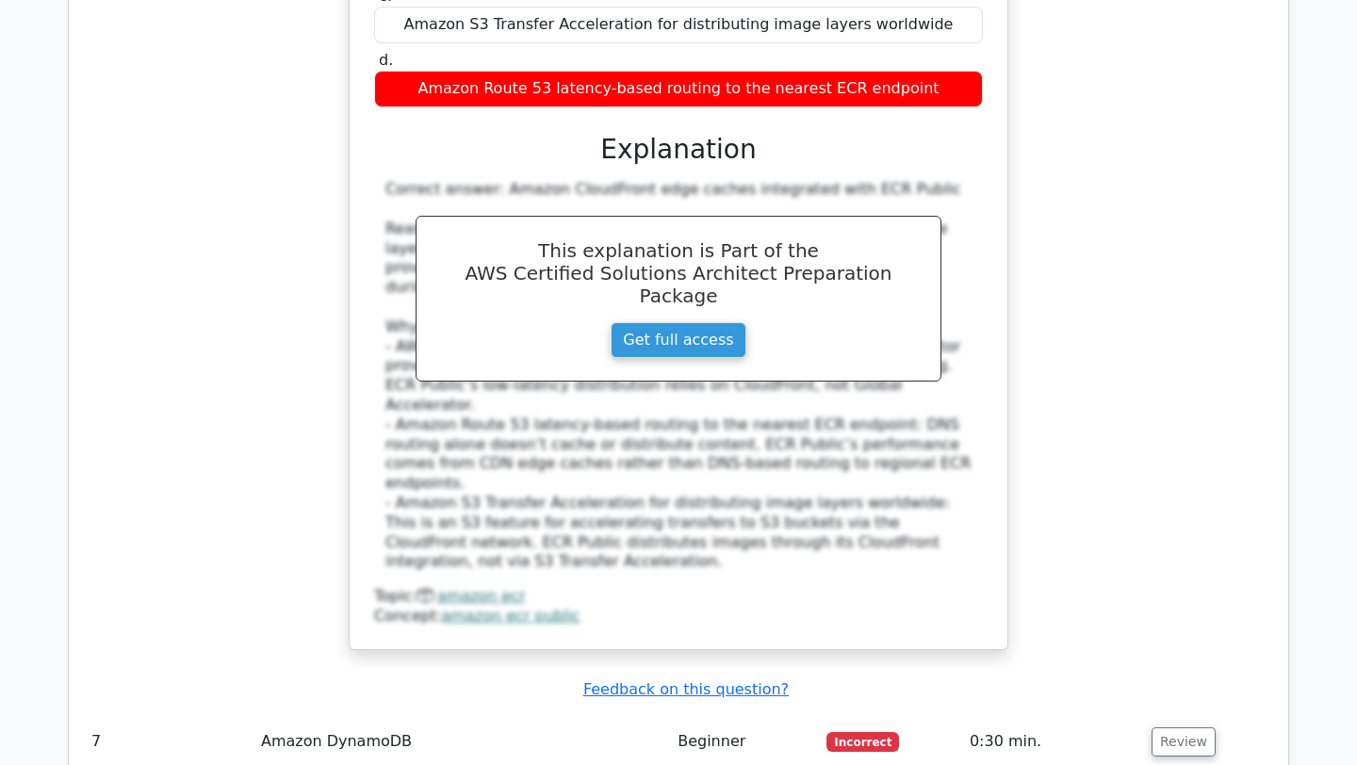
scroll to position [6624, 0]
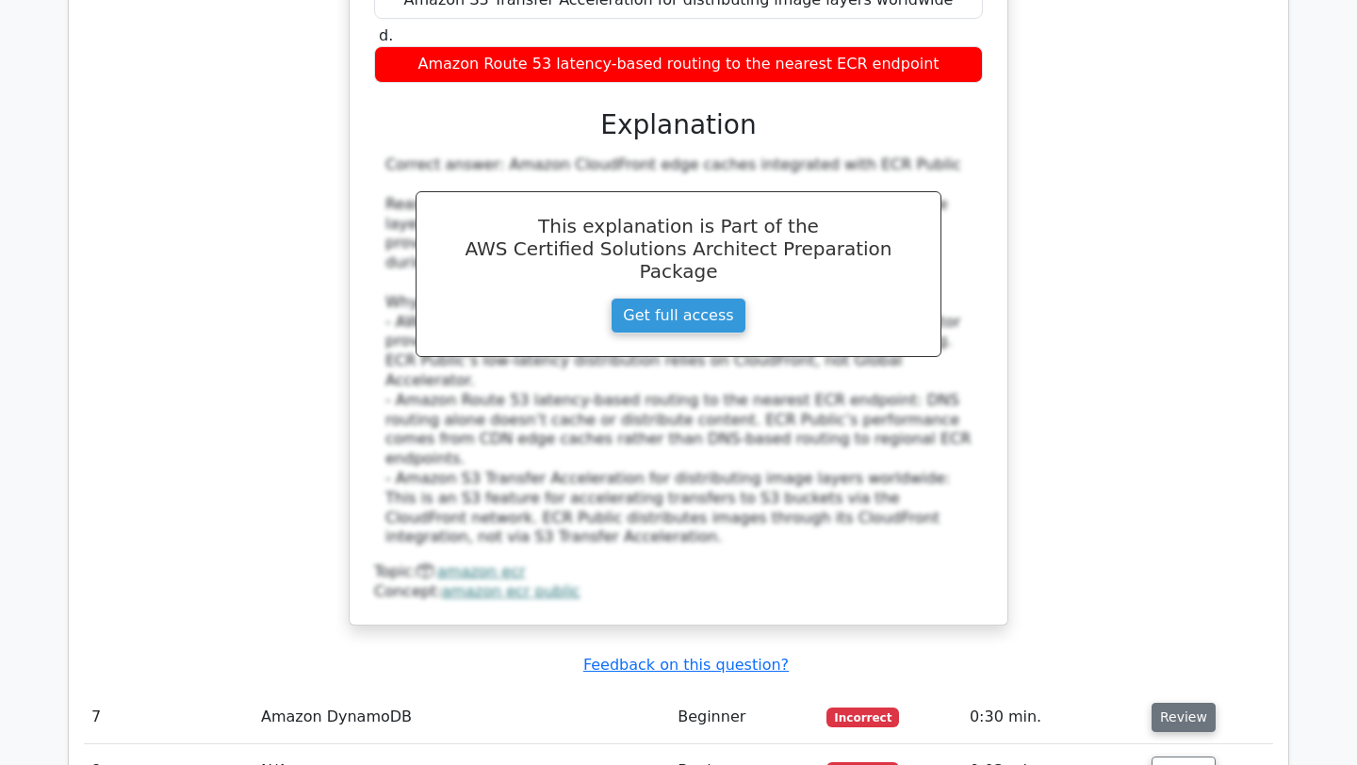
click at [1176, 703] on button "Review" at bounding box center [1184, 717] width 64 height 29
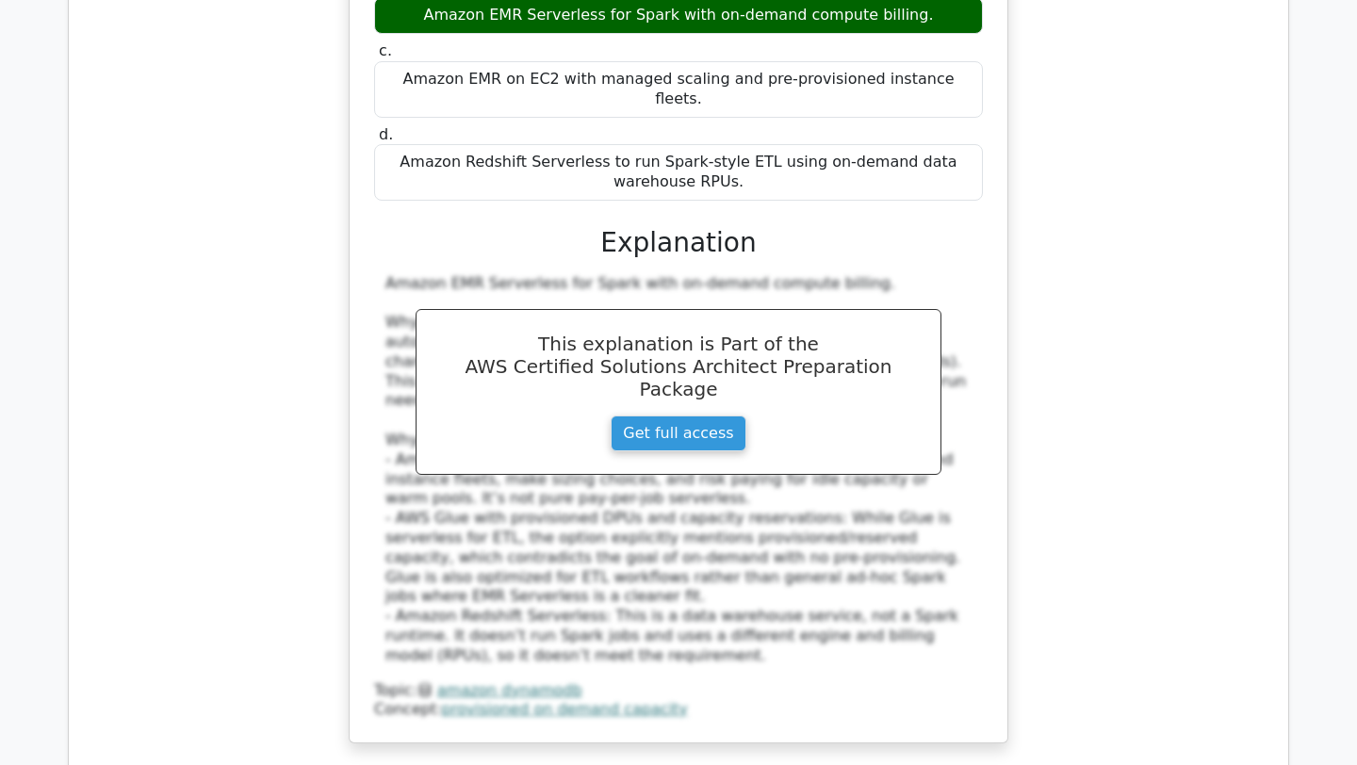
scroll to position [7589, 0]
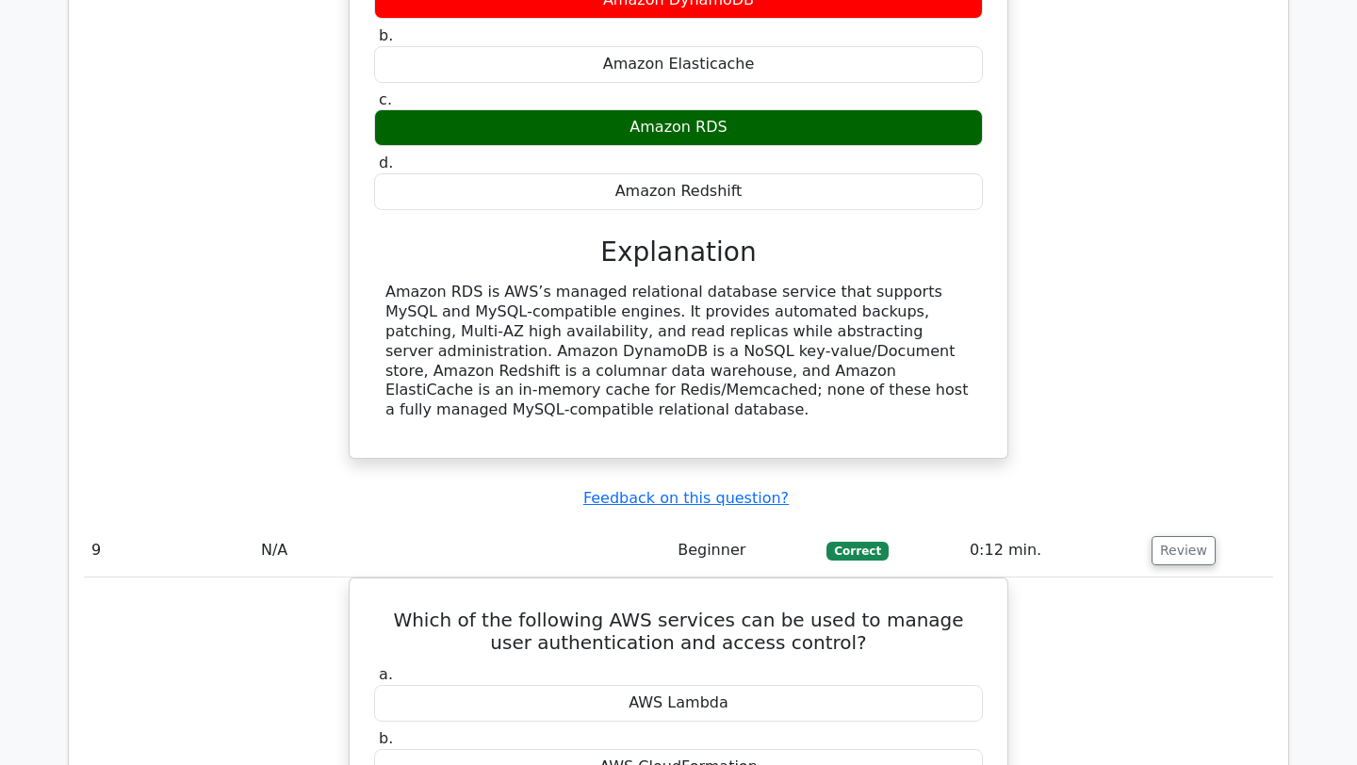
scroll to position [8644, 0]
